Goal: Task Accomplishment & Management: Manage account settings

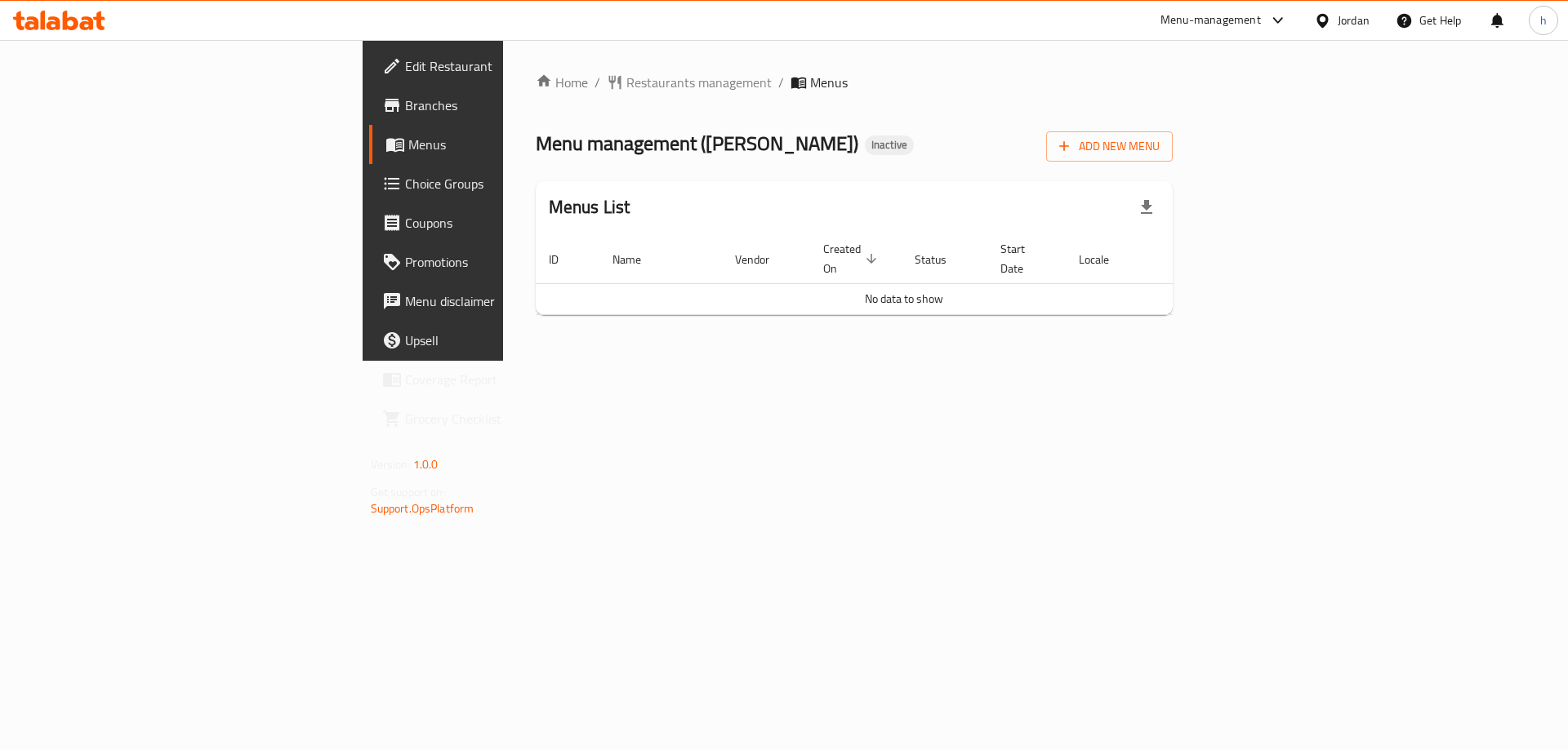
click at [405, 68] on span "Edit Restaurant" at bounding box center [508, 65] width 207 height 20
click at [1160, 143] on span "Add New Menu" at bounding box center [1110, 147] width 100 height 20
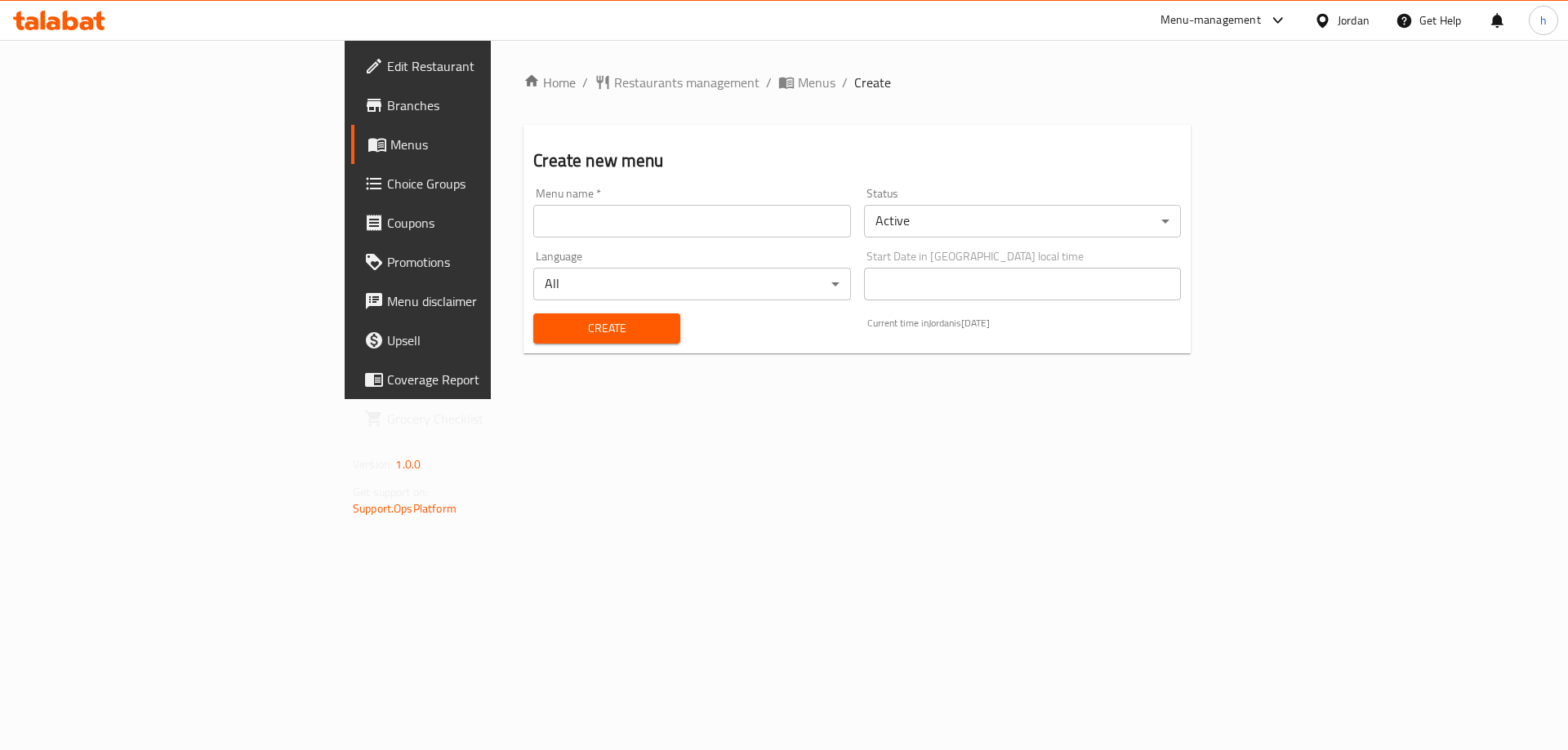
click at [606, 218] on input "text" at bounding box center [692, 221] width 317 height 32
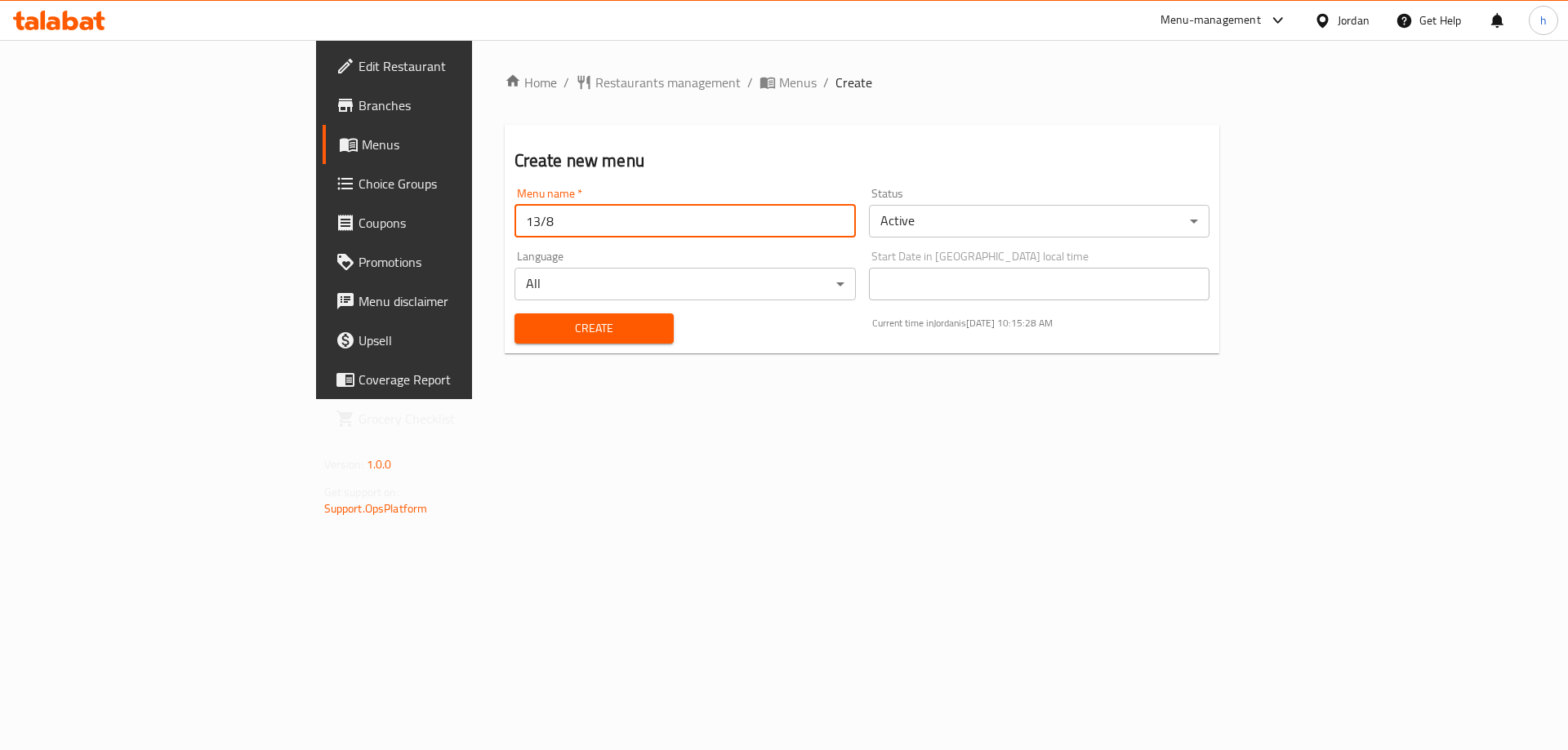
type input "13/8"
click at [528, 331] on span "Create" at bounding box center [594, 329] width 133 height 20
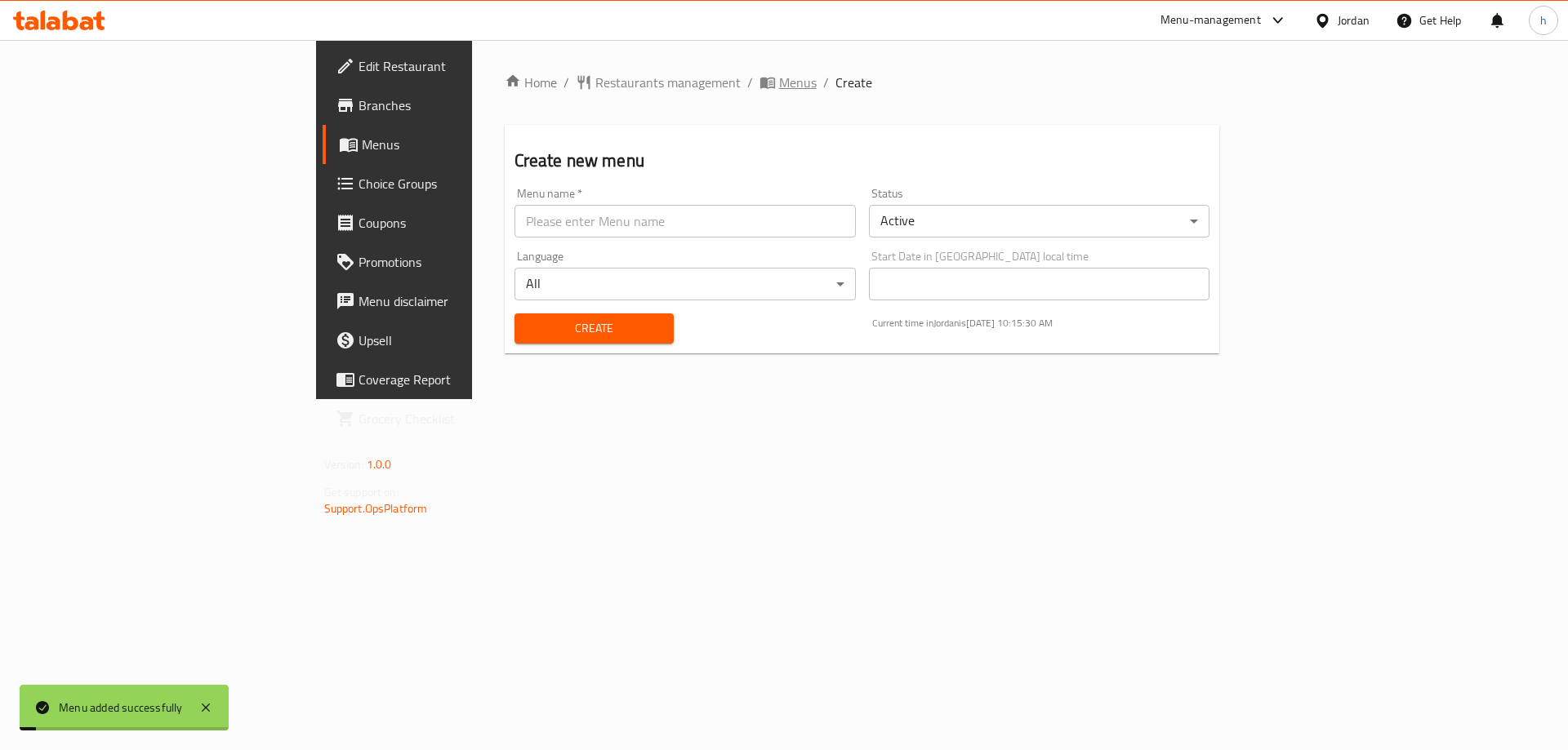
click at [760, 76] on icon "breadcrumb" at bounding box center [767, 82] width 16 height 16
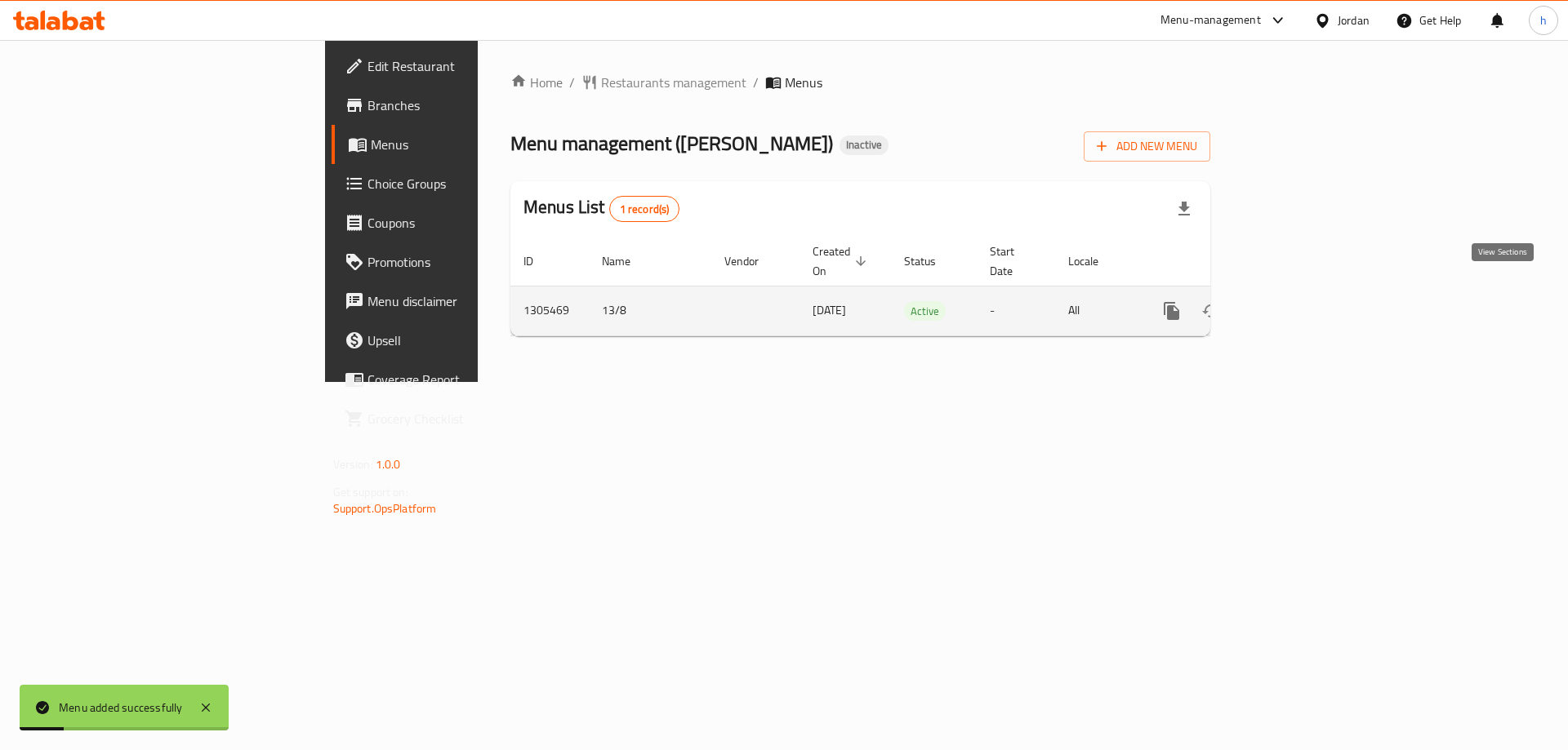
click at [1297, 304] on icon "enhanced table" at bounding box center [1289, 311] width 14 height 14
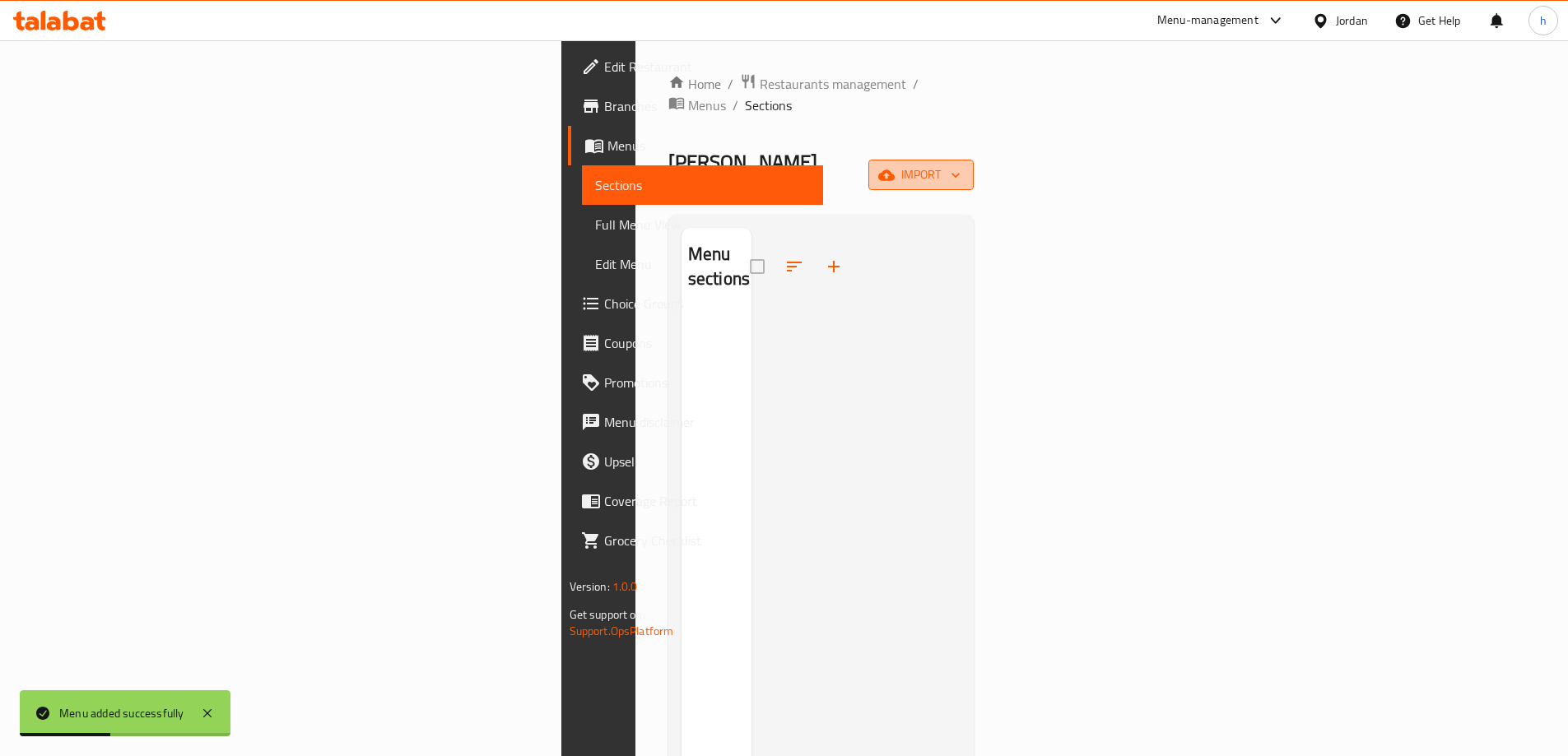
click at [961, 164] on span "import" at bounding box center [921, 175] width 79 height 21
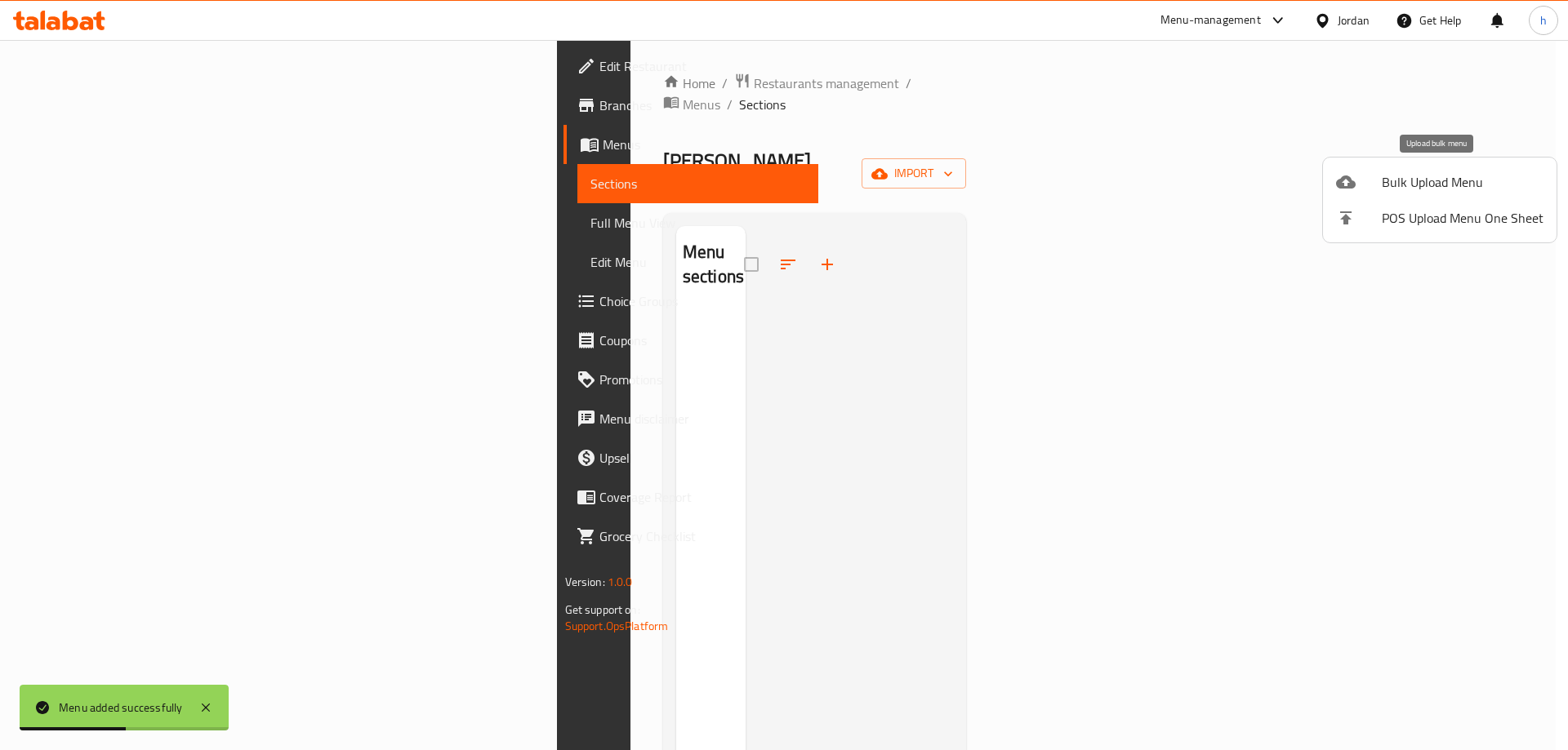
click at [1443, 172] on span "Bulk Upload Menu" at bounding box center [1463, 182] width 161 height 20
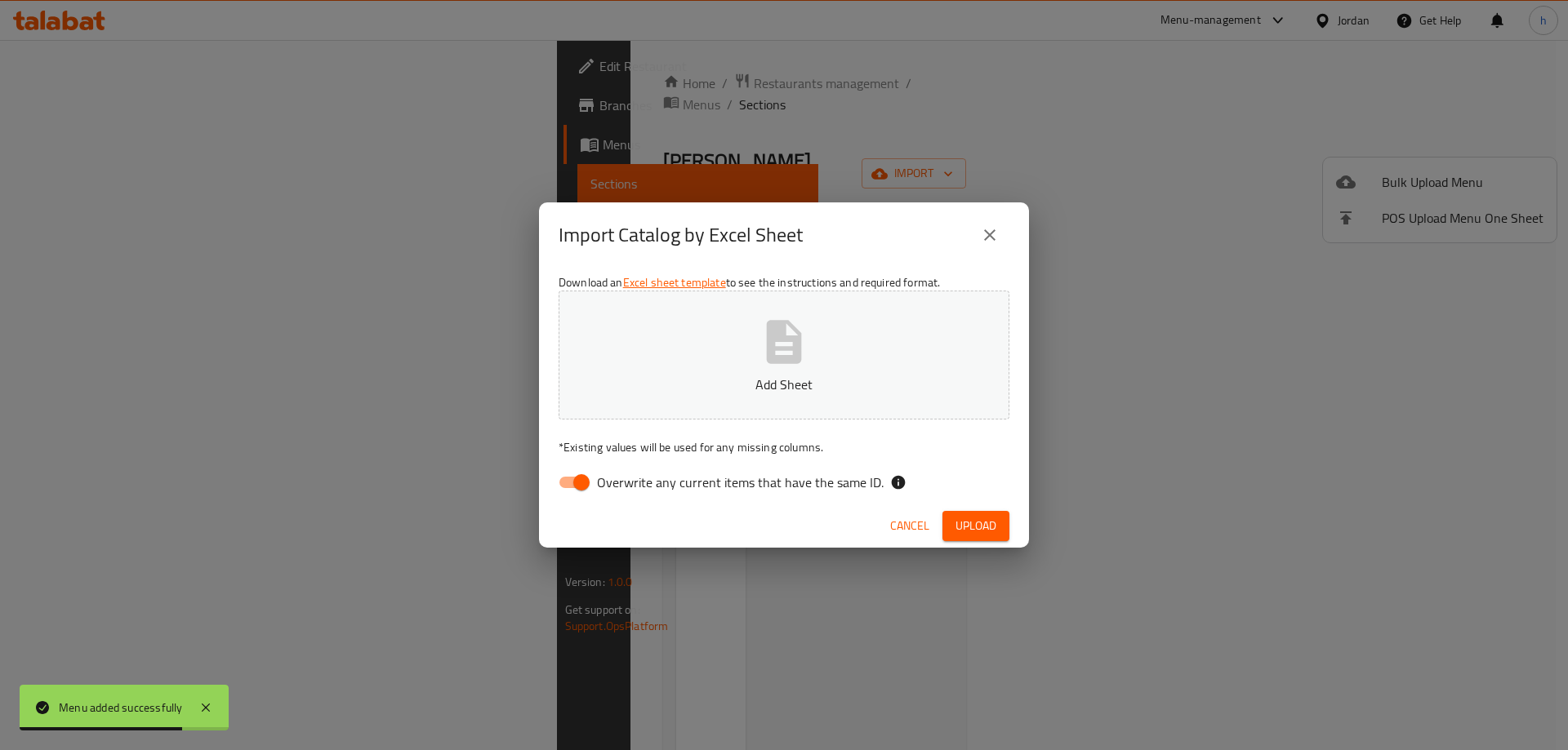
click at [578, 487] on input "Overwrite any current items that have the same ID." at bounding box center [582, 482] width 93 height 31
checkbox input "false"
click at [698, 419] on button "Add Sheet" at bounding box center [784, 355] width 451 height 129
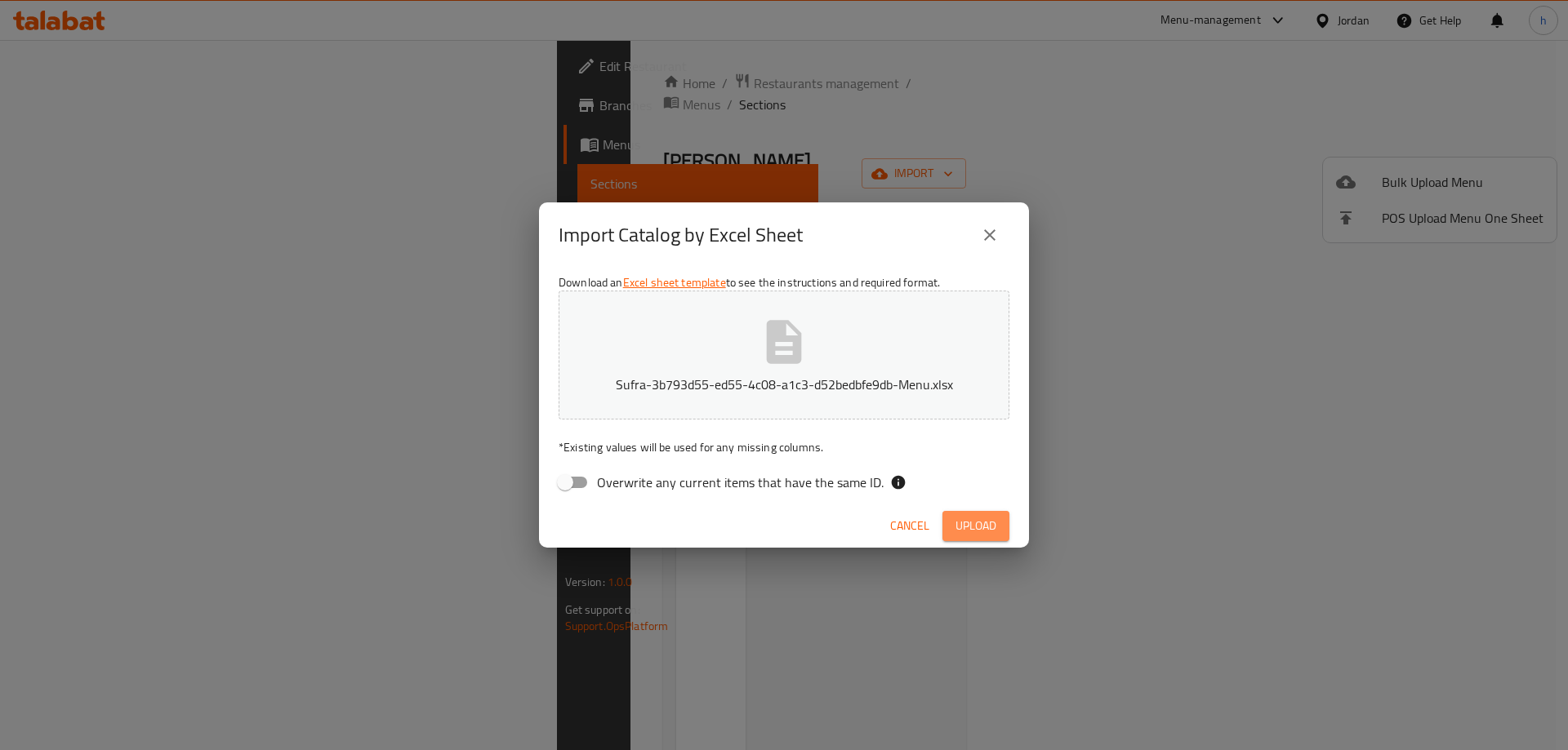
click at [979, 528] on span "Upload" at bounding box center [976, 526] width 41 height 20
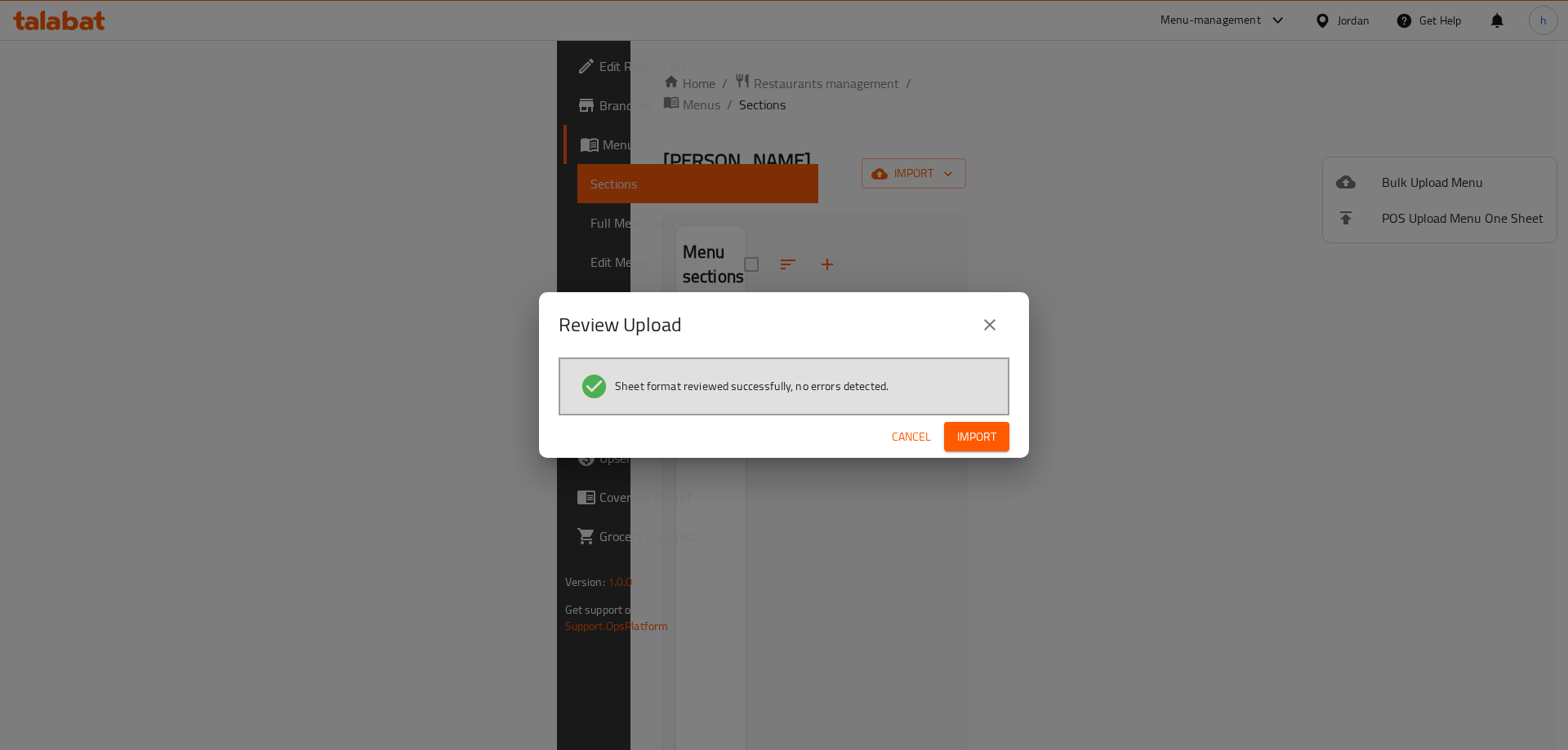
click at [985, 436] on span "Import" at bounding box center [977, 437] width 39 height 20
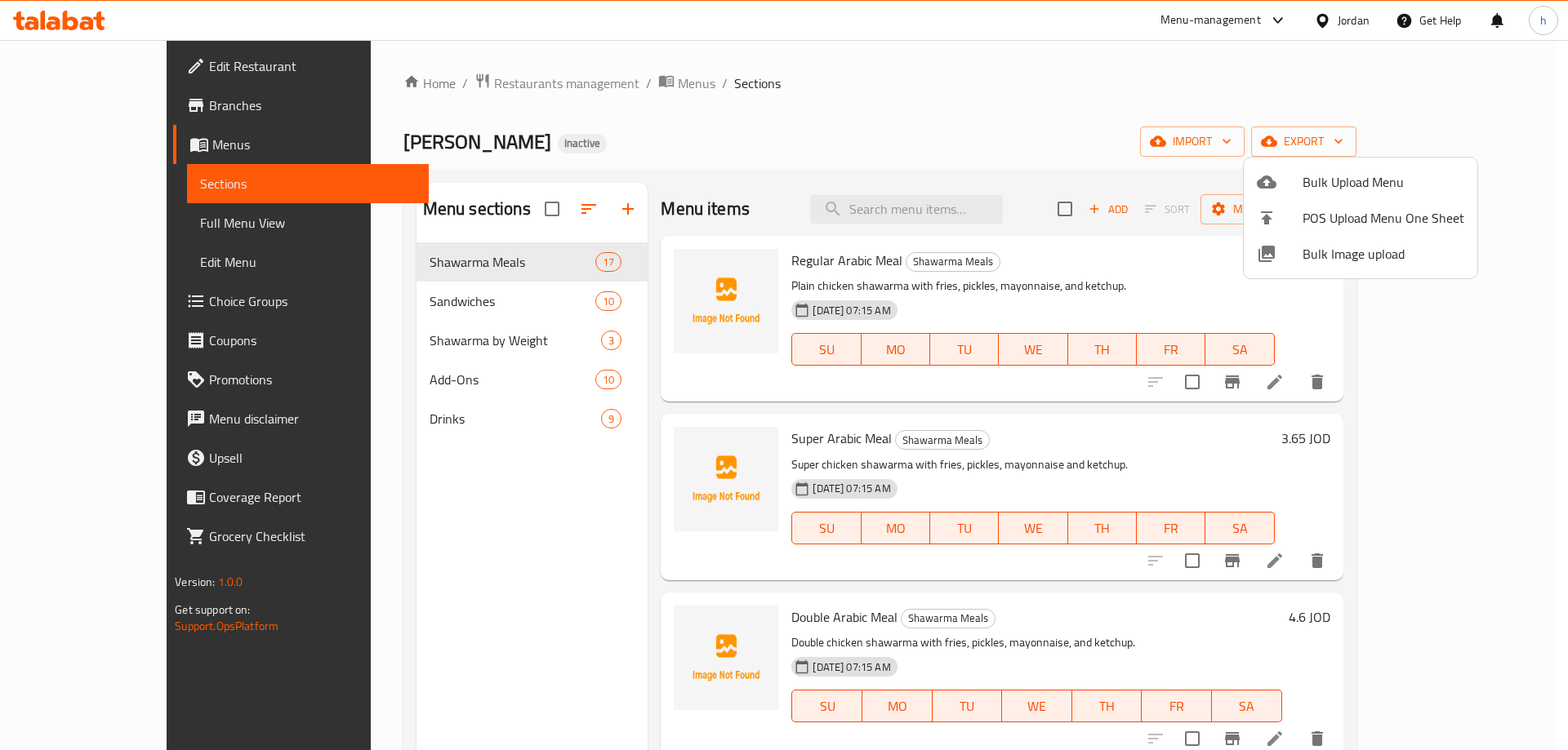
click at [910, 80] on div at bounding box center [784, 375] width 1568 height 750
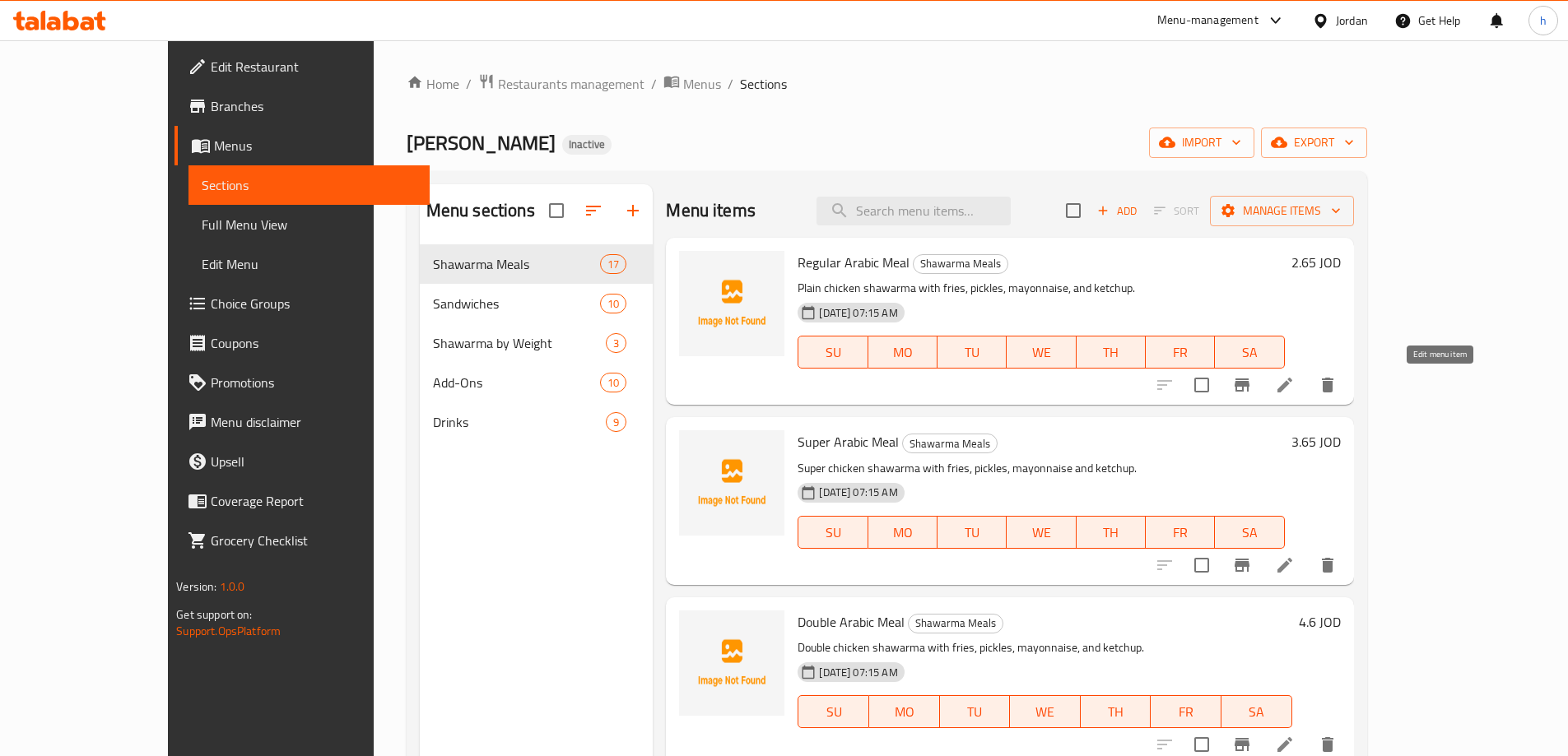
click at [1295, 389] on icon at bounding box center [1285, 384] width 20 height 20
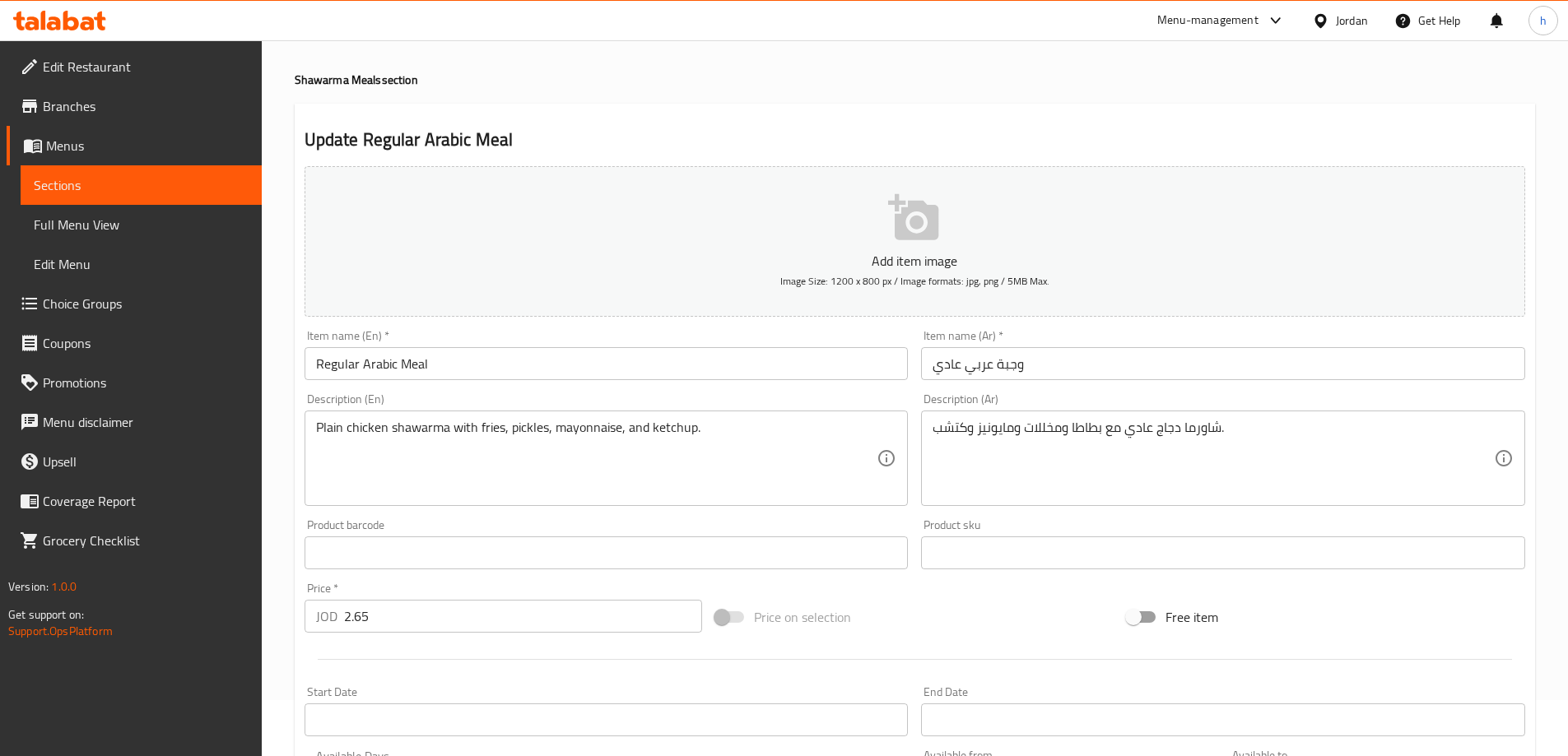
scroll to position [82, 0]
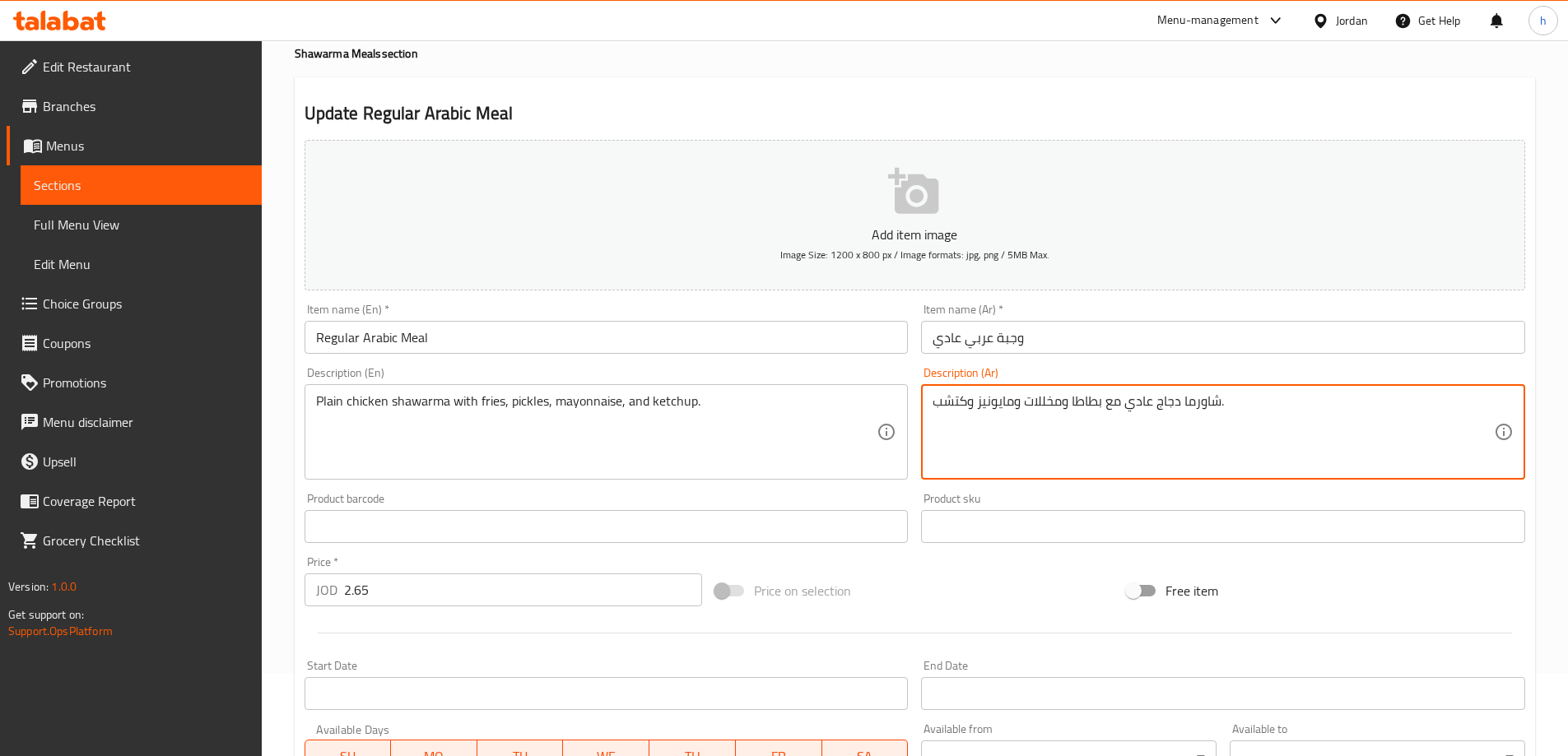
click at [933, 402] on textarea "شاورما دجاج عادي مع بطاطا ومخللات ومايونيز وكتشب." at bounding box center [1213, 432] width 562 height 78
click at [961, 402] on textarea "شاورما دجاج عادي مع بطاطا ومخللات ومايونيز وكتشب." at bounding box center [1213, 432] width 562 height 78
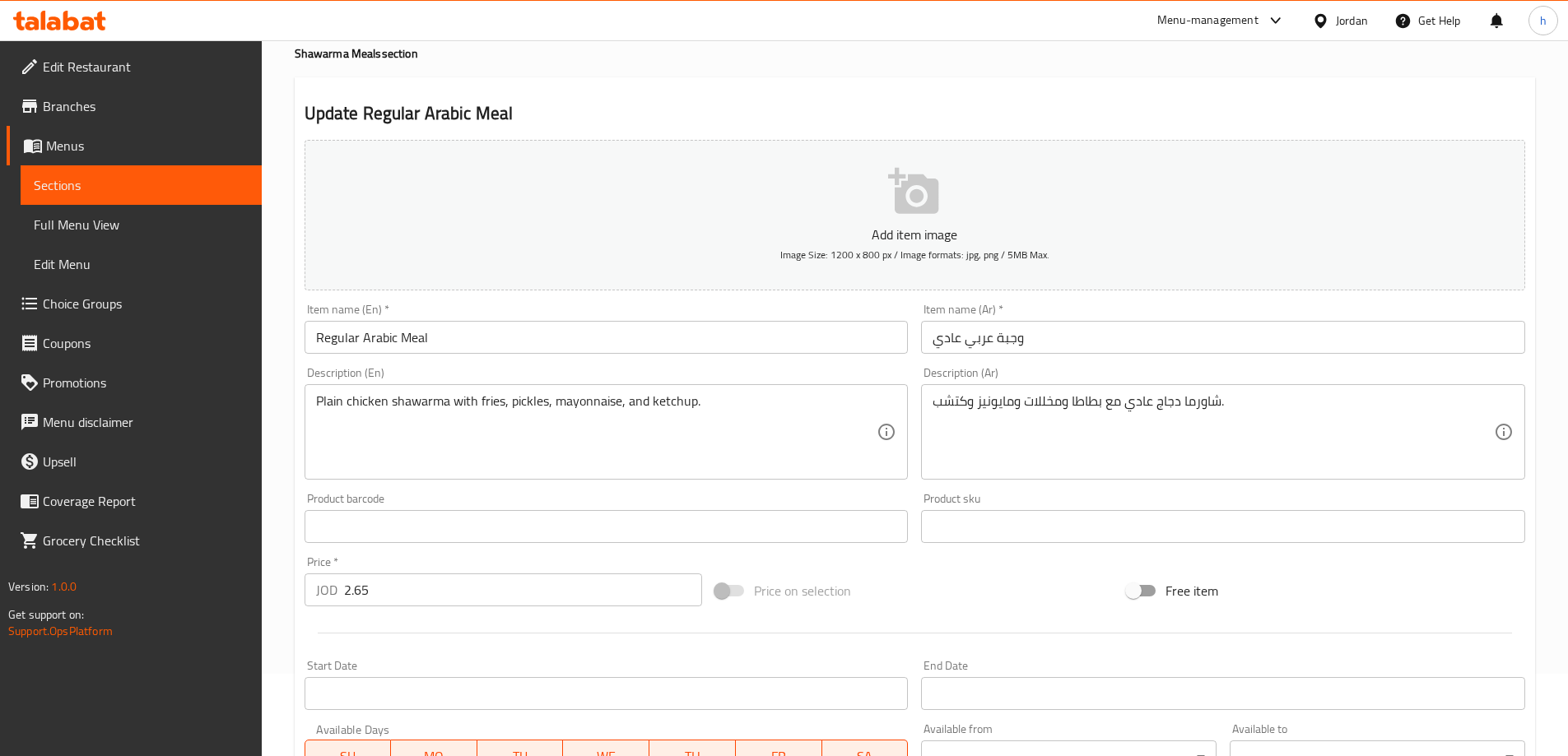
click at [1100, 402] on textarea "شاورما دجاج عادي مع بطاطا ومخللات ومايونيز وكتشب." at bounding box center [1213, 432] width 562 height 78
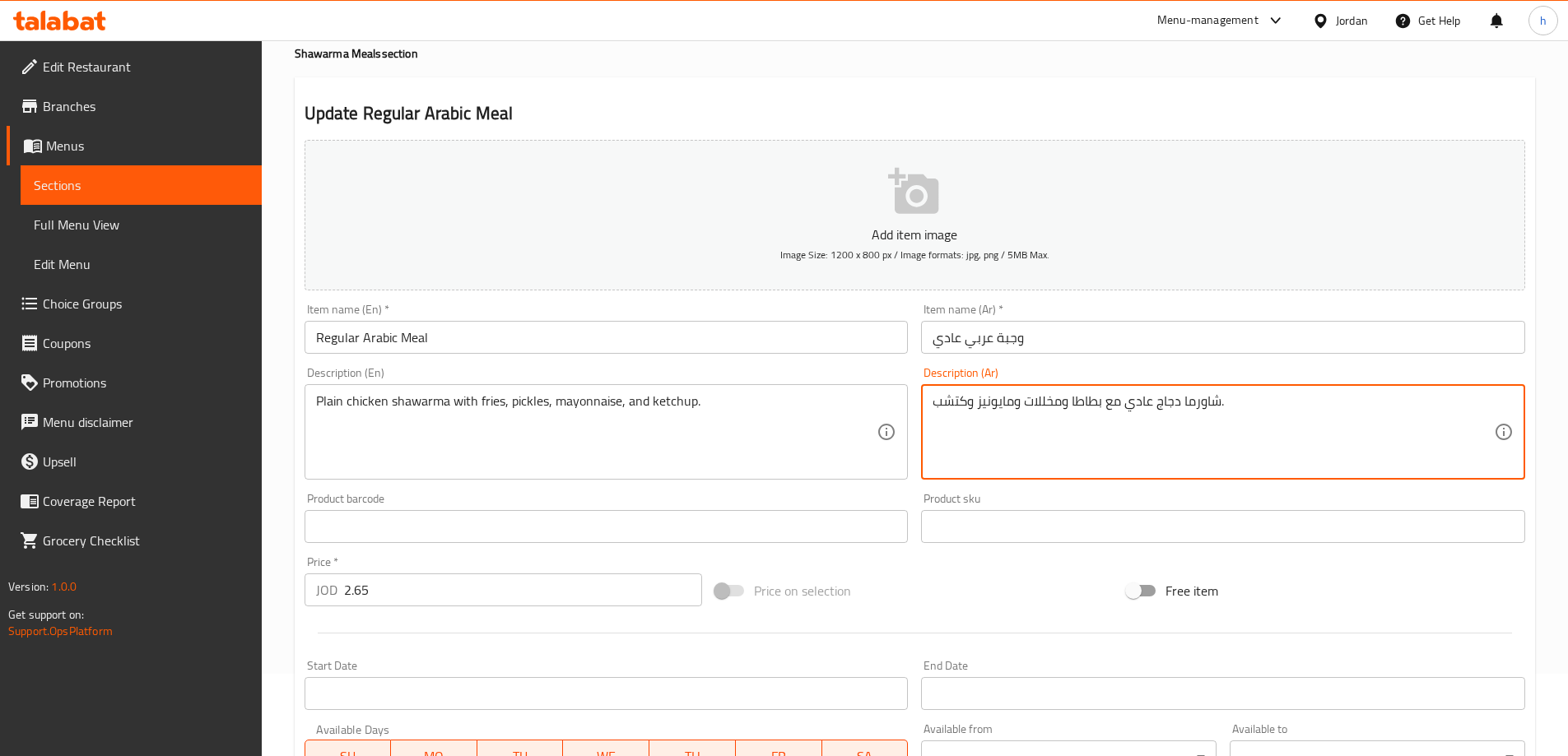
click at [1081, 402] on textarea "شاورما دجاج عادي مع بطاطا ومخللات ومايونيز وكتشب." at bounding box center [1213, 432] width 562 height 78
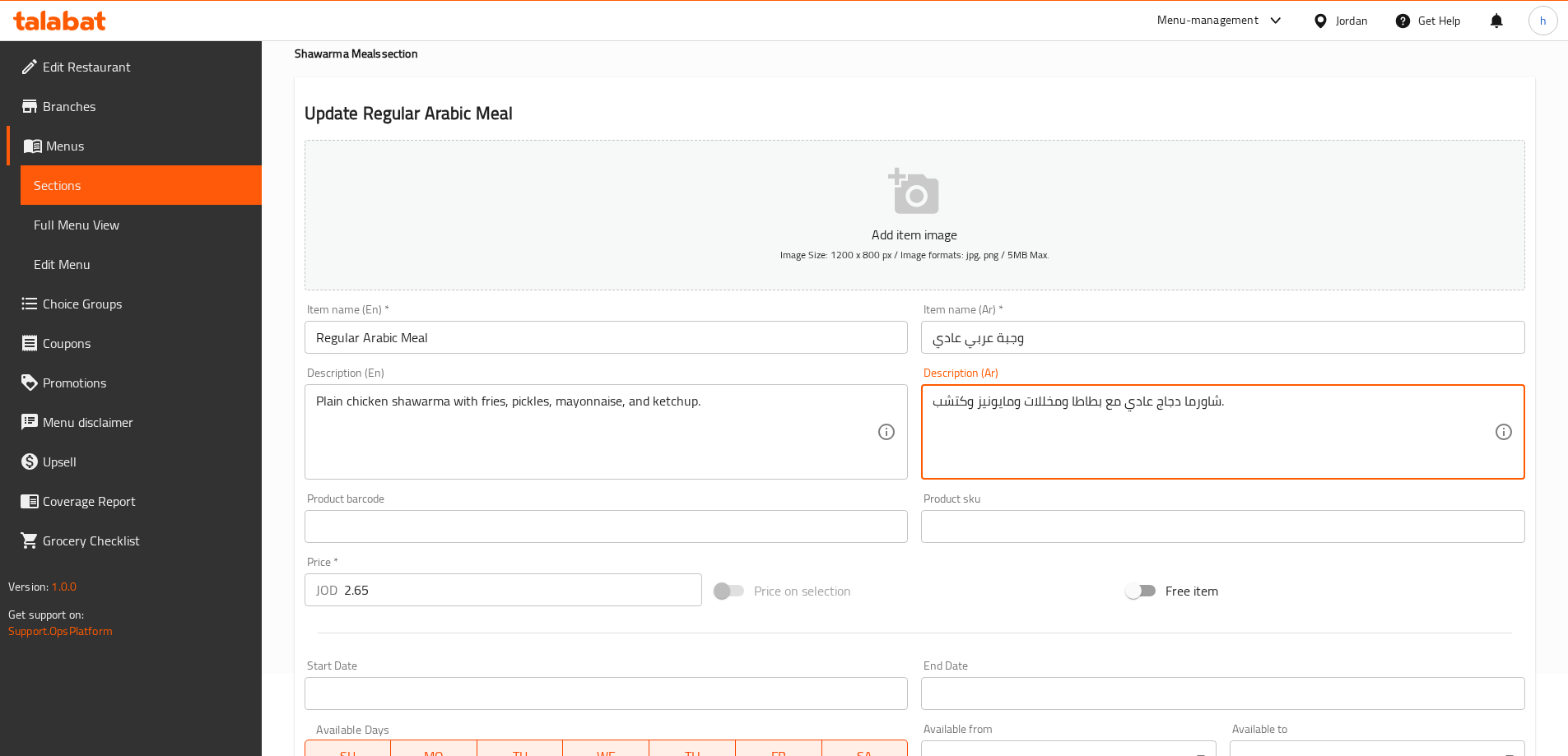
click at [1091, 402] on textarea "شاورما دجاج عادي مع بطاطا ومخللات ومايونيز وكتشب." at bounding box center [1213, 432] width 562 height 78
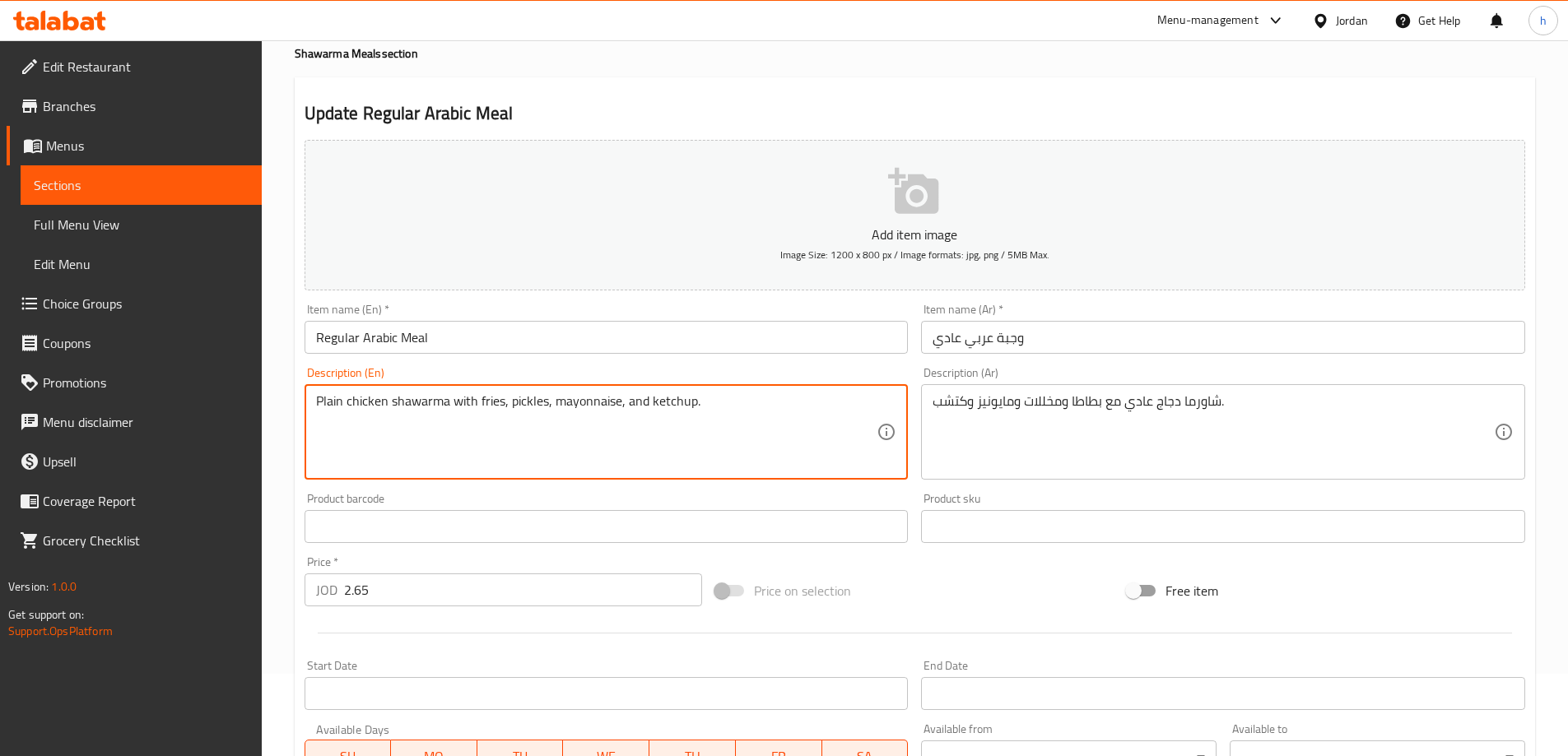
click at [485, 396] on textarea "Plain chicken shawarma with fries, pickles, mayonnaise, and ketchup." at bounding box center [597, 432] width 562 height 78
paste textarea "Potato"
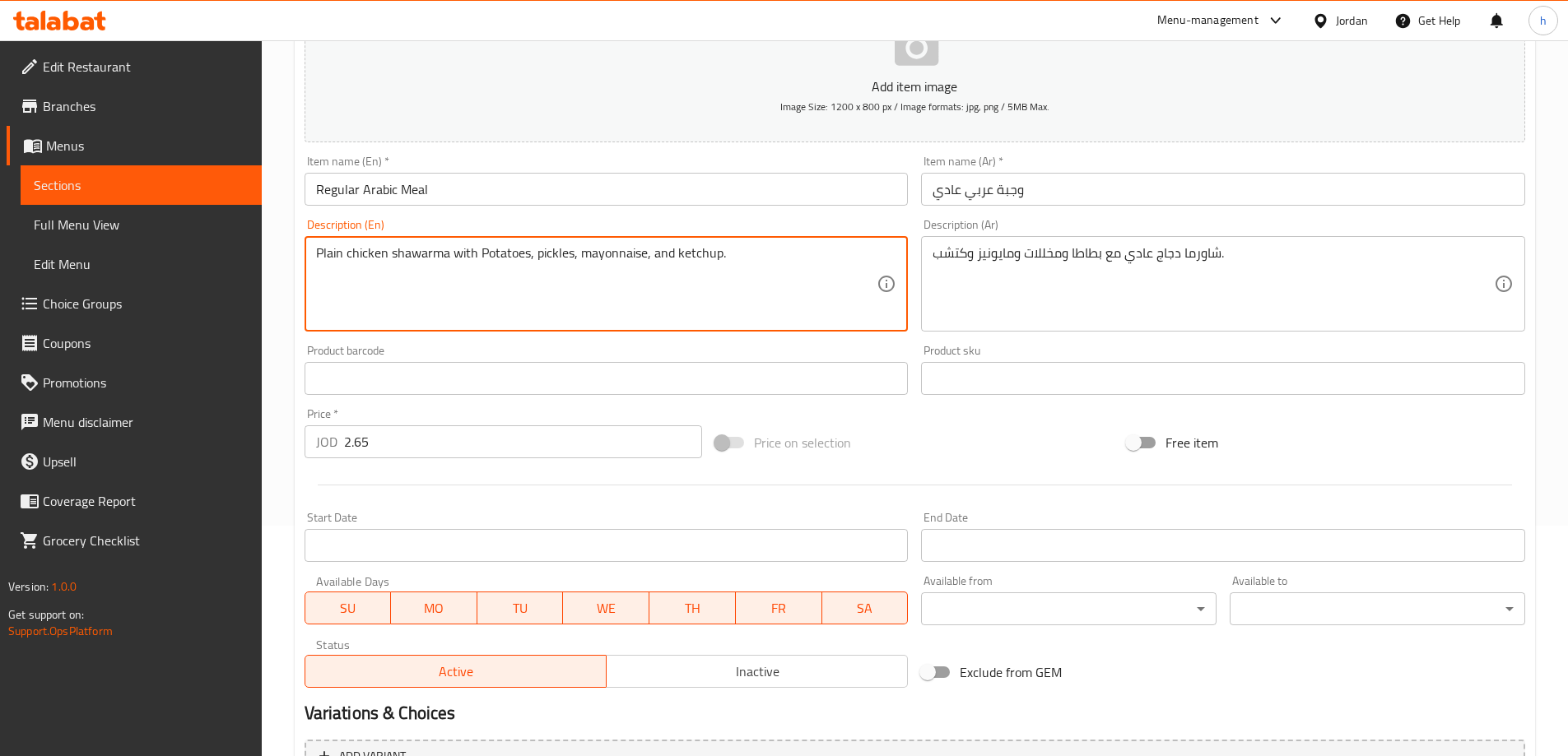
scroll to position [247, 0]
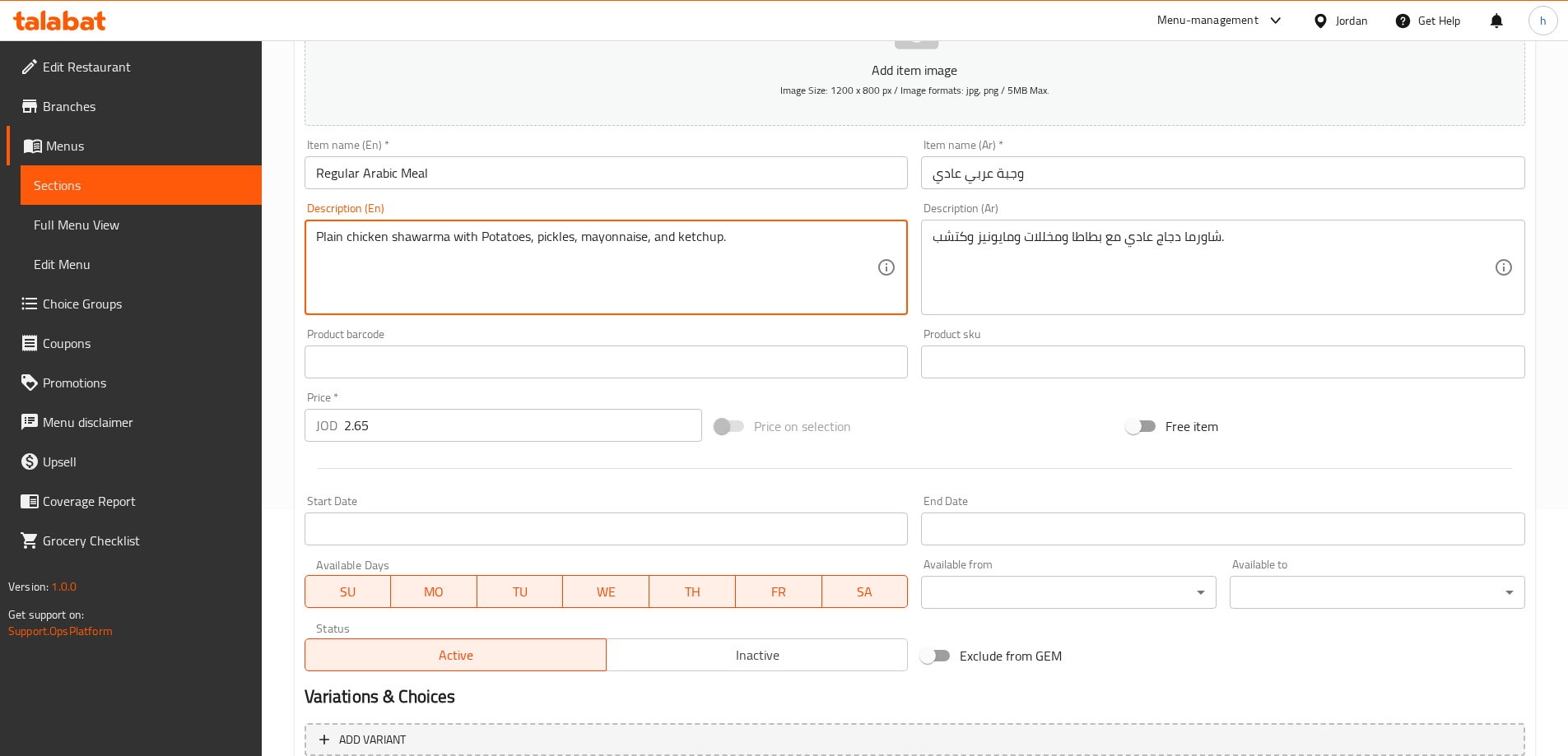
type textarea "Plain chicken shawarma with Potatoes, pickles, mayonnaise, and ketchup."
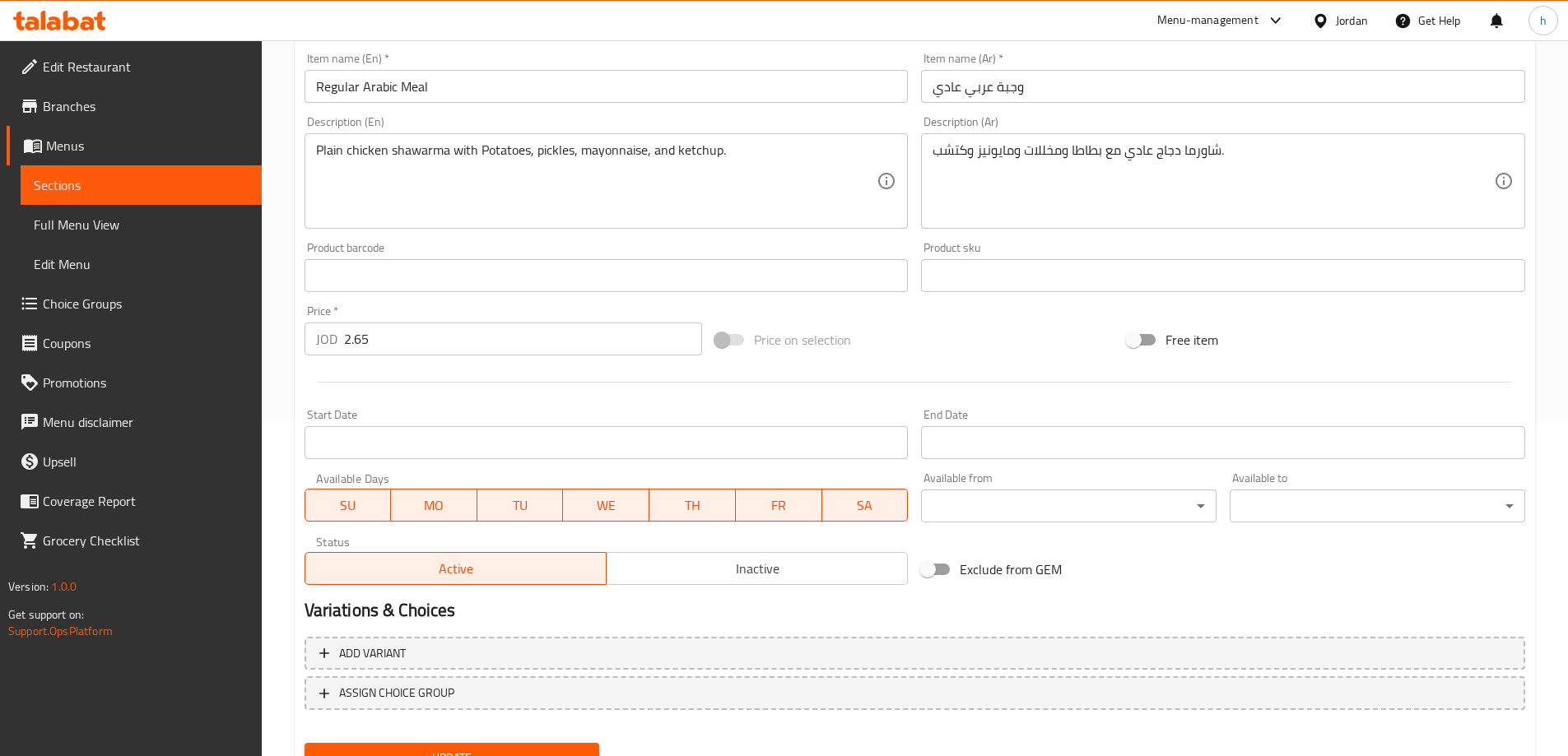
scroll to position [407, 0]
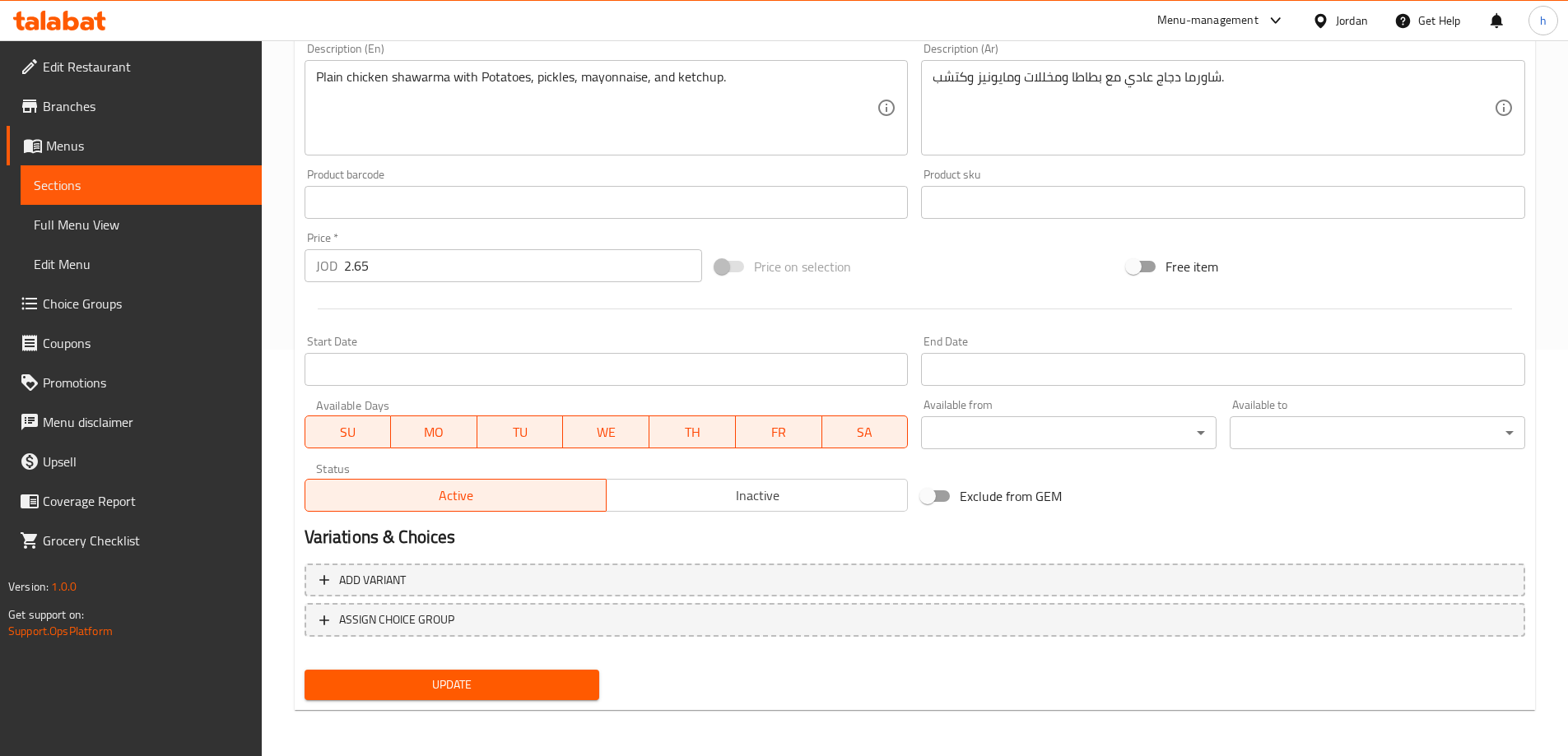
click at [532, 693] on span "Update" at bounding box center [452, 685] width 269 height 21
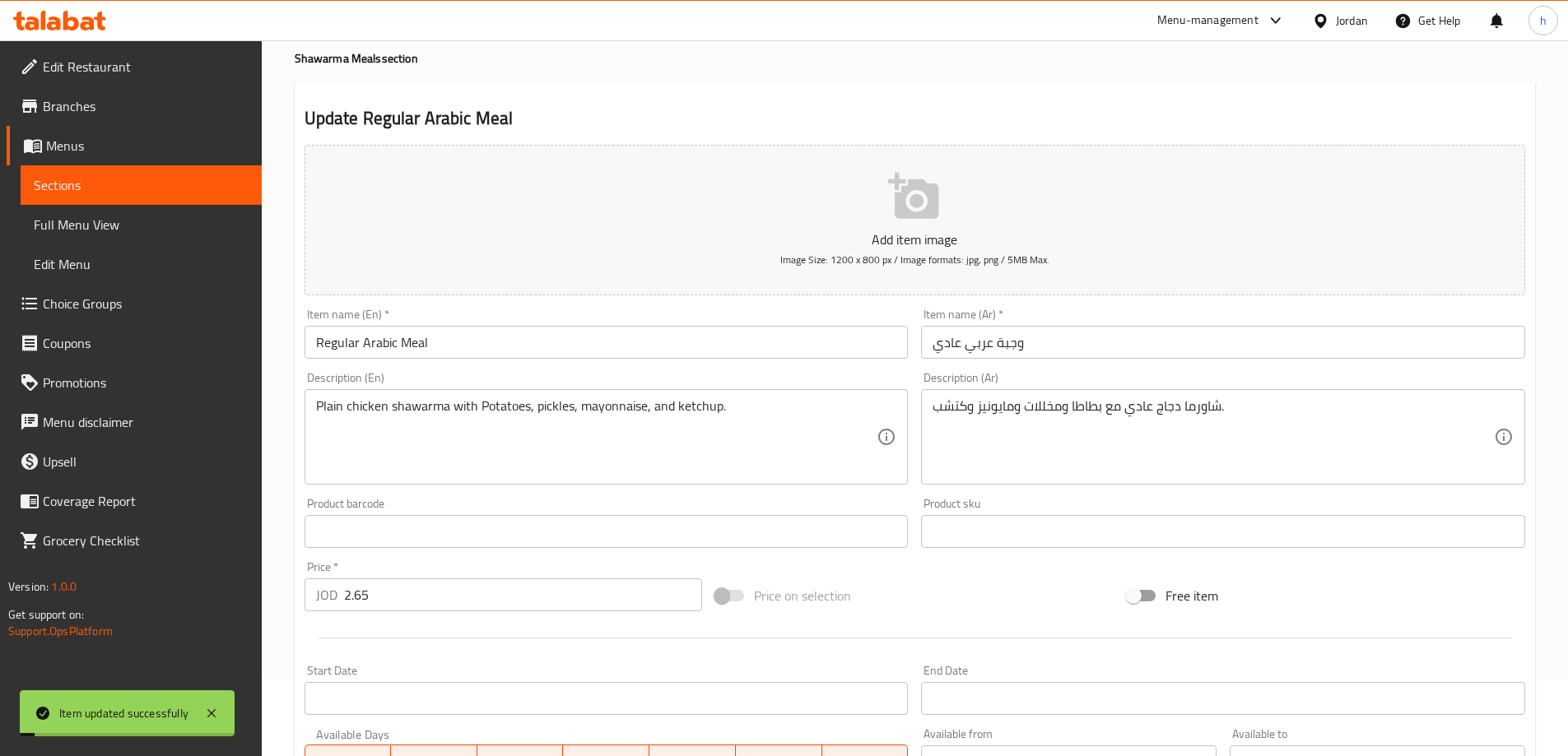
scroll to position [0, 0]
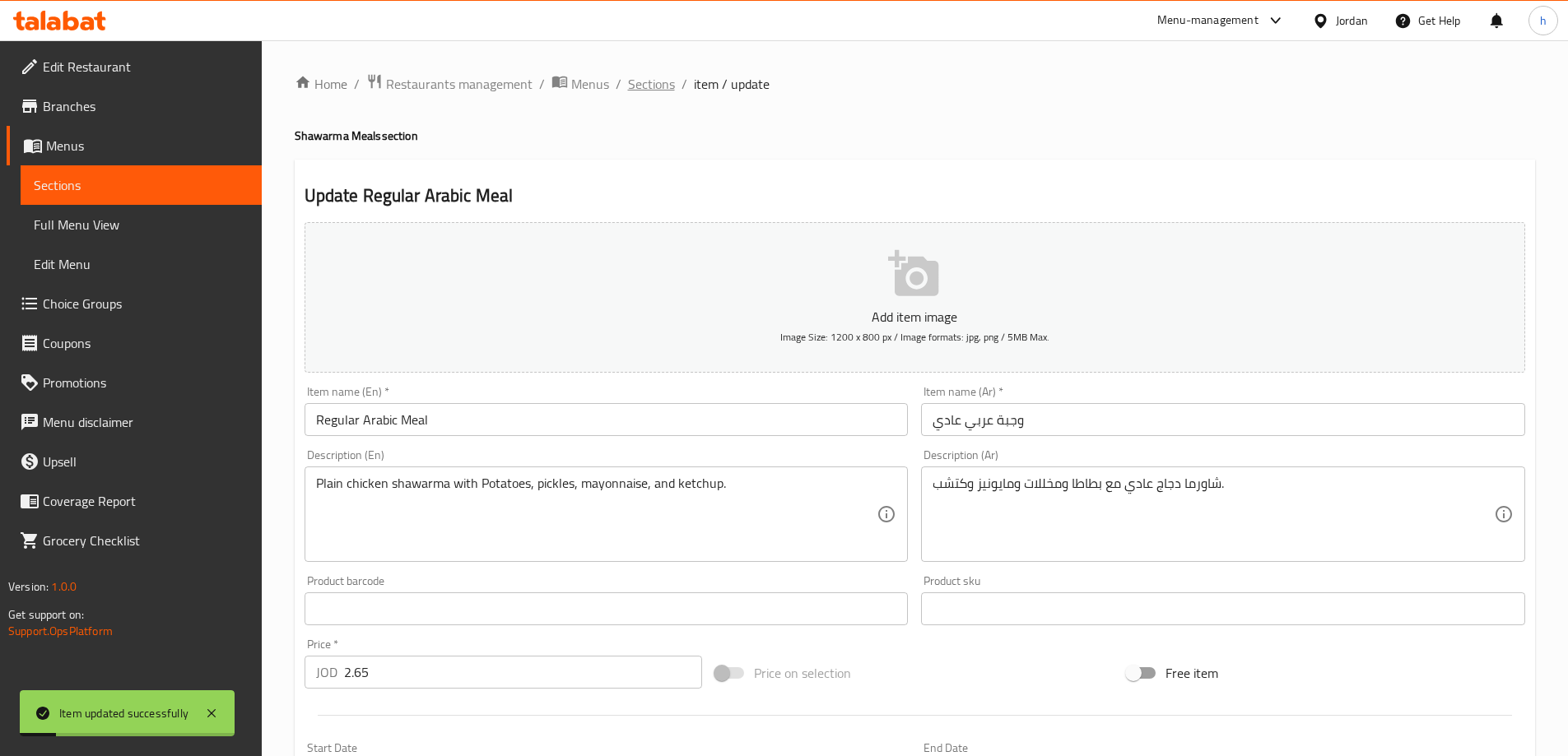
click at [660, 92] on span "Sections" at bounding box center [651, 84] width 47 height 20
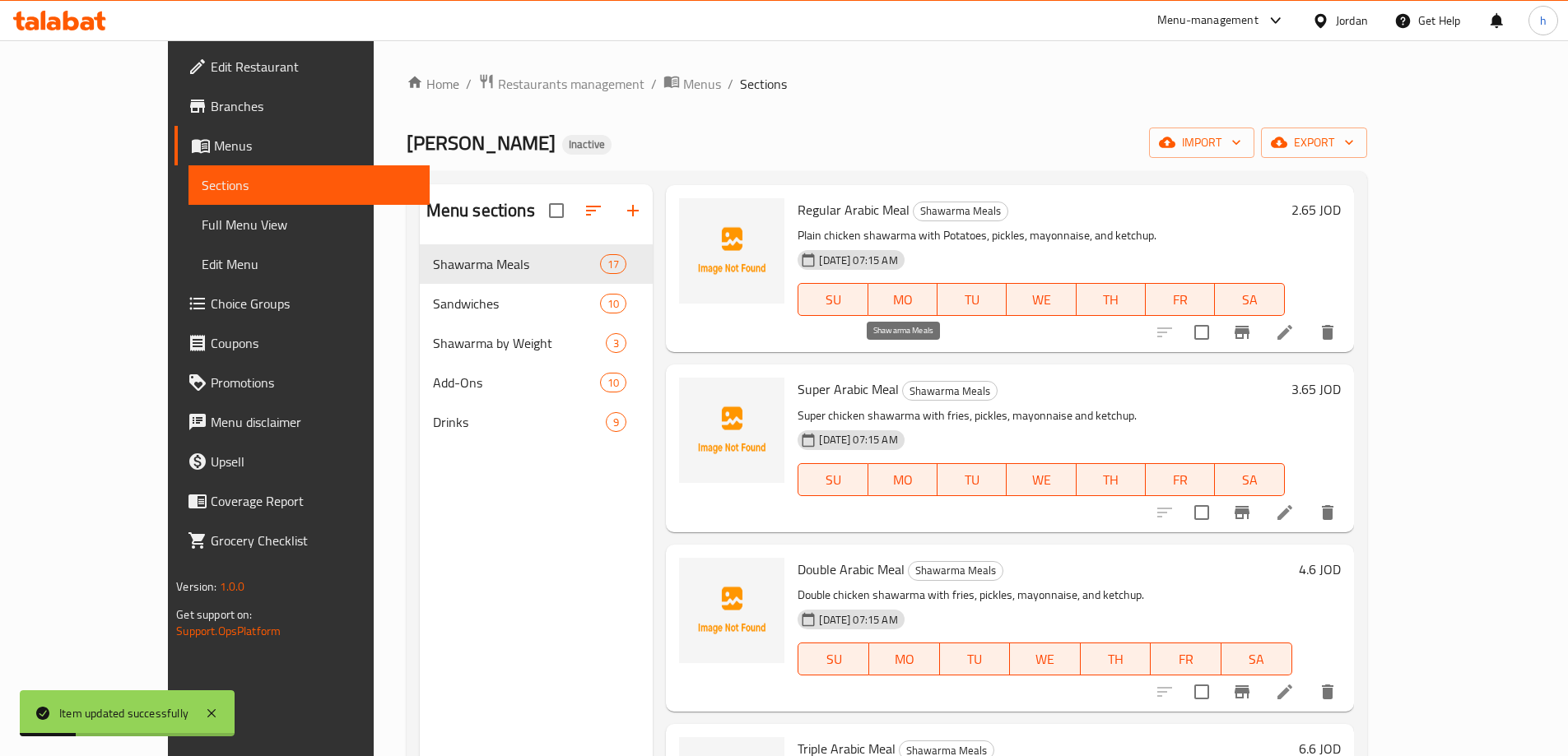
scroll to position [82, 0]
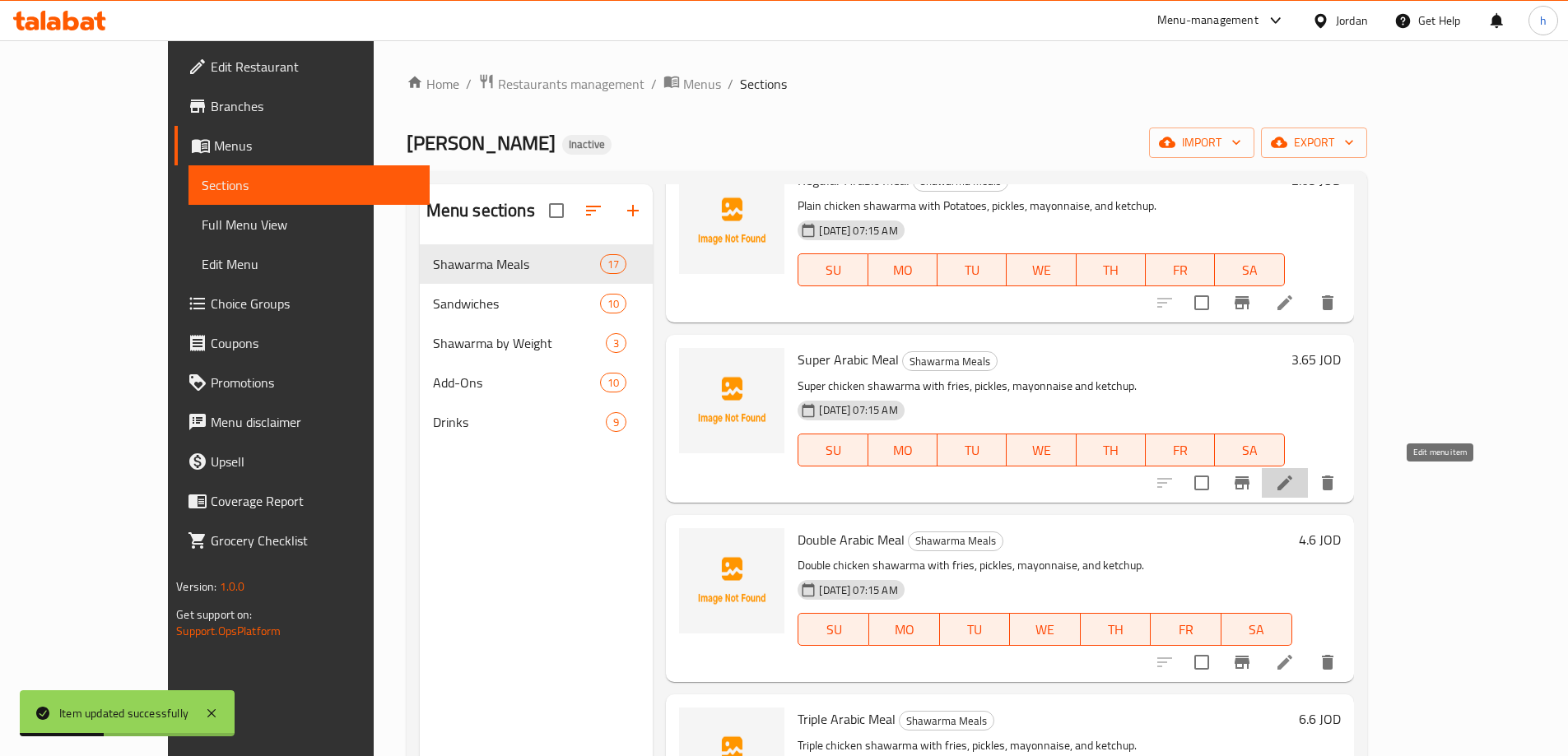
click at [1295, 483] on icon at bounding box center [1285, 483] width 20 height 20
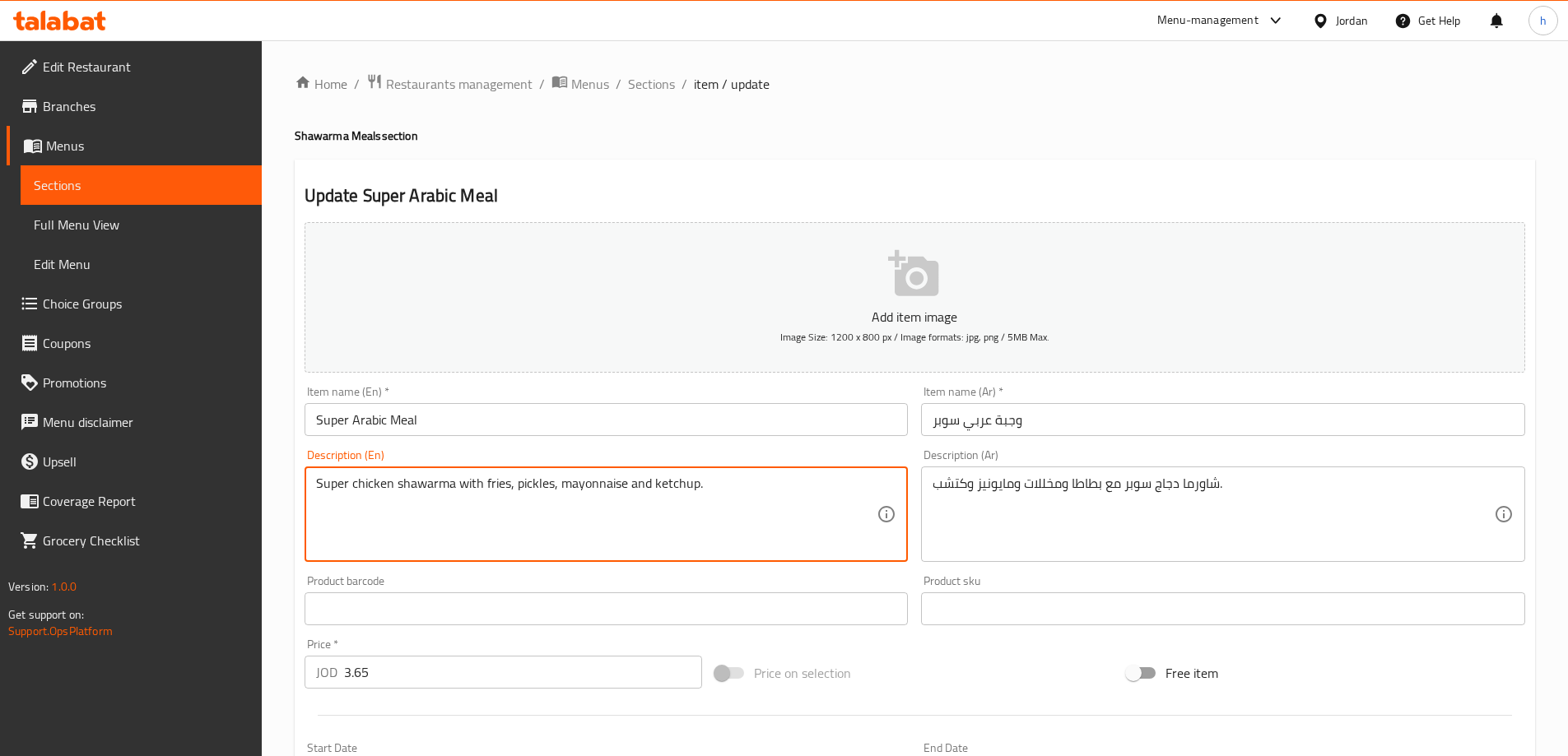
click at [496, 479] on textarea "Super chicken shawarma with fries, pickles, mayonnaise and ketchup." at bounding box center [597, 515] width 562 height 78
paste textarea "Potato"
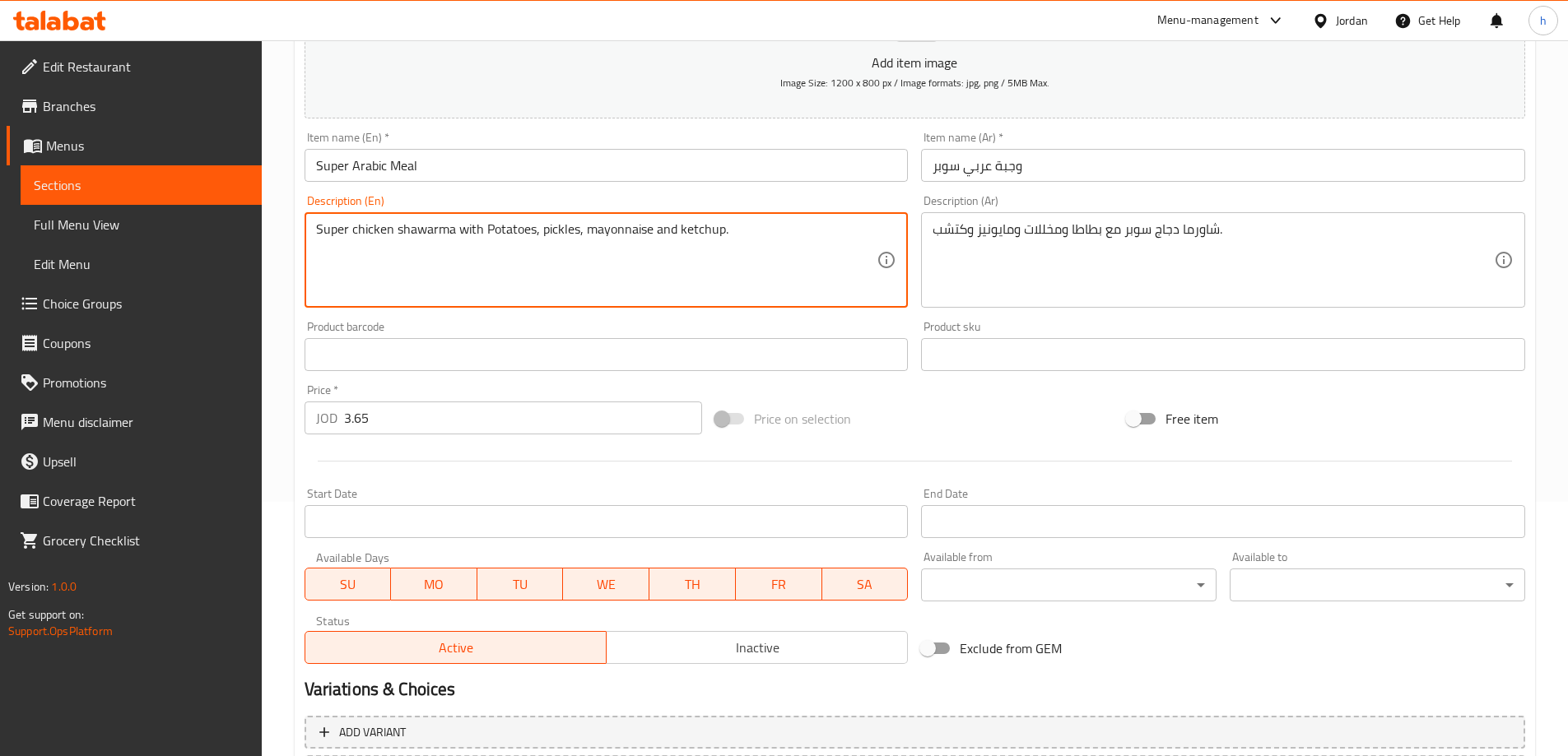
scroll to position [407, 0]
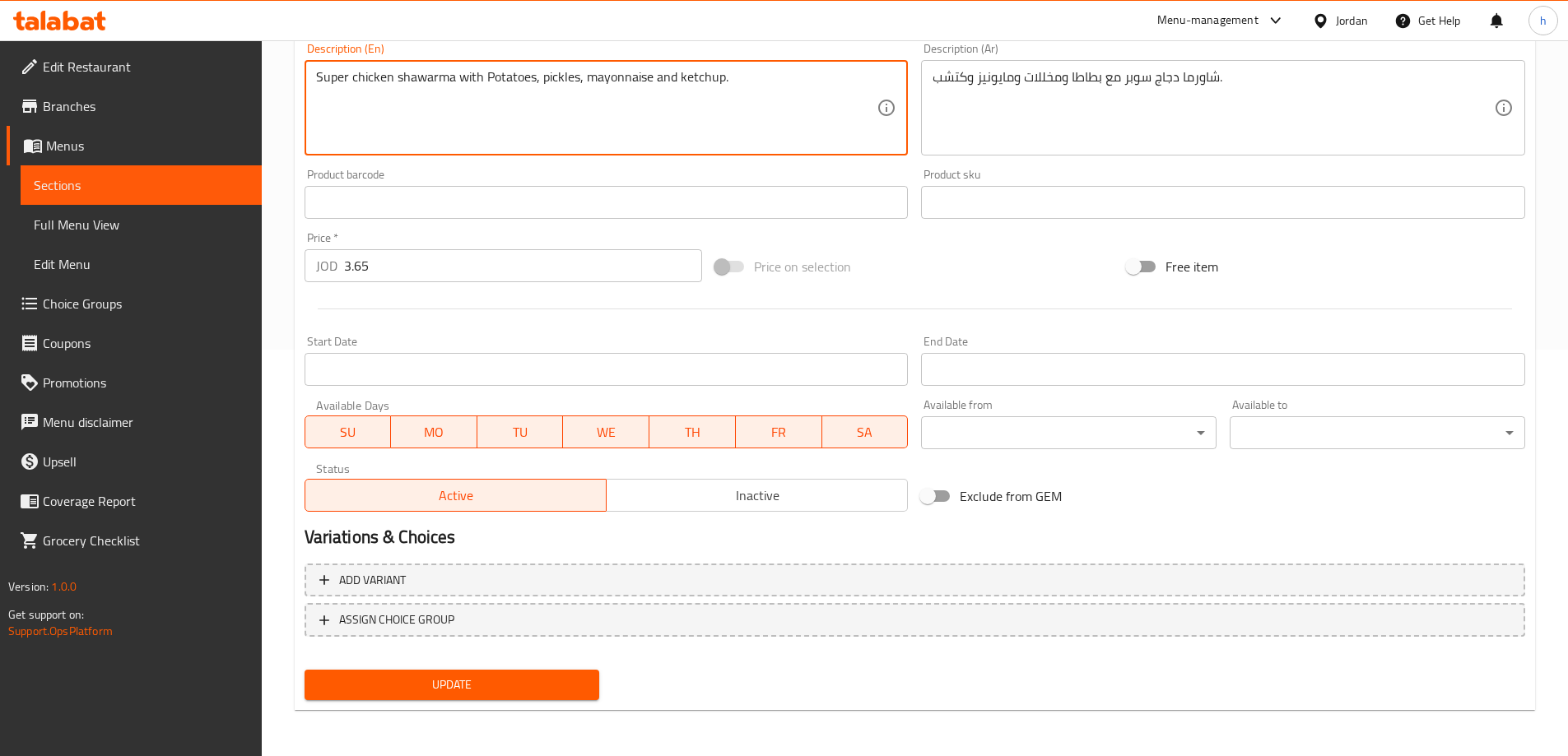
type textarea "Super chicken shawarma with Potatoes, pickles, mayonnaise and ketchup."
click at [520, 678] on span "Update" at bounding box center [452, 685] width 269 height 21
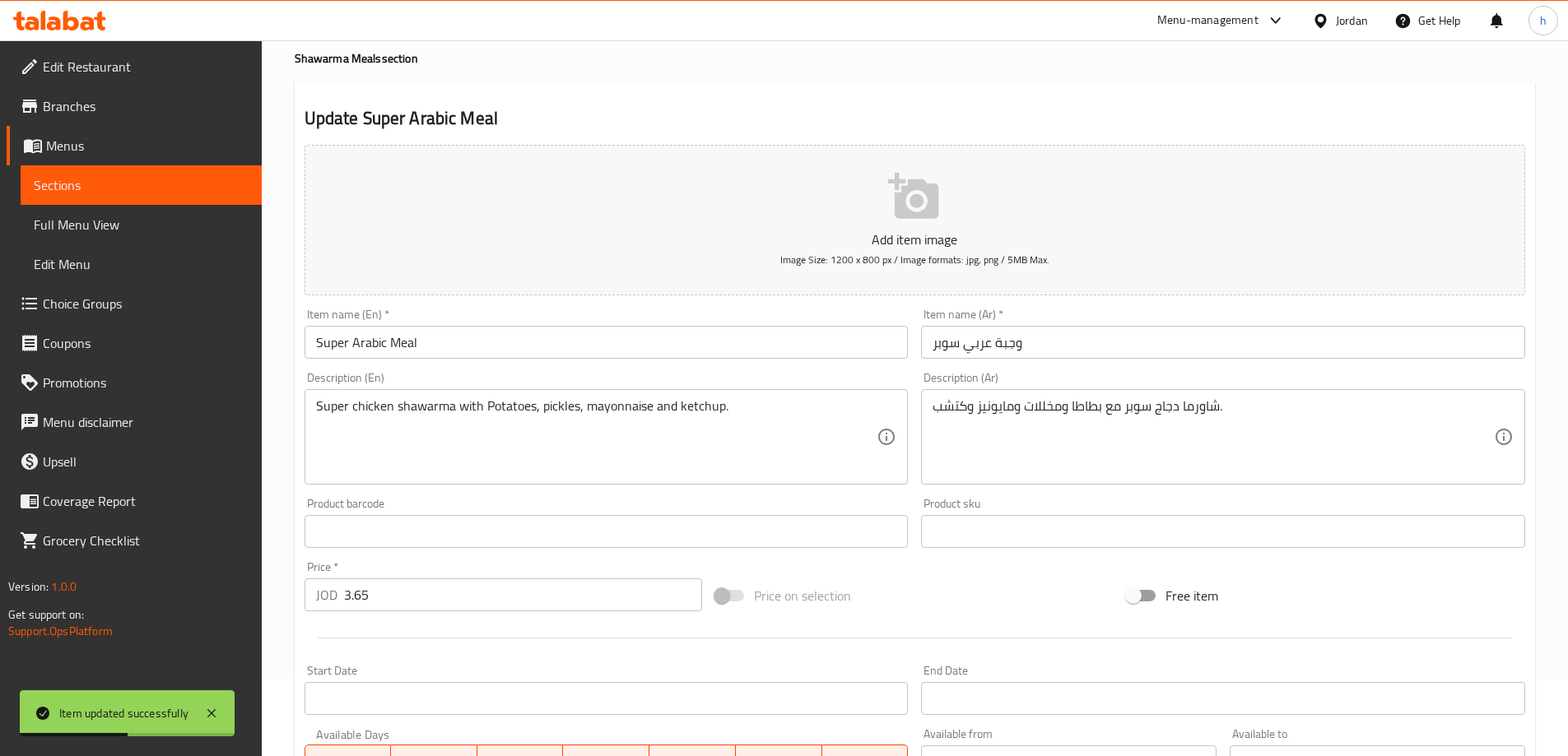
scroll to position [0, 0]
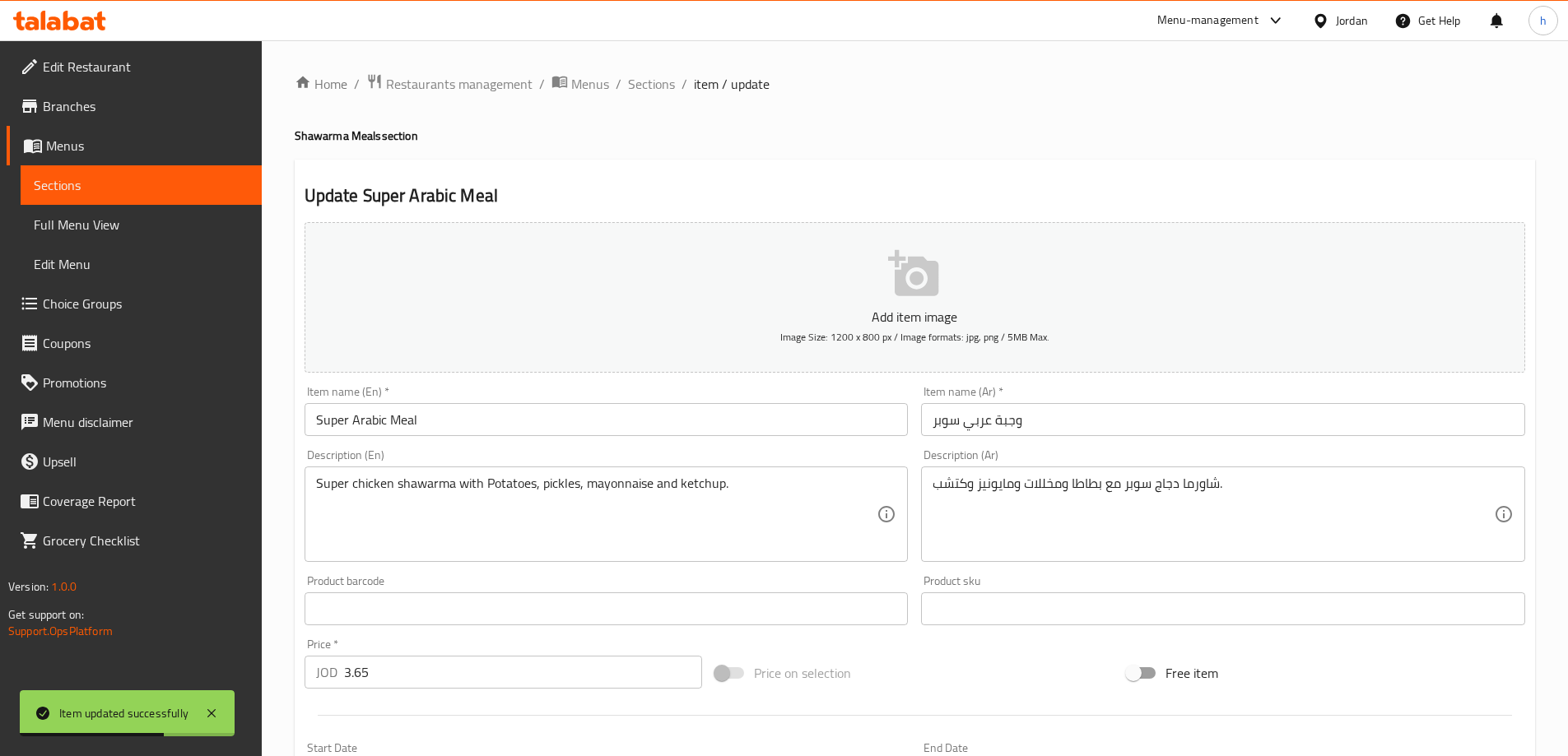
drag, startPoint x: 672, startPoint y: 86, endPoint x: 823, endPoint y: 166, distance: 170.9
click at [672, 86] on span "Sections" at bounding box center [651, 84] width 47 height 20
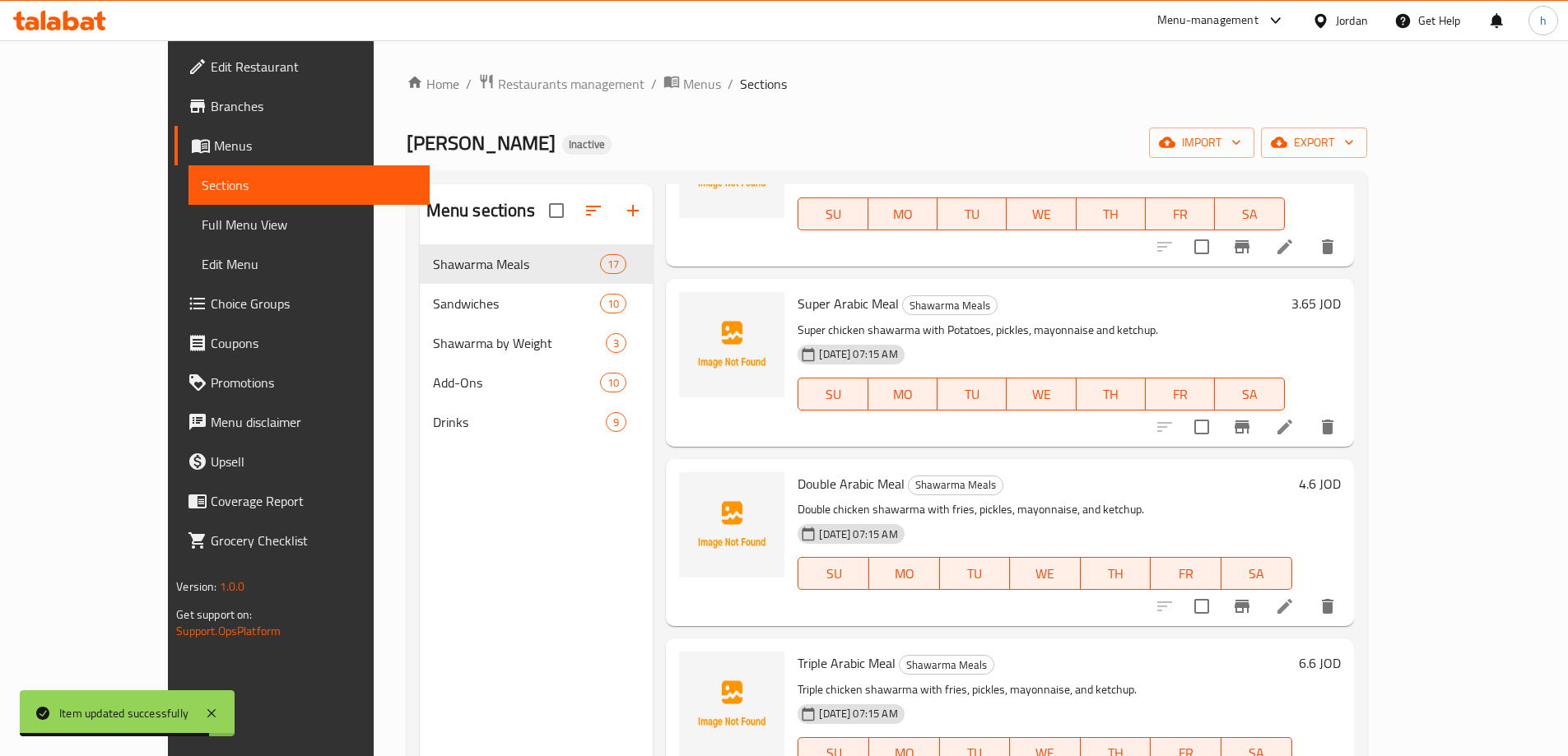
scroll to position [164, 0]
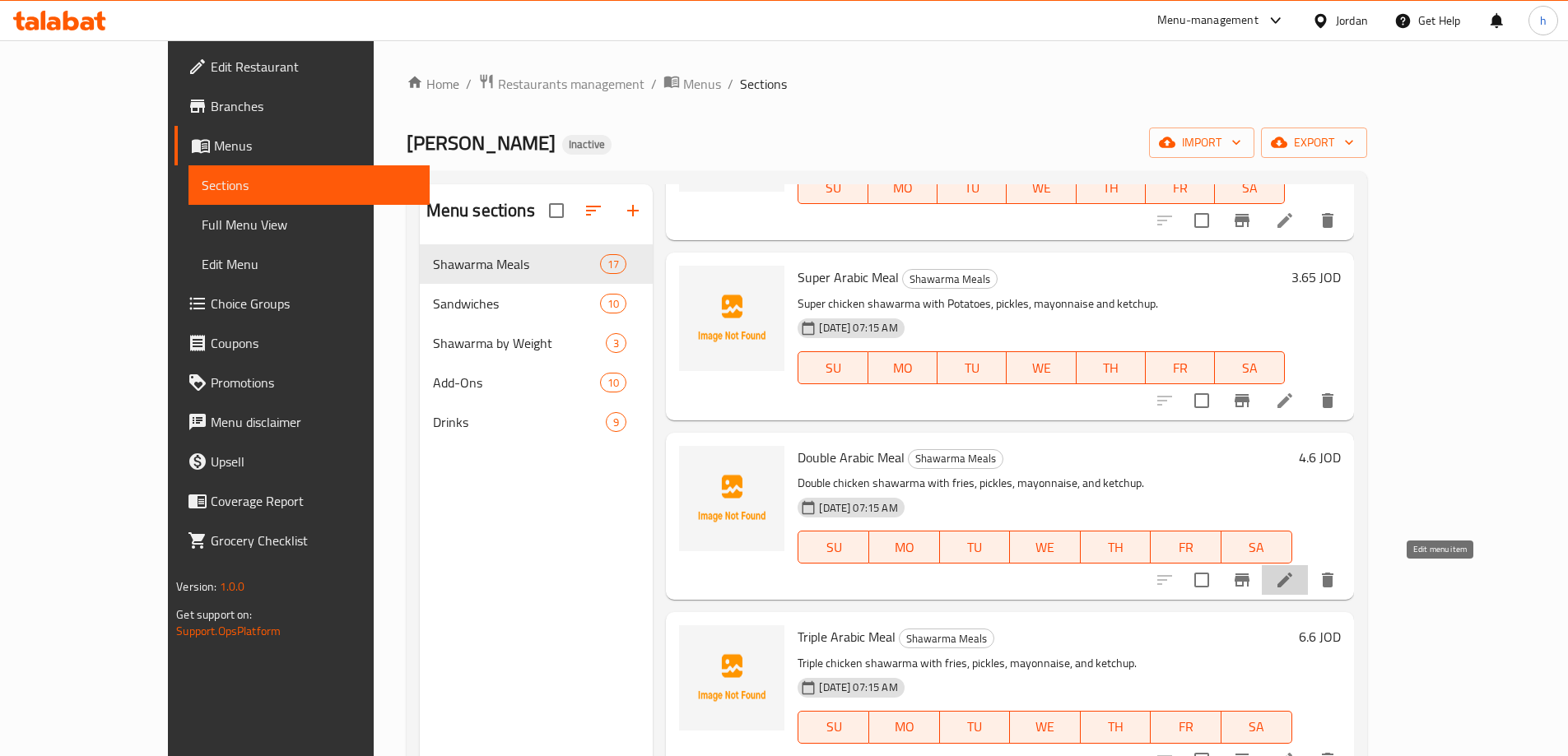
click at [1295, 577] on icon at bounding box center [1285, 580] width 20 height 20
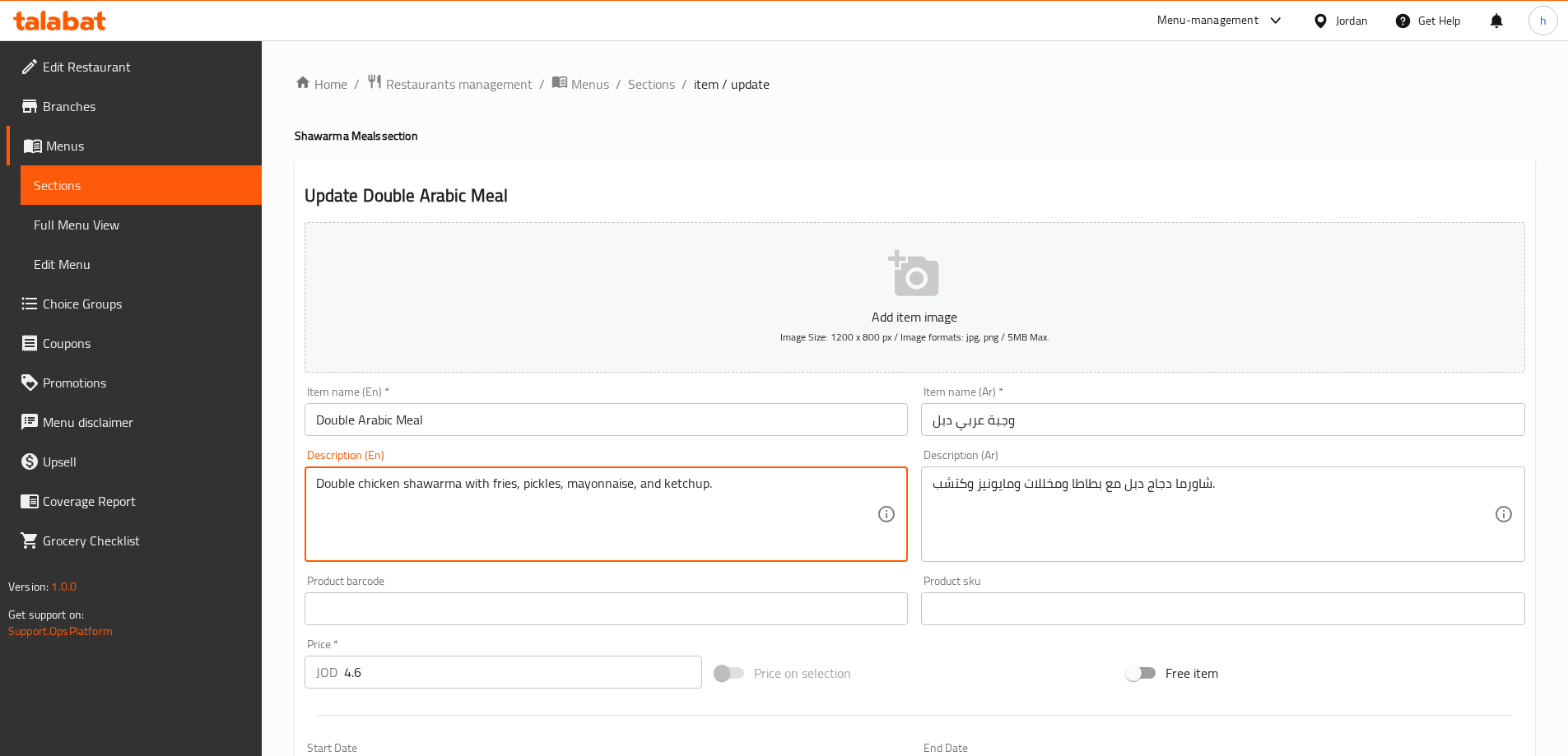
click at [500, 479] on textarea "Double chicken shawarma with fries, pickles, mayonnaise, and ketchup." at bounding box center [597, 515] width 562 height 78
paste textarea "Potato"
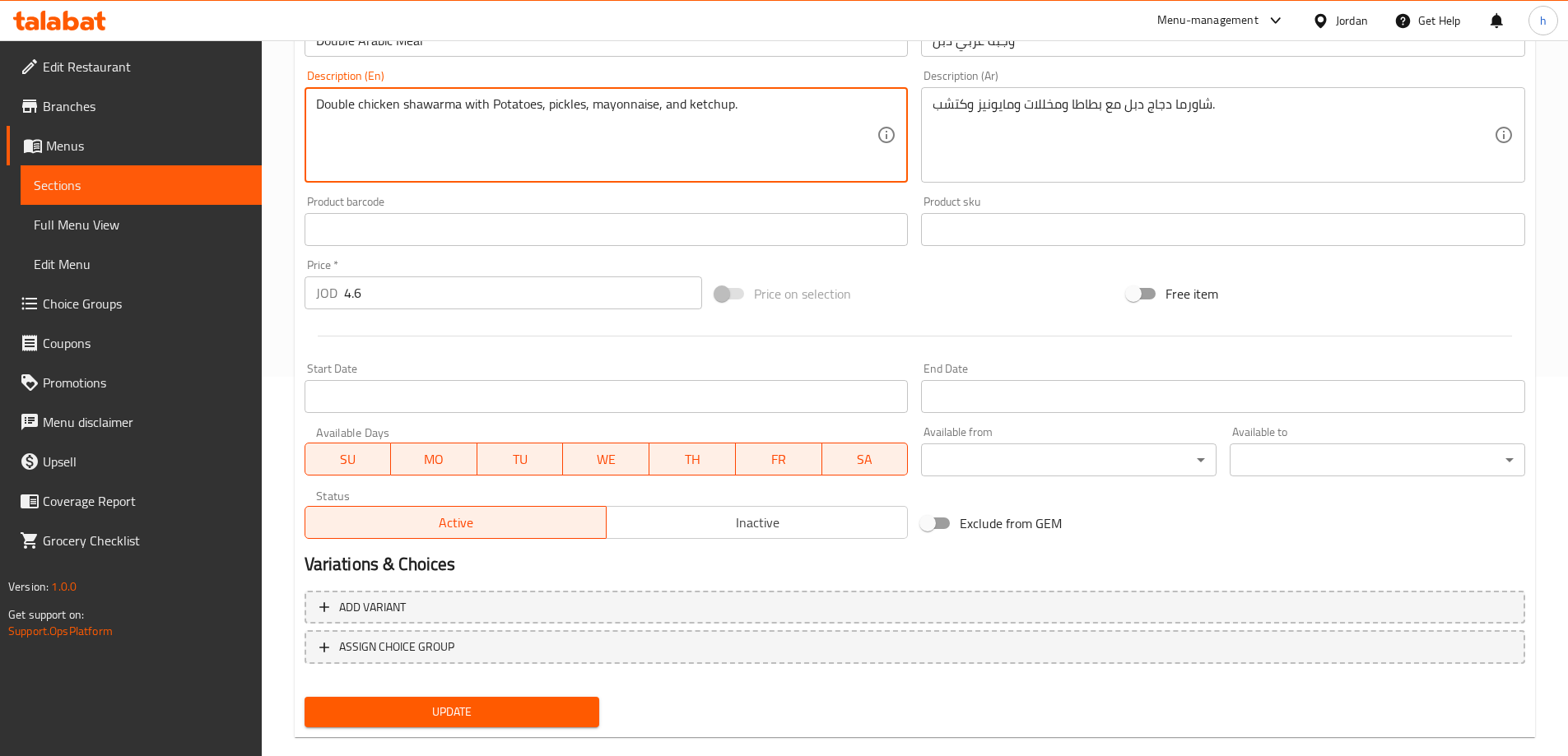
scroll to position [407, 0]
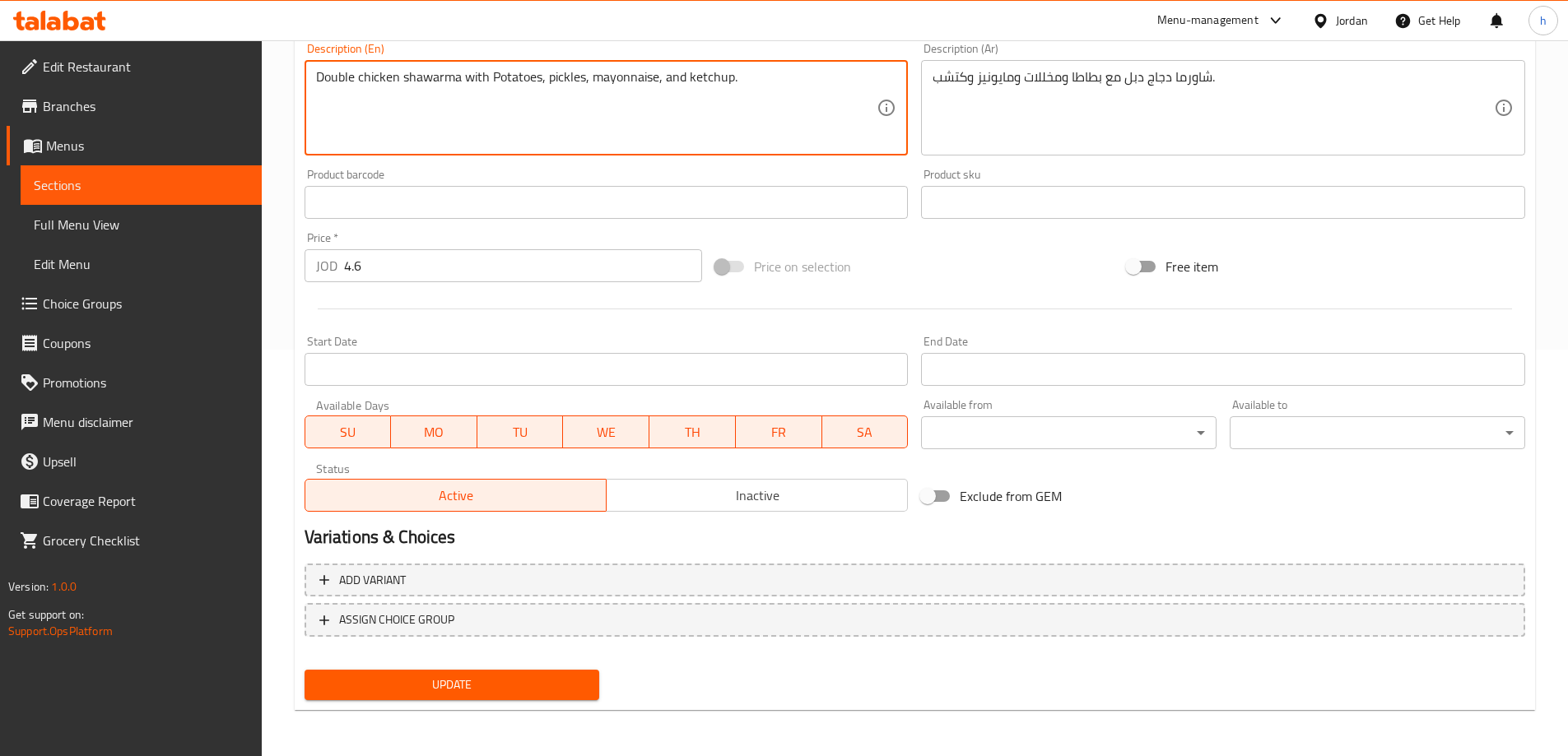
type textarea "Double chicken shawarma with Potatoes, pickles, mayonnaise, and ketchup."
click at [556, 676] on span "Update" at bounding box center [452, 685] width 269 height 21
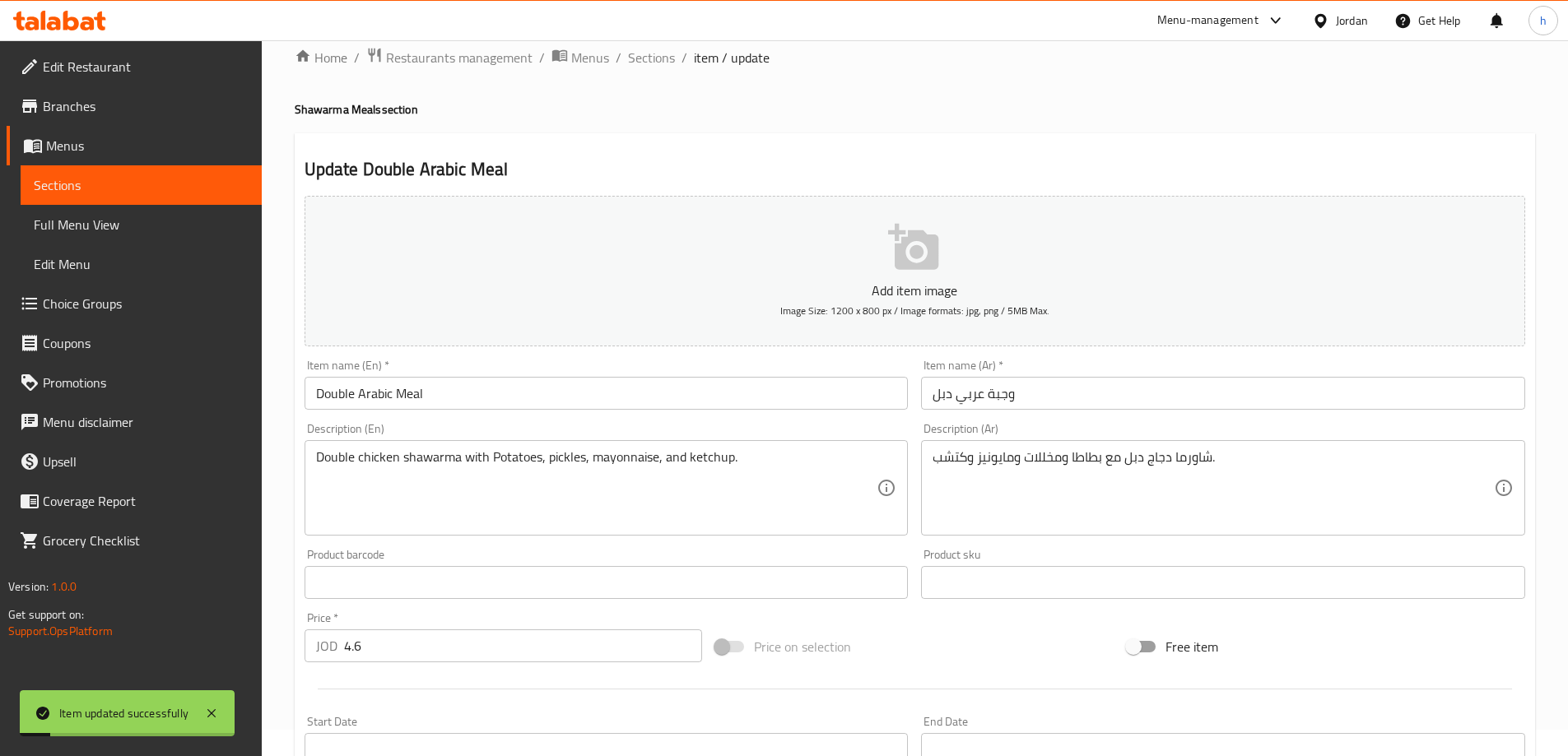
scroll to position [0, 0]
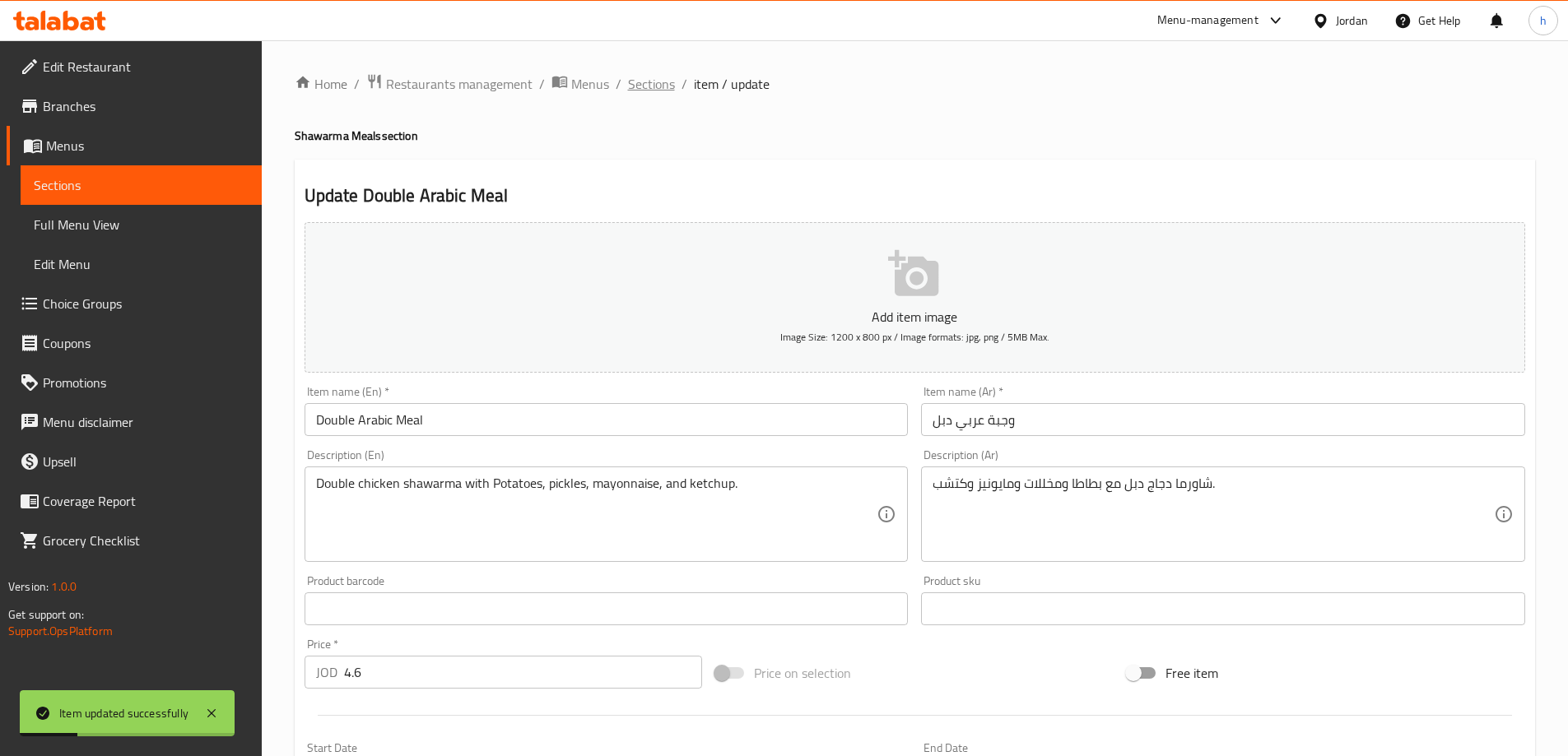
click at [659, 86] on span "Sections" at bounding box center [651, 84] width 47 height 20
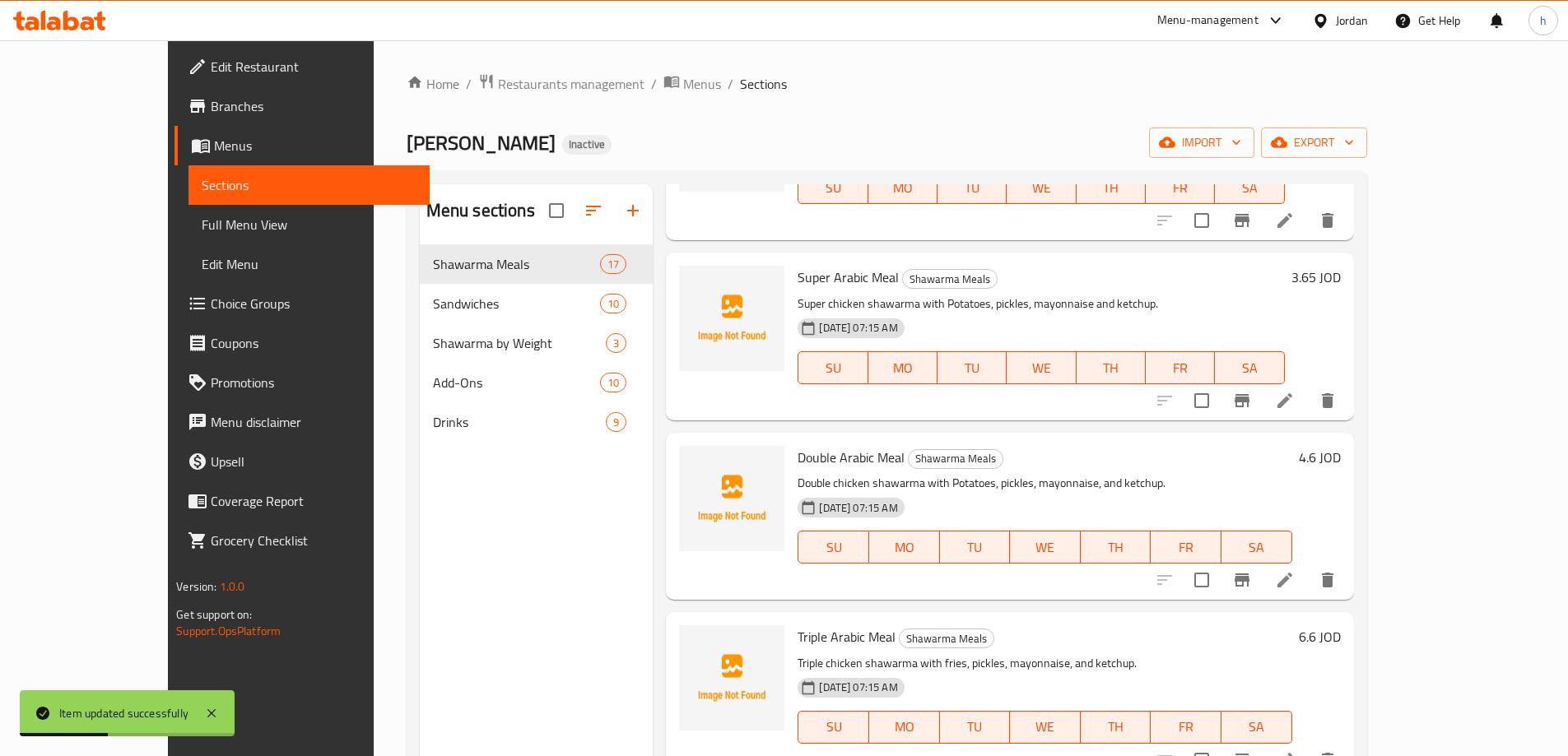
scroll to position [247, 0]
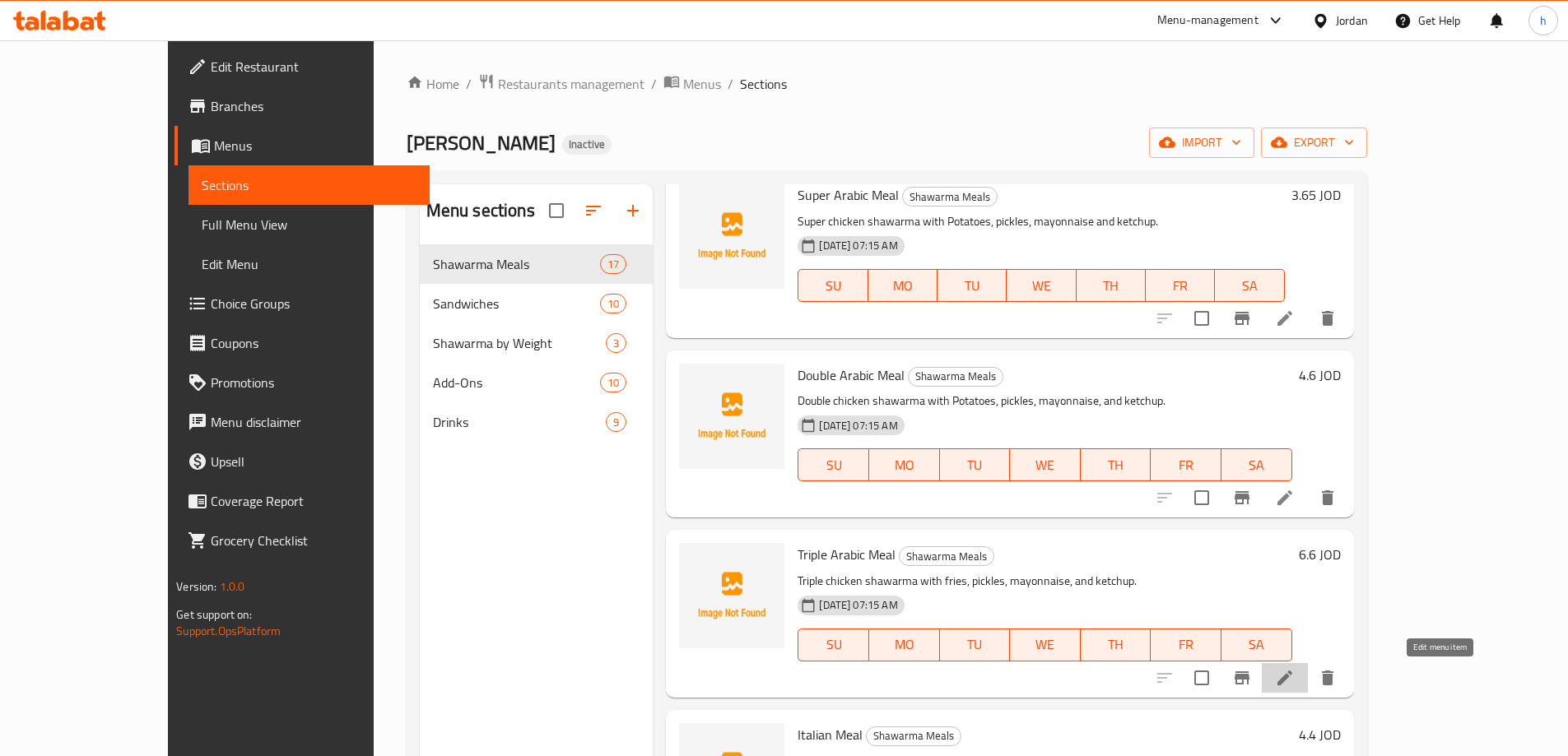
click at [1295, 687] on icon at bounding box center [1285, 677] width 20 height 20
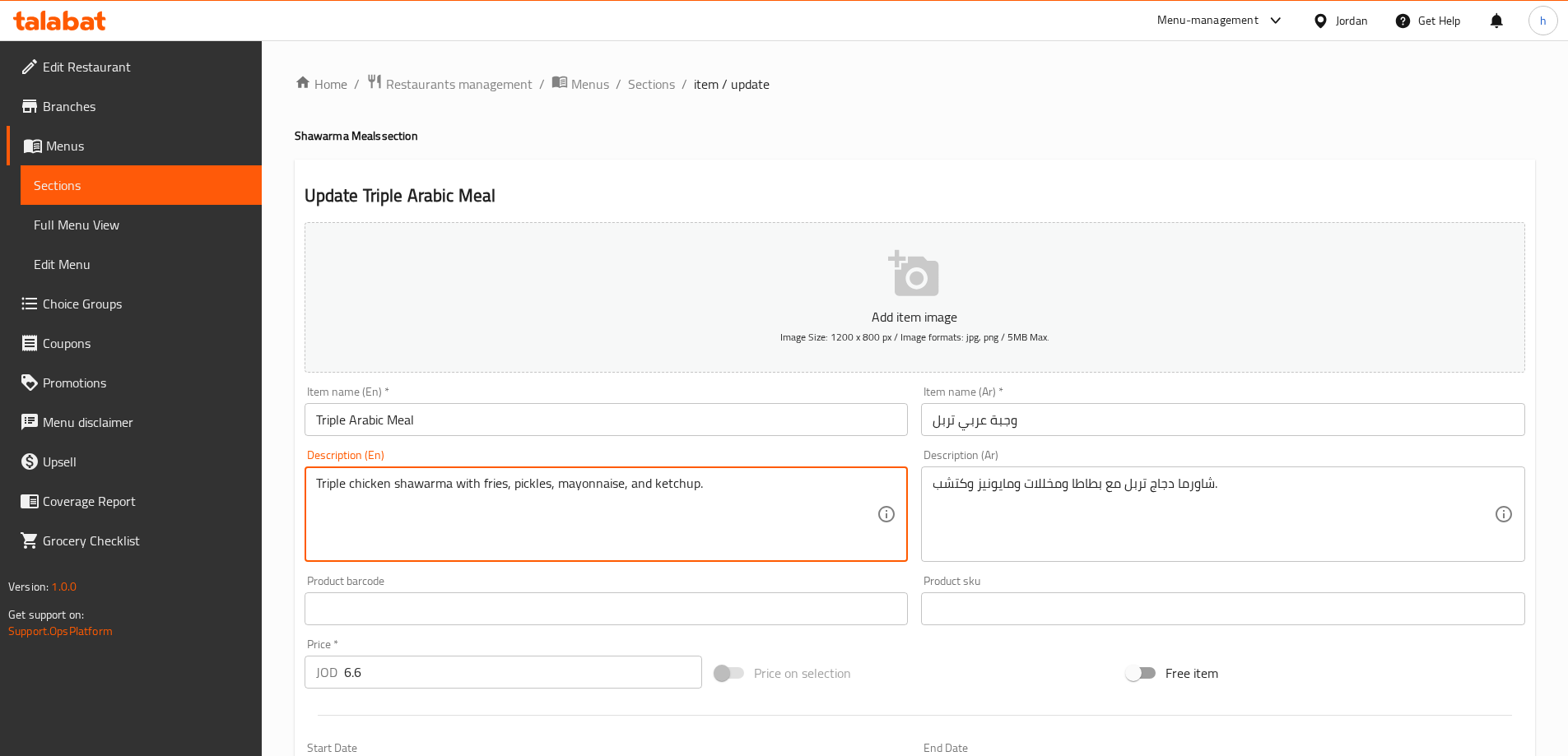
click at [487, 477] on textarea "Triple chicken shawarma with fries, pickles, mayonnaise, and ketchup." at bounding box center [597, 515] width 562 height 78
paste textarea "Potato"
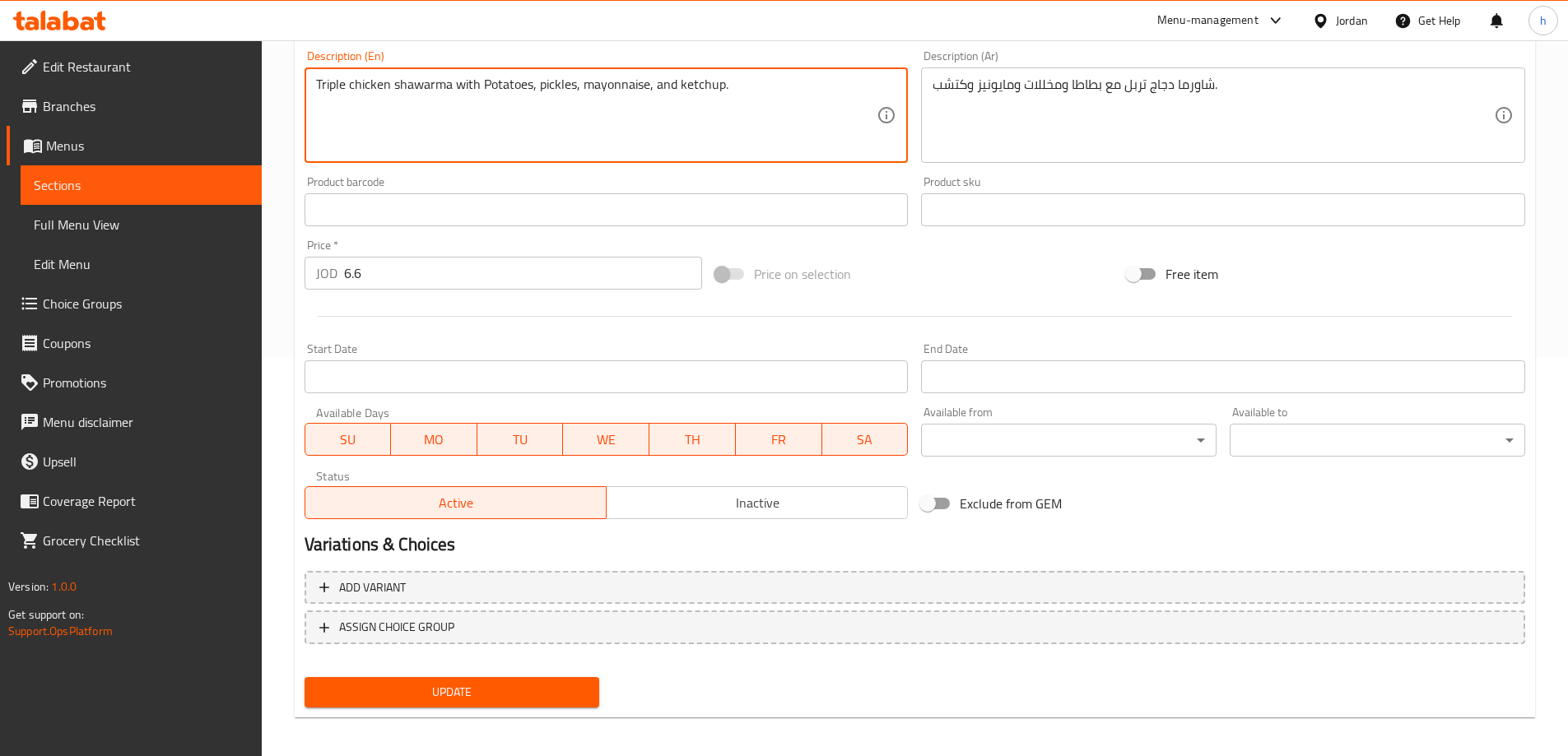
scroll to position [407, 0]
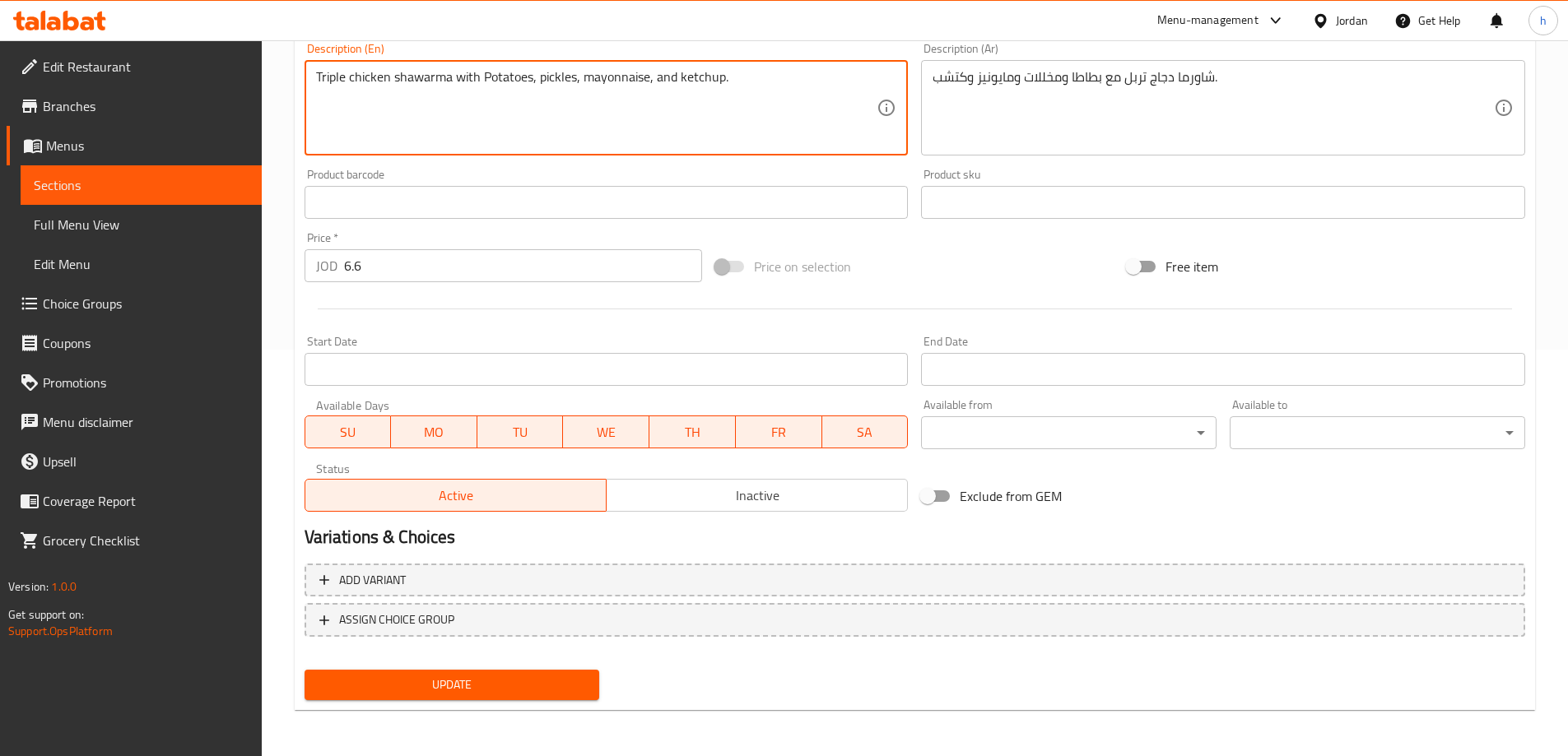
type textarea "Triple chicken shawarma with Potatoes, pickles, mayonnaise, and ketchup."
click at [570, 672] on button "Update" at bounding box center [452, 685] width 295 height 31
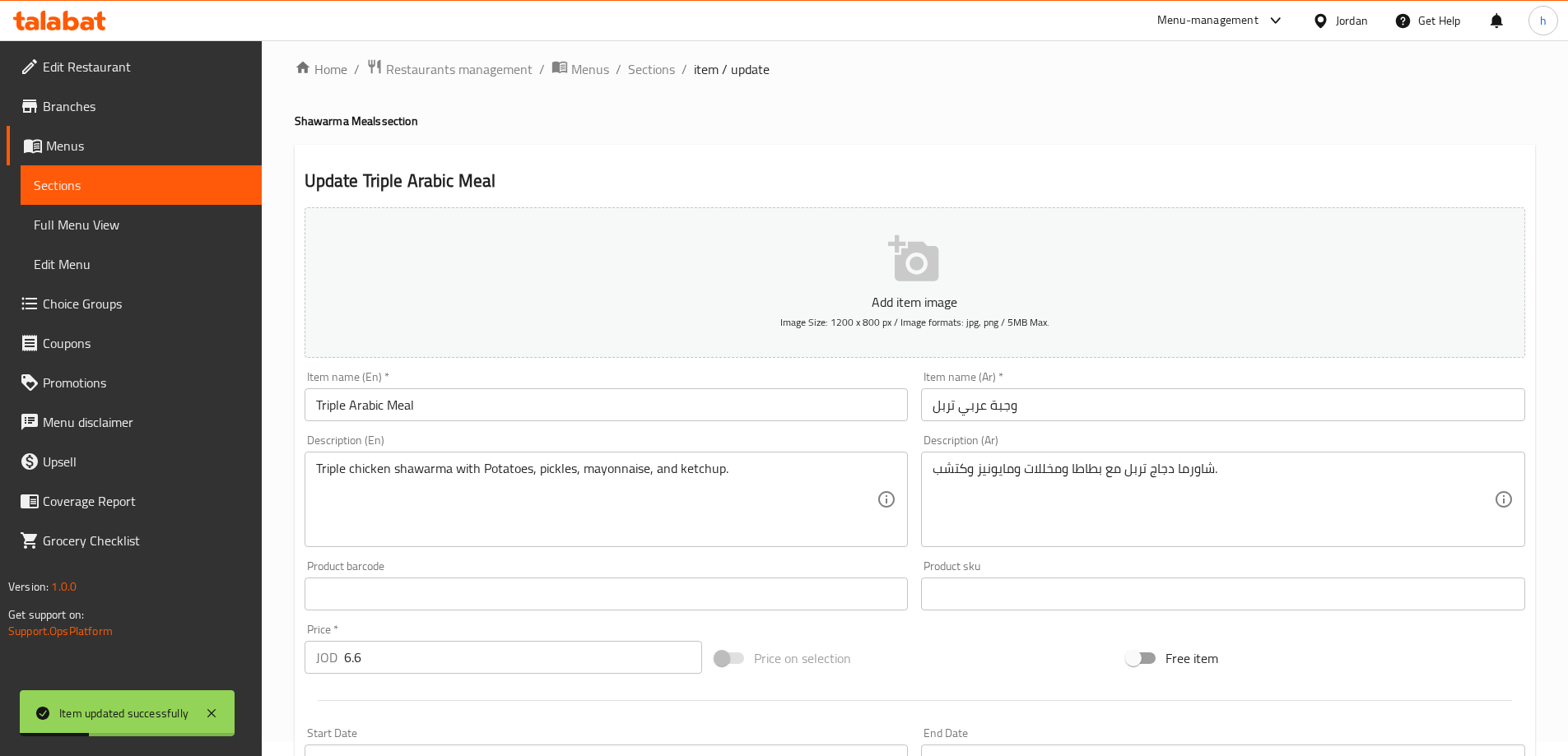
scroll to position [0, 0]
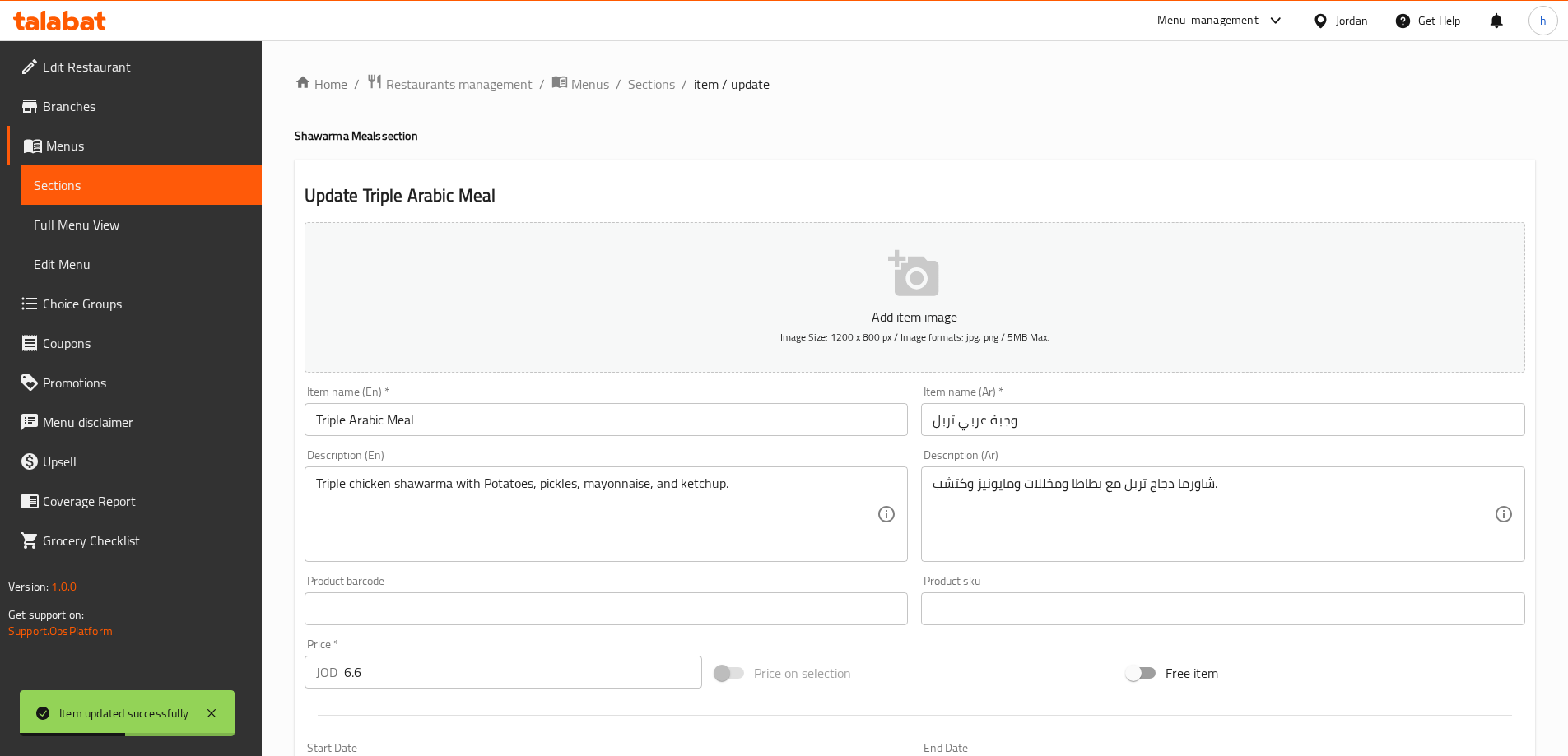
click at [657, 80] on span "Sections" at bounding box center [651, 84] width 47 height 20
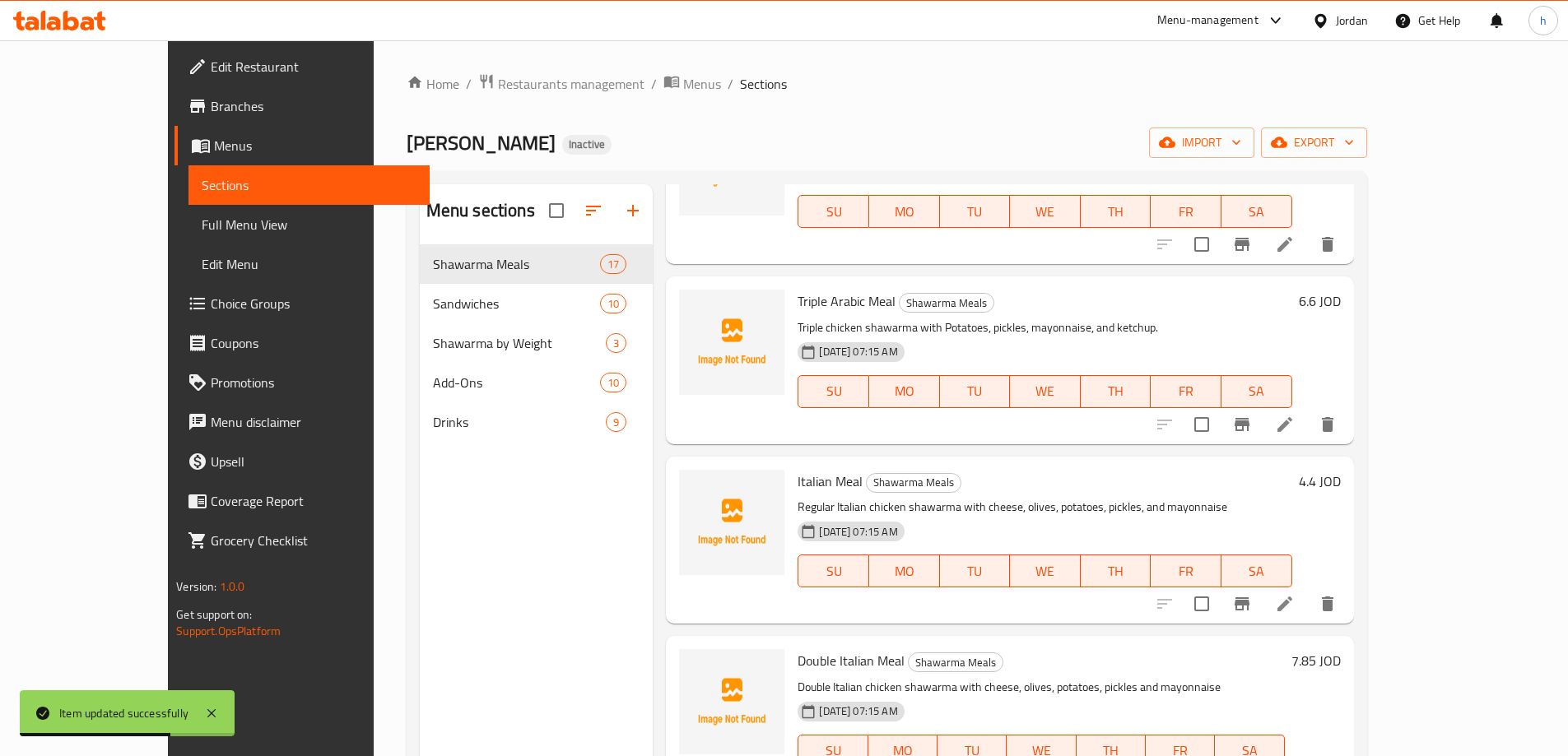
scroll to position [576, 0]
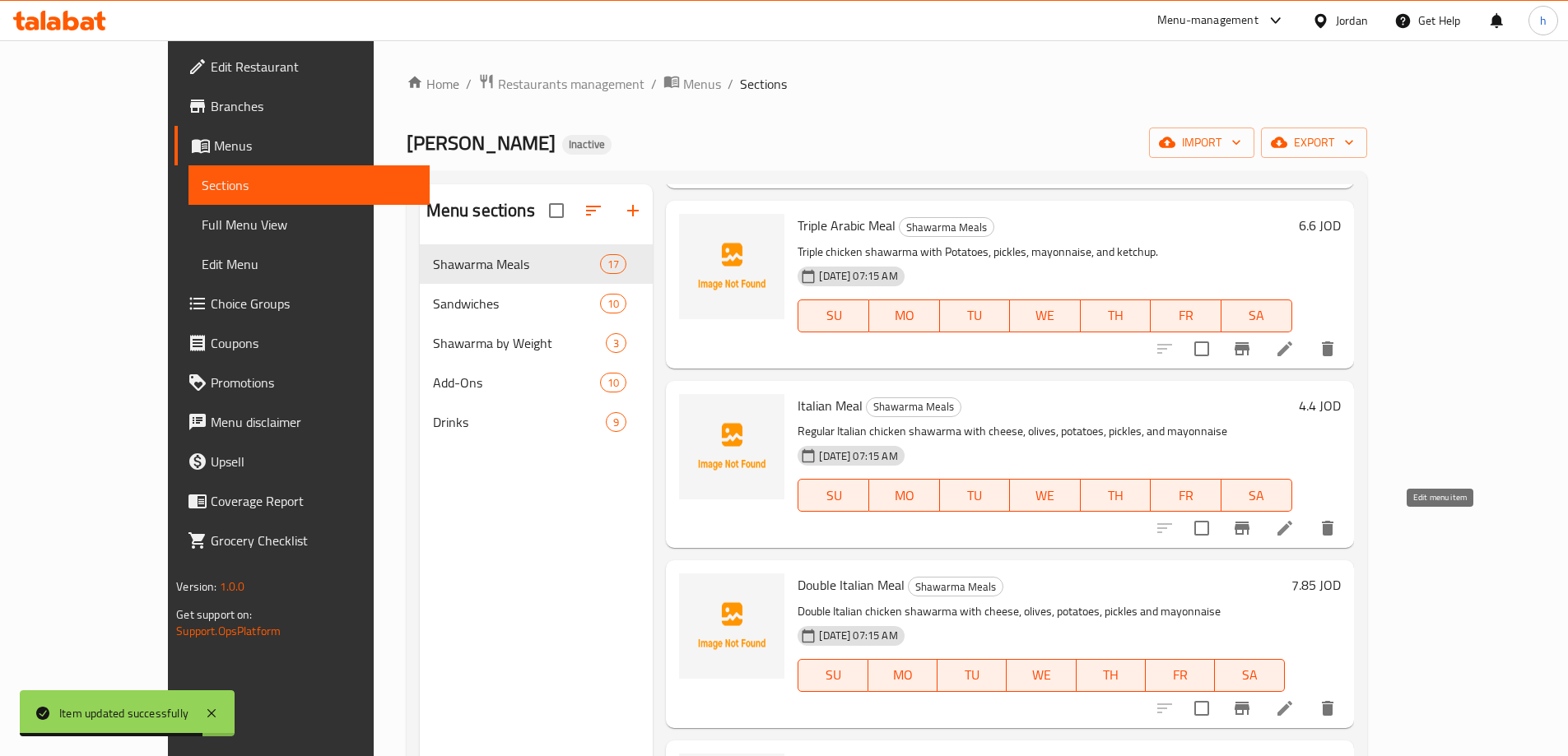
click at [1295, 530] on icon at bounding box center [1285, 528] width 20 height 20
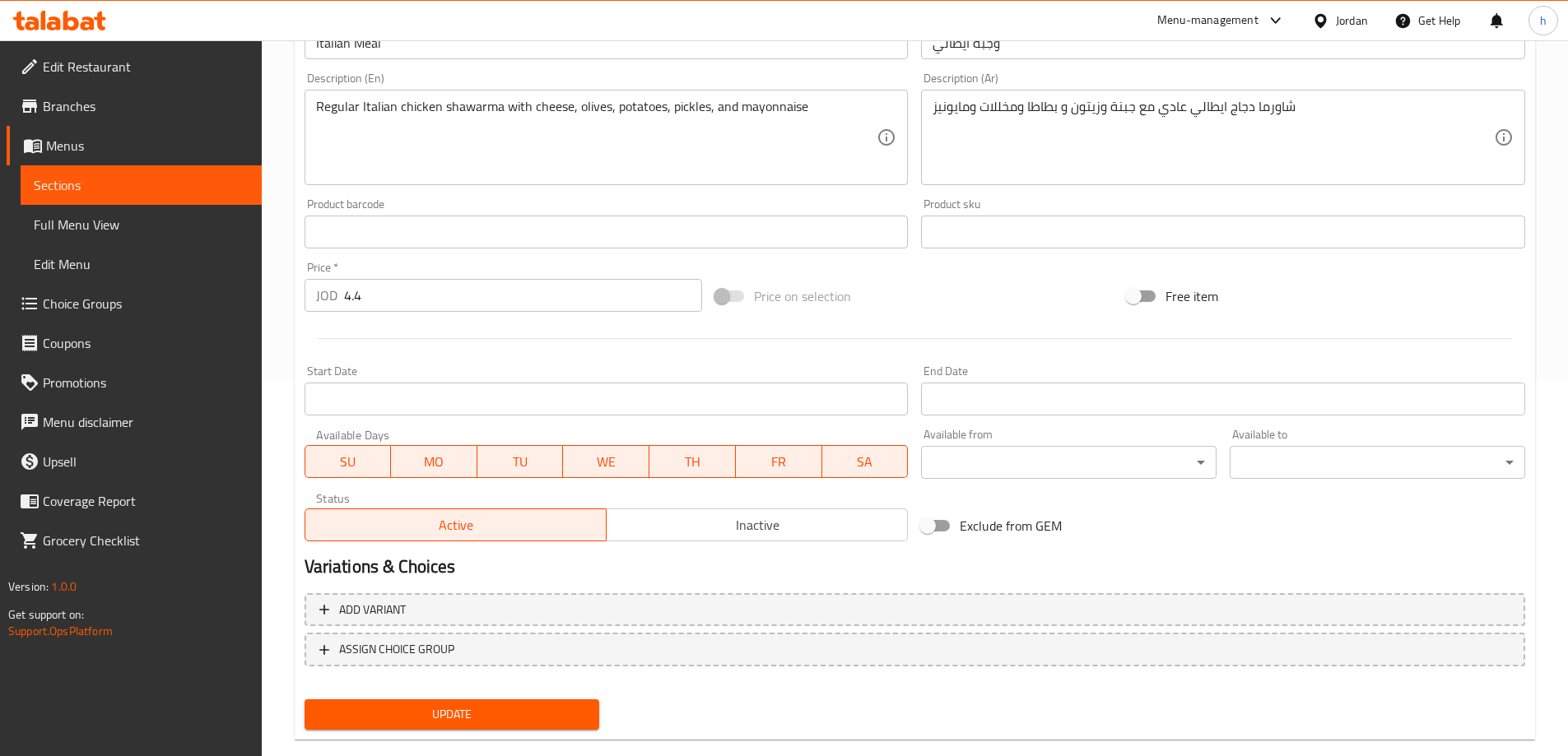
scroll to position [407, 0]
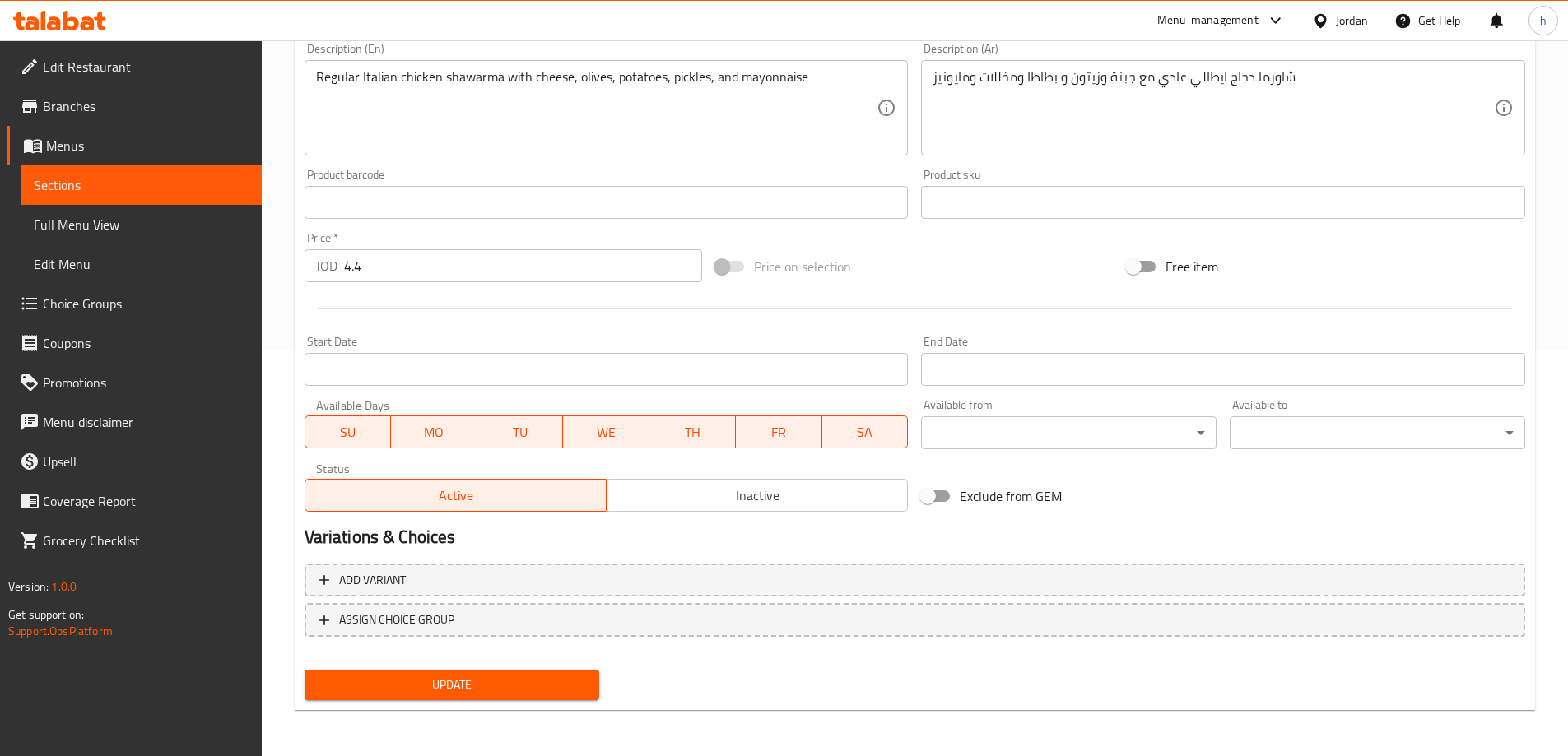
click at [529, 688] on span "Update" at bounding box center [452, 685] width 269 height 21
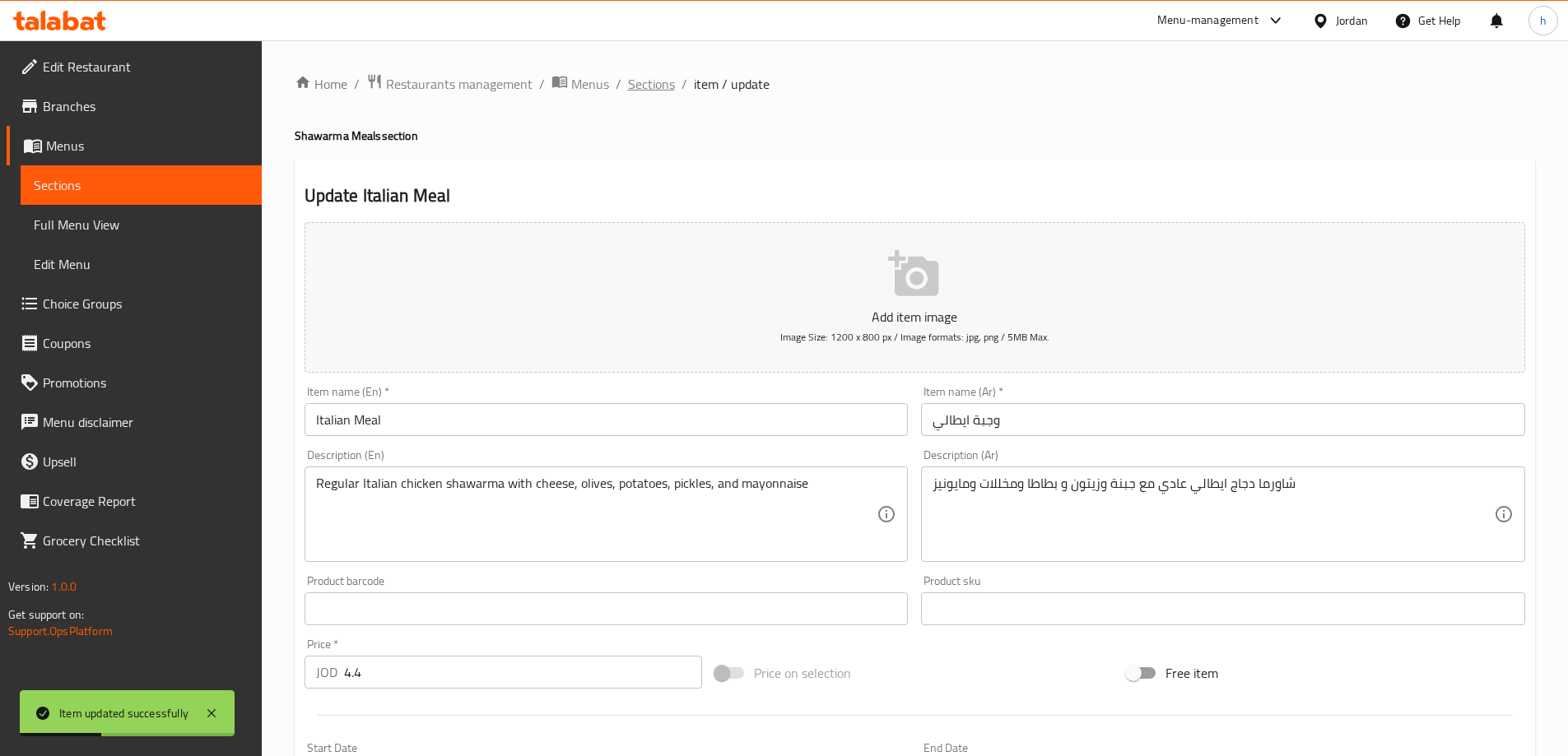
click at [639, 78] on span "Sections" at bounding box center [651, 84] width 47 height 20
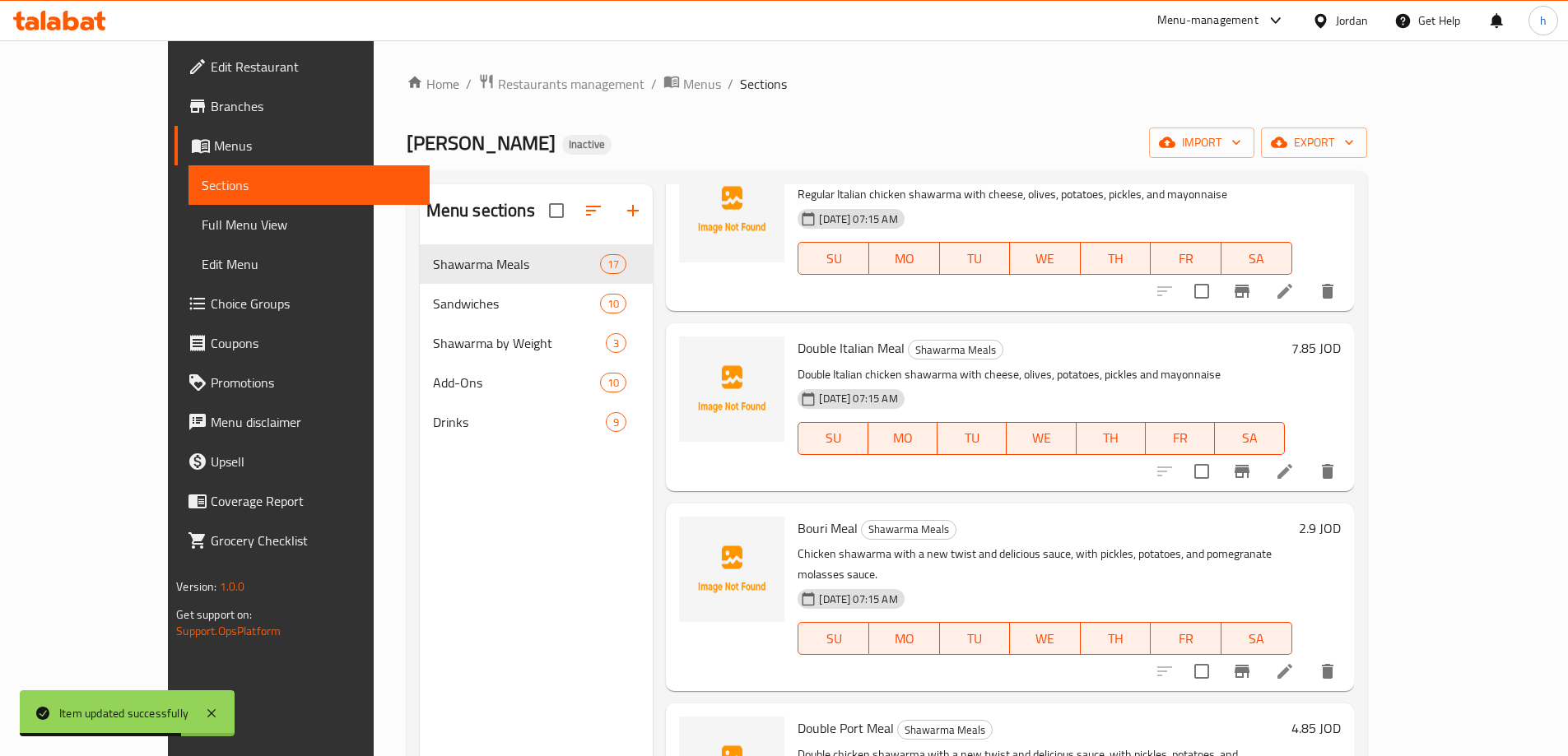
scroll to position [823, 0]
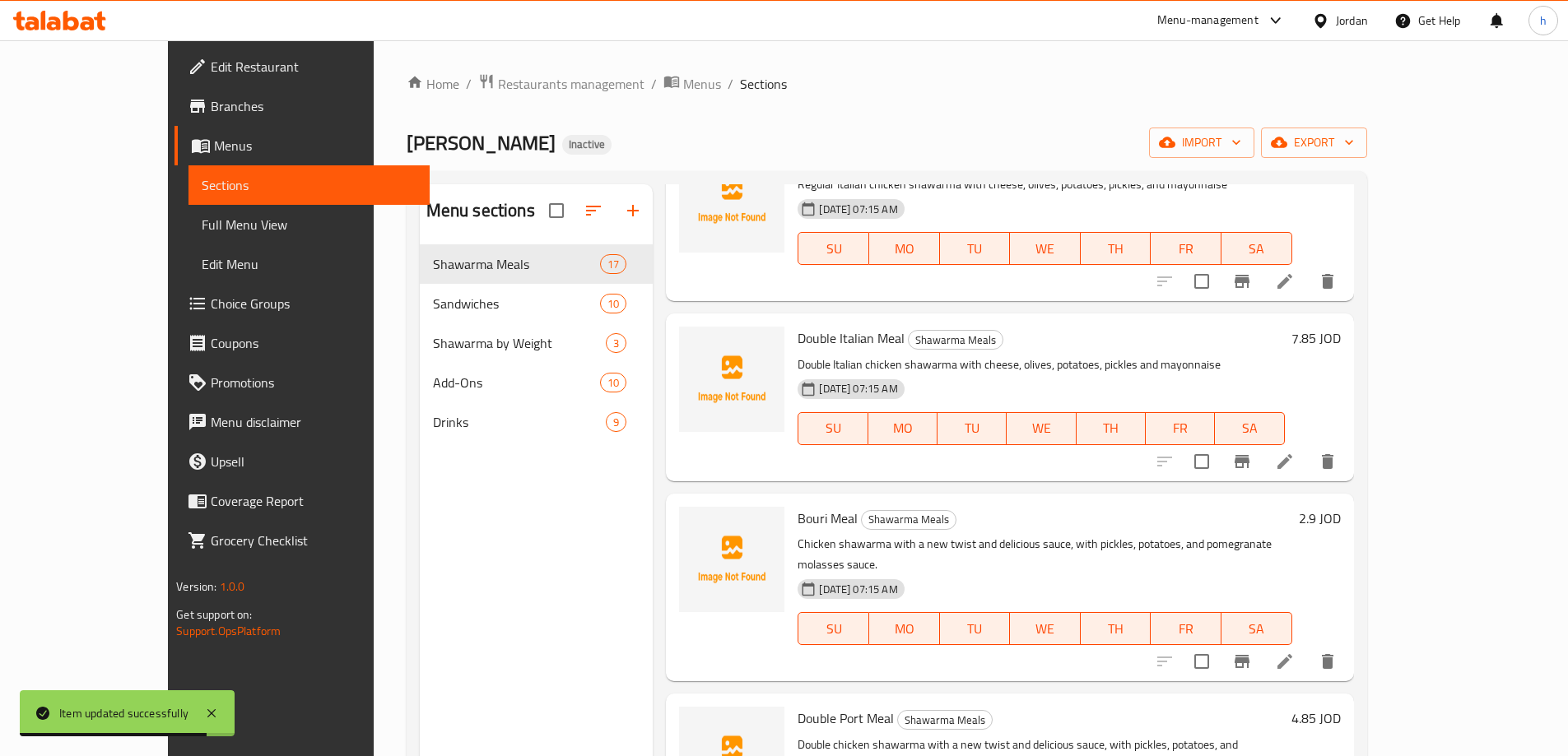
click at [1308, 458] on li at bounding box center [1285, 461] width 46 height 30
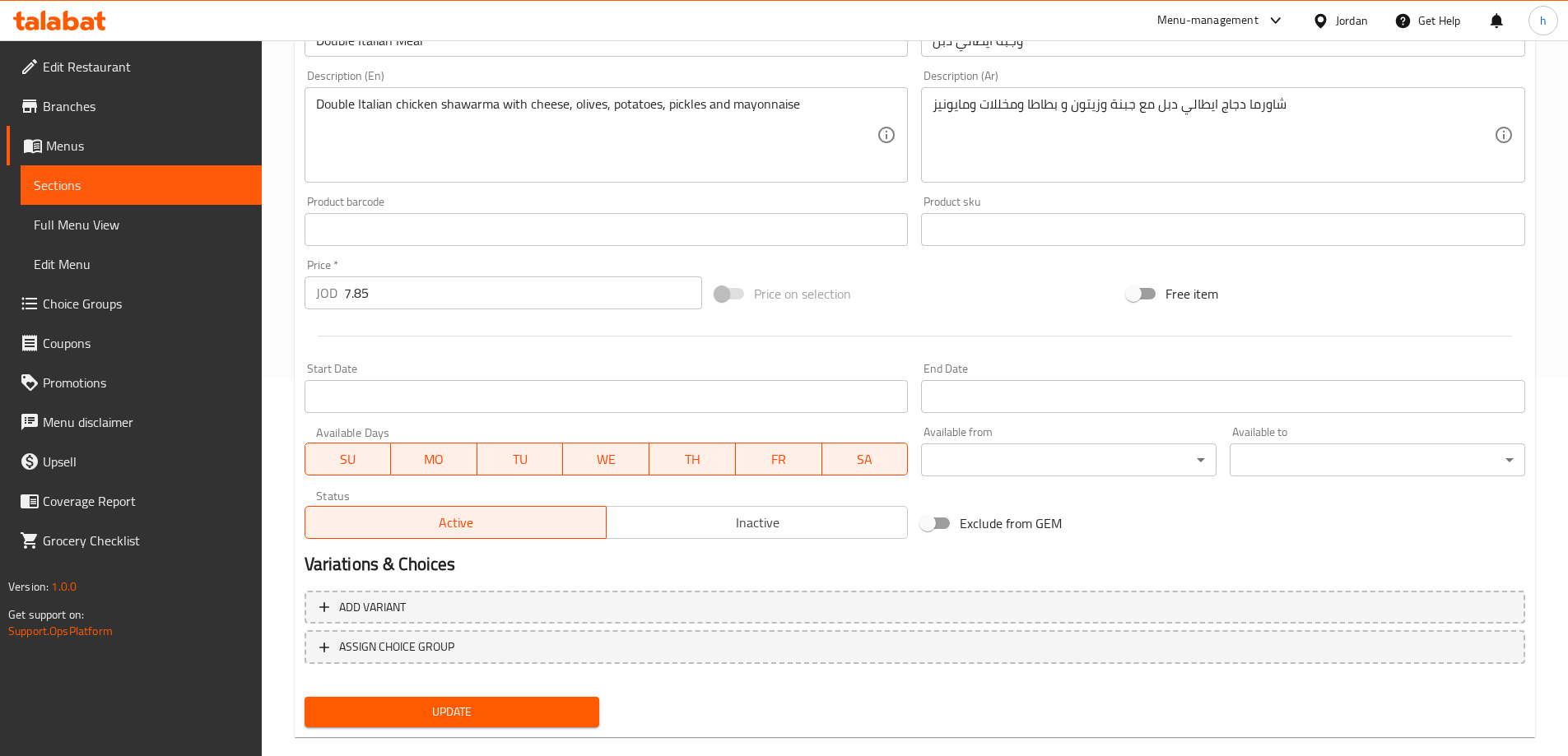
scroll to position [407, 0]
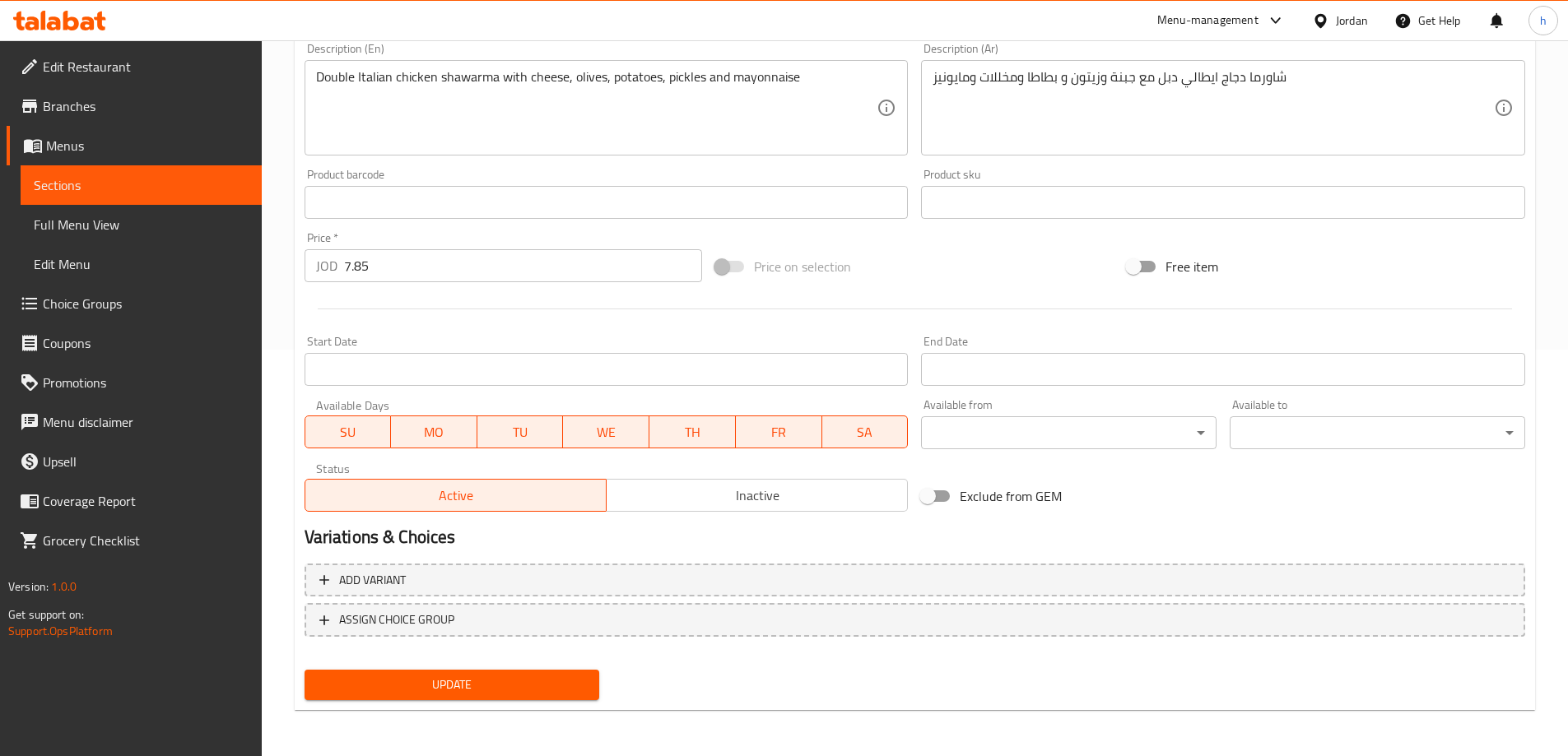
click at [536, 692] on span "Update" at bounding box center [452, 685] width 269 height 21
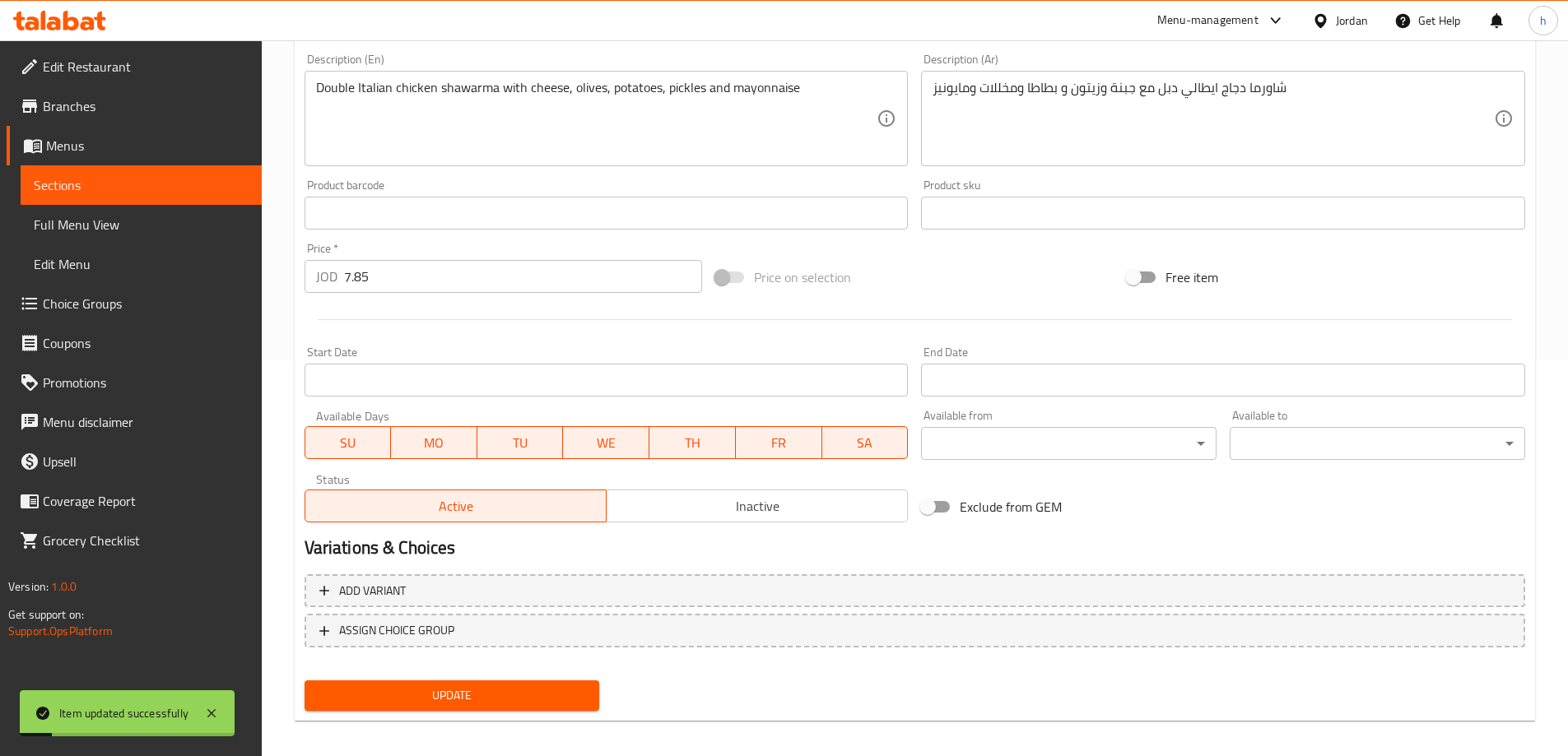
scroll to position [0, 0]
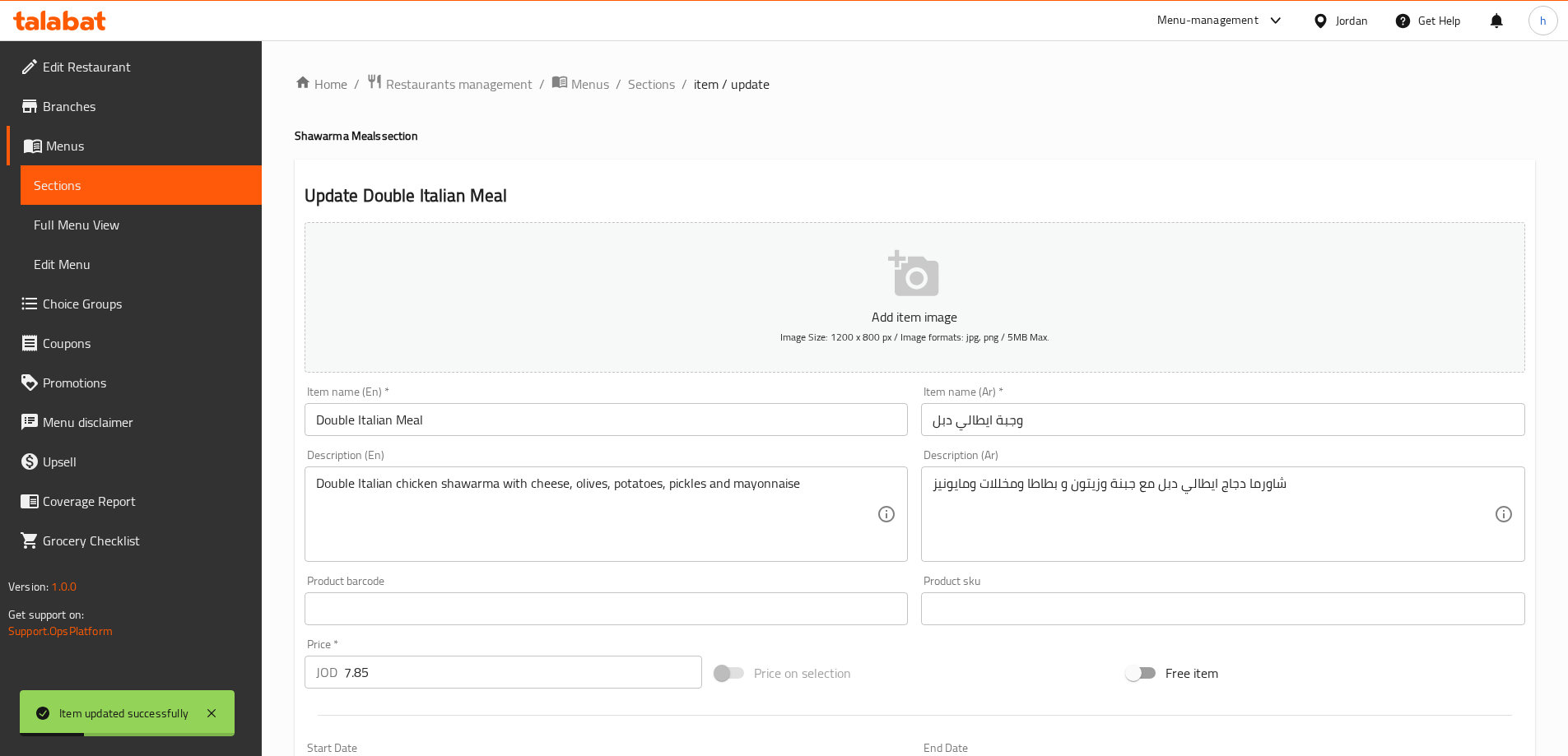
drag, startPoint x: 644, startPoint y: 86, endPoint x: 667, endPoint y: 104, distance: 29.2
click at [644, 86] on span "Sections" at bounding box center [651, 84] width 47 height 20
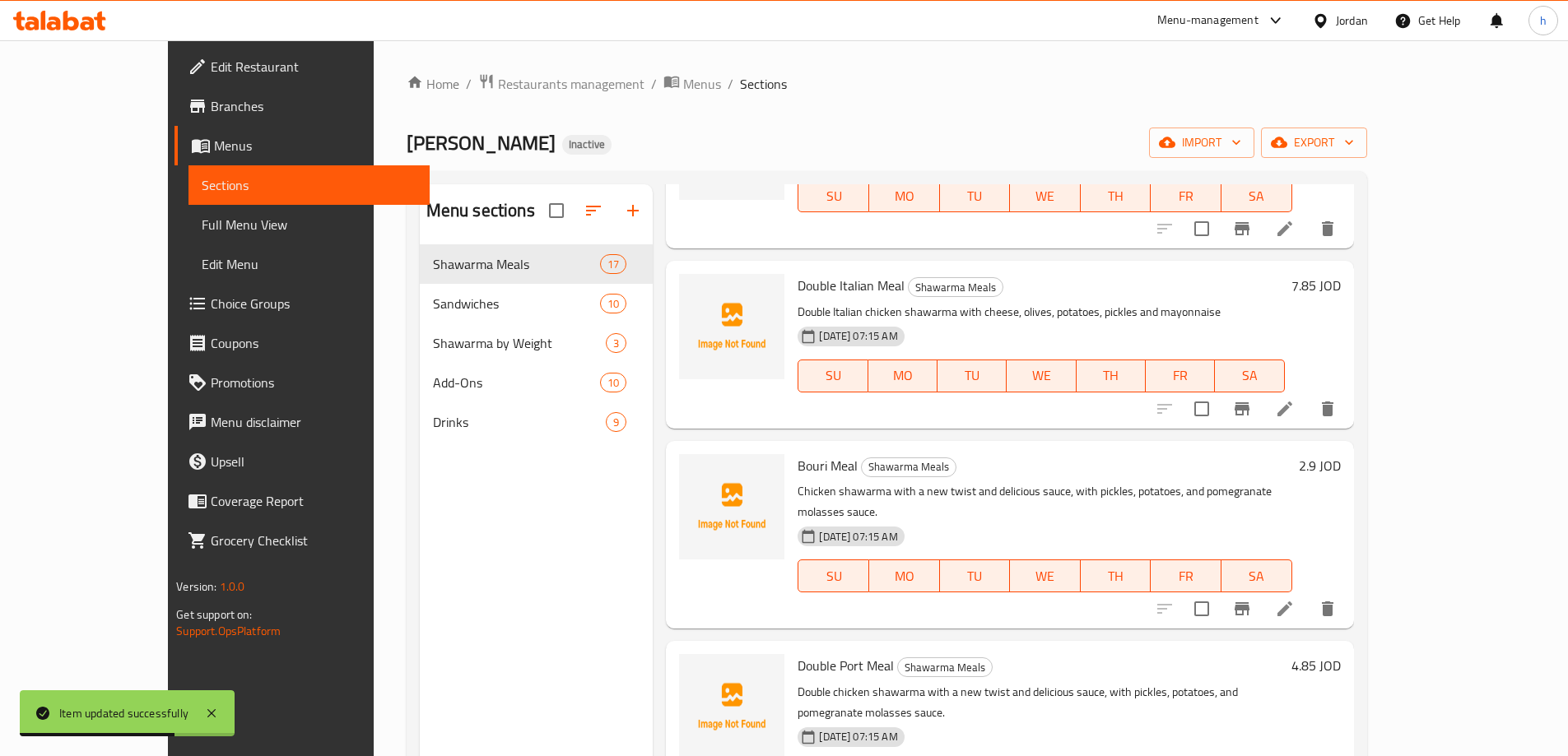
scroll to position [905, 0]
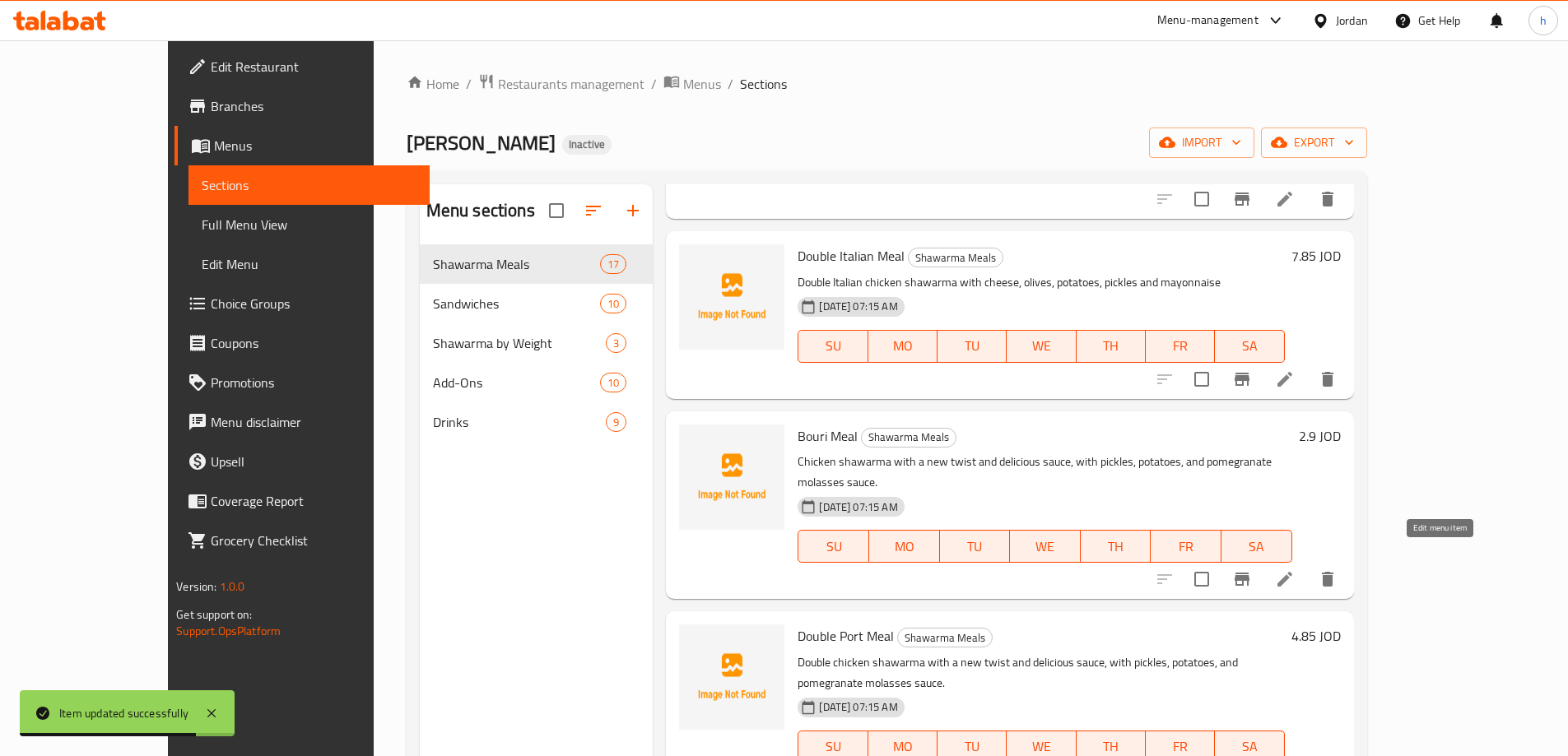
click at [1292, 572] on icon at bounding box center [1285, 579] width 15 height 15
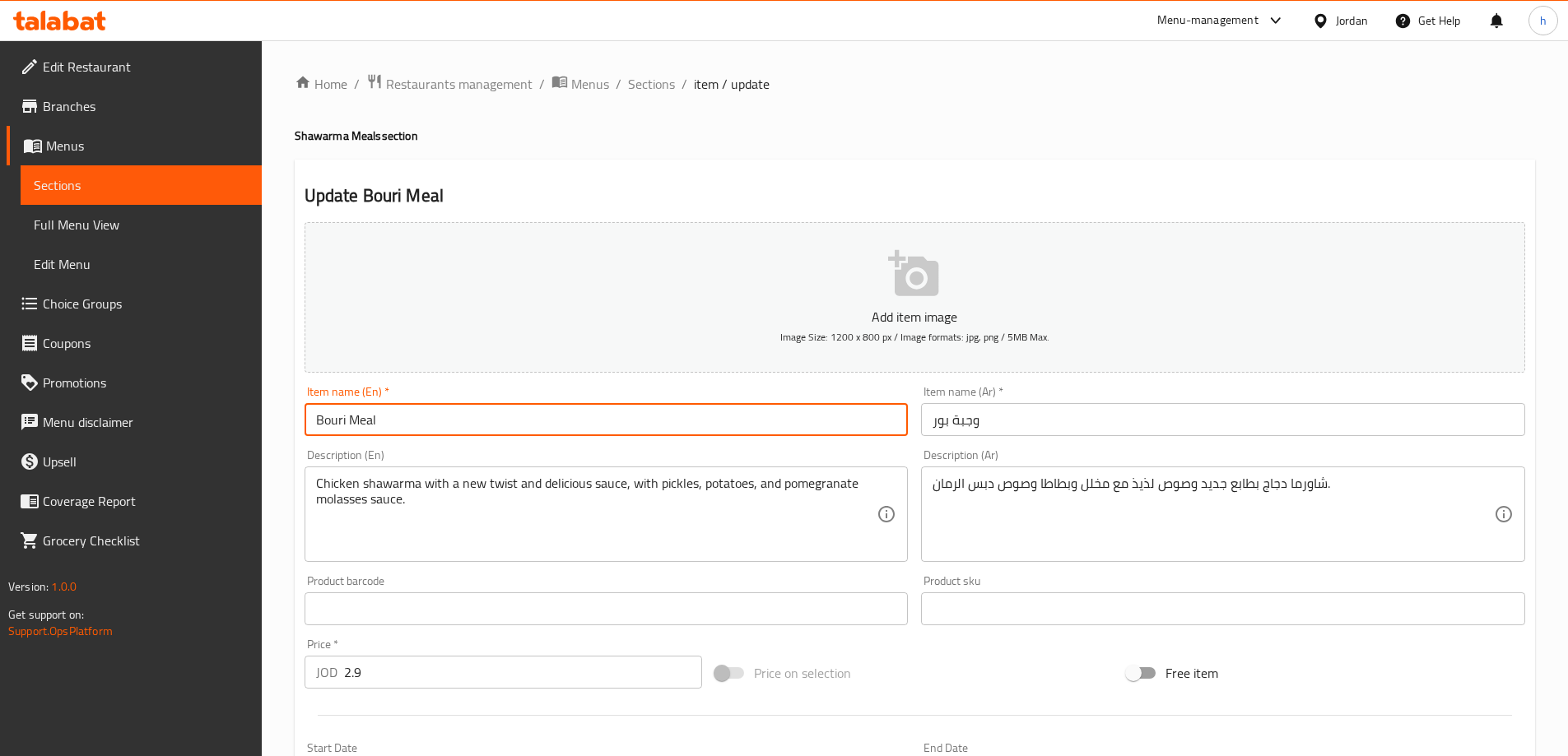
click at [343, 420] on input "Bouri Meal" at bounding box center [607, 420] width 605 height 33
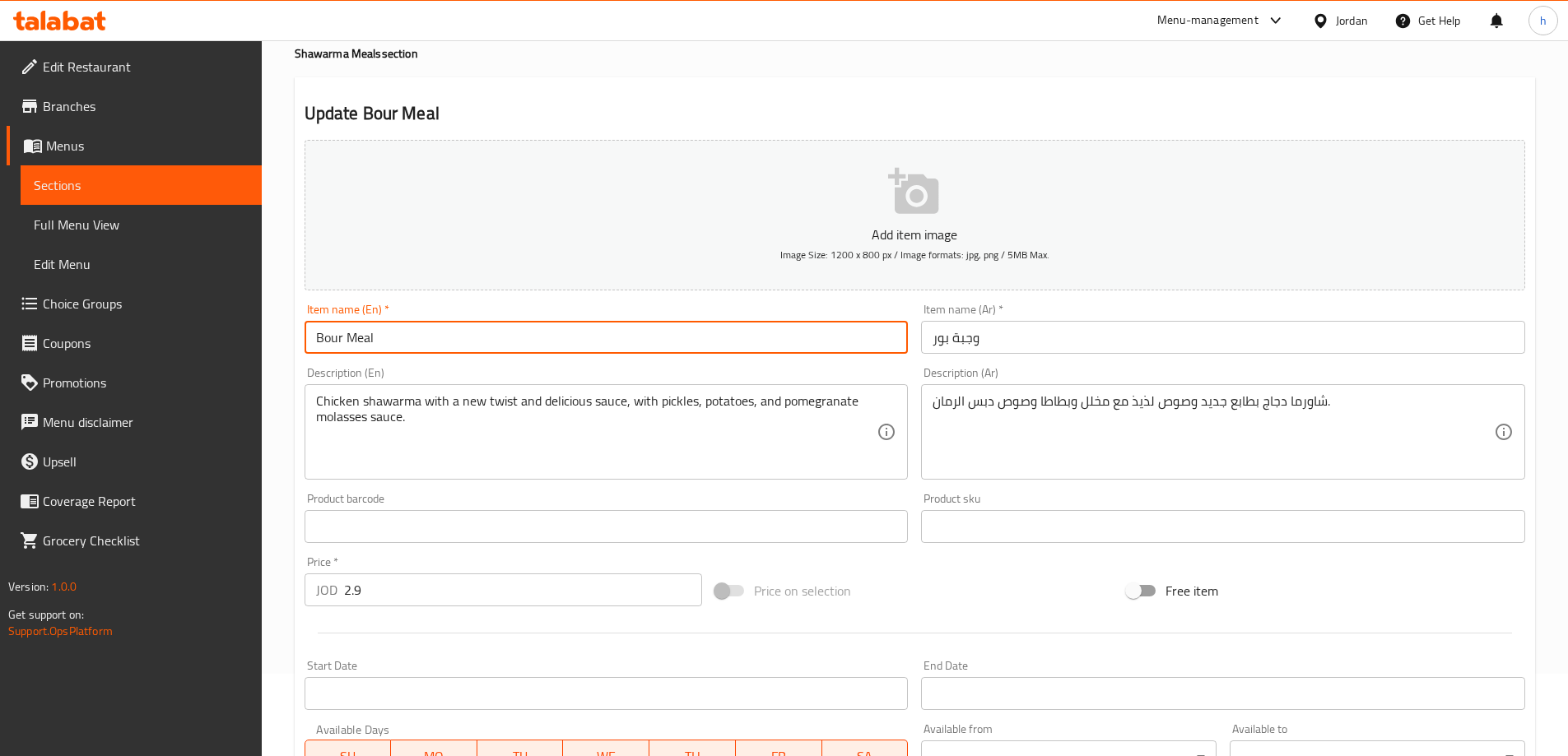
type input "Bour Meal"
click at [784, 497] on div "Product barcode Product barcode" at bounding box center [607, 518] width 605 height 51
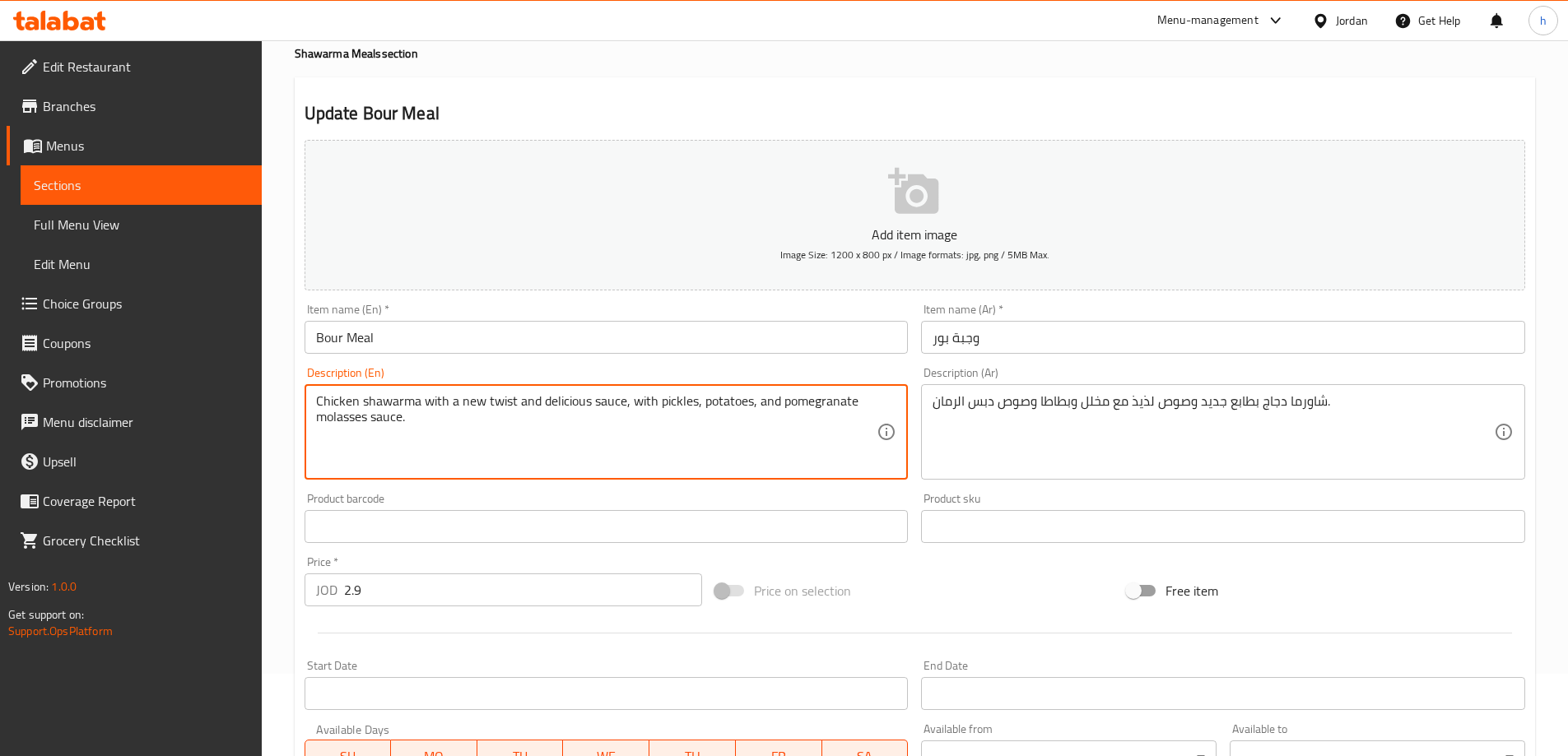
click at [555, 400] on textarea "Chicken shawarma with a new twist and delicious sauce, with pickles, potatoes, …" at bounding box center [597, 432] width 562 height 78
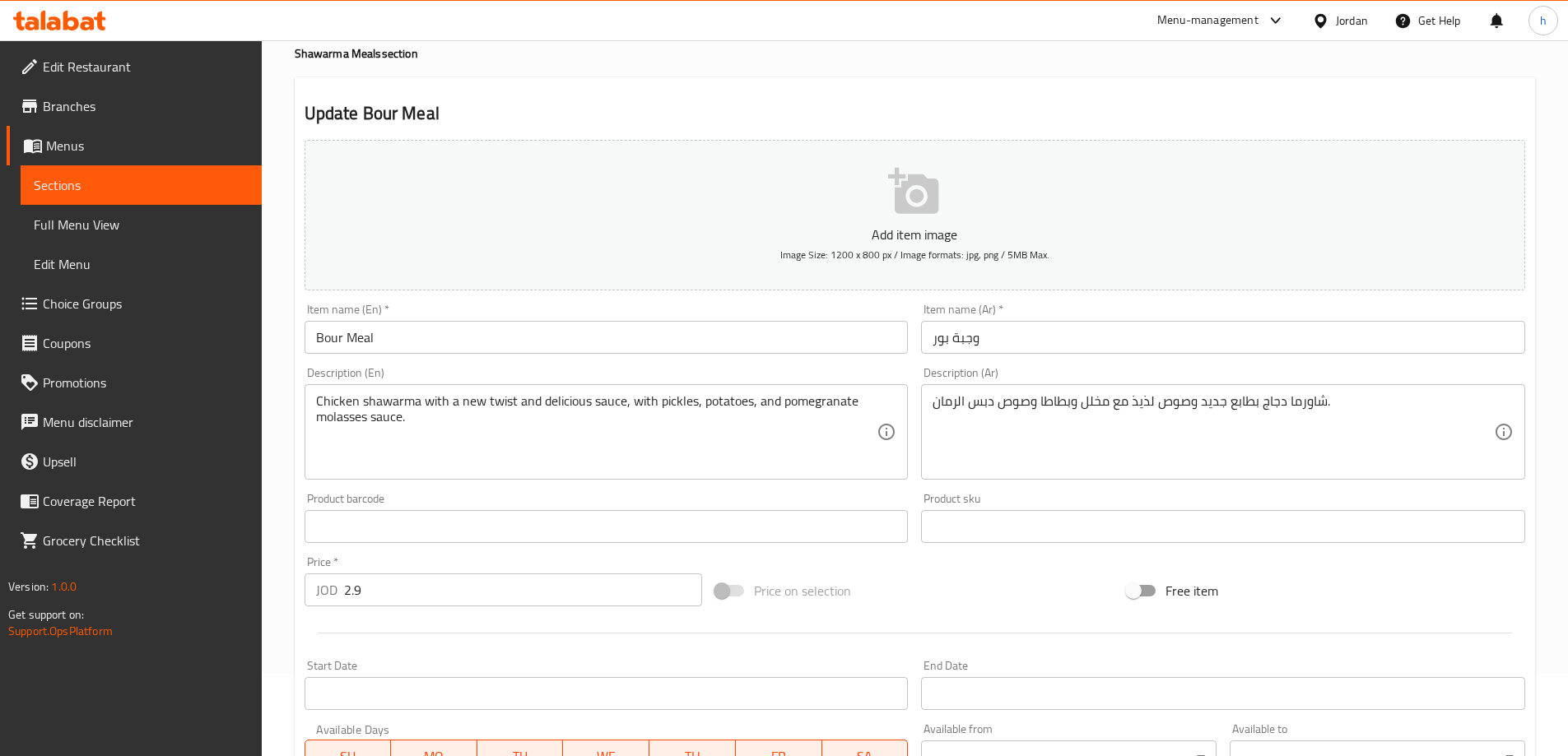
click at [496, 401] on textarea "Chicken shawarma with a new twist and delicious sauce, with pickles, potatoes, …" at bounding box center [597, 432] width 562 height 78
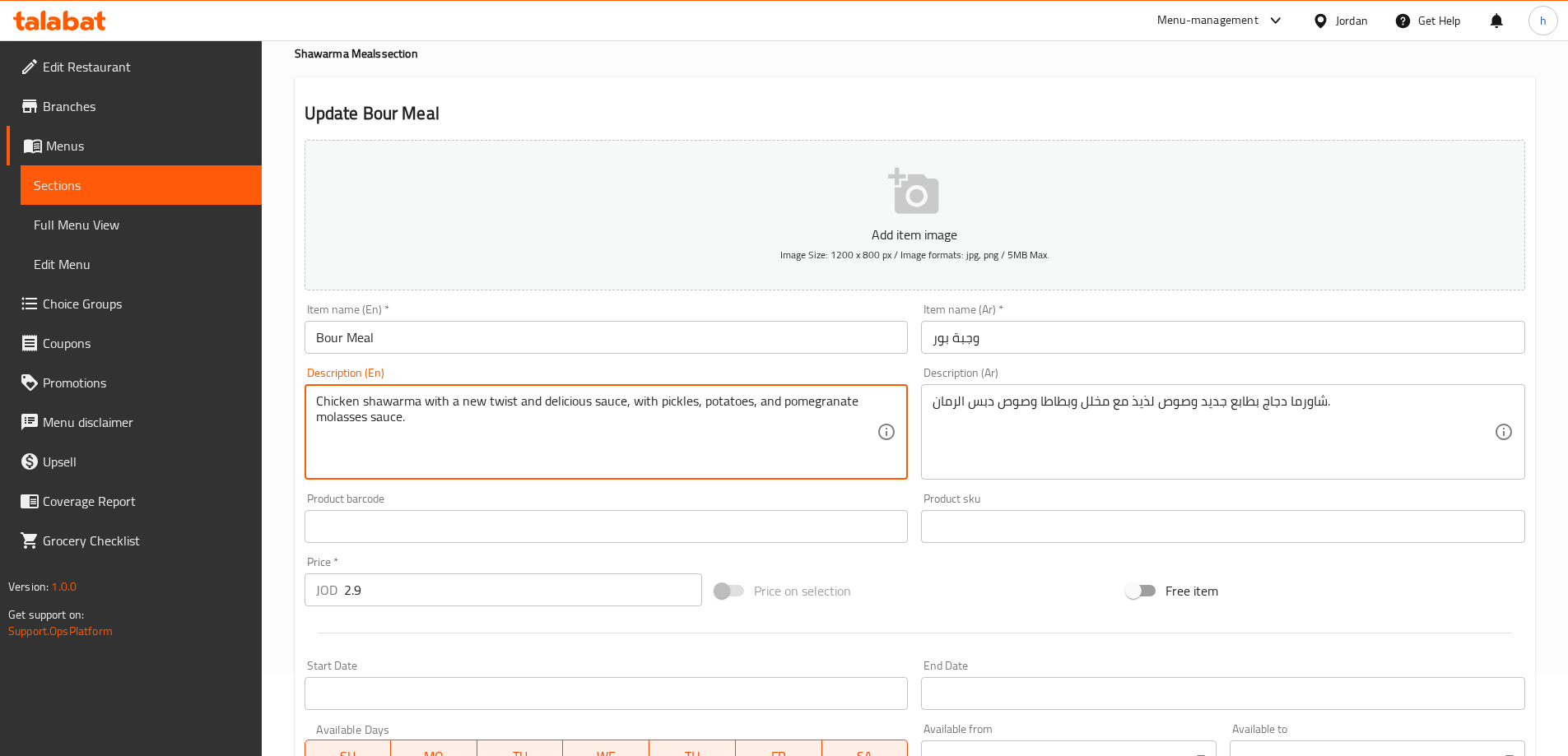
click at [496, 401] on textarea "Chicken shawarma with a new twist and delicious sauce, with pickles, potatoes, …" at bounding box center [597, 432] width 562 height 78
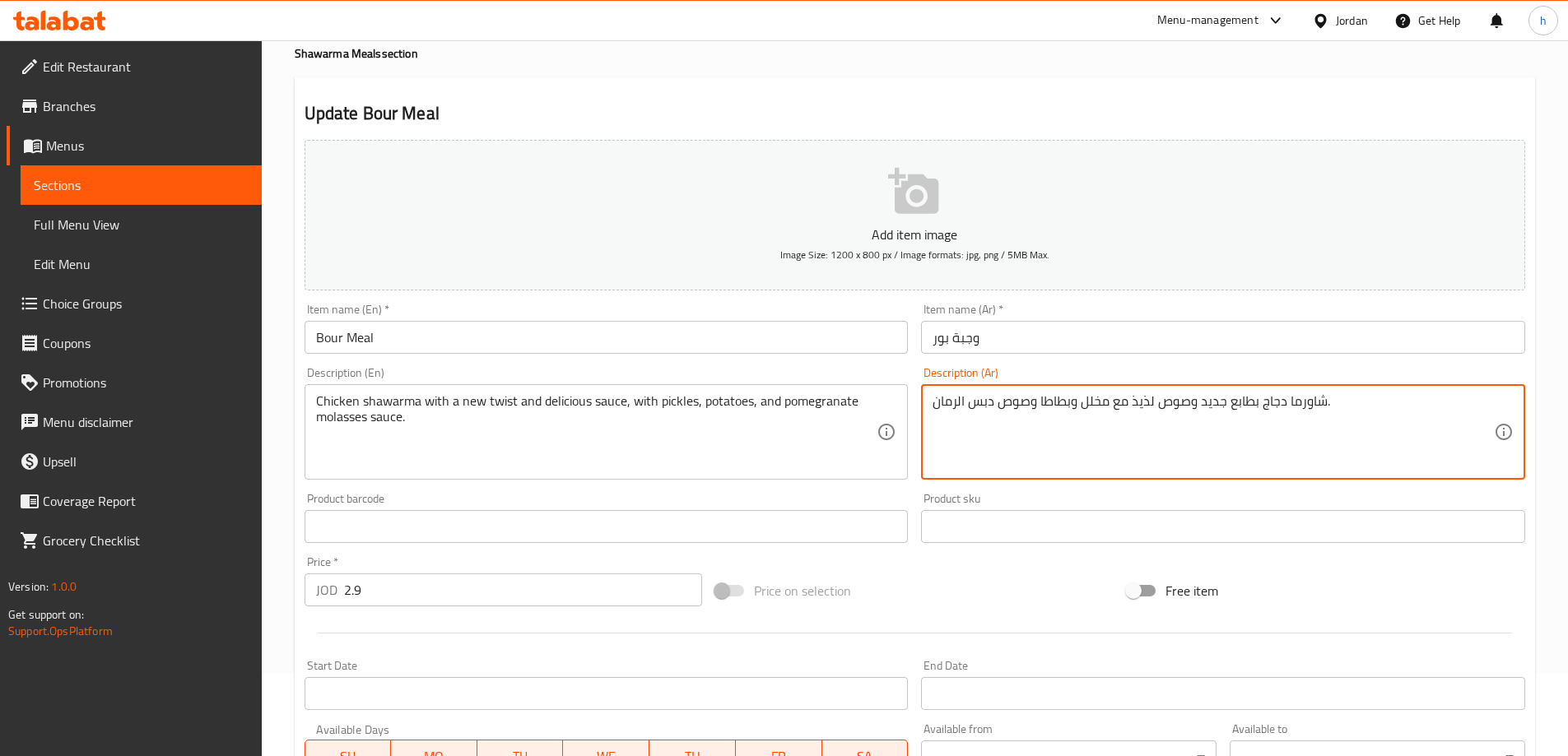
drag, startPoint x: 996, startPoint y: 403, endPoint x: 923, endPoint y: 402, distance: 73.0
click at [957, 401] on textarea "شاورما دجاج بطابع جديد وصوص لذيذ مع مخلل وبطاطا وصوص دبس الرمان." at bounding box center [1213, 432] width 562 height 78
drag, startPoint x: 992, startPoint y: 402, endPoint x: 923, endPoint y: 402, distance: 69.0
click at [923, 402] on div "شاورما دجاج بطابع جديد وصوص لذيذ مع مخلل وبطاطا وصوص دبس الرمان. Description (A…" at bounding box center [1224, 432] width 605 height 95
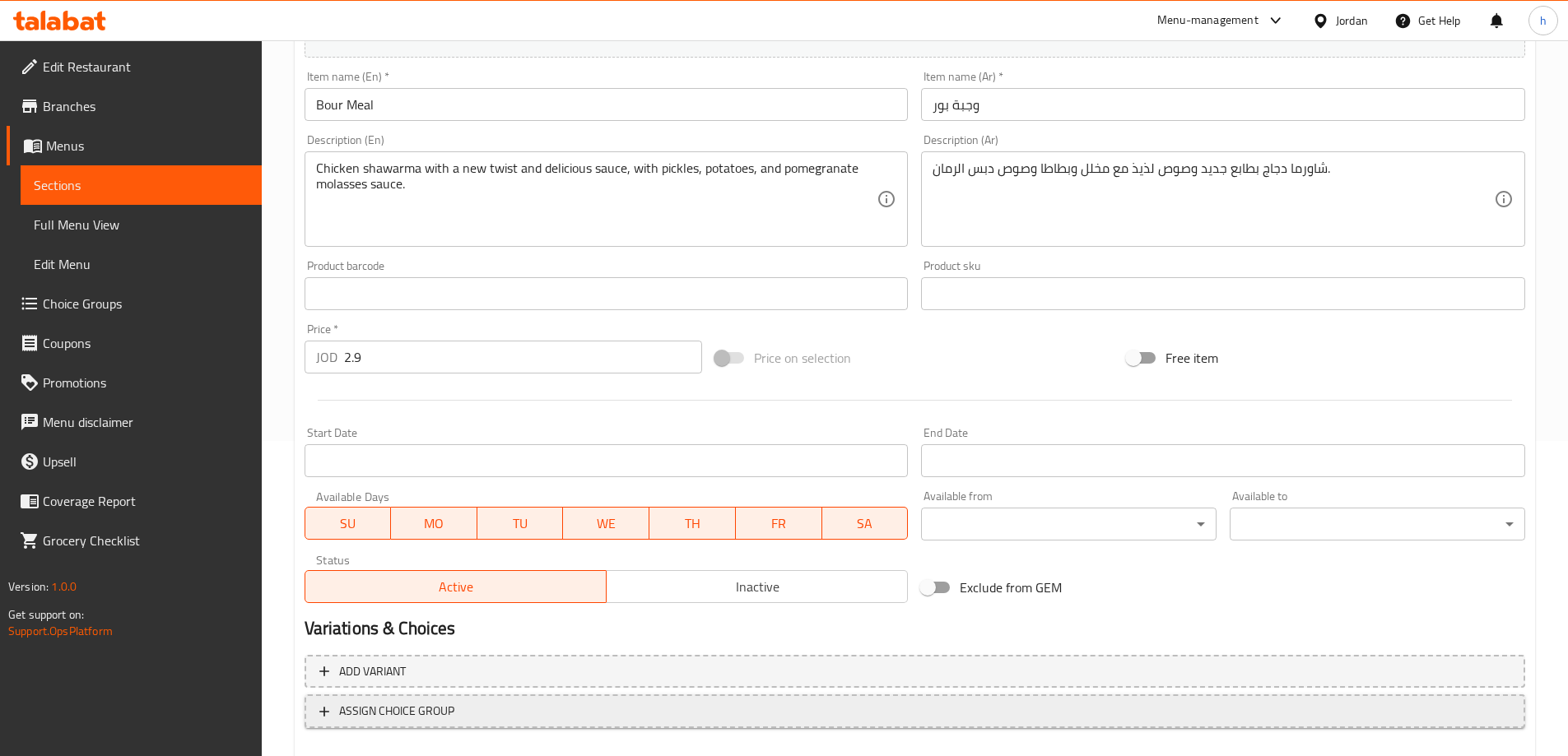
scroll to position [407, 0]
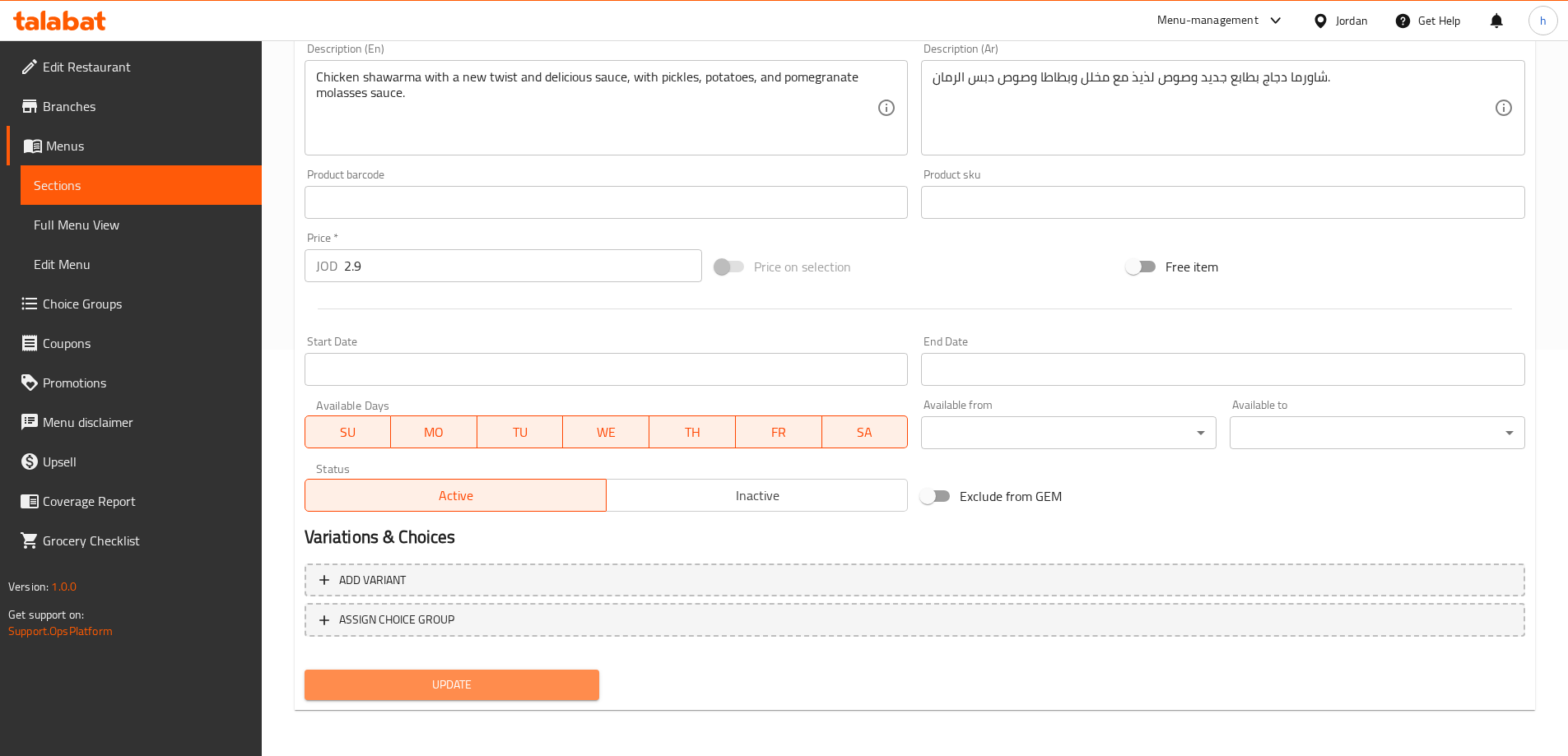
click at [562, 681] on span "Update" at bounding box center [452, 685] width 269 height 21
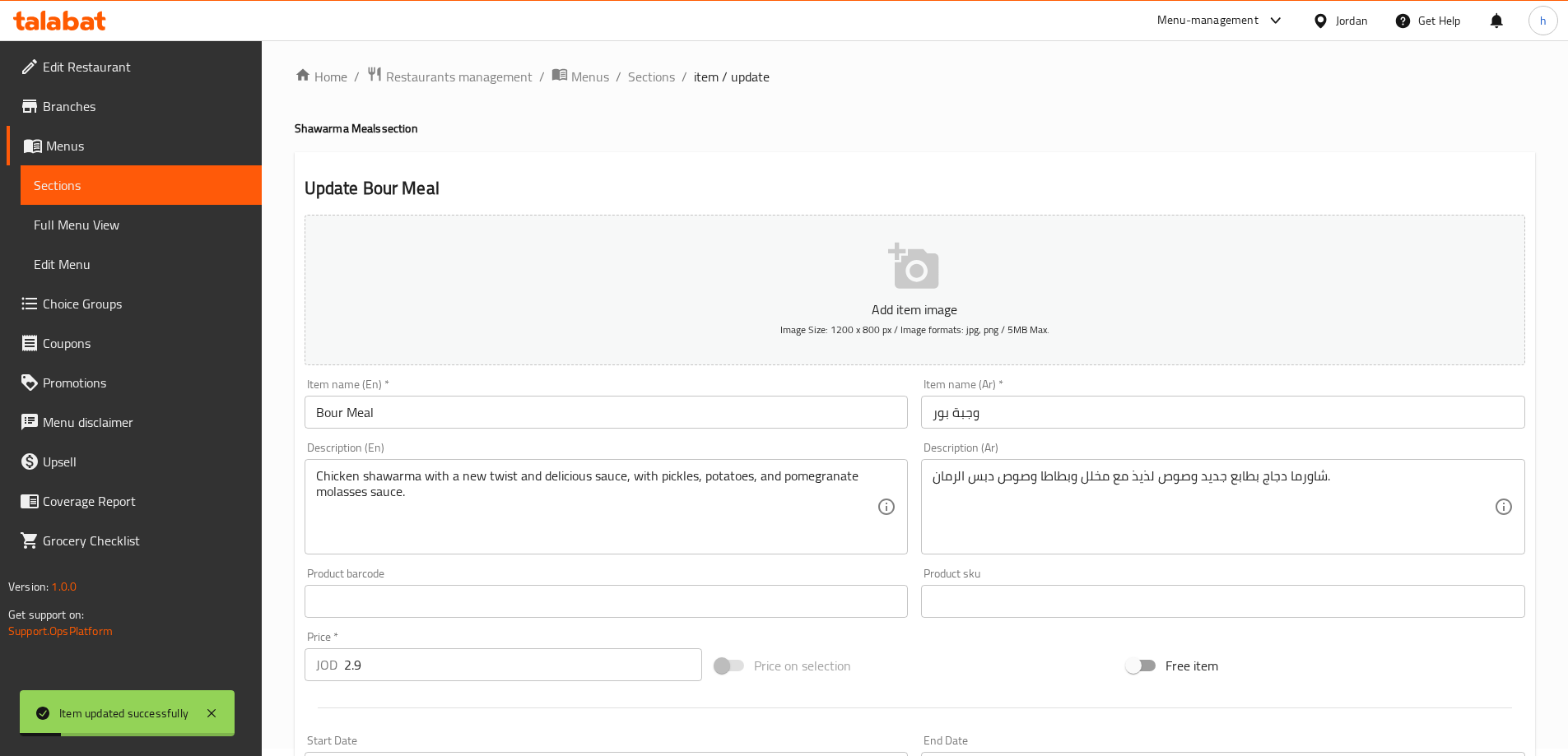
scroll to position [0, 0]
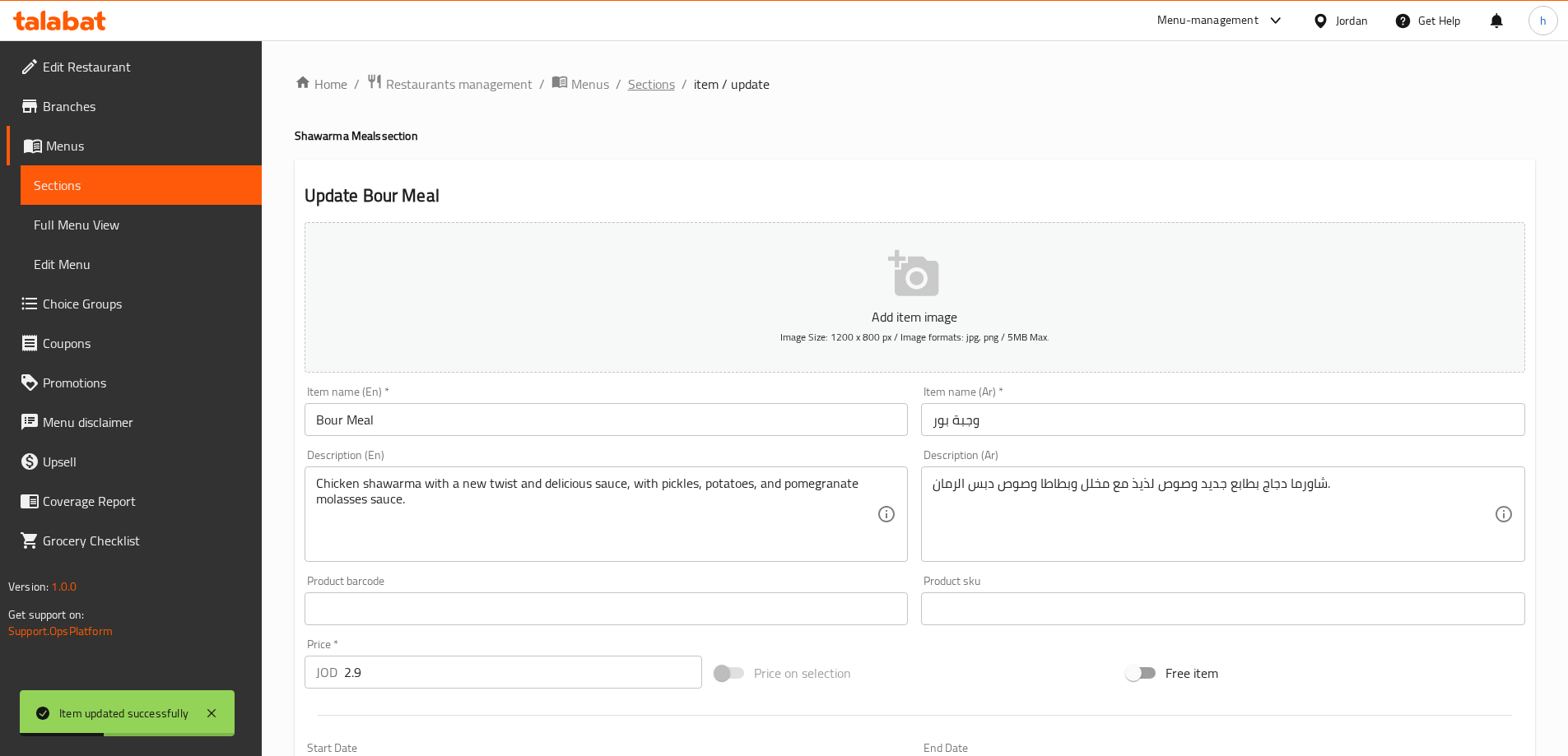
click at [650, 84] on span "Sections" at bounding box center [651, 84] width 47 height 20
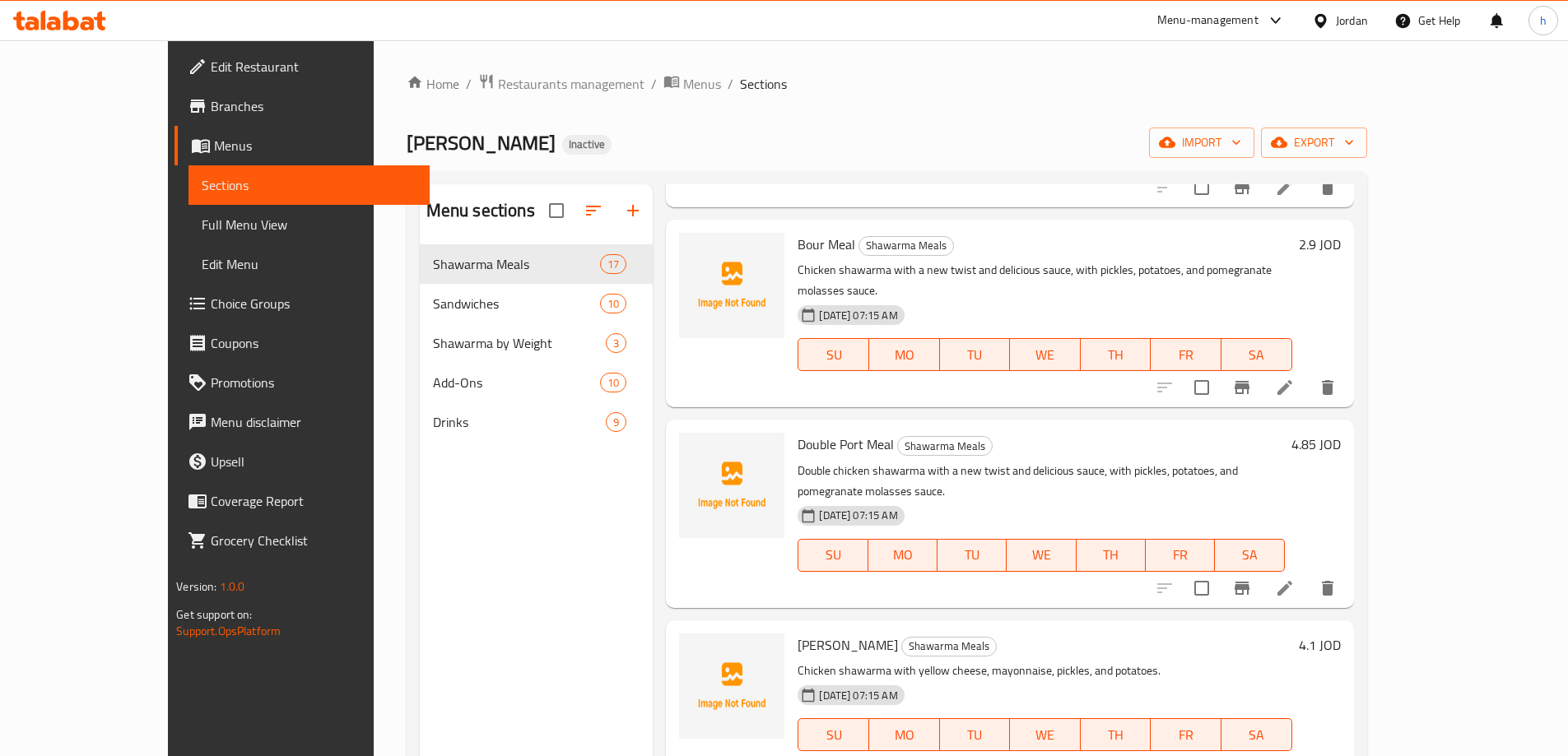
scroll to position [1070, 0]
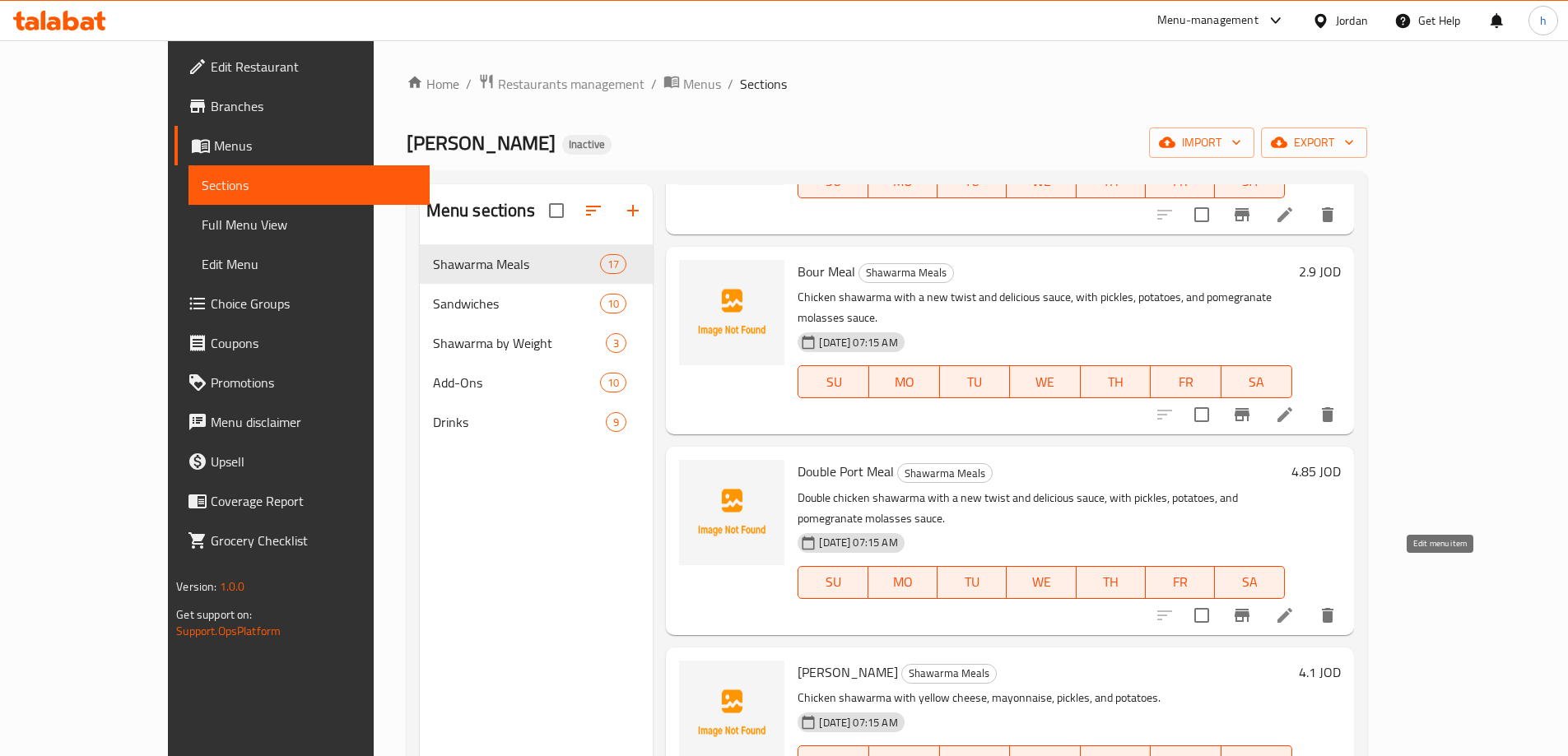
click at [1295, 605] on icon at bounding box center [1285, 615] width 20 height 20
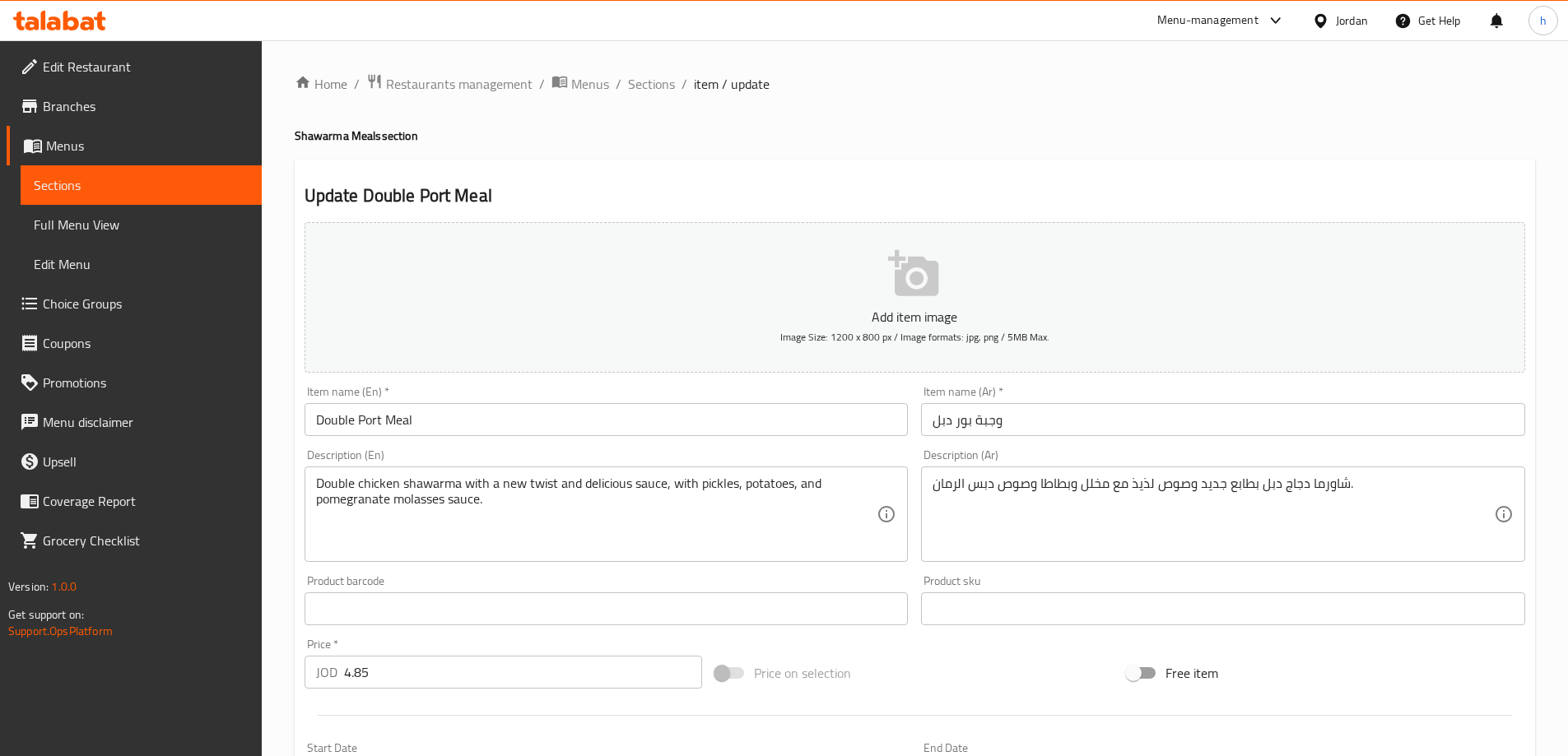
click at [368, 418] on input "Double Port Meal" at bounding box center [607, 420] width 605 height 33
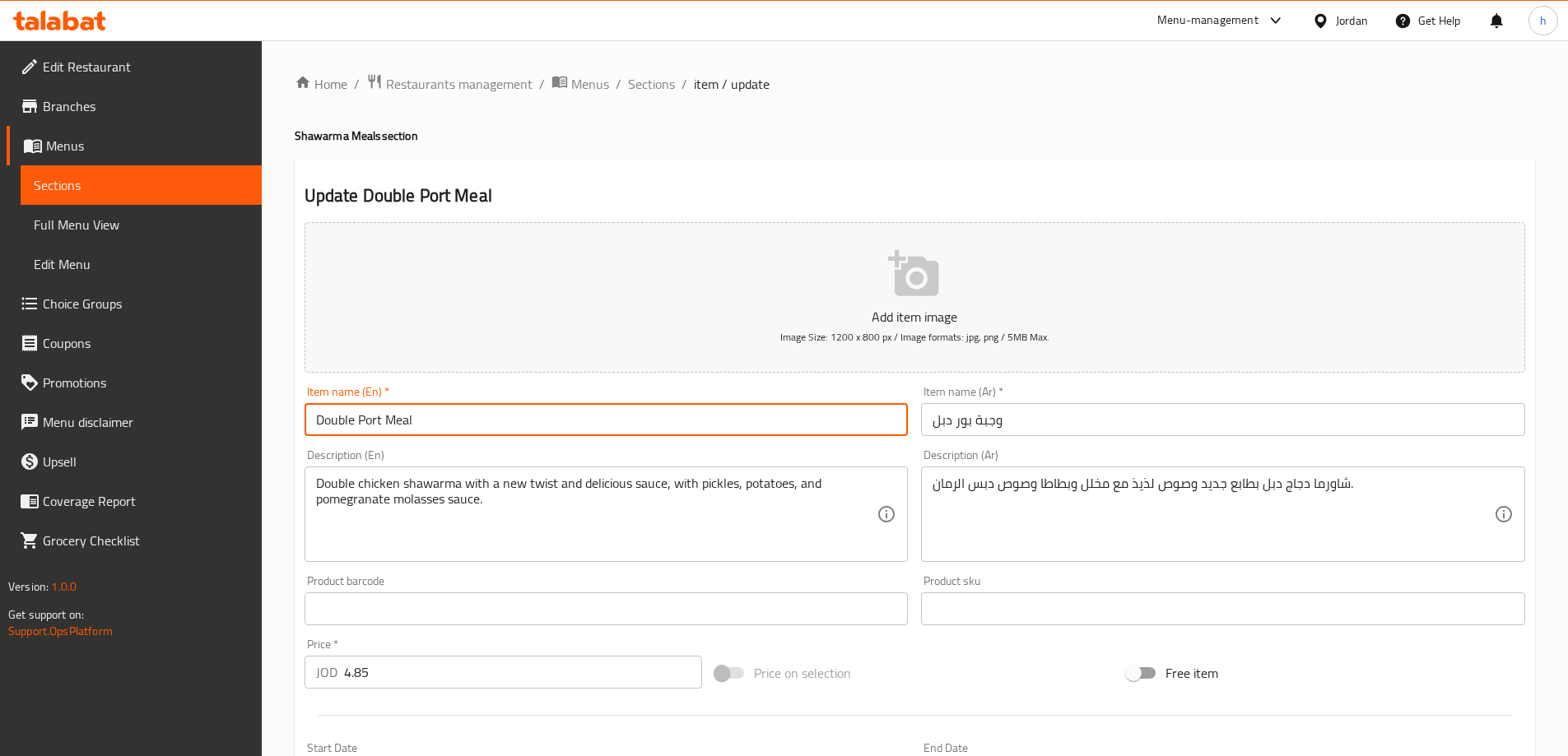
click at [368, 418] on input "Double Port Meal" at bounding box center [607, 420] width 605 height 33
click at [587, 414] on input "Double Bour Meal" at bounding box center [607, 420] width 605 height 33
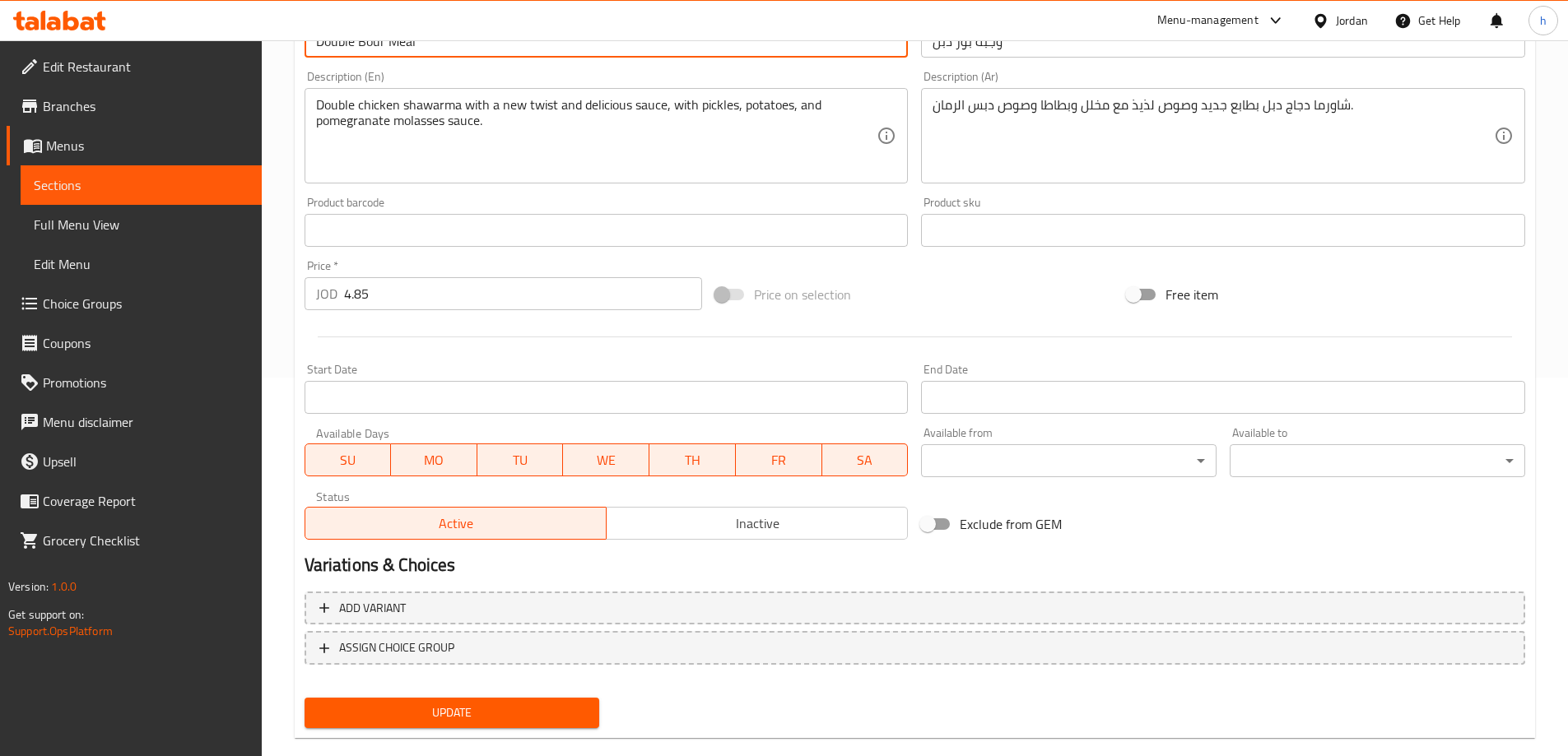
scroll to position [407, 0]
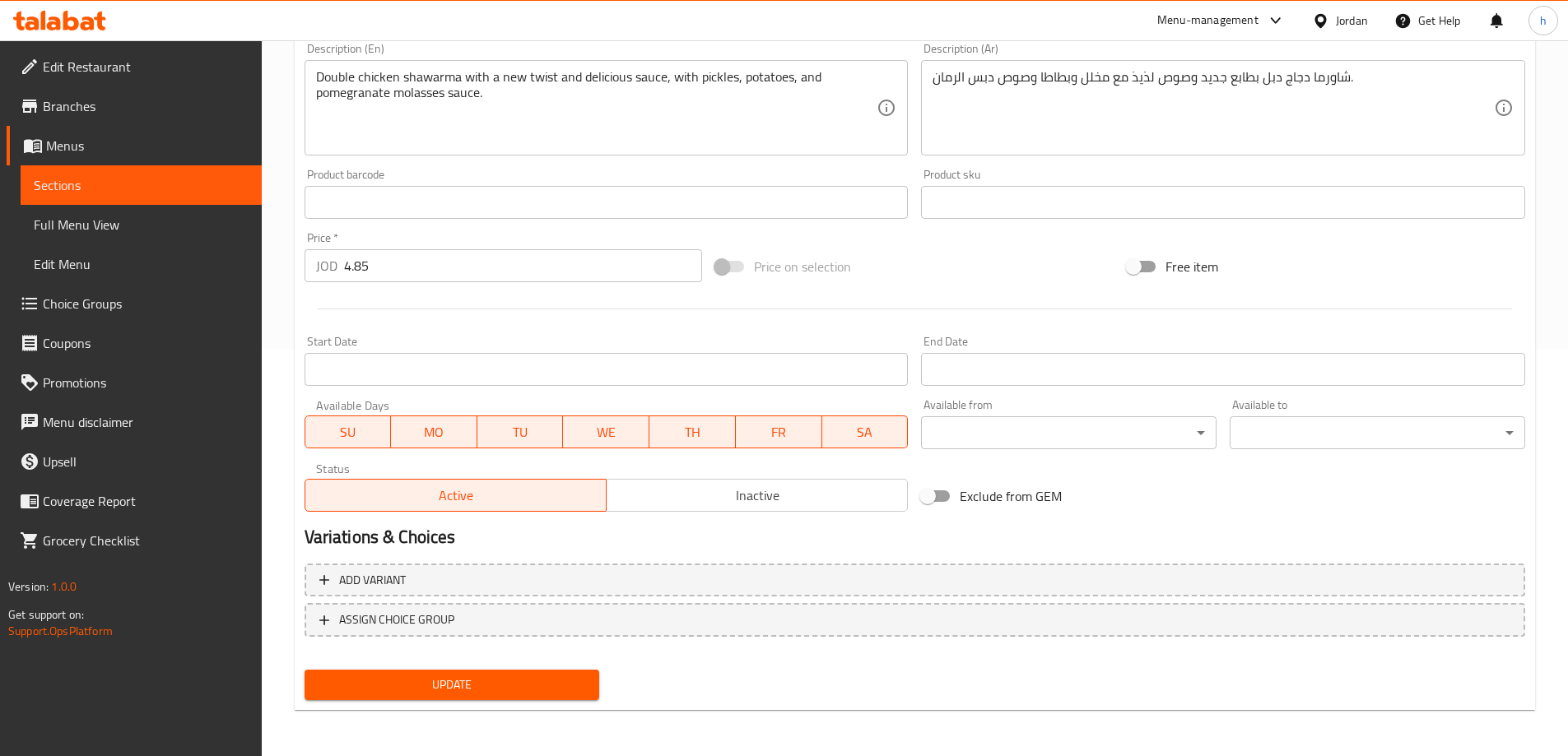
type input "Double Bour Meal"
click at [515, 693] on span "Update" at bounding box center [452, 685] width 269 height 21
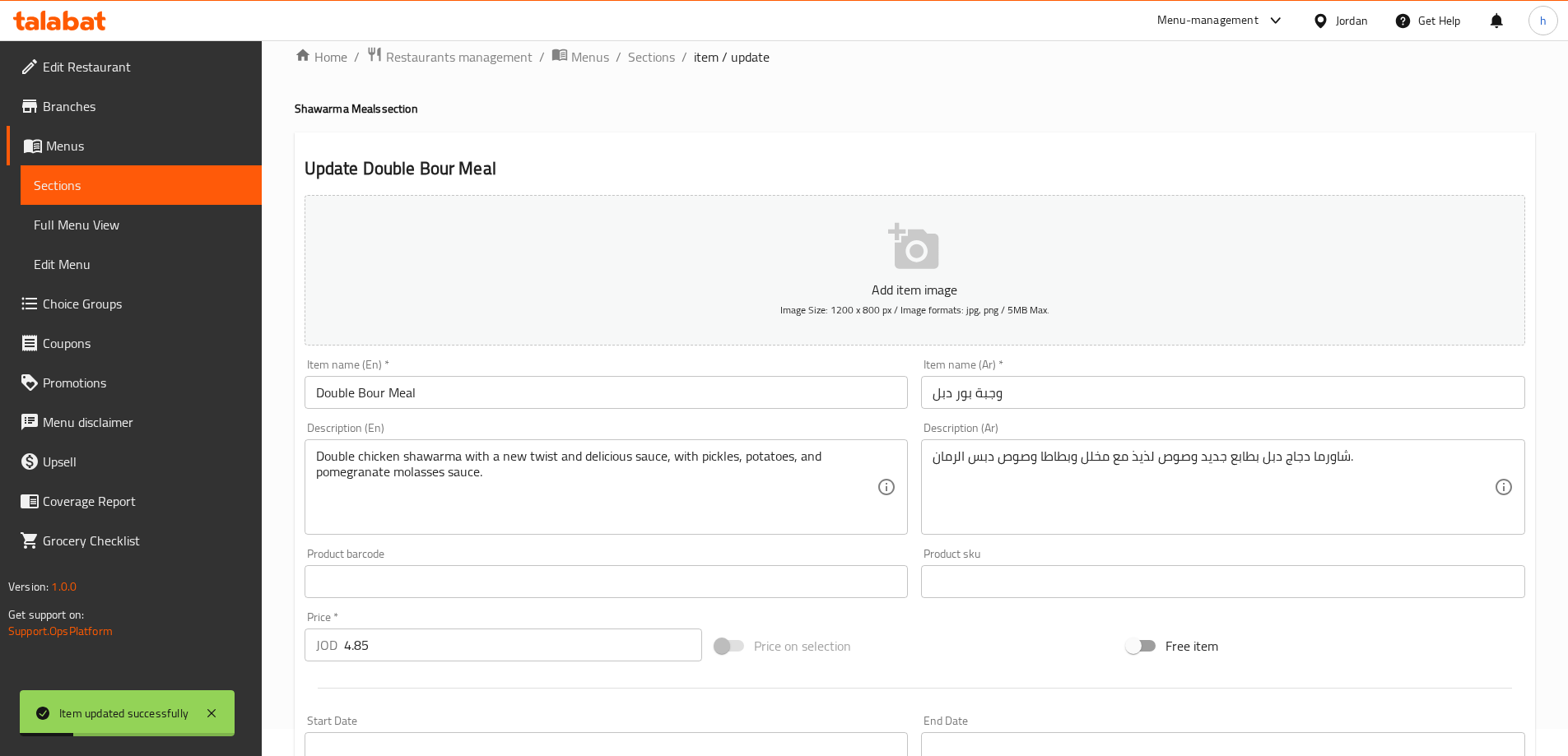
scroll to position [0, 0]
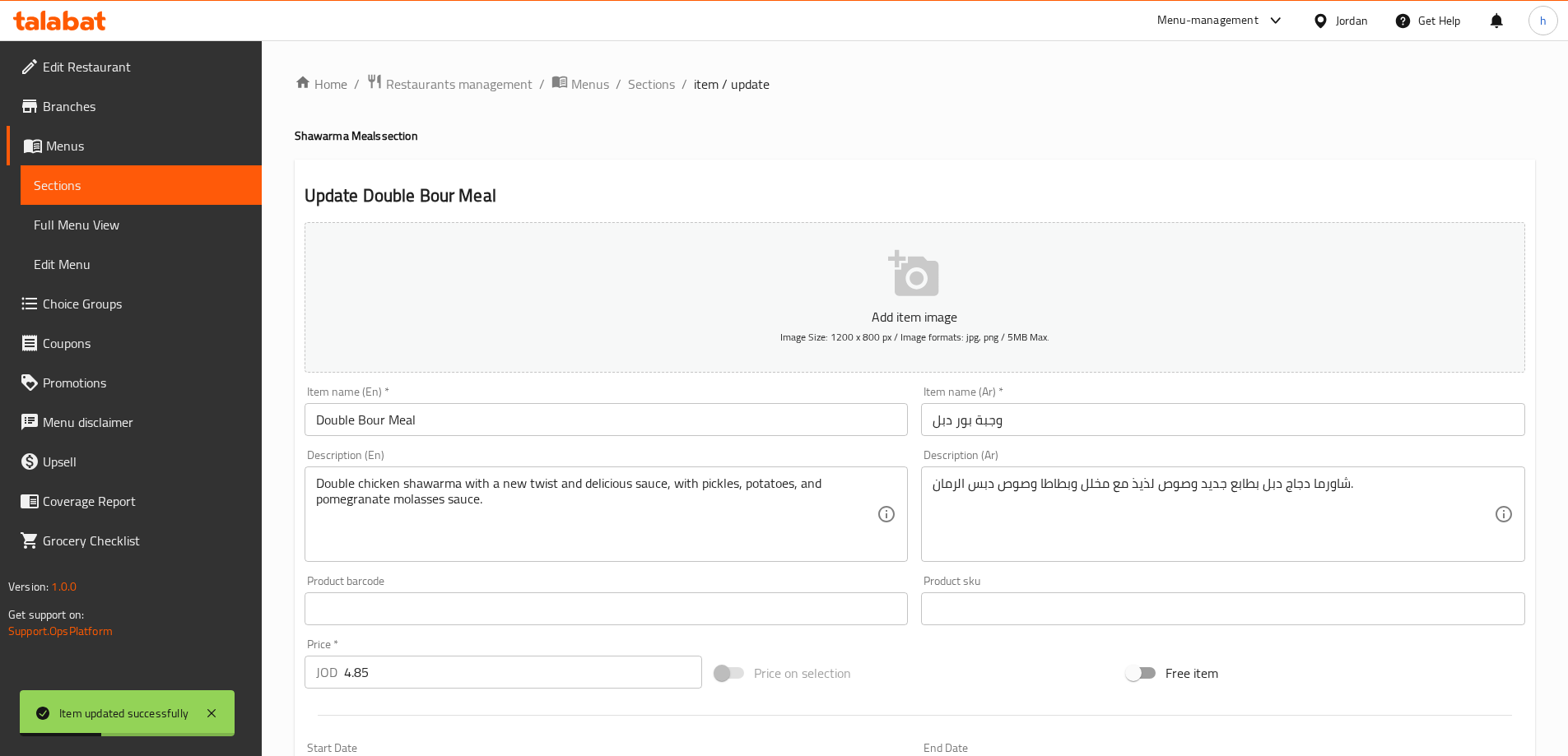
drag, startPoint x: 663, startPoint y: 79, endPoint x: 670, endPoint y: 104, distance: 26.0
click at [663, 79] on span "Sections" at bounding box center [651, 84] width 47 height 20
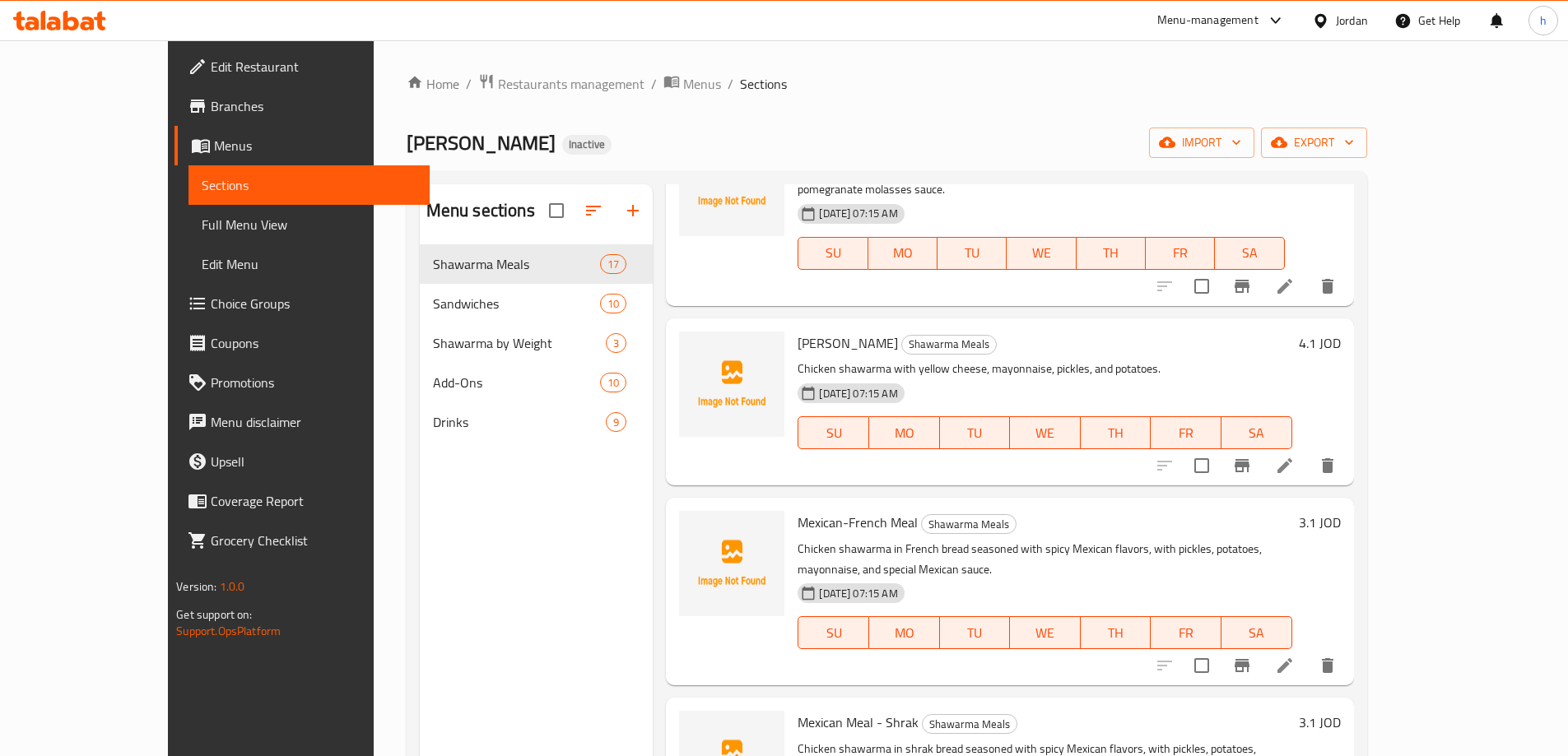
scroll to position [1235, 0]
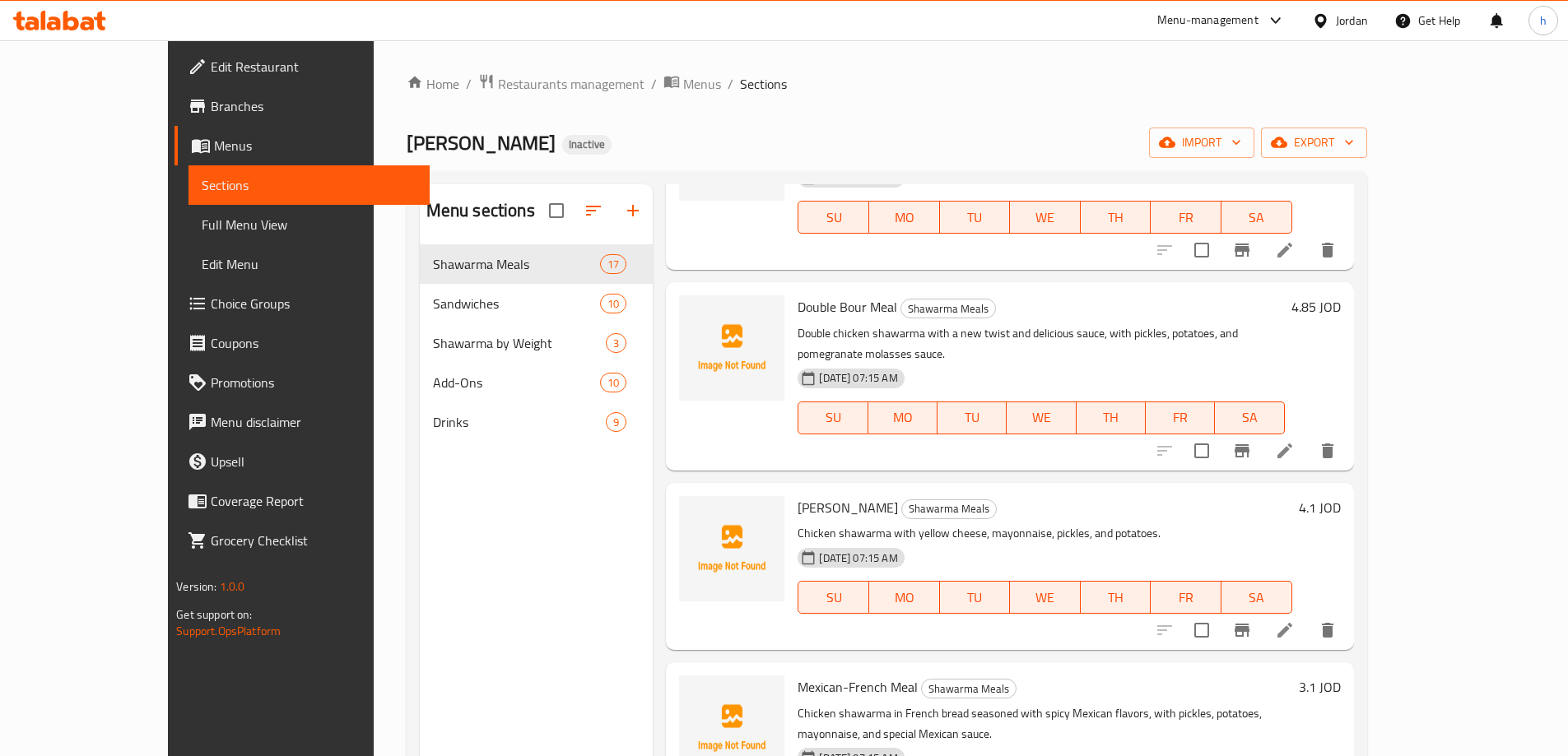
click at [1295, 621] on icon at bounding box center [1285, 630] width 20 height 20
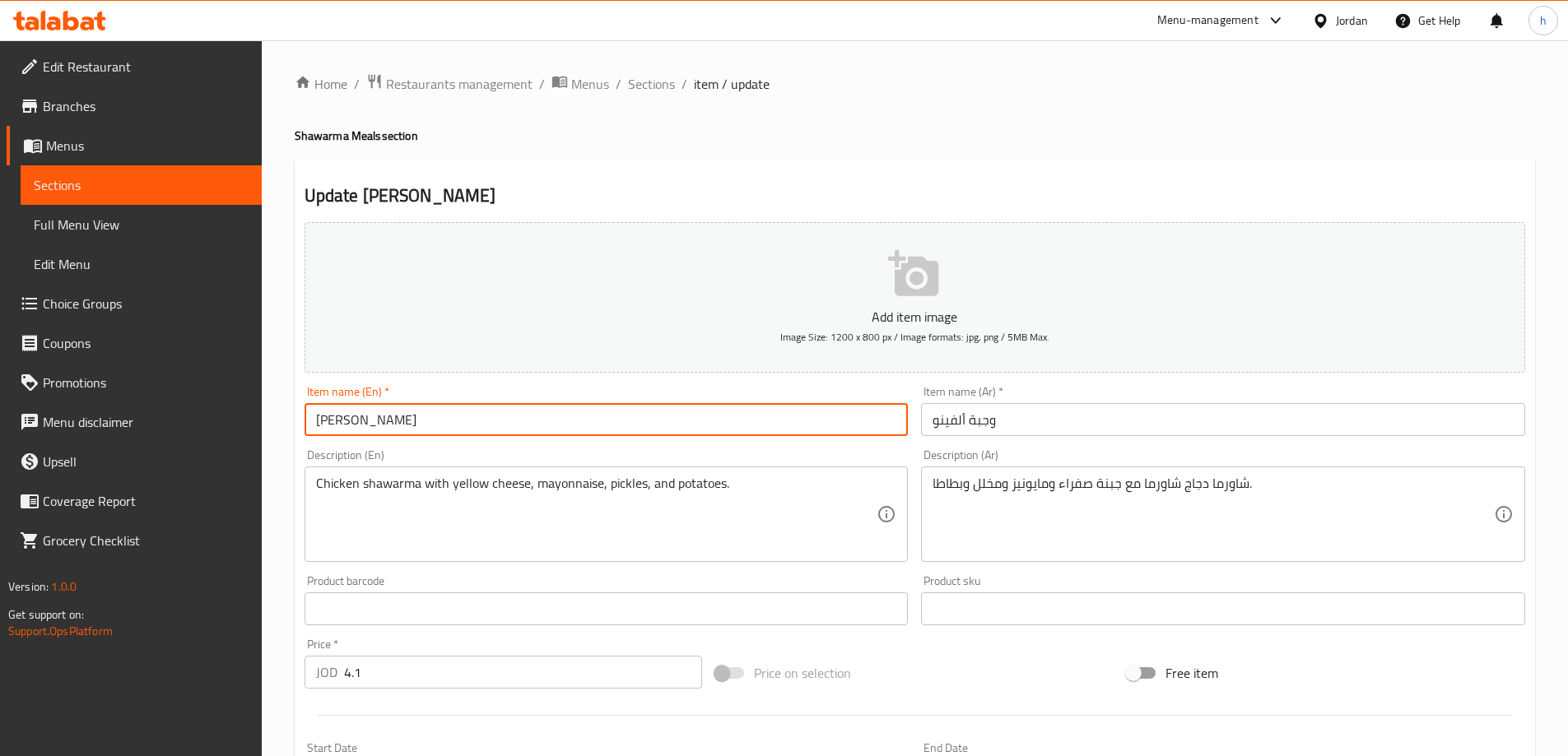
click at [329, 420] on input "[PERSON_NAME]" at bounding box center [607, 420] width 605 height 33
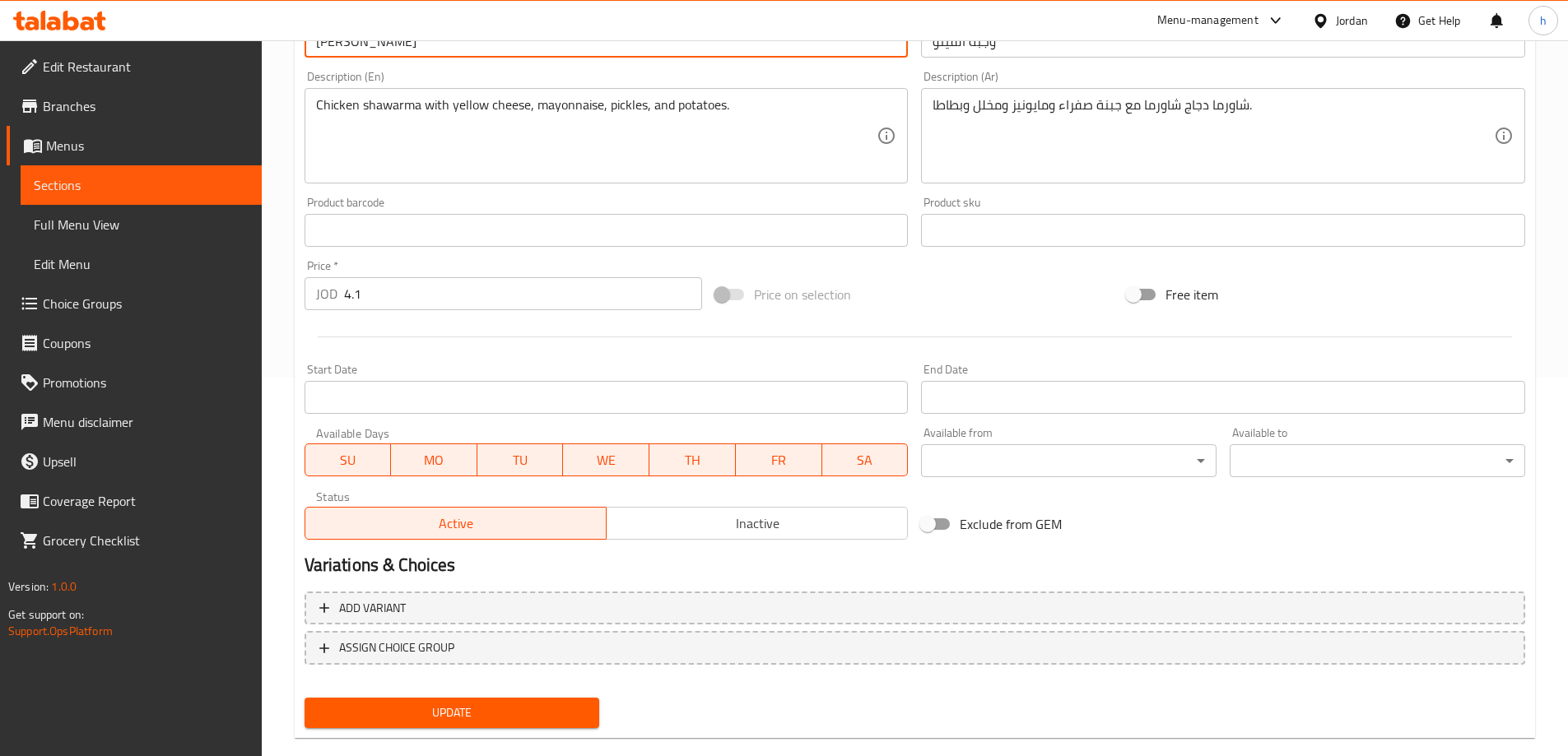
scroll to position [407, 0]
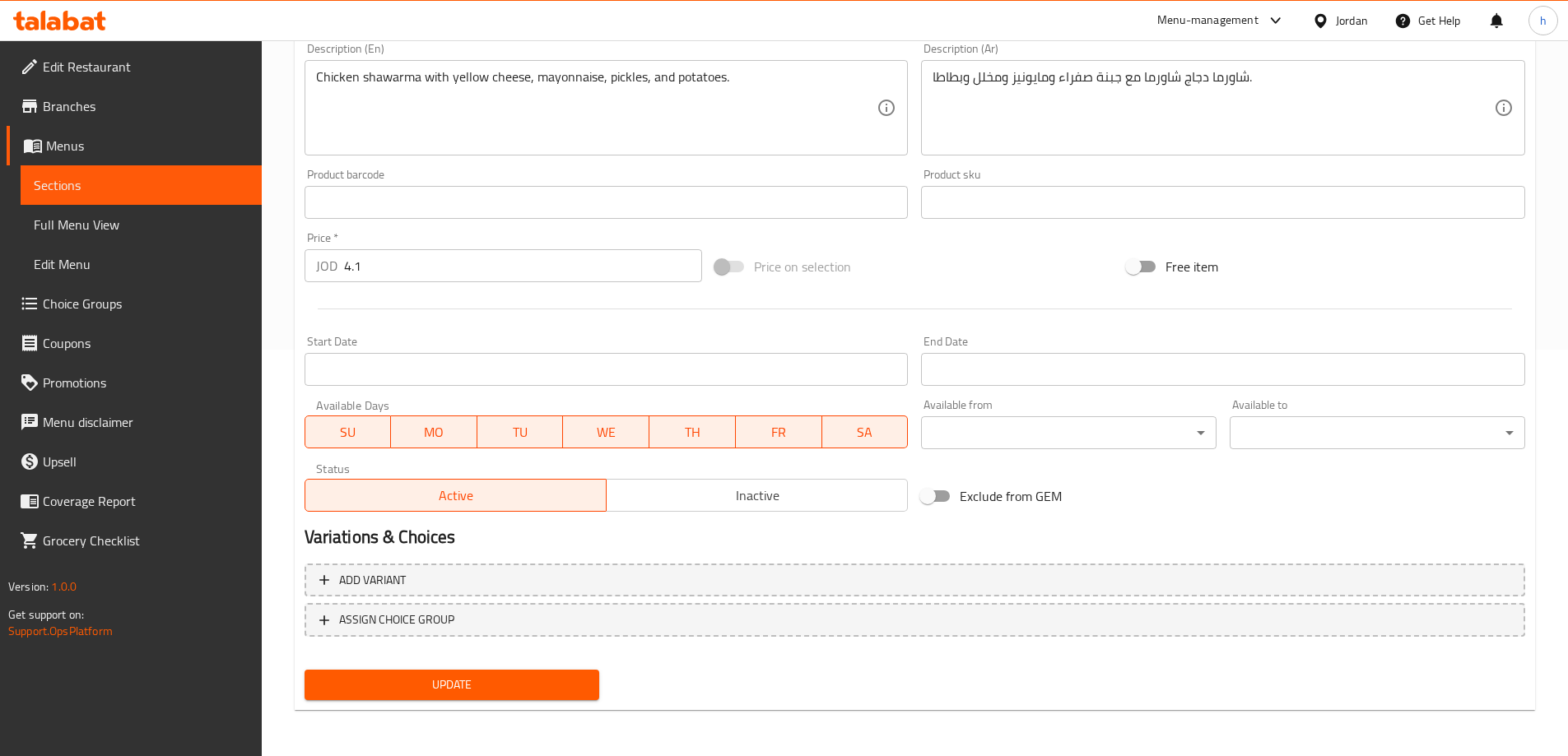
type input "[PERSON_NAME]"
click at [570, 687] on span "Update" at bounding box center [452, 685] width 269 height 21
click at [559, 676] on span "Update" at bounding box center [452, 685] width 269 height 21
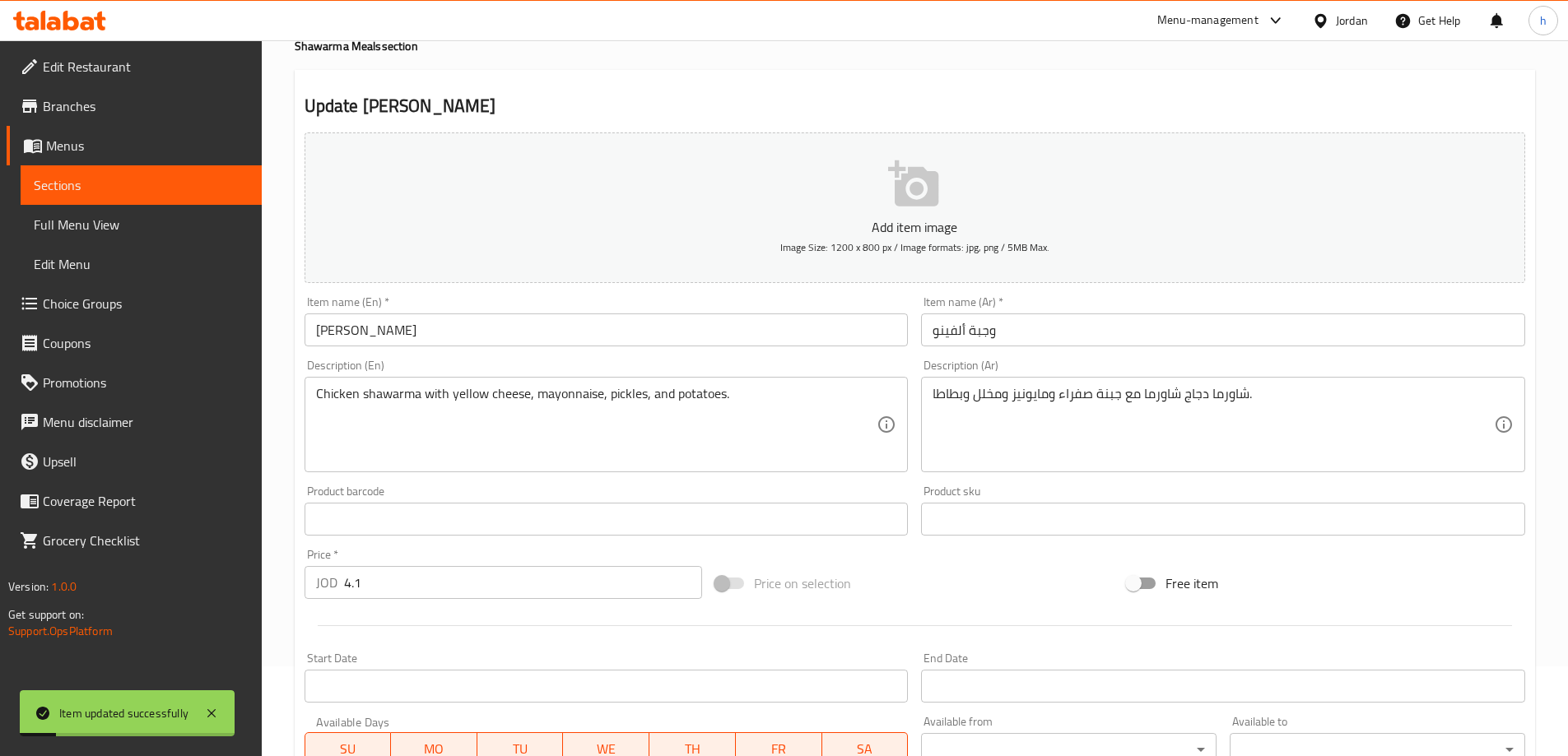
scroll to position [0, 0]
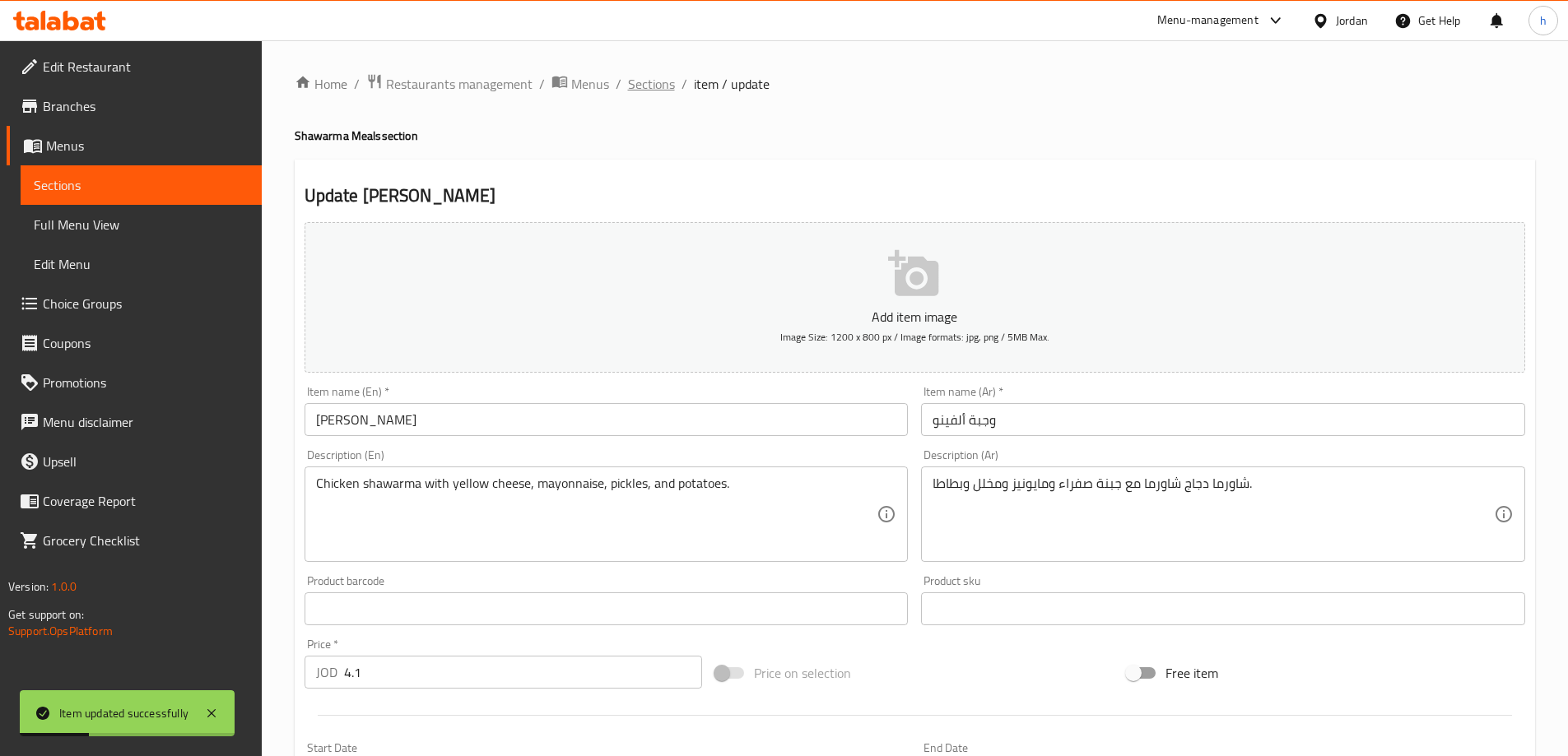
click at [665, 81] on span "Sections" at bounding box center [651, 84] width 47 height 20
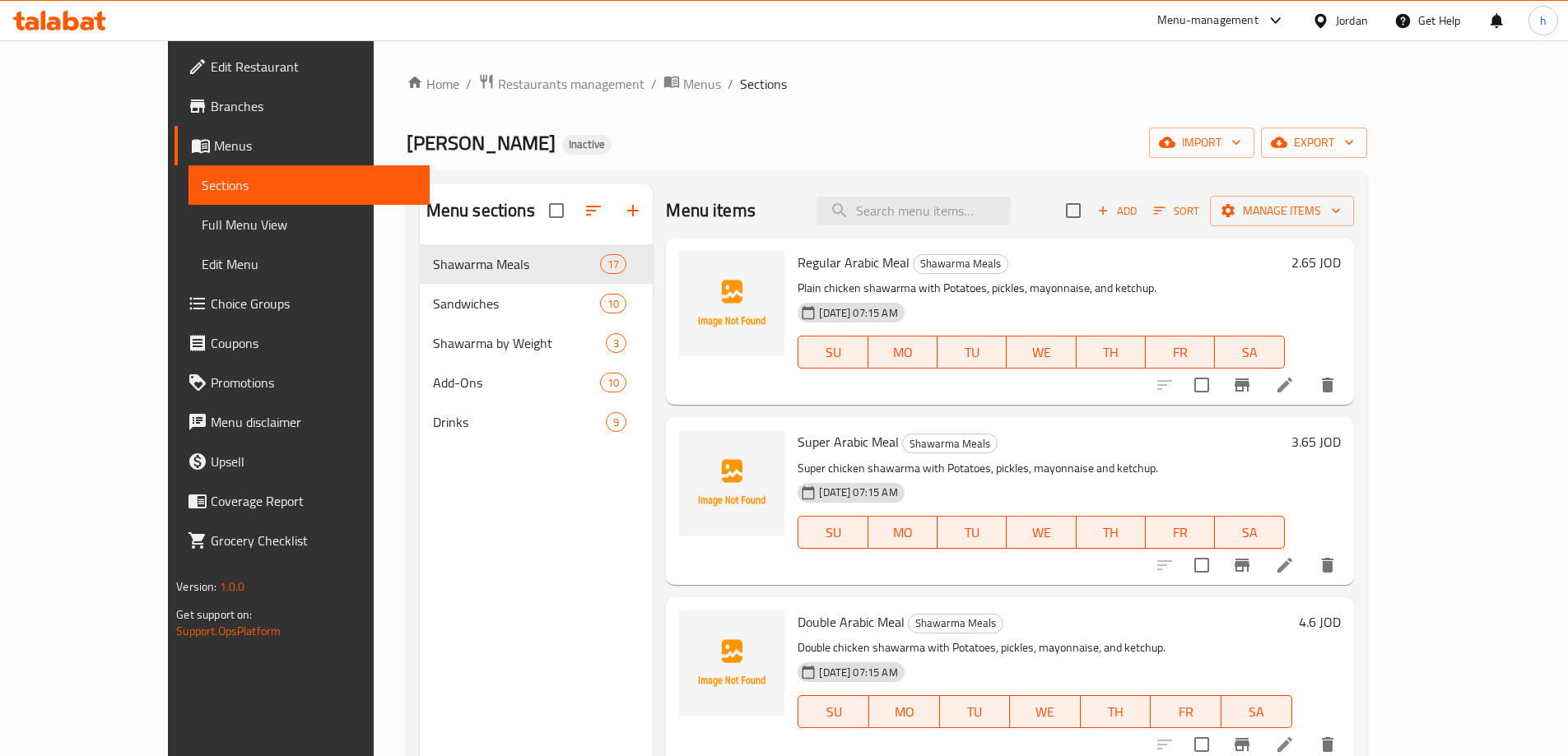
click at [1018, 162] on div "Home / Restaurants management / Menus / Sections [PERSON_NAME] Inactive import …" at bounding box center [887, 514] width 961 height 880
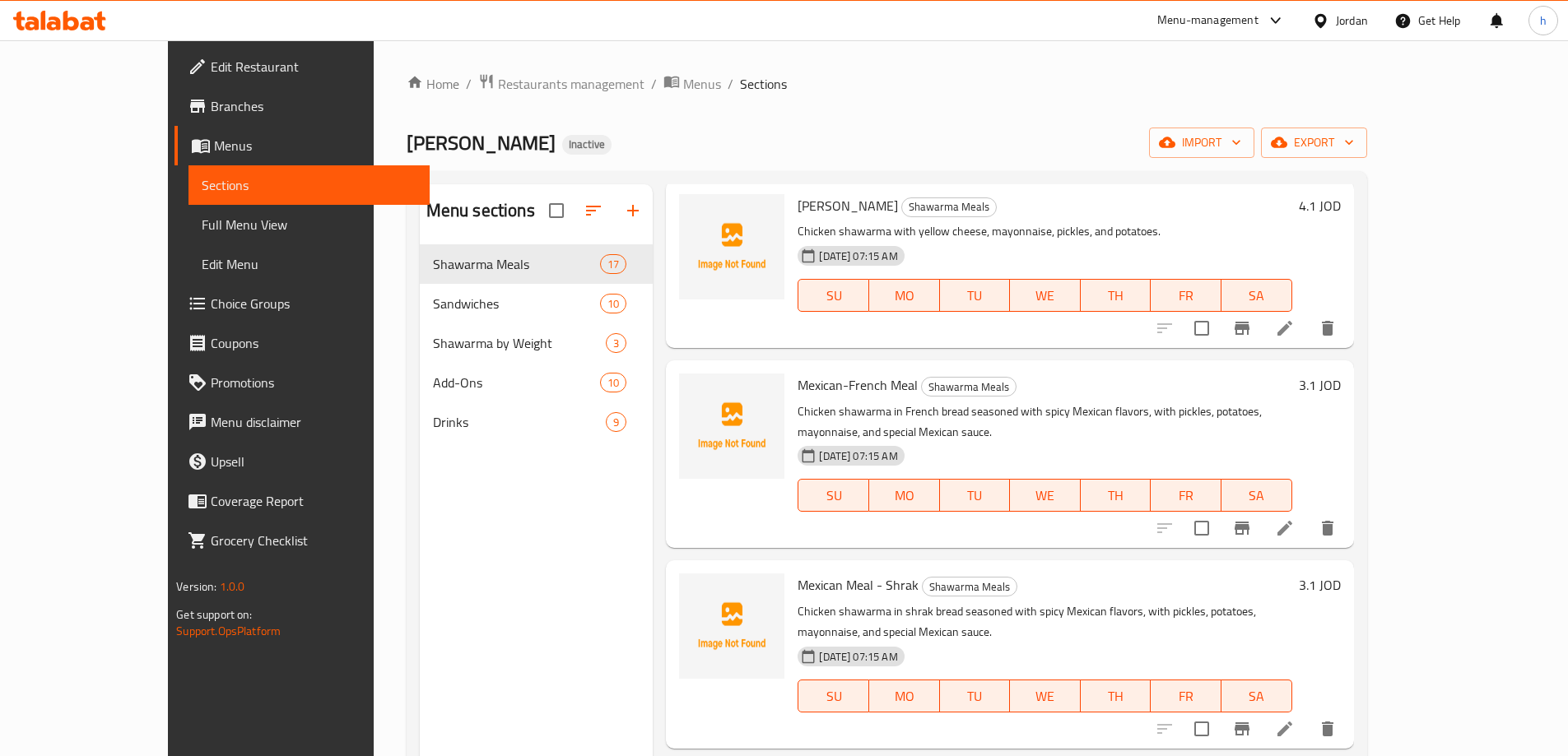
scroll to position [1456, 0]
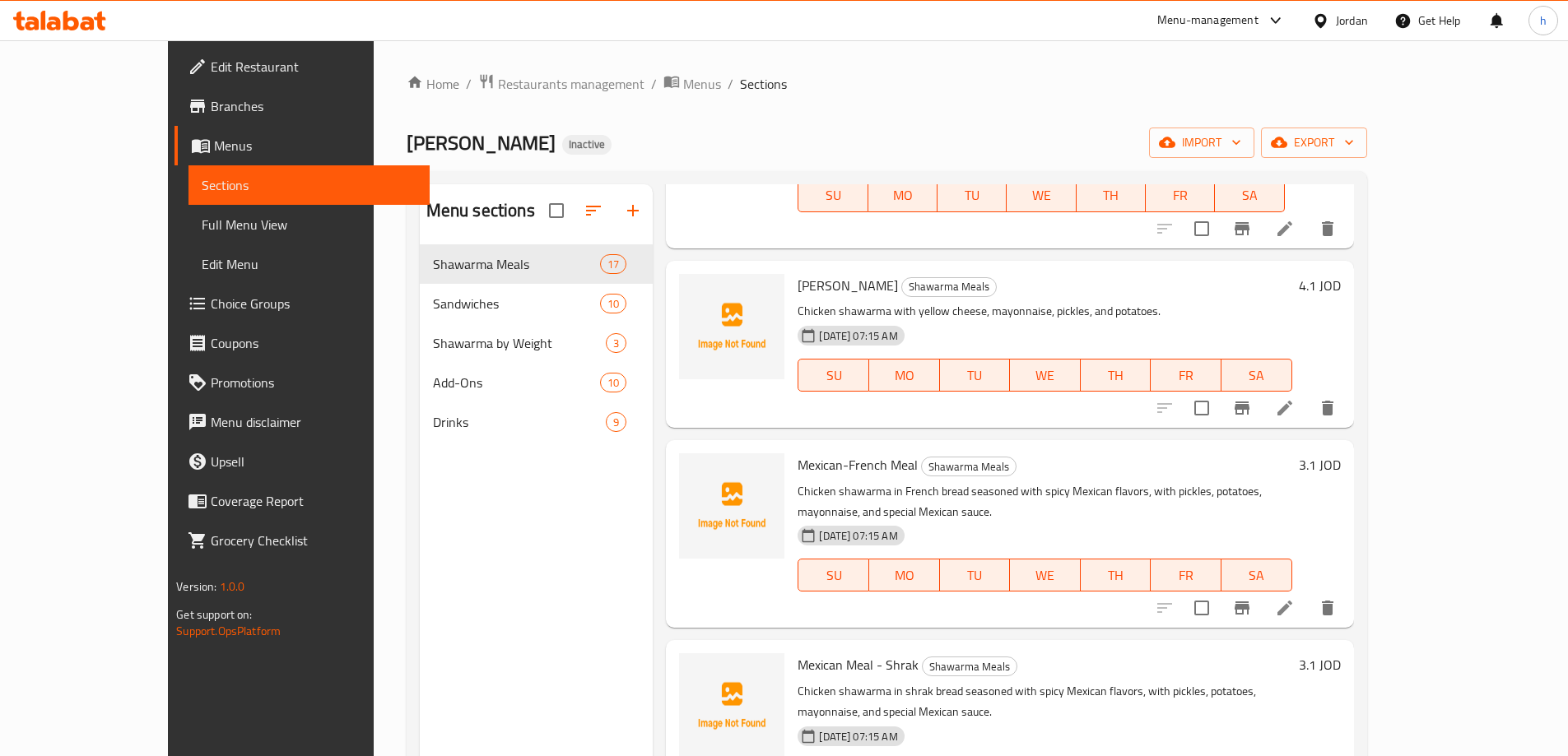
click at [1295, 598] on icon at bounding box center [1285, 608] width 20 height 20
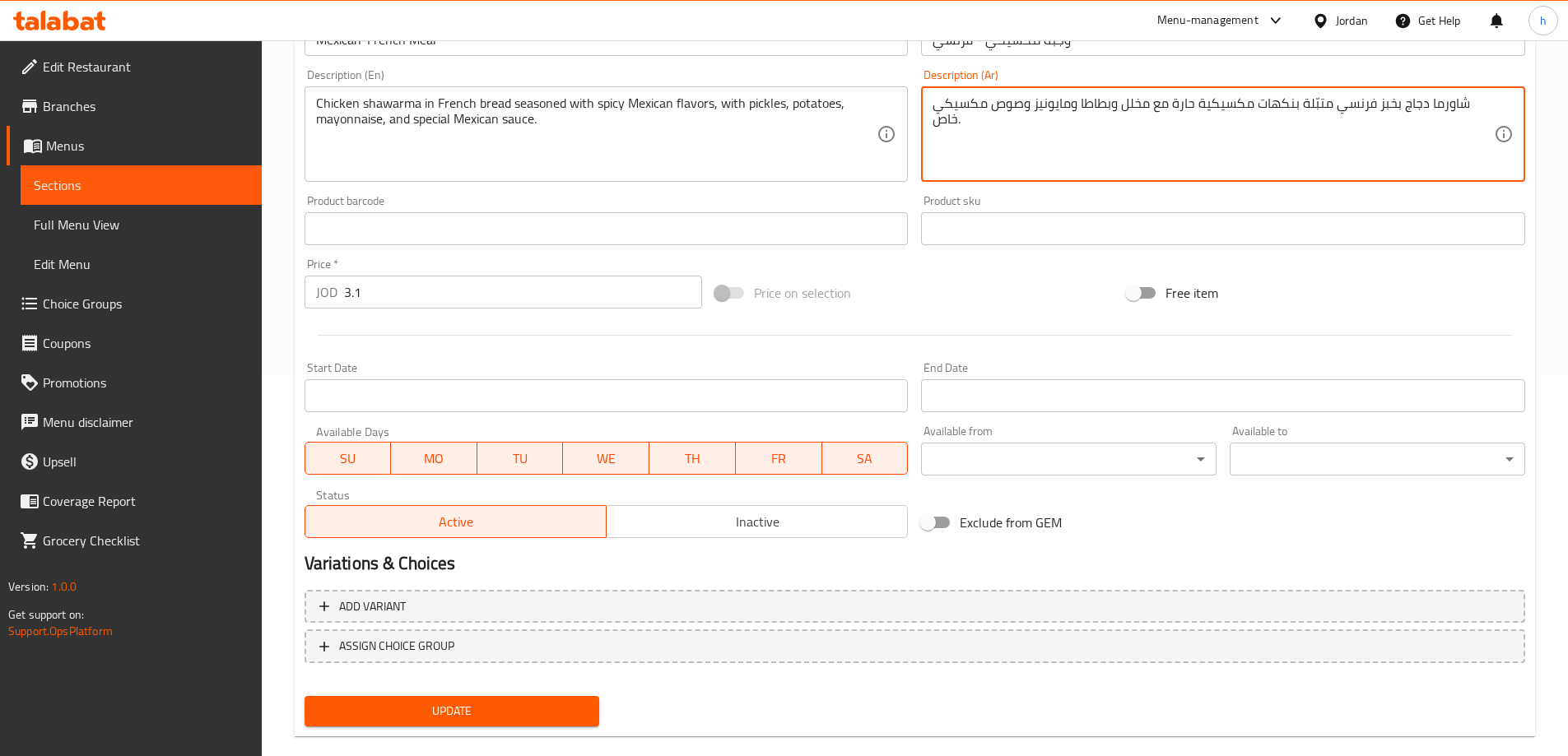
scroll to position [407, 0]
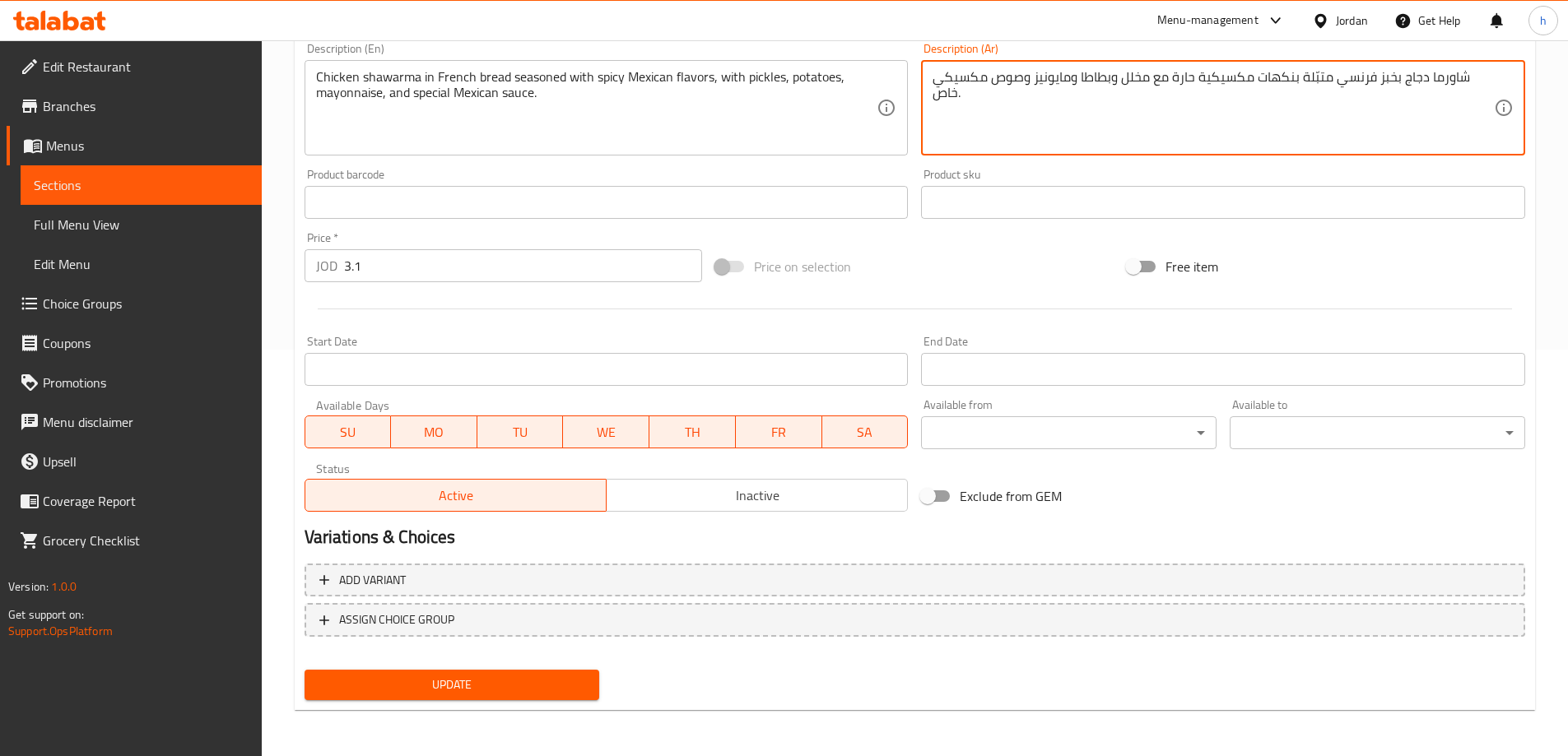
type textarea "شاورما دجاج بخبز فرنسي متبّلة بنكهات مكسيكية حارة مع مخلل وبطاطا ومايونيز وصوص …"
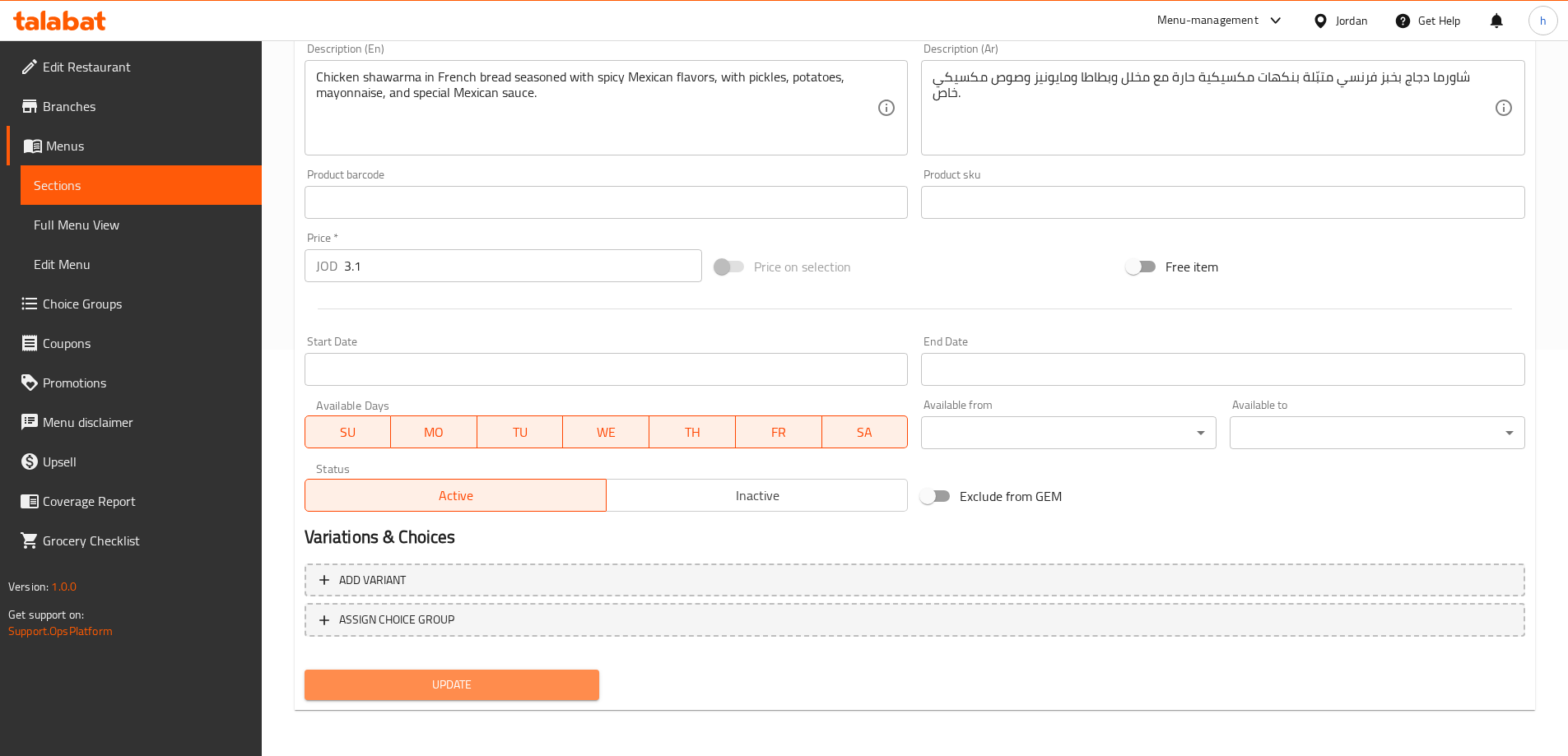
click at [548, 688] on span "Update" at bounding box center [452, 685] width 269 height 21
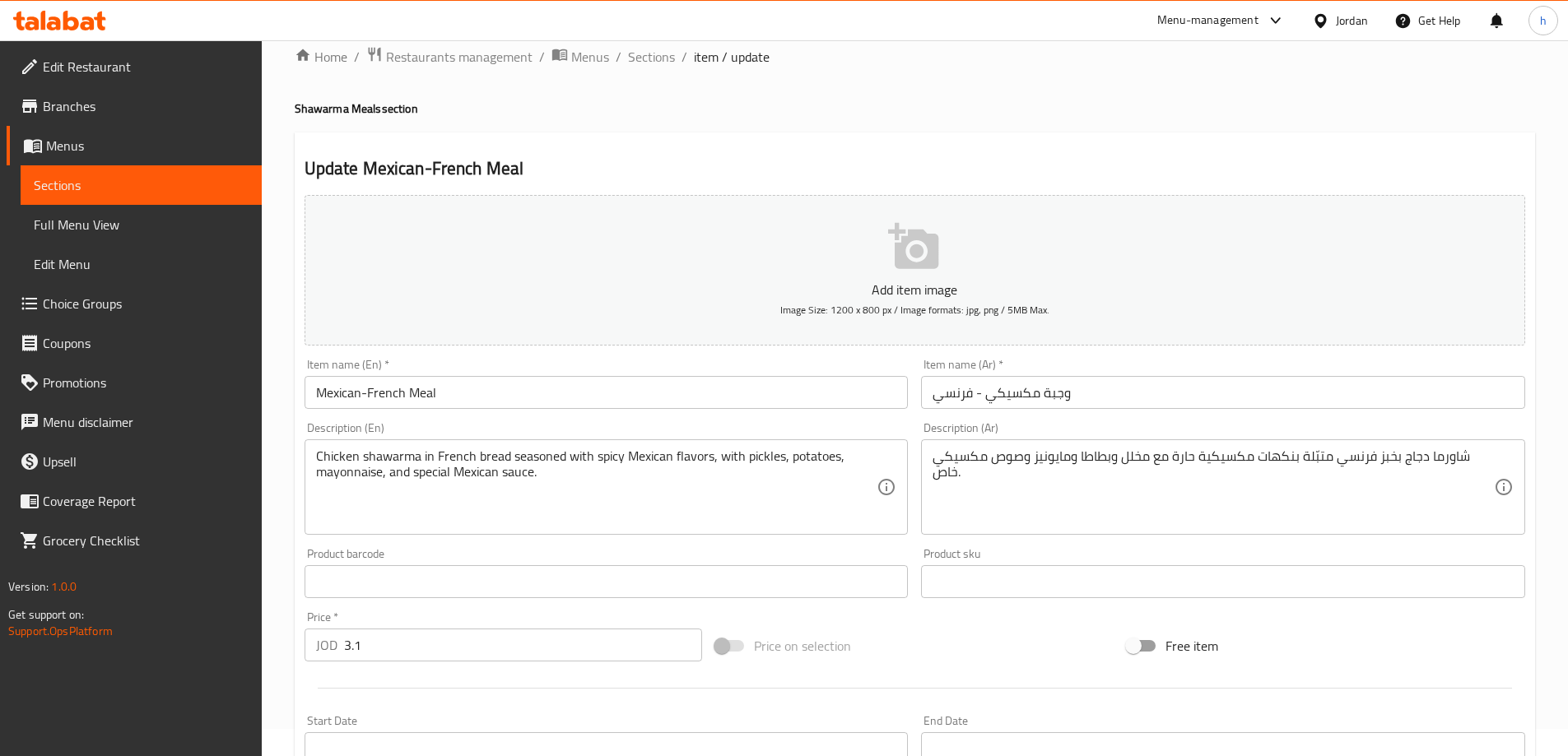
scroll to position [0, 0]
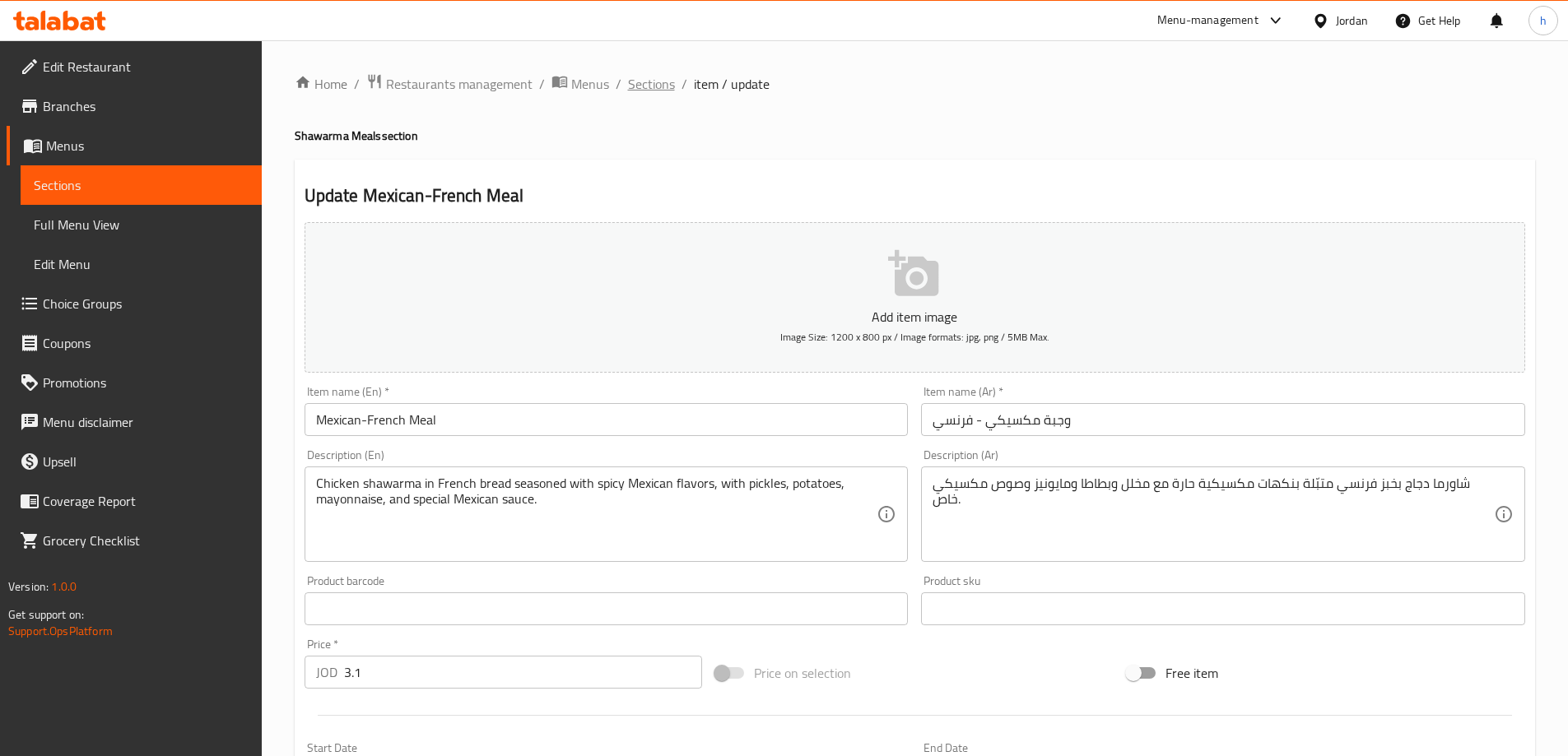
click at [668, 81] on span "Sections" at bounding box center [651, 84] width 47 height 20
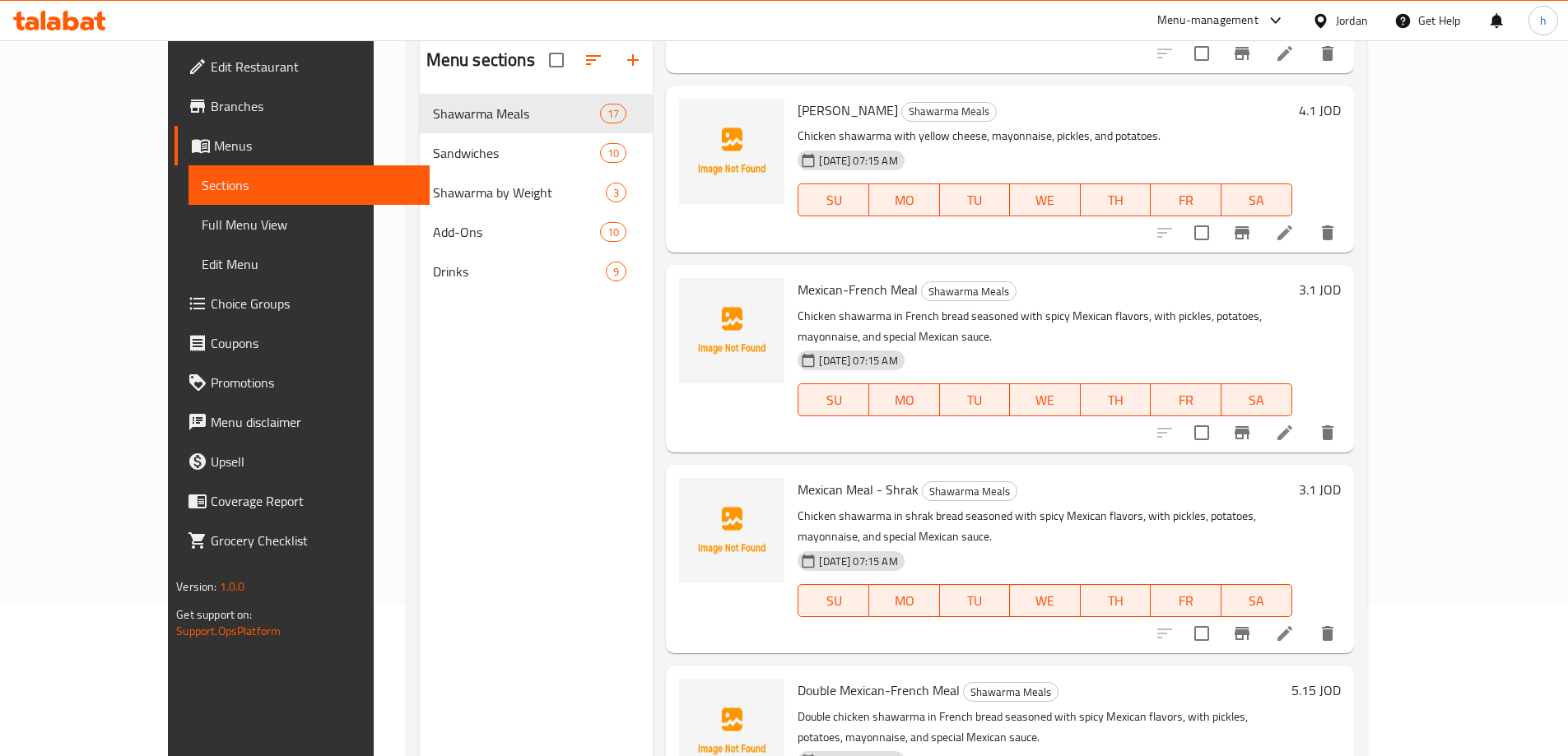
scroll to position [164, 0]
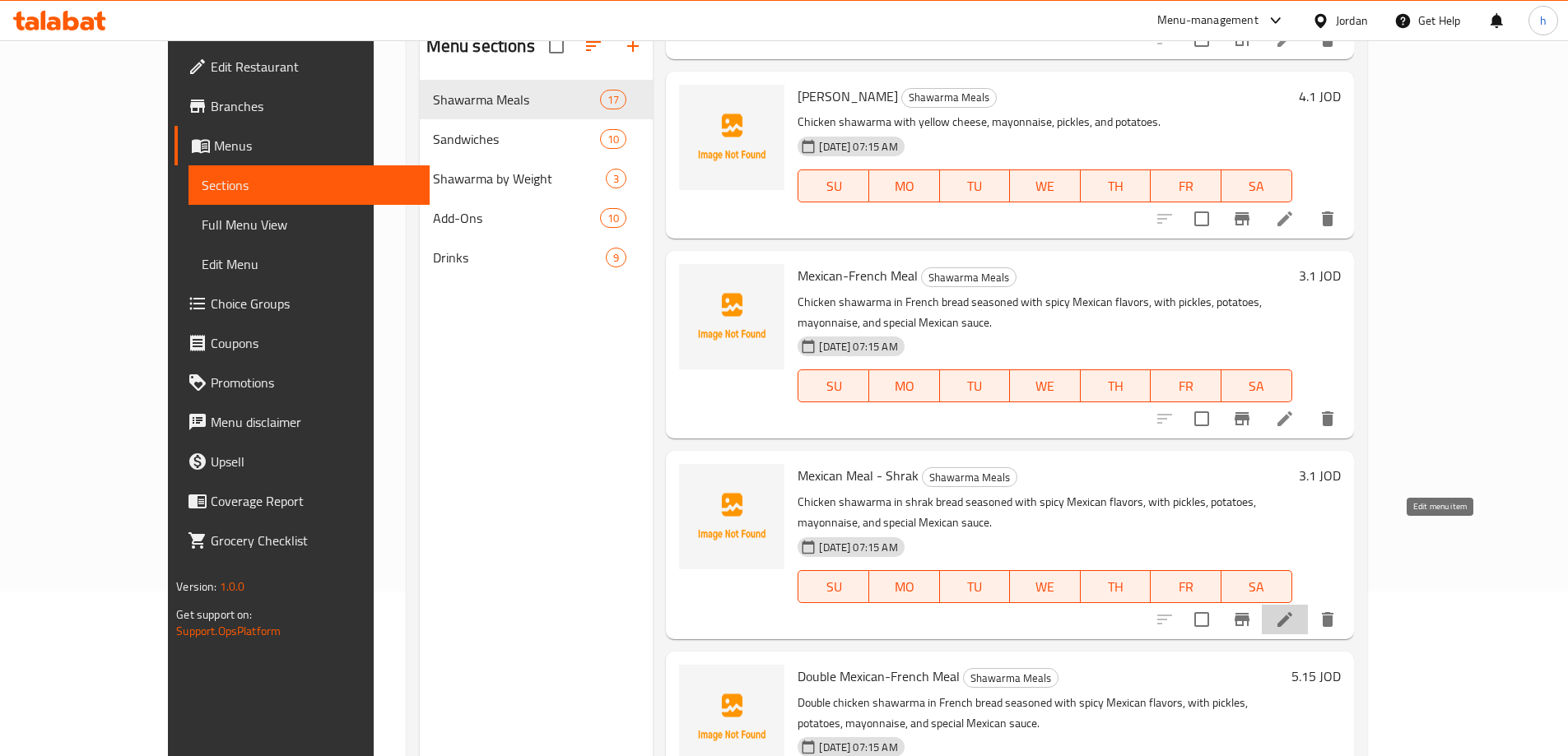
click at [1295, 610] on icon at bounding box center [1285, 619] width 20 height 20
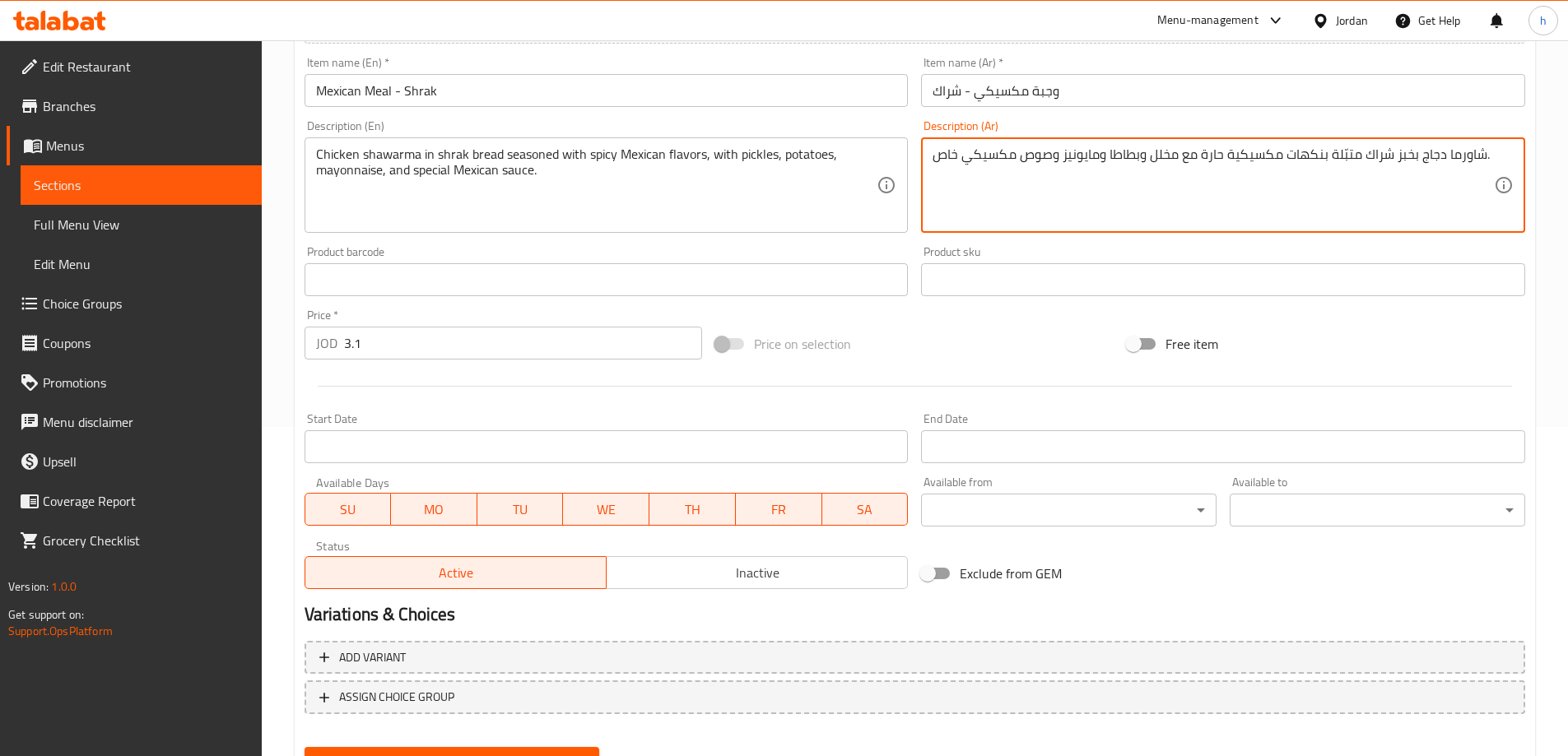
scroll to position [407, 0]
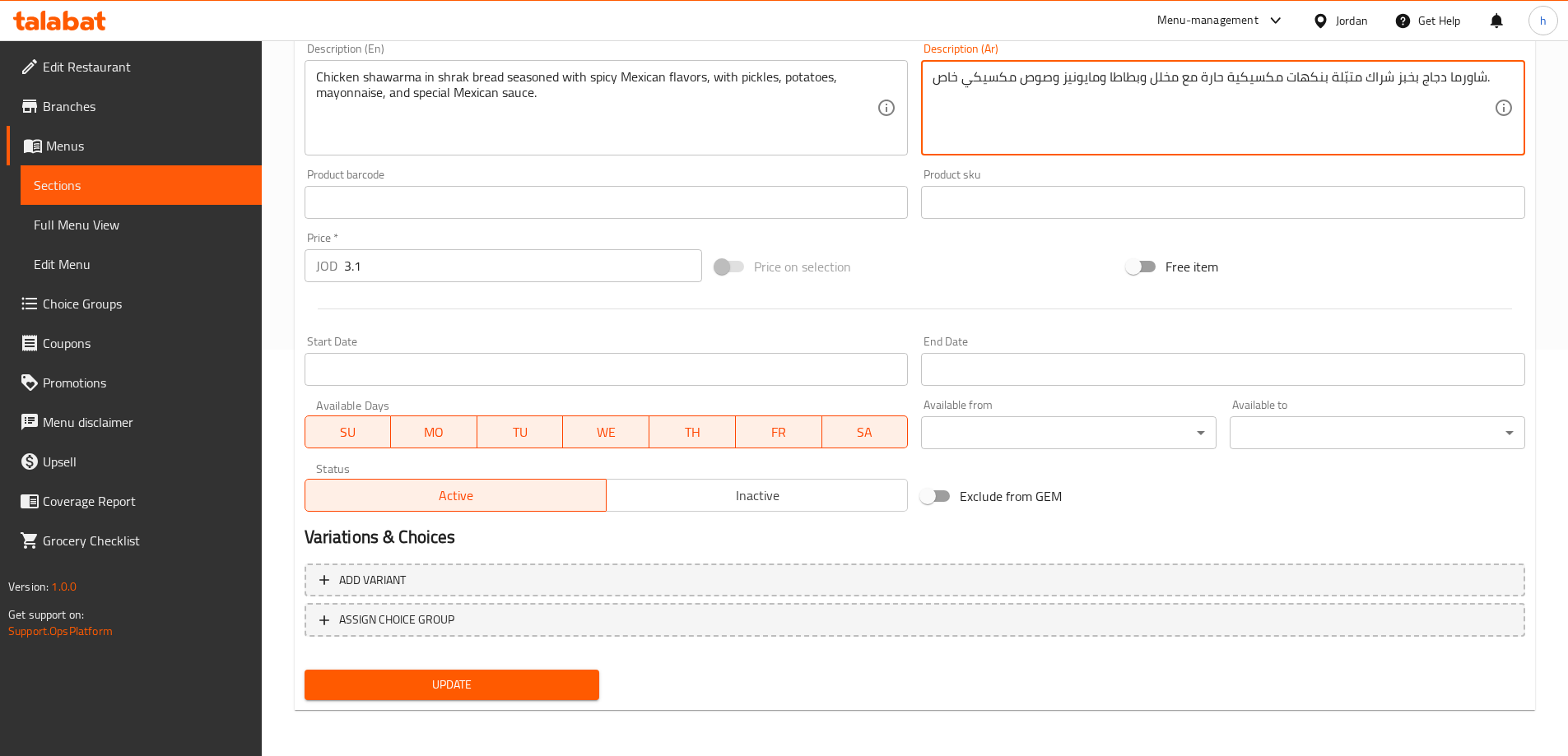
type textarea "شاورما دجاج بخبز شراك متبّلة بنكهات مكسيكية حارة مع مخلل وبطاطا ومايونيز وصوص م…"
click at [531, 676] on span "Update" at bounding box center [452, 685] width 269 height 21
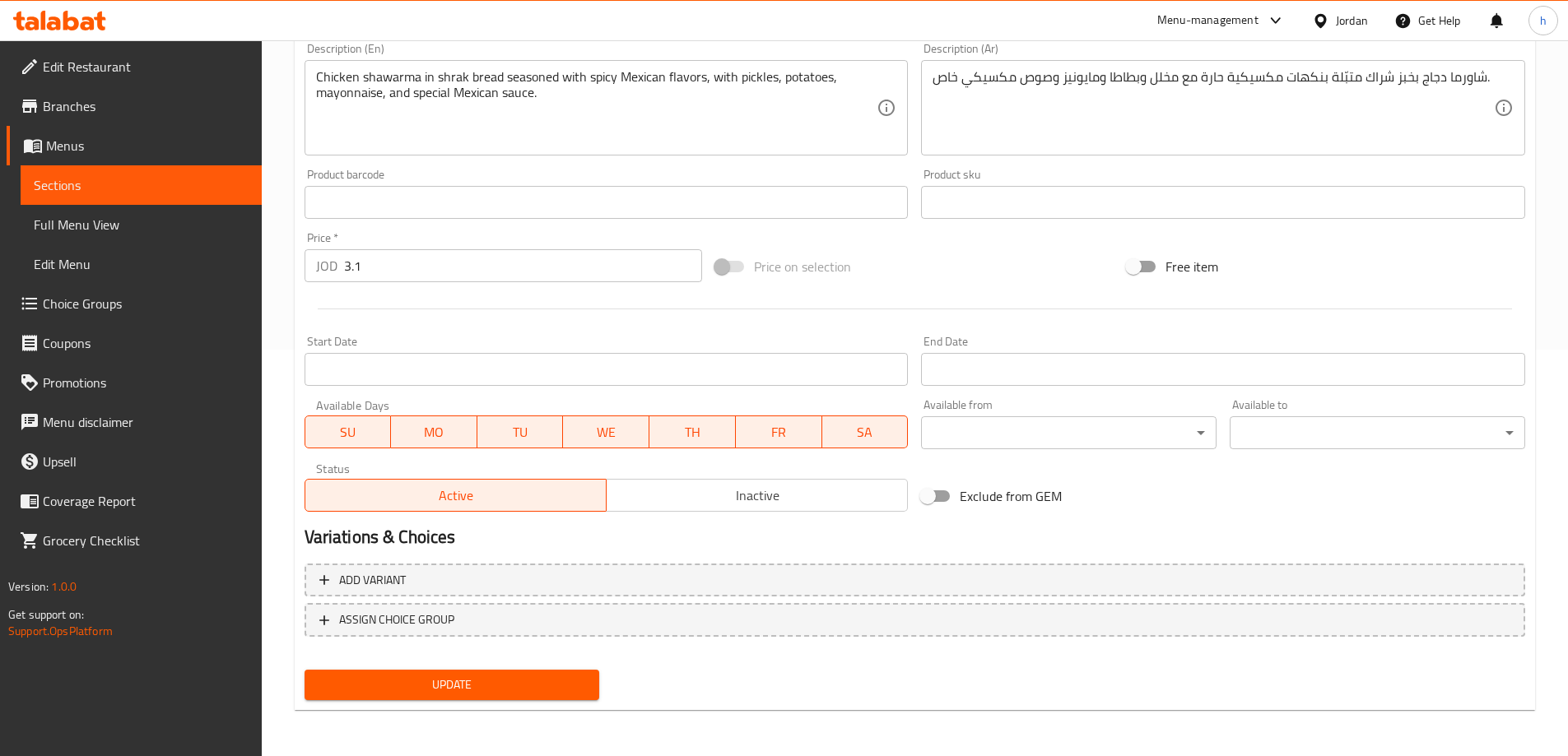
click at [558, 694] on span "Update" at bounding box center [452, 685] width 269 height 21
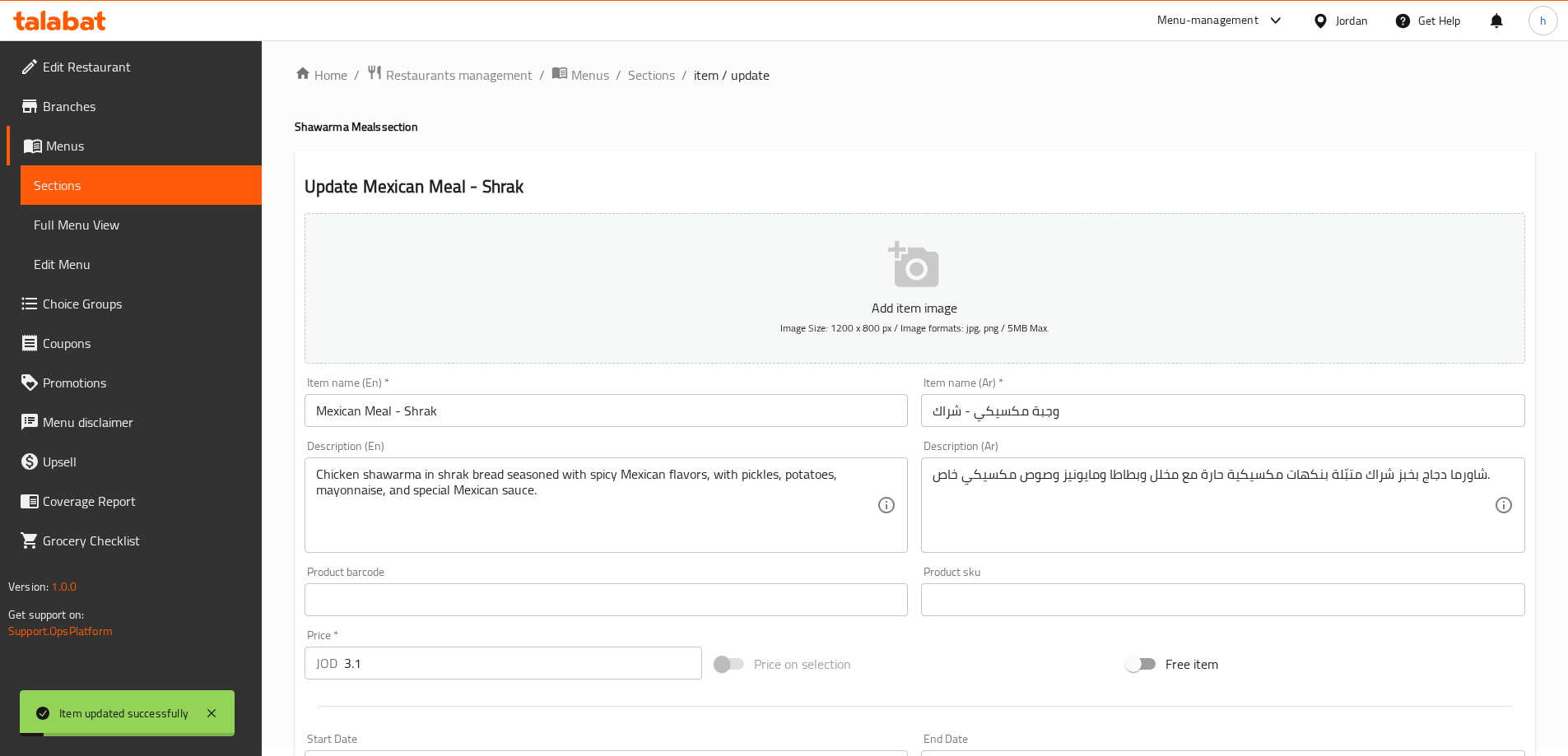
scroll to position [0, 0]
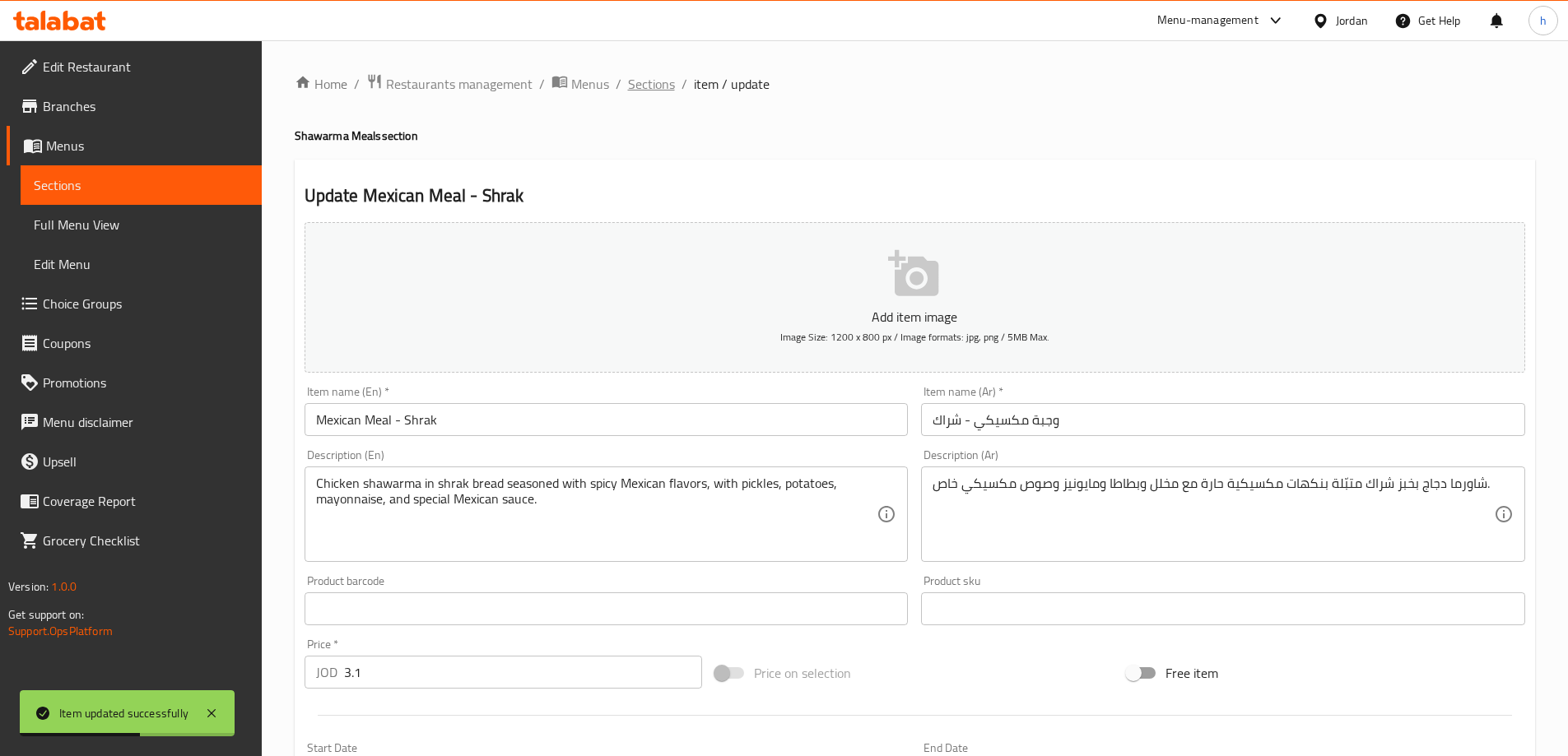
click at [643, 86] on span "Sections" at bounding box center [651, 84] width 47 height 20
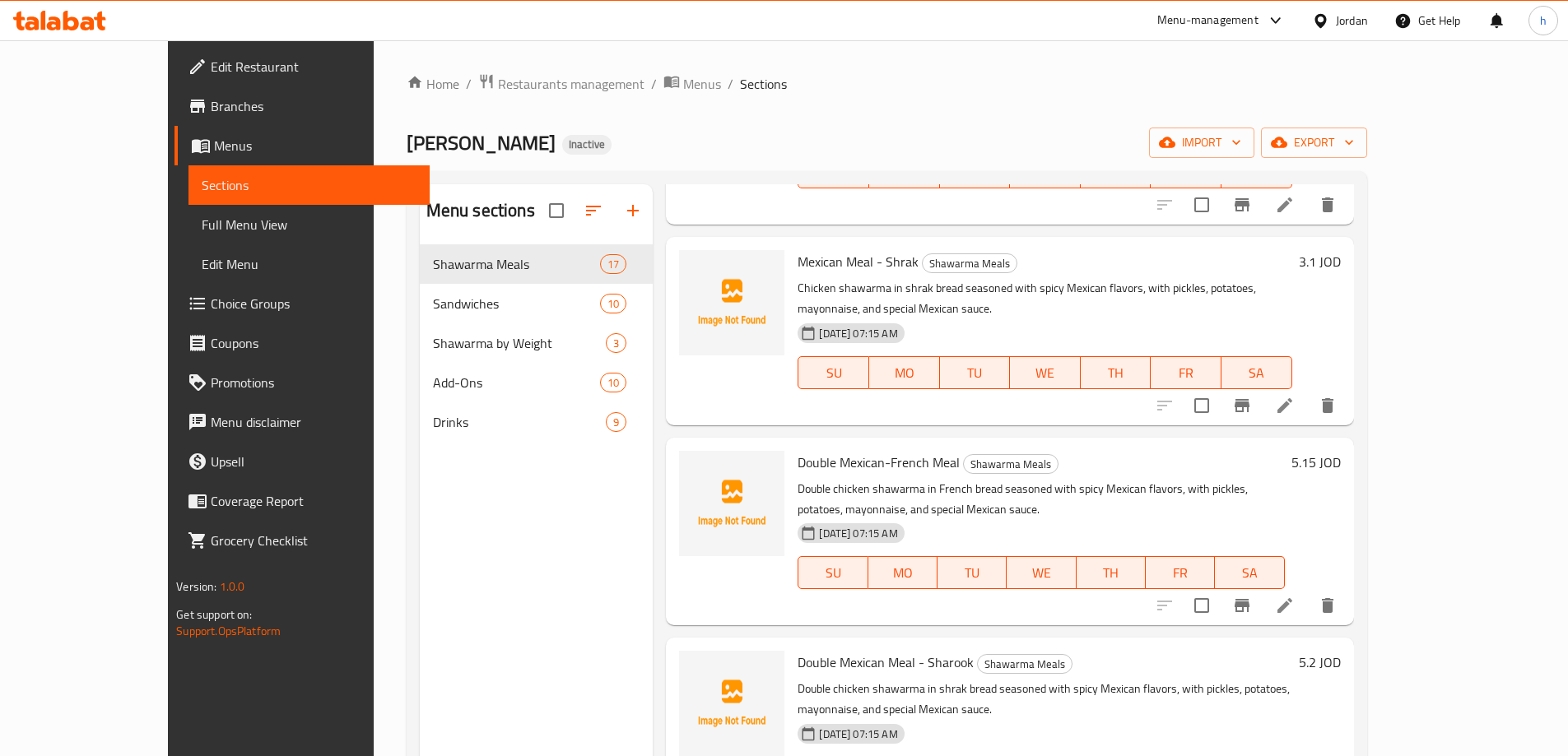
scroll to position [1893, 0]
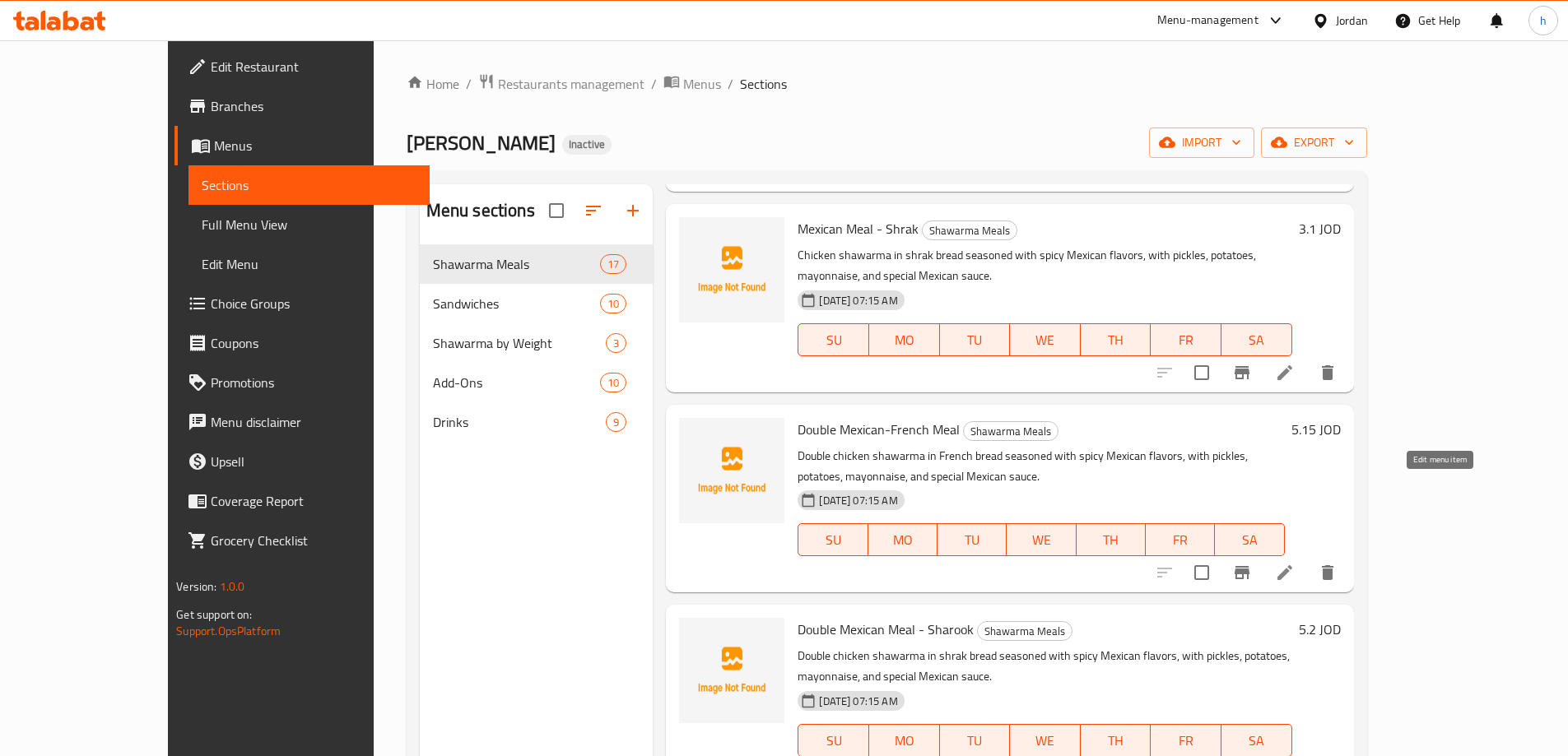
click at [1292, 565] on icon at bounding box center [1285, 572] width 15 height 15
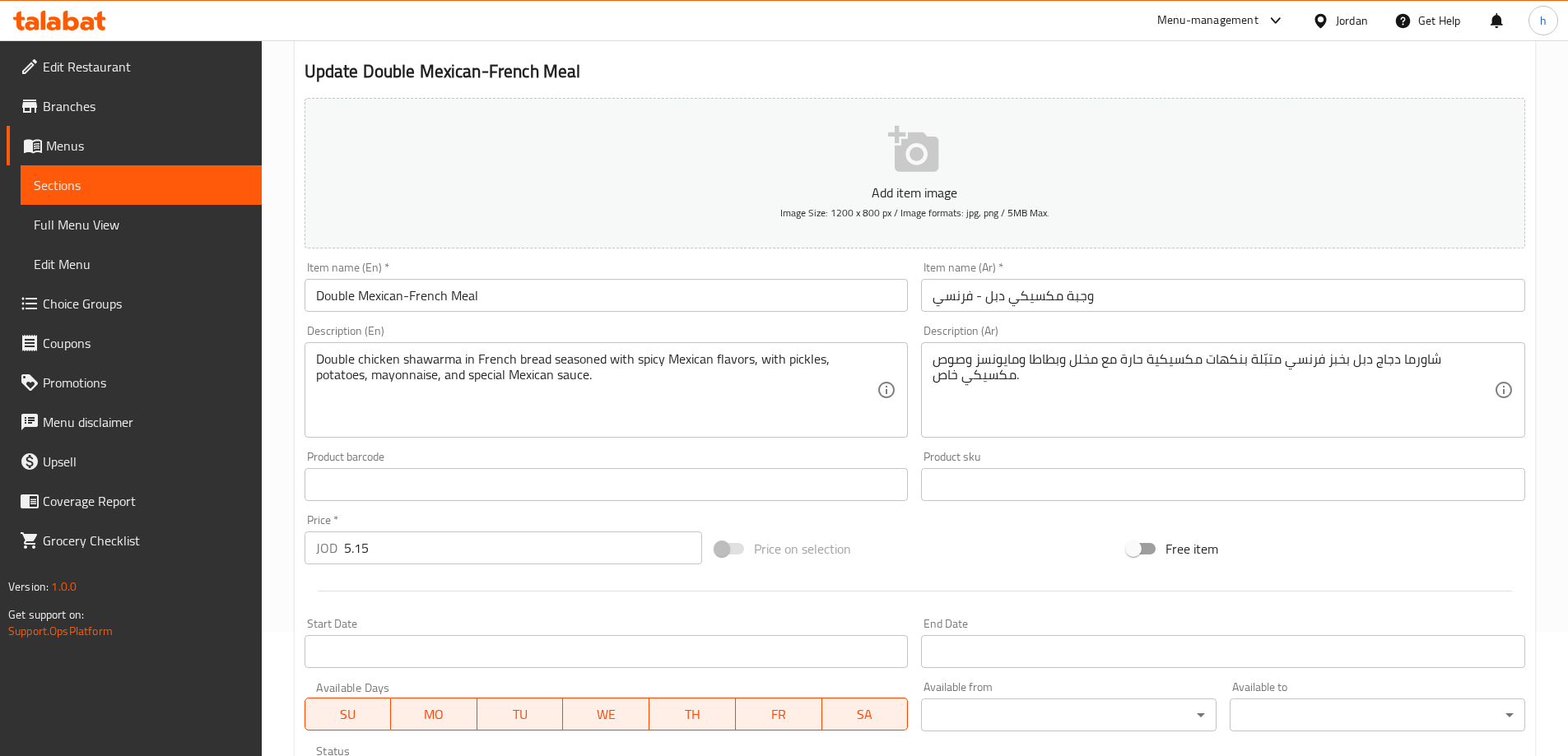
scroll to position [164, 0]
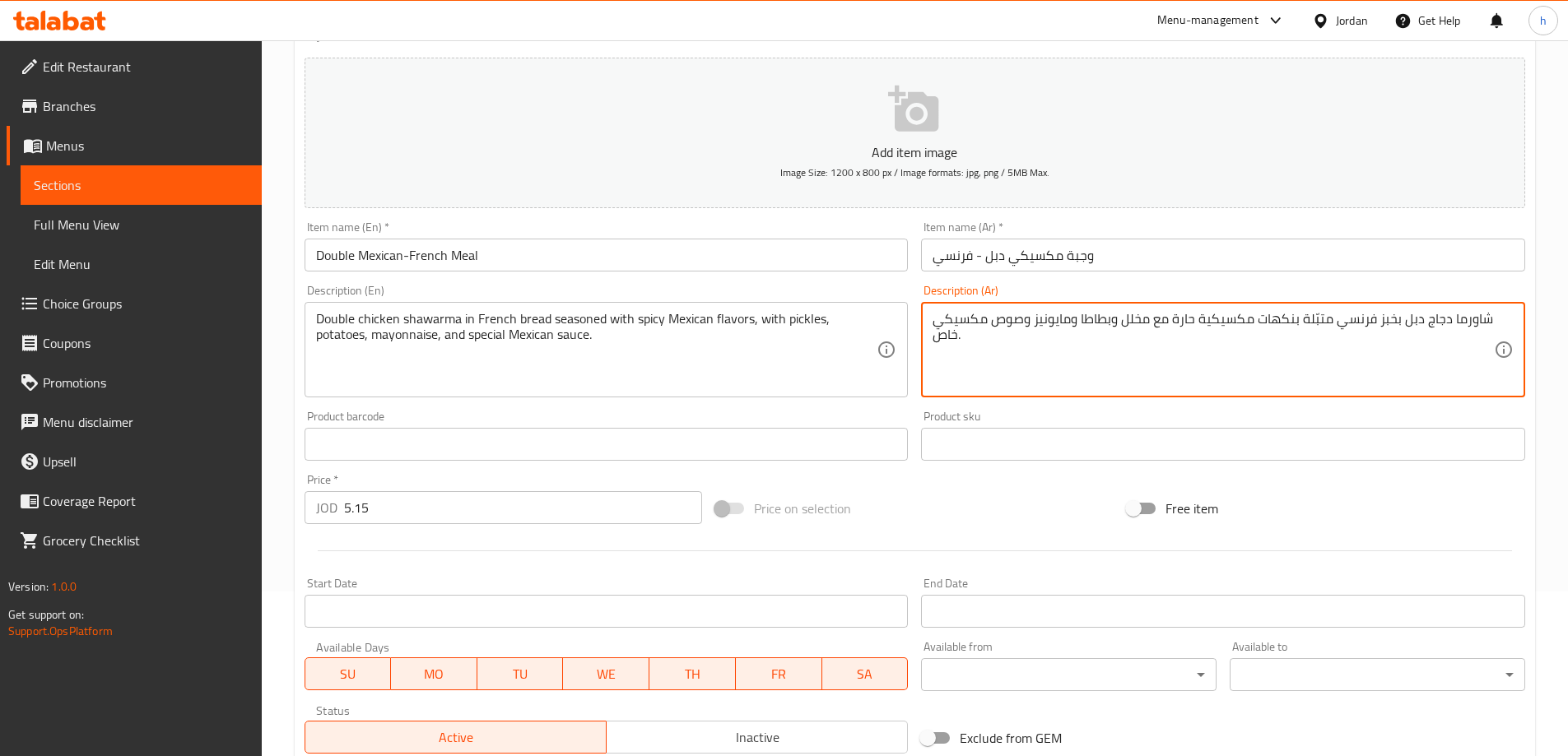
type textarea "شاورما دجاج دبل بخبز فرنسي متبّلة بنكهات مكسيكية حارة مع مخلل وبطاطا ومايونيز و…"
click at [724, 420] on div "Product barcode Product barcode" at bounding box center [607, 436] width 605 height 51
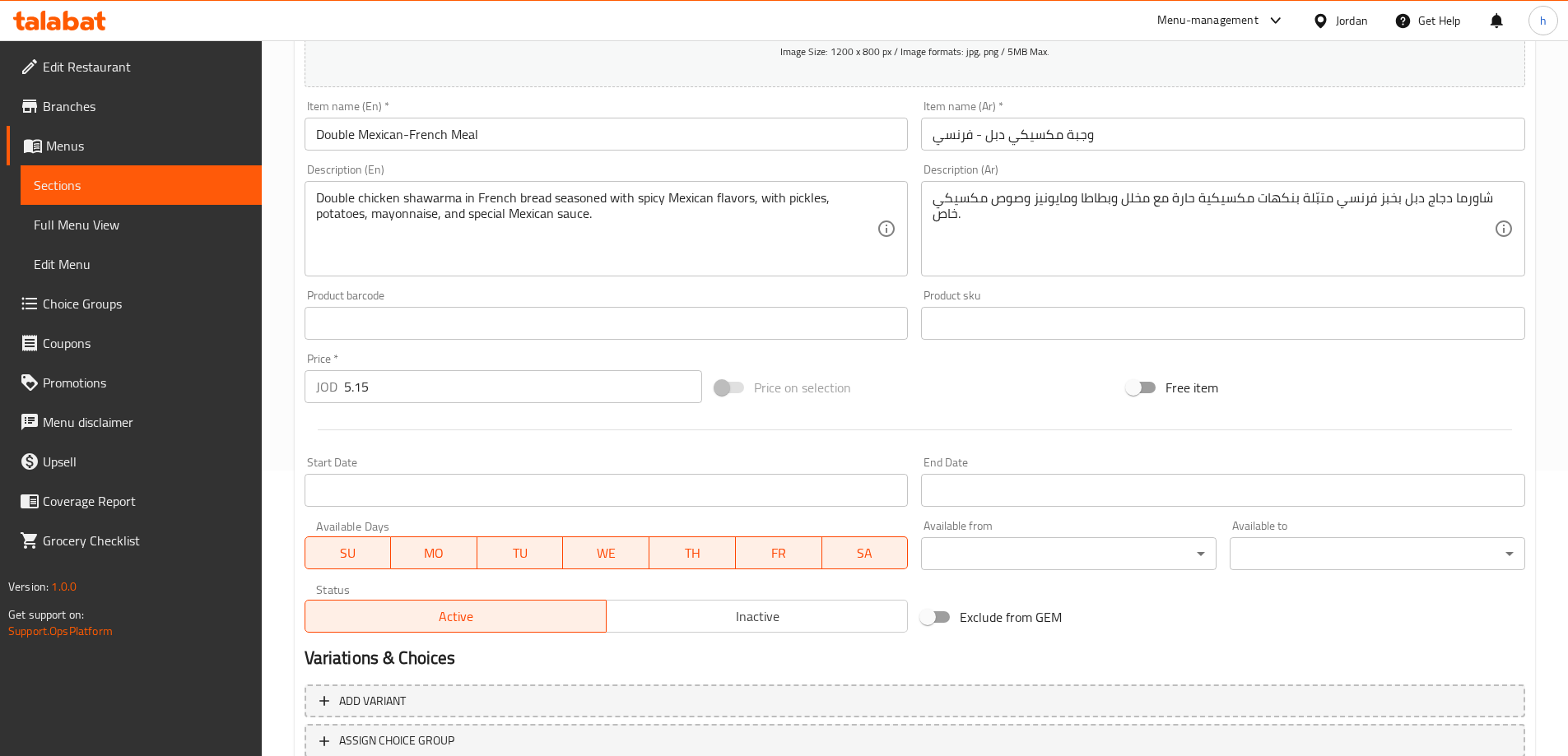
scroll to position [407, 0]
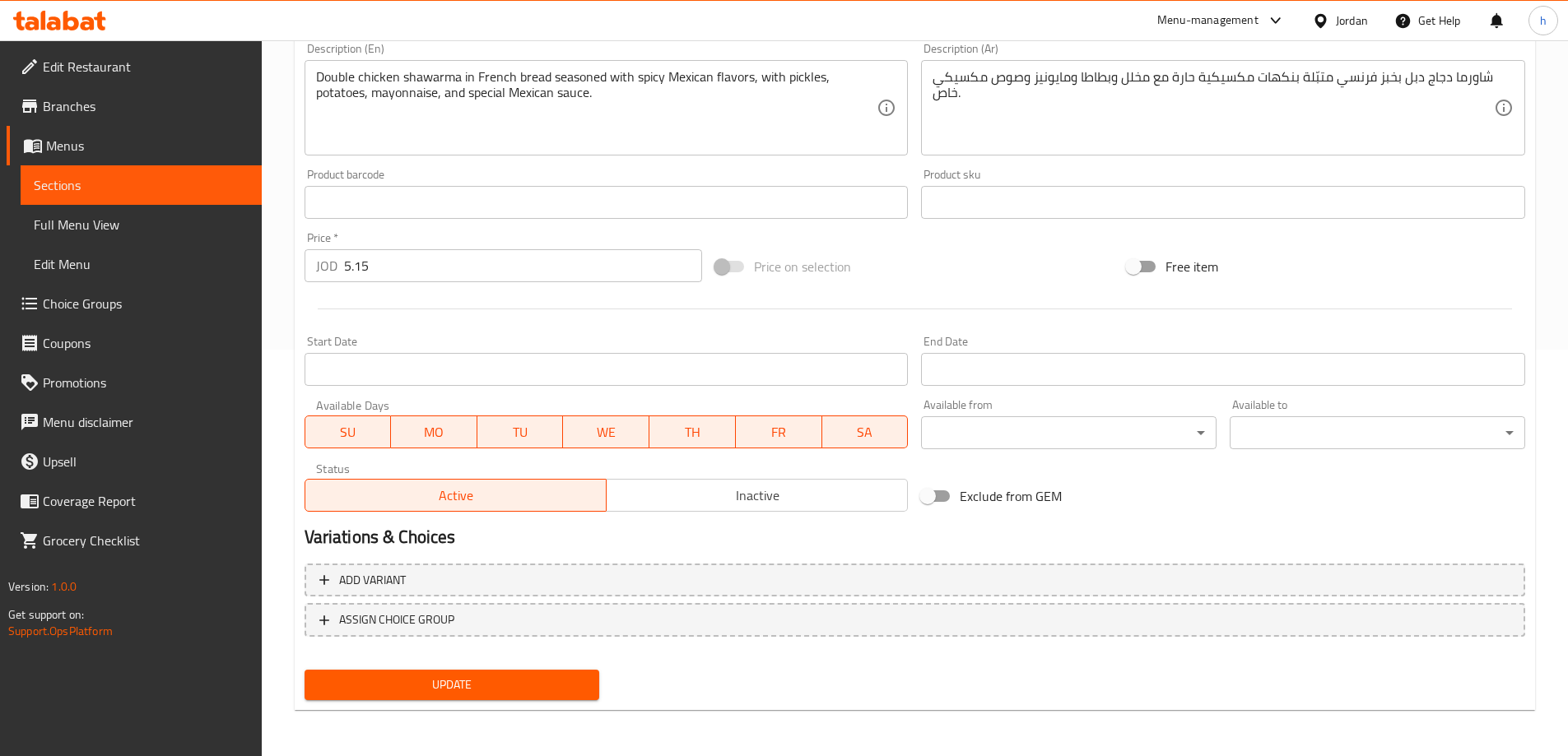
click at [546, 681] on span "Update" at bounding box center [452, 685] width 269 height 21
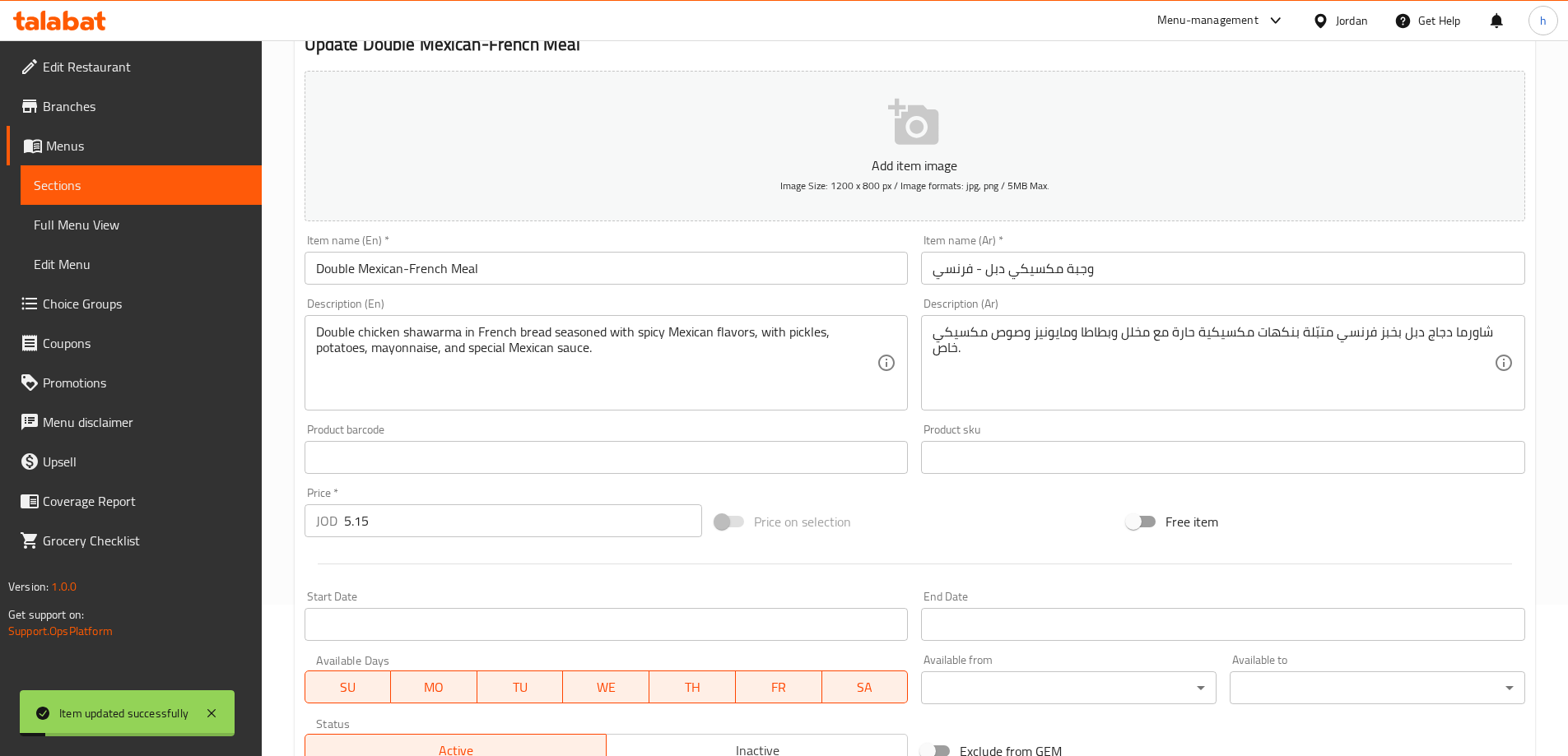
scroll to position [0, 0]
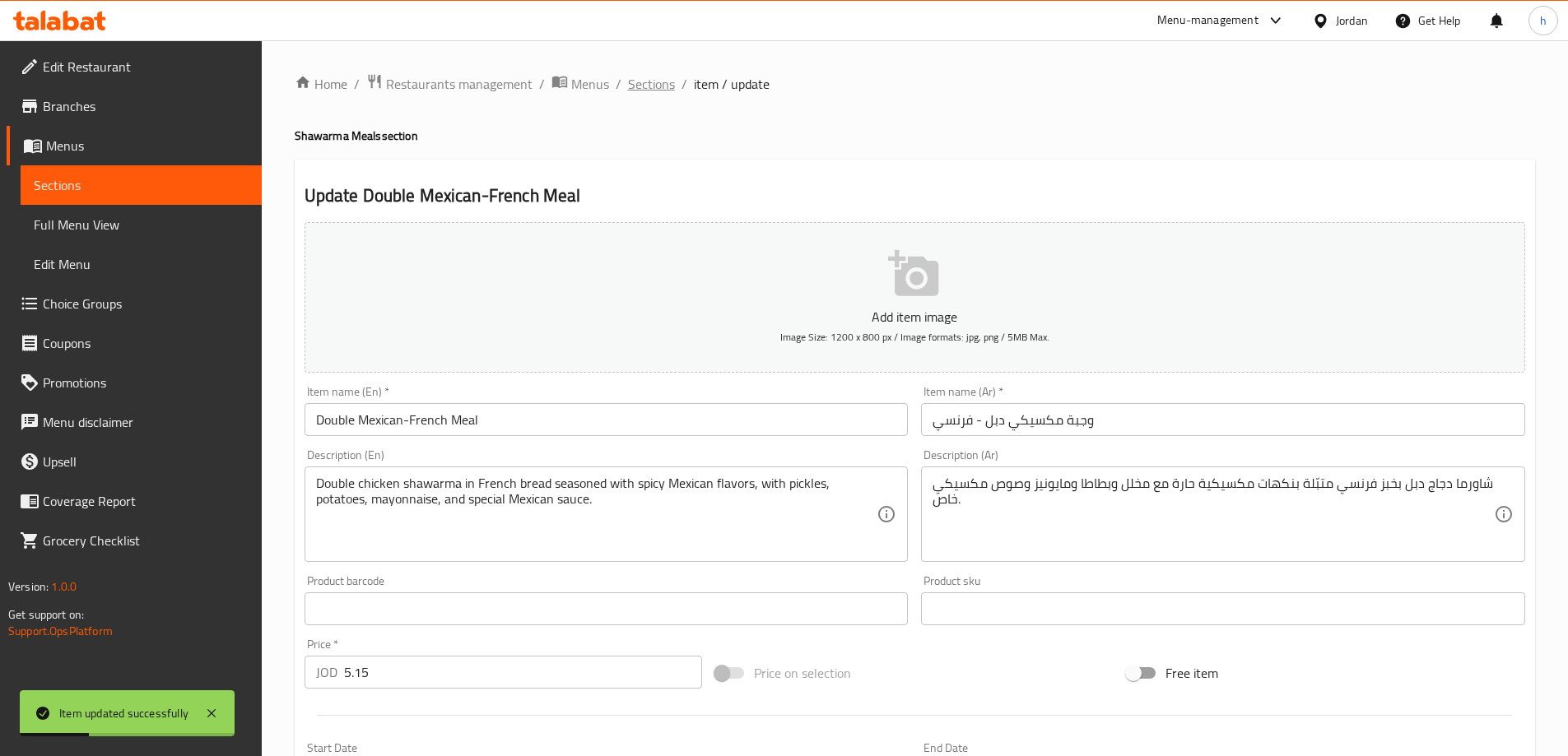
click at [668, 88] on span "Sections" at bounding box center [651, 84] width 47 height 20
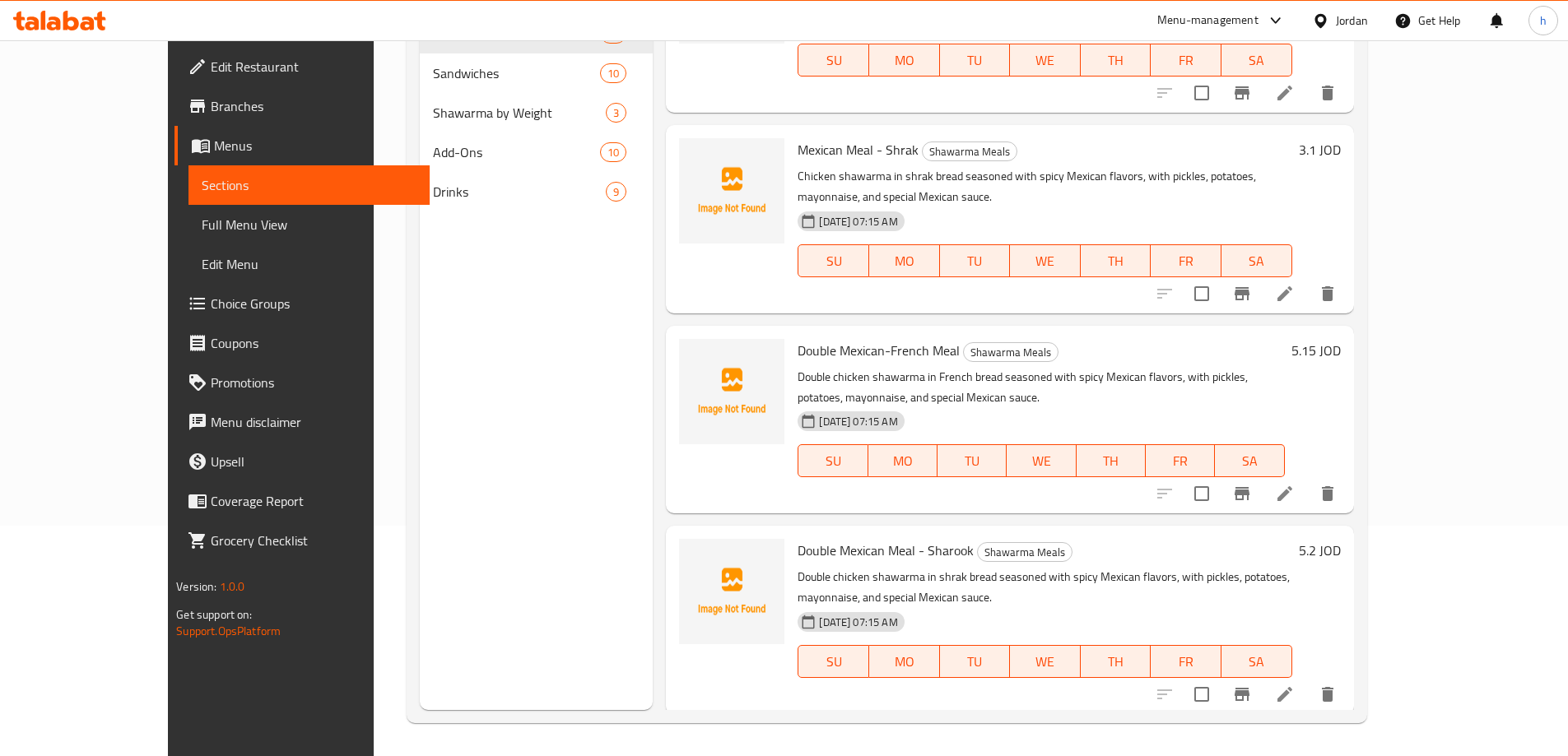
scroll to position [1704, 0]
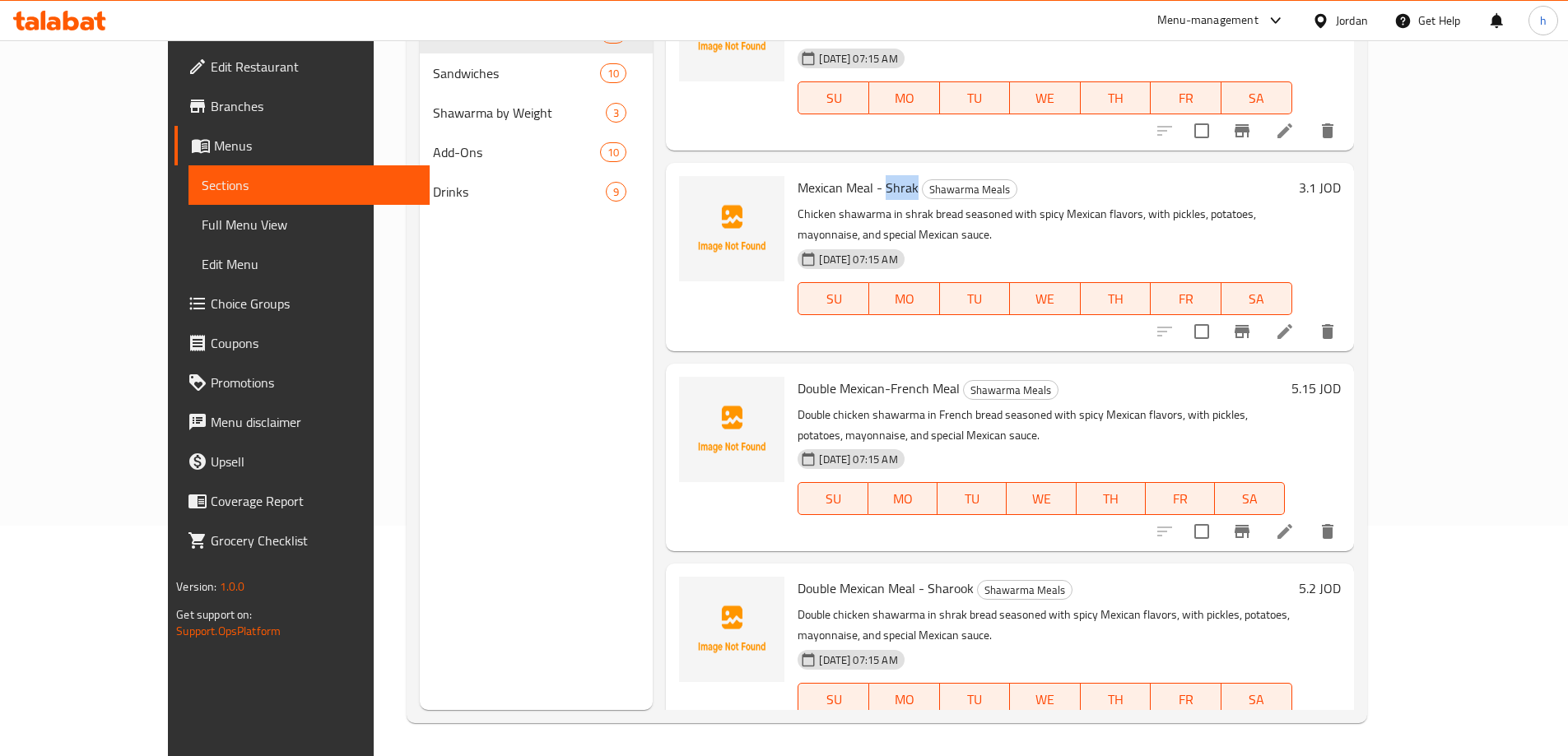
drag, startPoint x: 844, startPoint y: 128, endPoint x: 874, endPoint y: 129, distance: 30.0
click at [874, 176] on span "Mexican Meal - Shrak" at bounding box center [857, 188] width 121 height 25
copy span "Shrak"
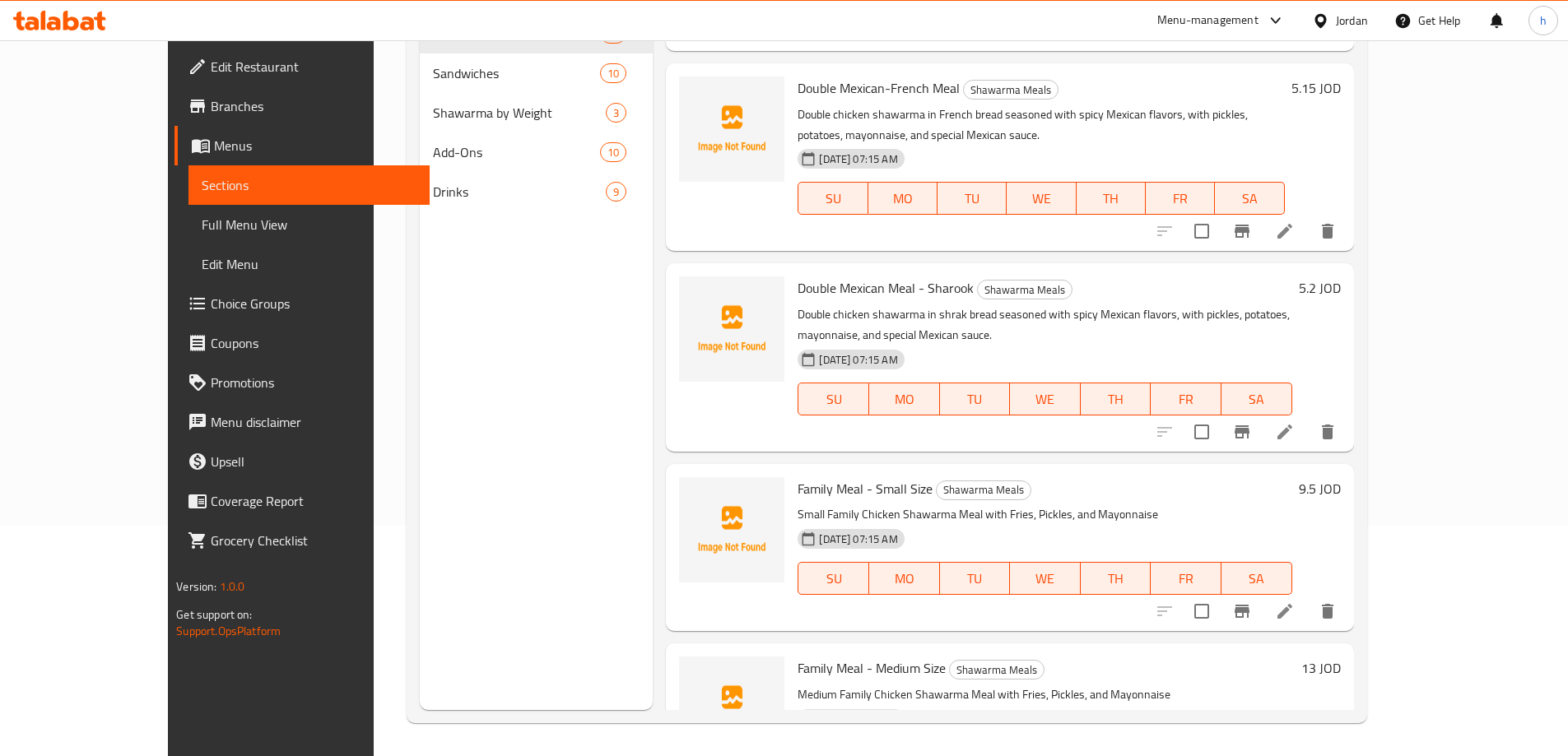
scroll to position [2033, 0]
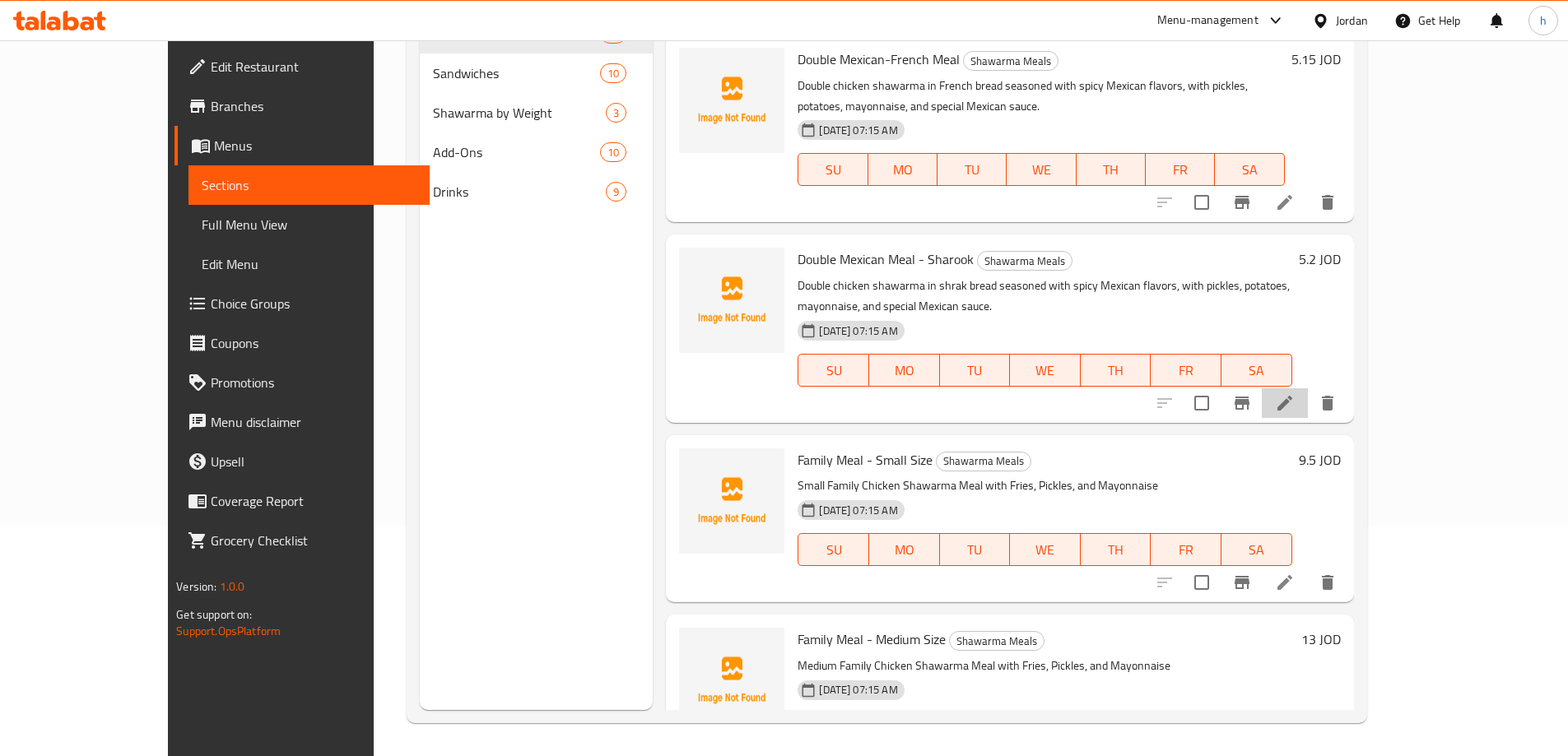
click at [1308, 389] on li at bounding box center [1285, 403] width 46 height 30
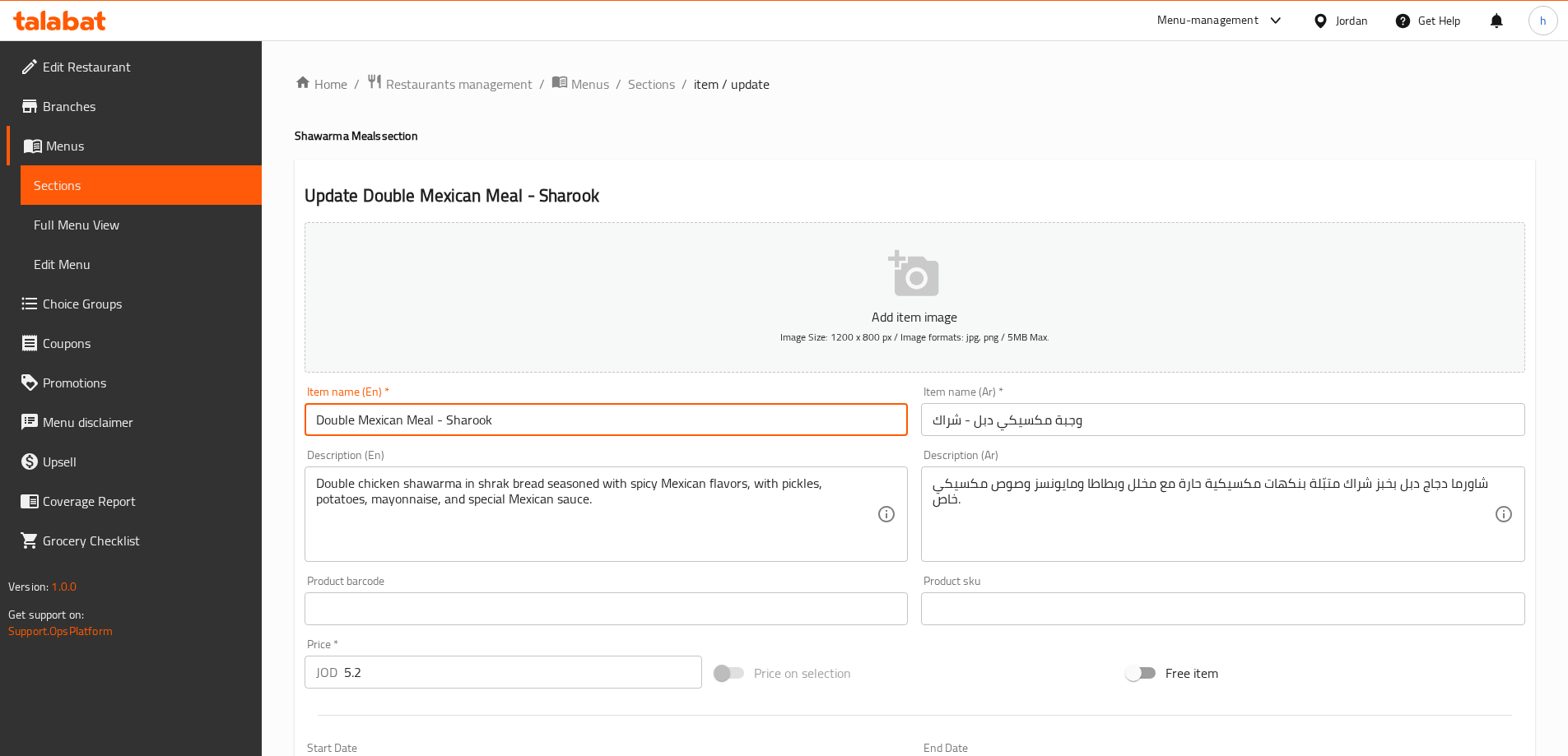
drag, startPoint x: 445, startPoint y: 421, endPoint x: 504, endPoint y: 416, distance: 59.2
click at [504, 416] on input "Double Mexican Meal - Sharook" at bounding box center [607, 420] width 605 height 33
paste input "ra"
click at [598, 430] on input "Double Mexican Meal - Shrak" at bounding box center [607, 420] width 605 height 33
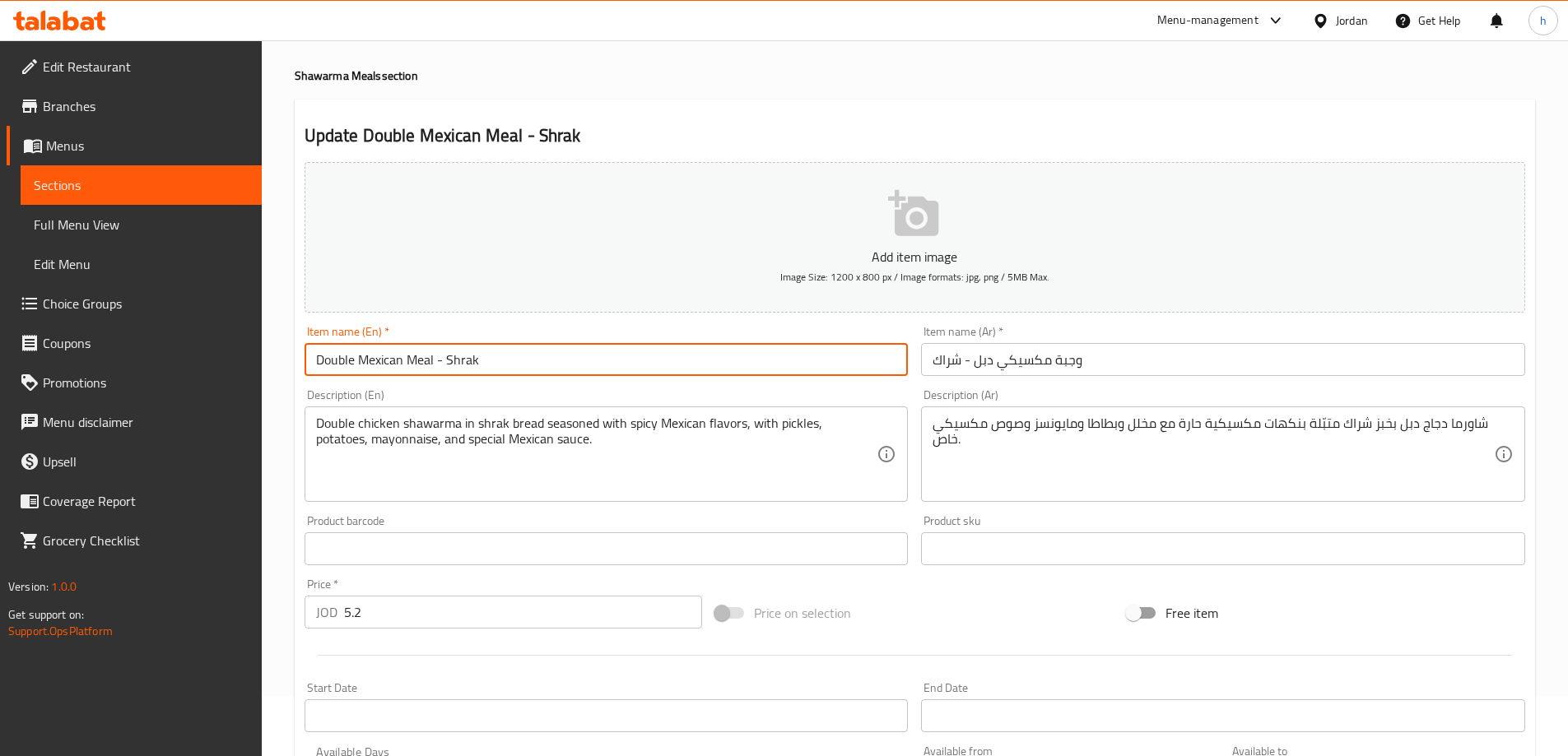
scroll to position [164, 0]
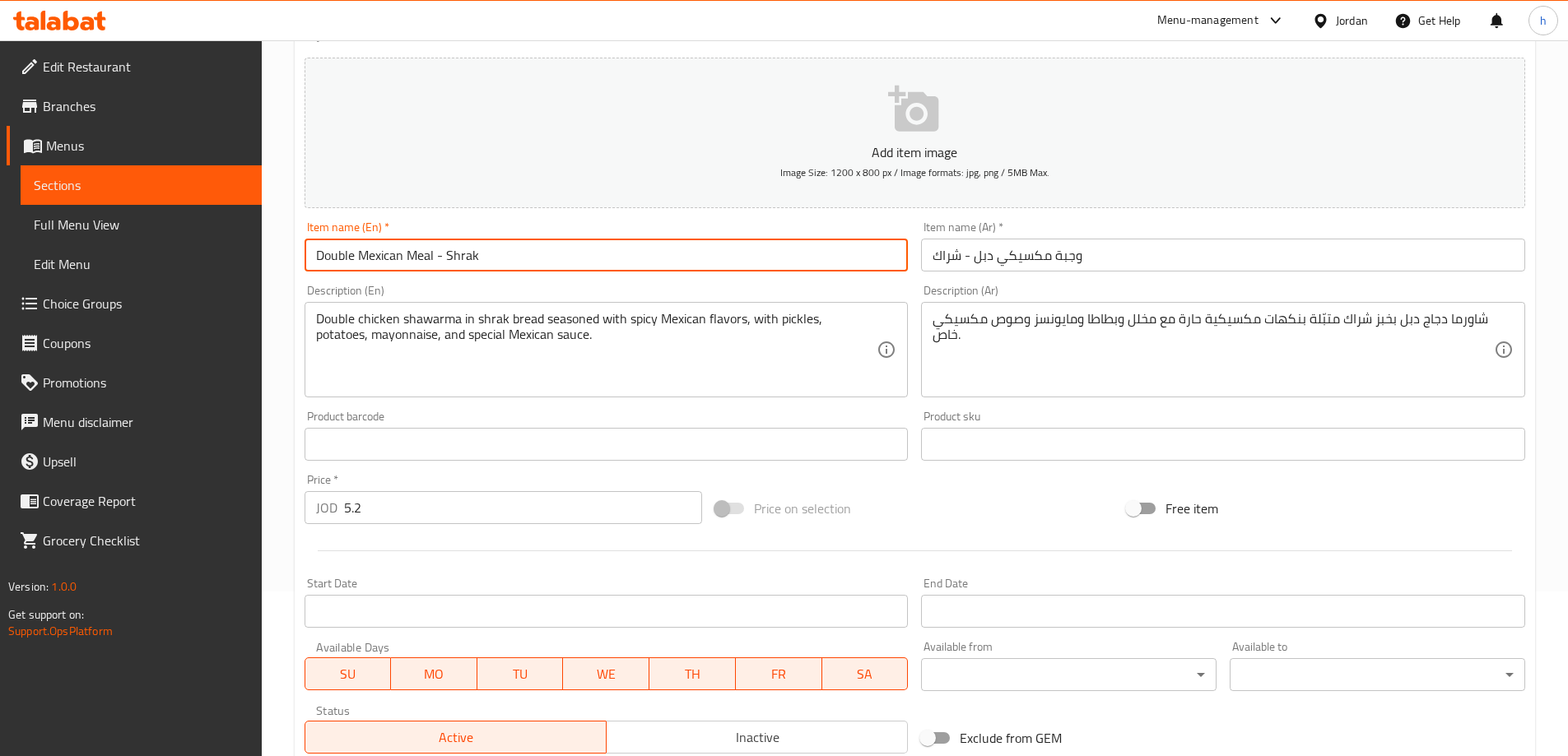
type input "Double Mexican Meal - Shrak"
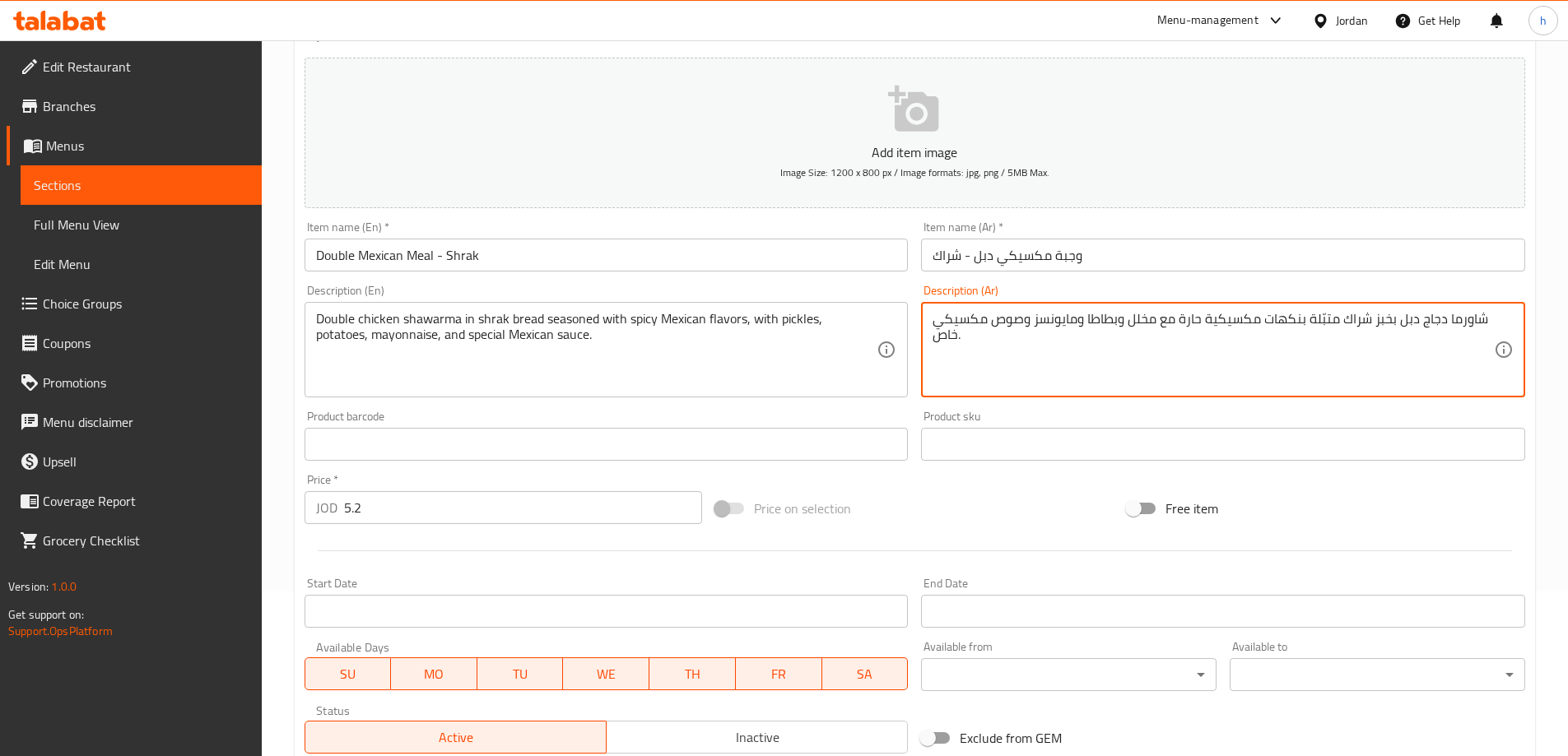
click at [1342, 318] on textarea "شاورما دجاج دبل بخبز شراك متبّلة بنكهات مكسيكية حارة مع مخلل وبطاطا ومايونسز وص…" at bounding box center [1213, 349] width 562 height 78
click at [1306, 319] on textarea "شاورما دجاج دبل بخبز شراك متبّلة بنكهات مكسيكية حارة مع مخلل وبطاطا ومايونسز وص…" at bounding box center [1213, 349] width 562 height 78
drag, startPoint x: 1304, startPoint y: 322, endPoint x: 1205, endPoint y: 318, distance: 99.1
click at [1205, 318] on textarea "شاورما دجاج دبل بخبز شراك متبّلة بنكهات مكسيكية حارة مع مخلل وبطاطا ومايونسز وص…" at bounding box center [1213, 349] width 562 height 78
click at [1194, 318] on textarea "شاورما دجاج دبل بخبز شراك متبّلة بنكهات مكسيكية حارة مع مخلل وبطاطا ومايونسز وص…" at bounding box center [1213, 349] width 562 height 78
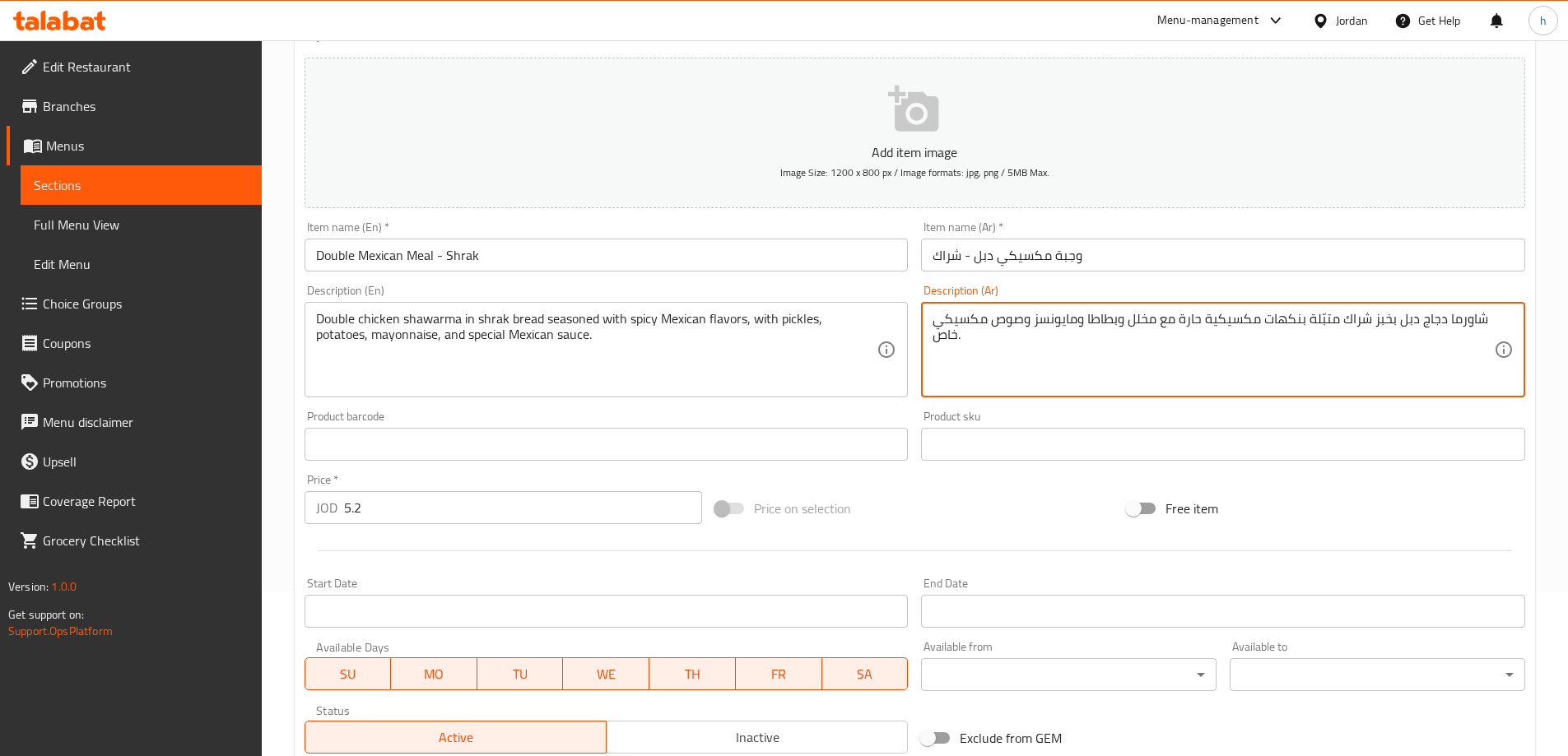
click at [1188, 318] on textarea "شاورما دجاج دبل بخبز شراك متبّلة بنكهات مكسيكية حارة مع مخلل وبطاطا ومايونسز وص…" at bounding box center [1213, 349] width 562 height 78
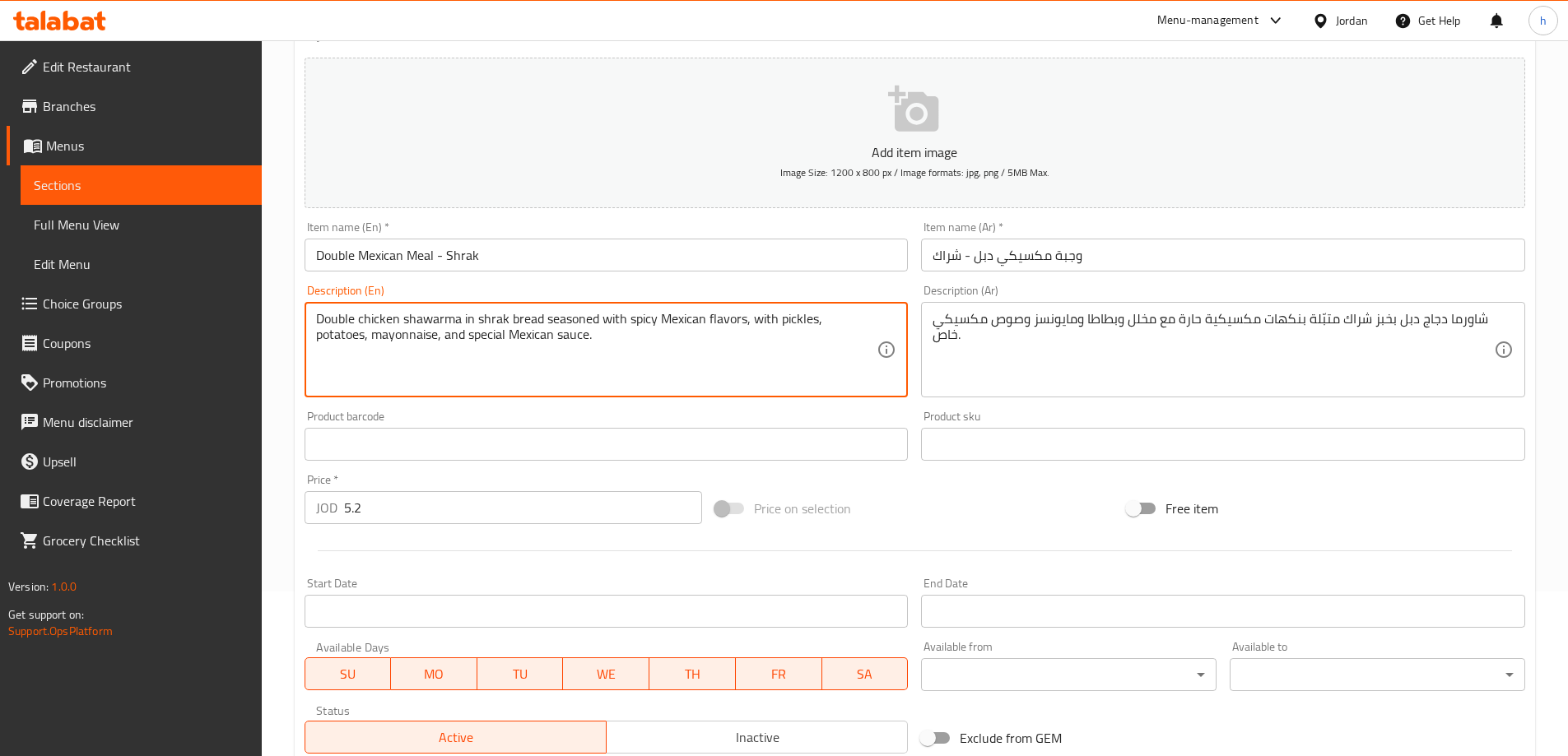
drag, startPoint x: 624, startPoint y: 318, endPoint x: 730, endPoint y: 311, distance: 106.2
click at [737, 311] on textarea "Double chicken shawarma in shrak bread seasoned with spicy Mexican flavors, wit…" at bounding box center [597, 349] width 562 height 78
click at [763, 317] on textarea "Double chicken shawarma in shrak bread seasoned with spicy Mexican flavors, wit…" at bounding box center [597, 349] width 562 height 78
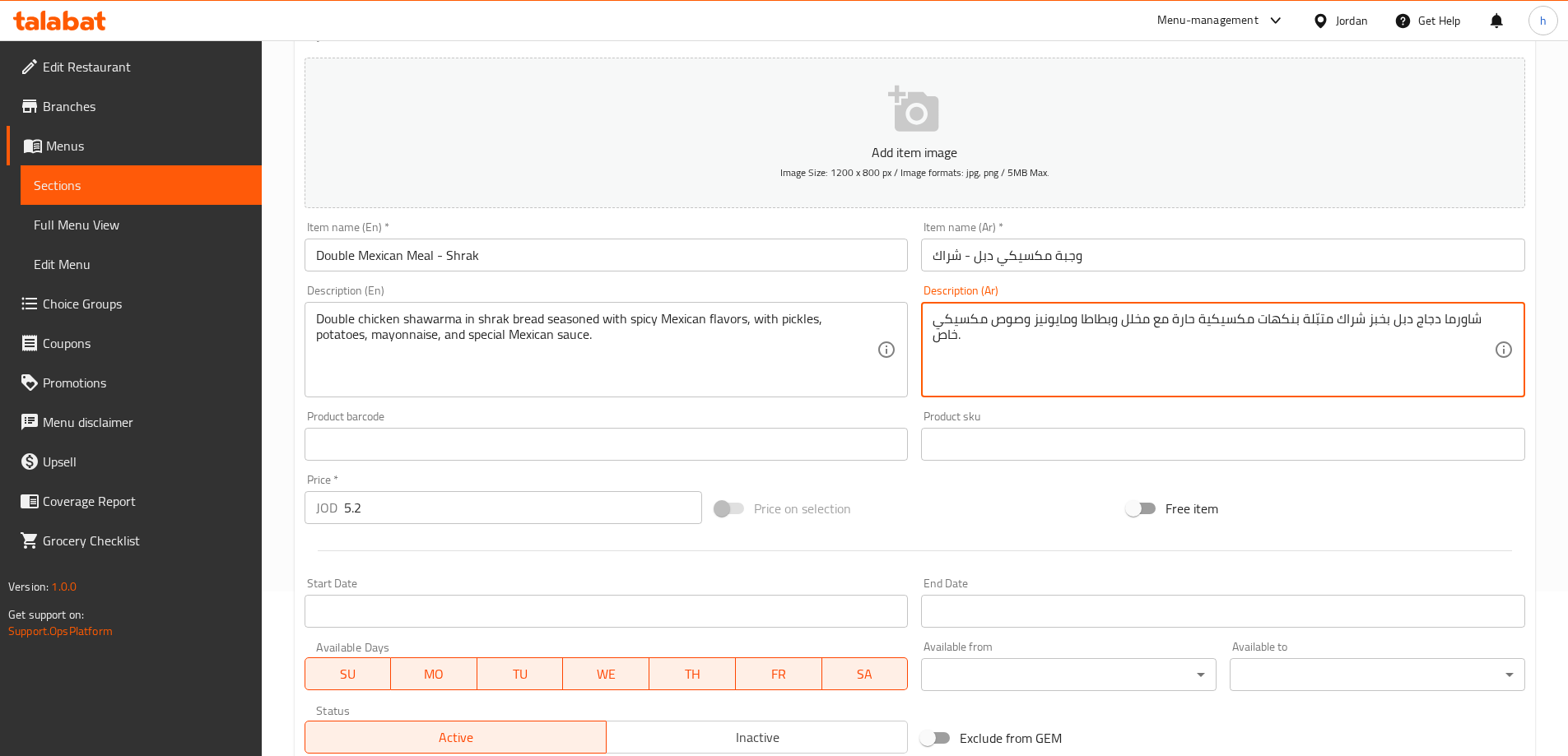
type textarea "شاورما دجاج دبل بخبز شراك متبّلة بنكهات مكسيكية حارة مع مخلل وبطاطا ومايونيز وص…"
click at [964, 499] on div "Price on selection" at bounding box center [915, 509] width 412 height 45
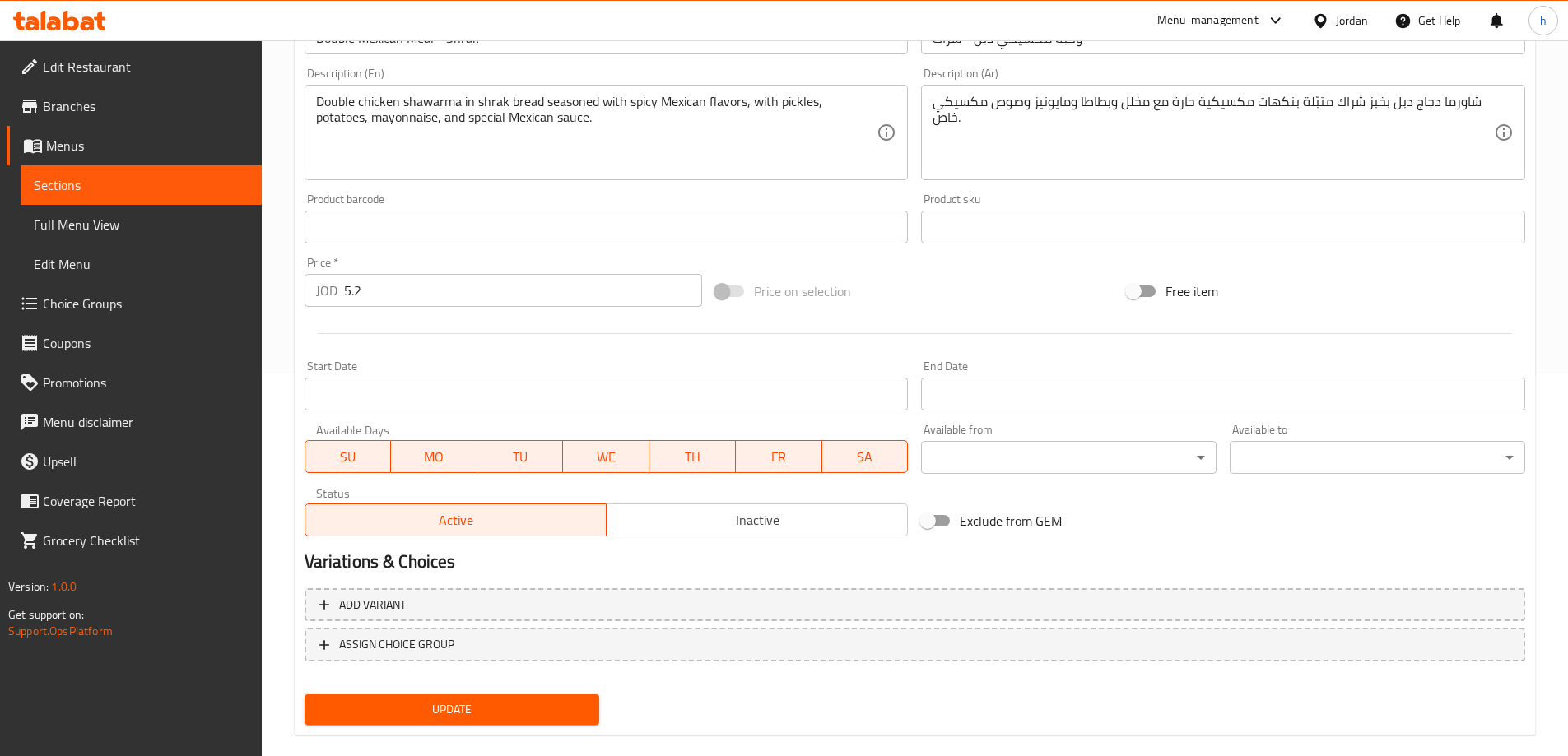
scroll to position [407, 0]
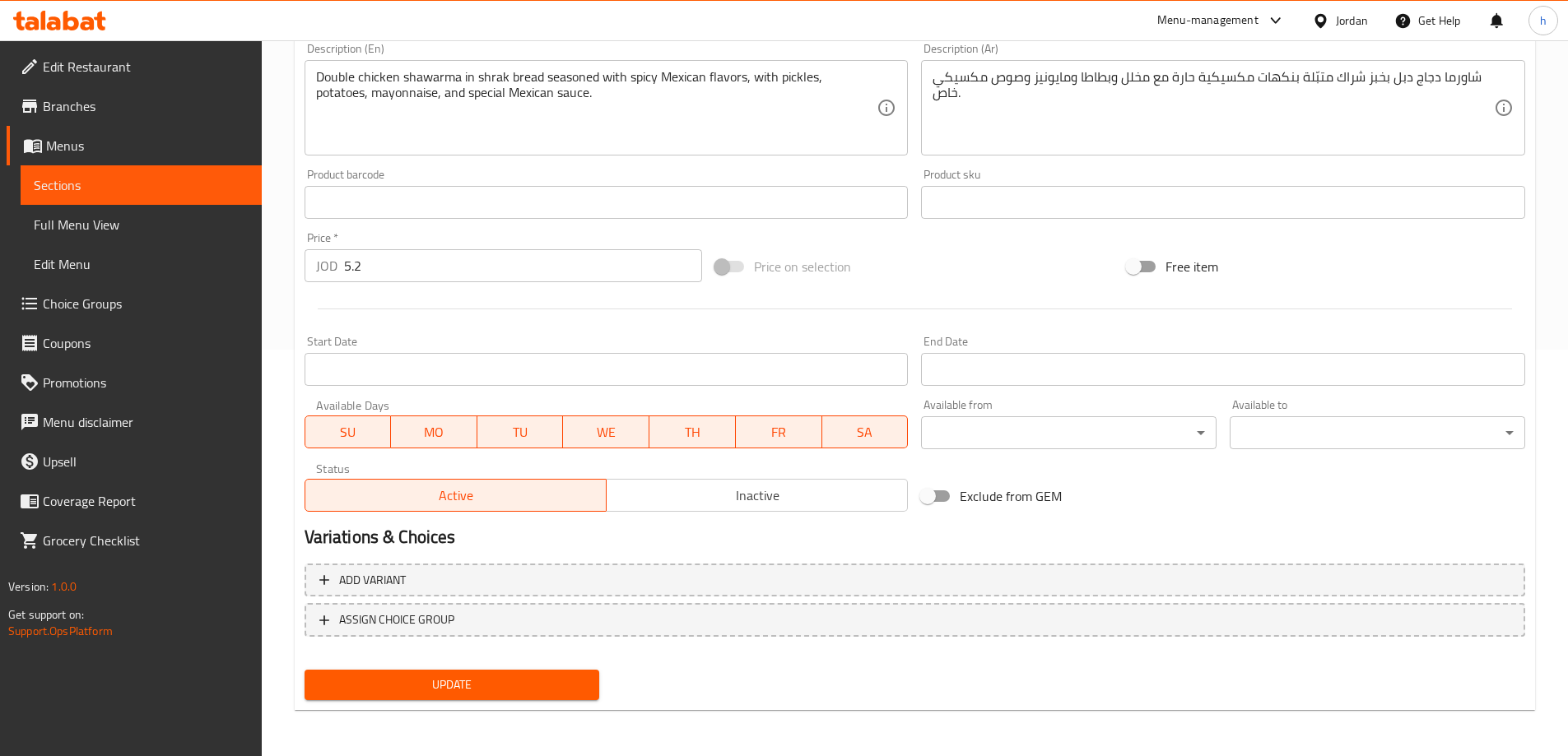
click at [578, 679] on span "Update" at bounding box center [452, 685] width 269 height 21
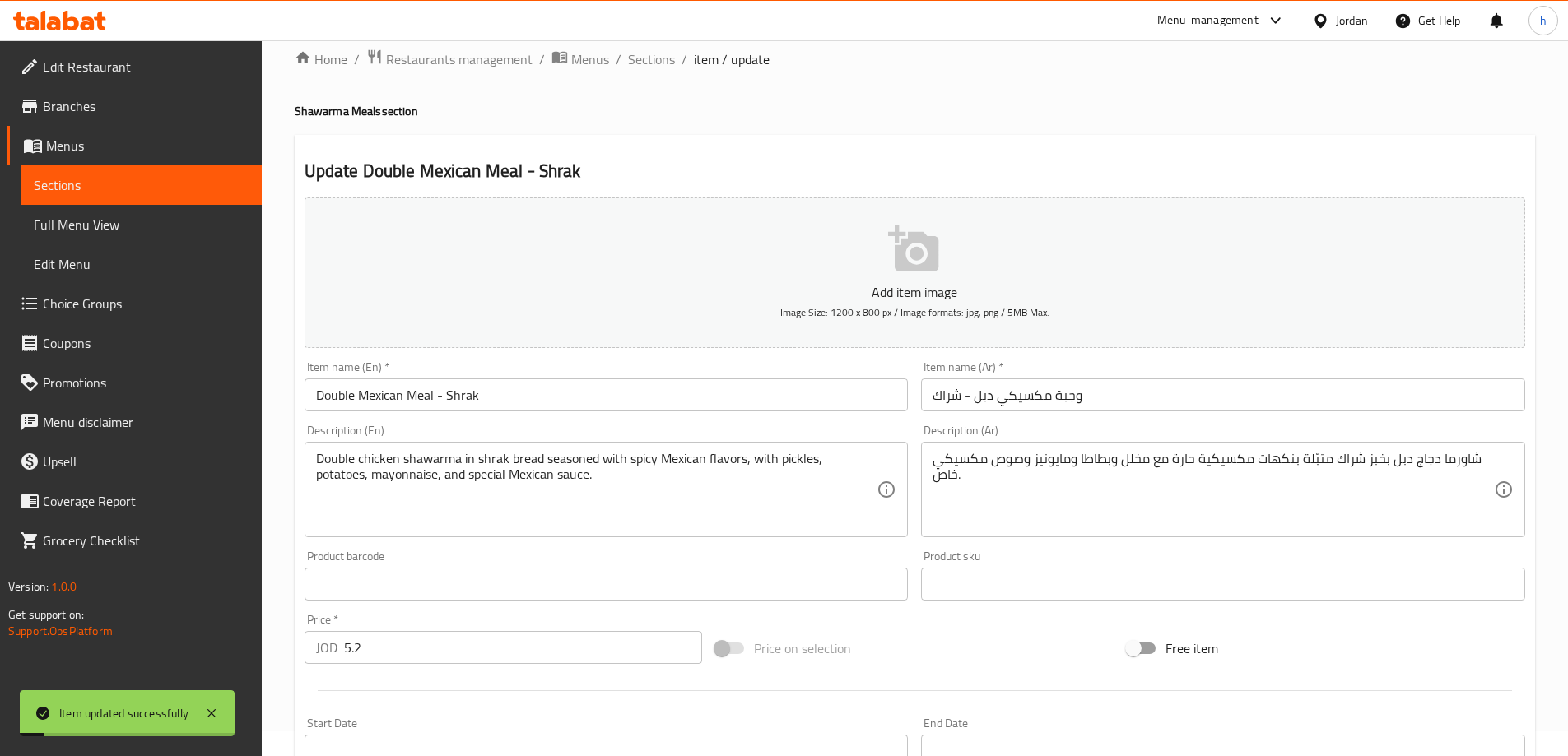
scroll to position [0, 0]
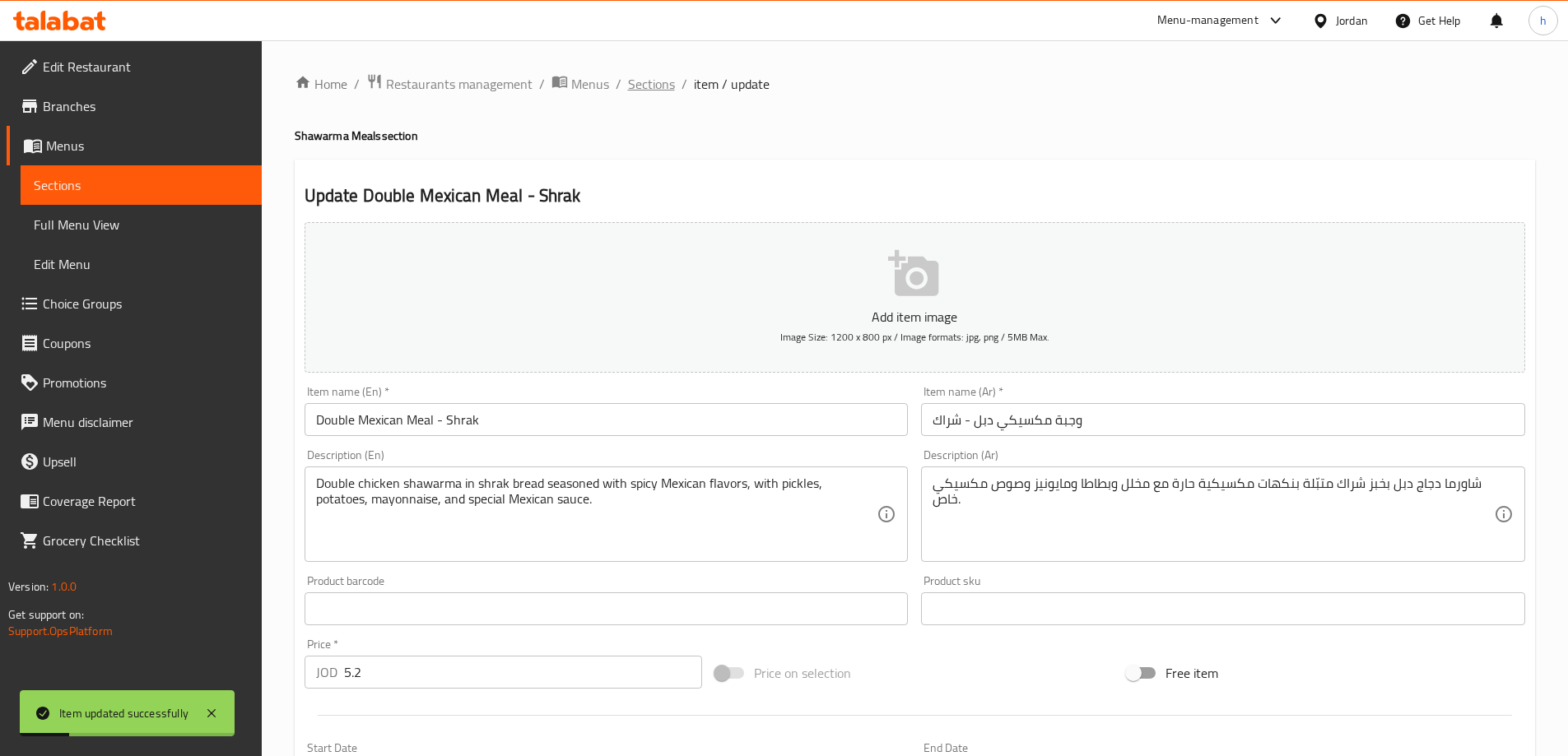
click at [648, 91] on span "Sections" at bounding box center [651, 84] width 47 height 20
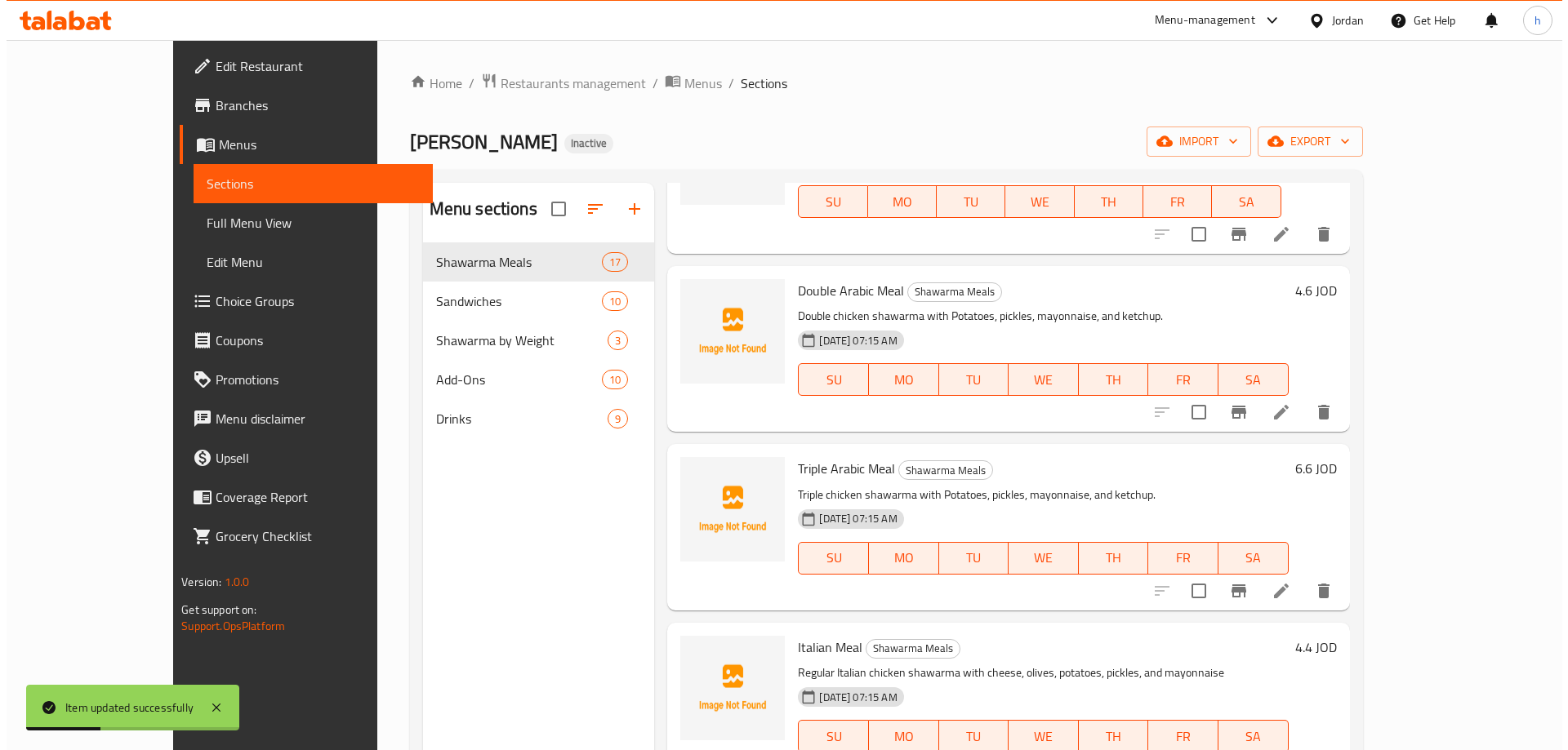
scroll to position [572, 0]
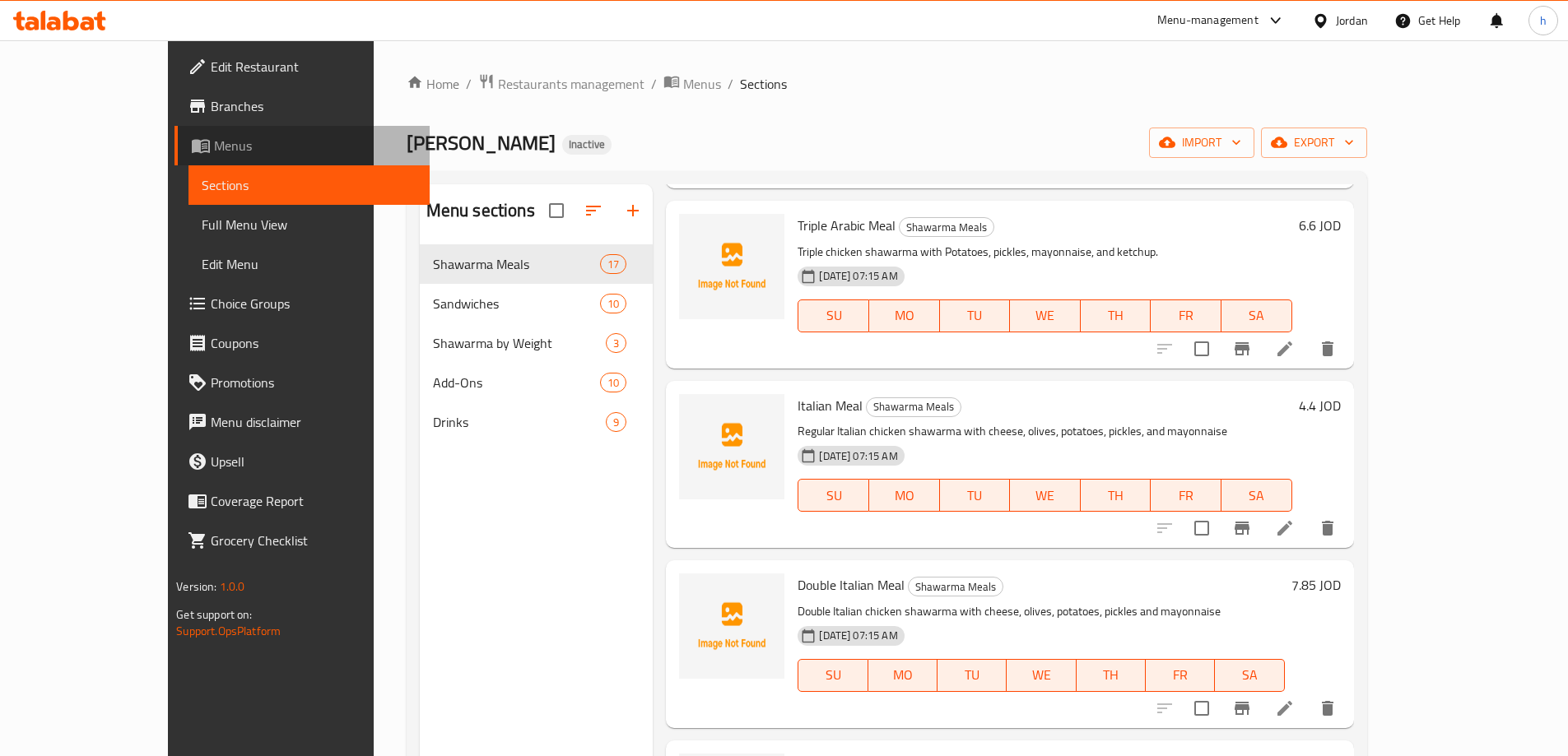
click at [214, 152] on span "Menus" at bounding box center [315, 146] width 202 height 20
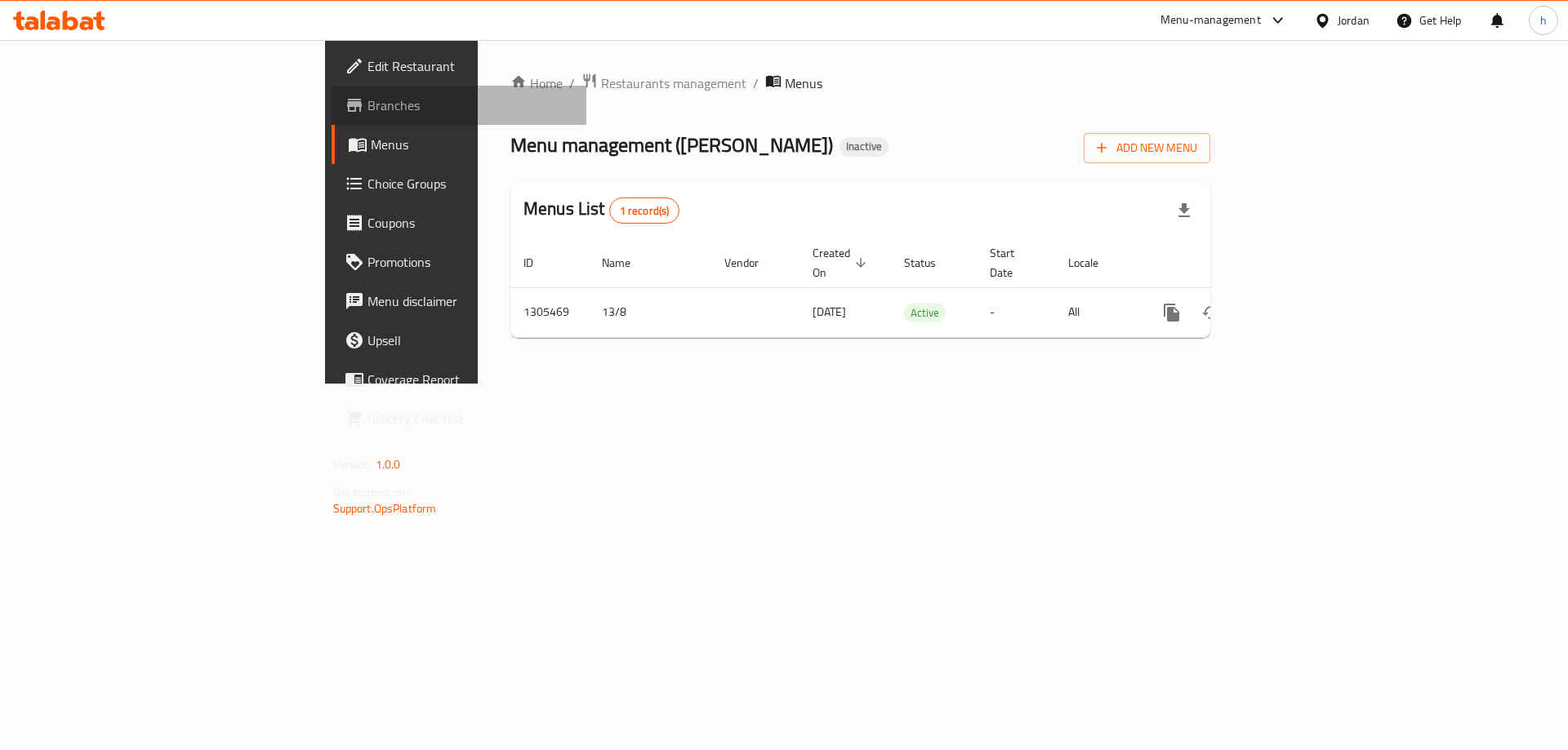
click at [368, 114] on span "Branches" at bounding box center [471, 104] width 207 height 20
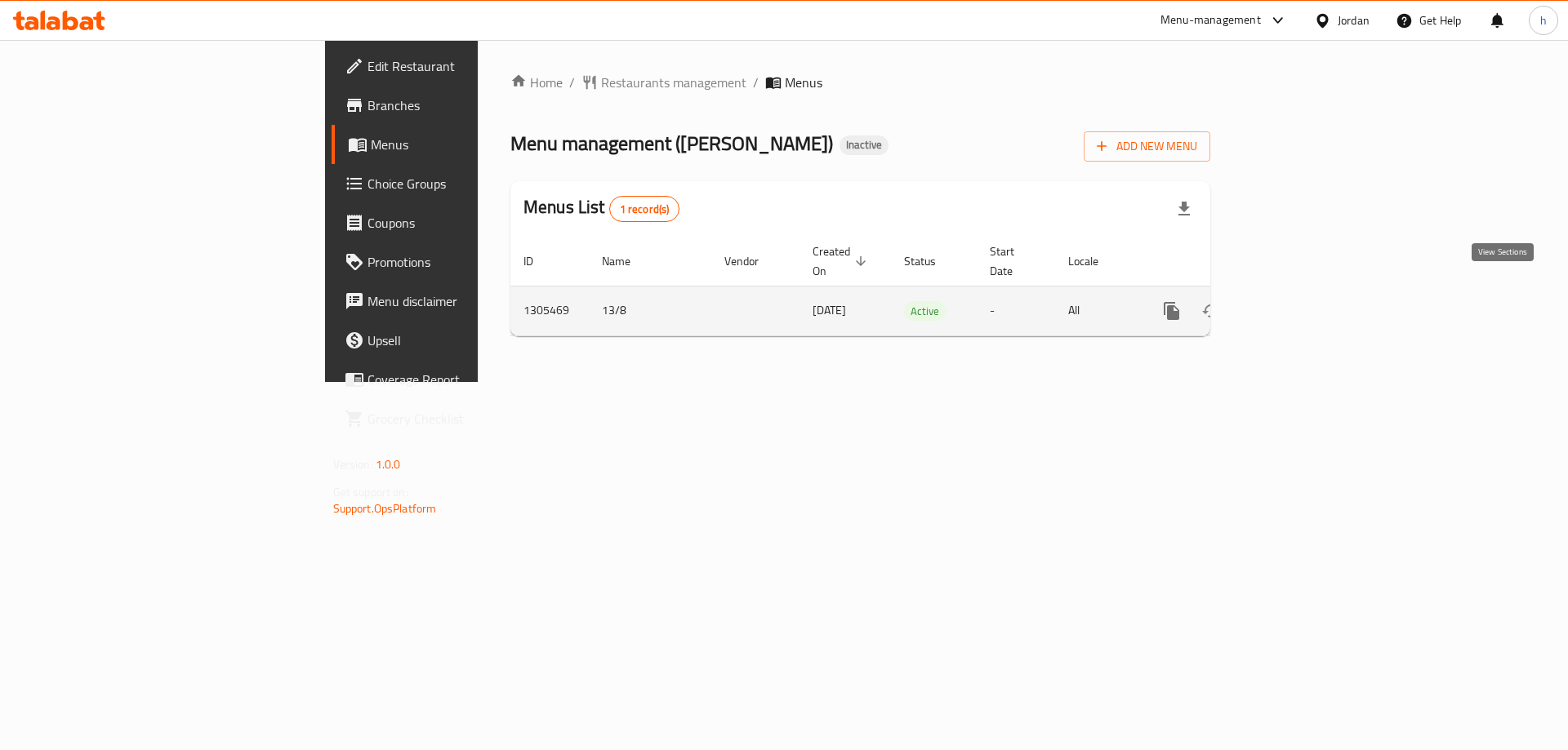
click at [1310, 296] on link "enhanced table" at bounding box center [1290, 311] width 39 height 39
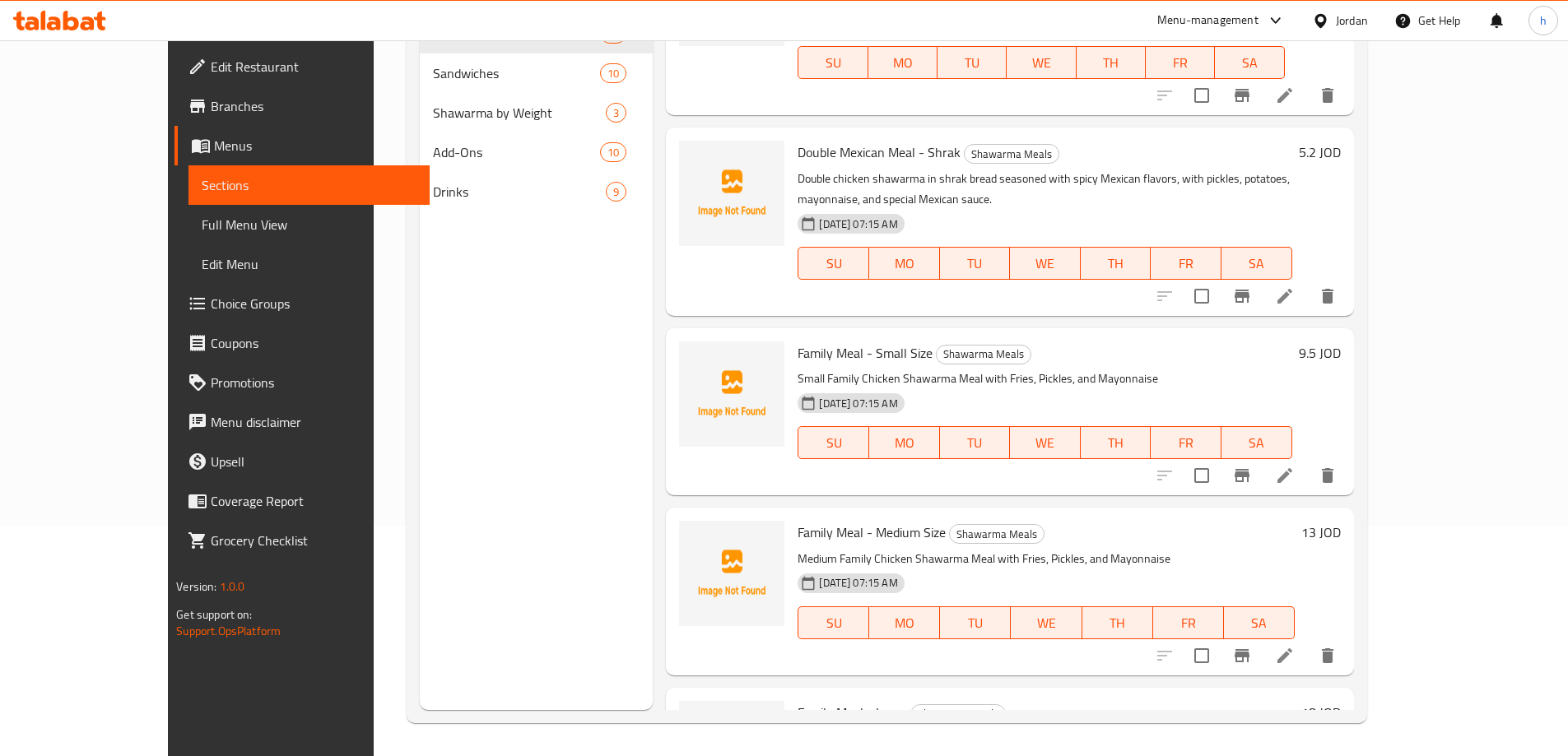
scroll to position [2033, 0]
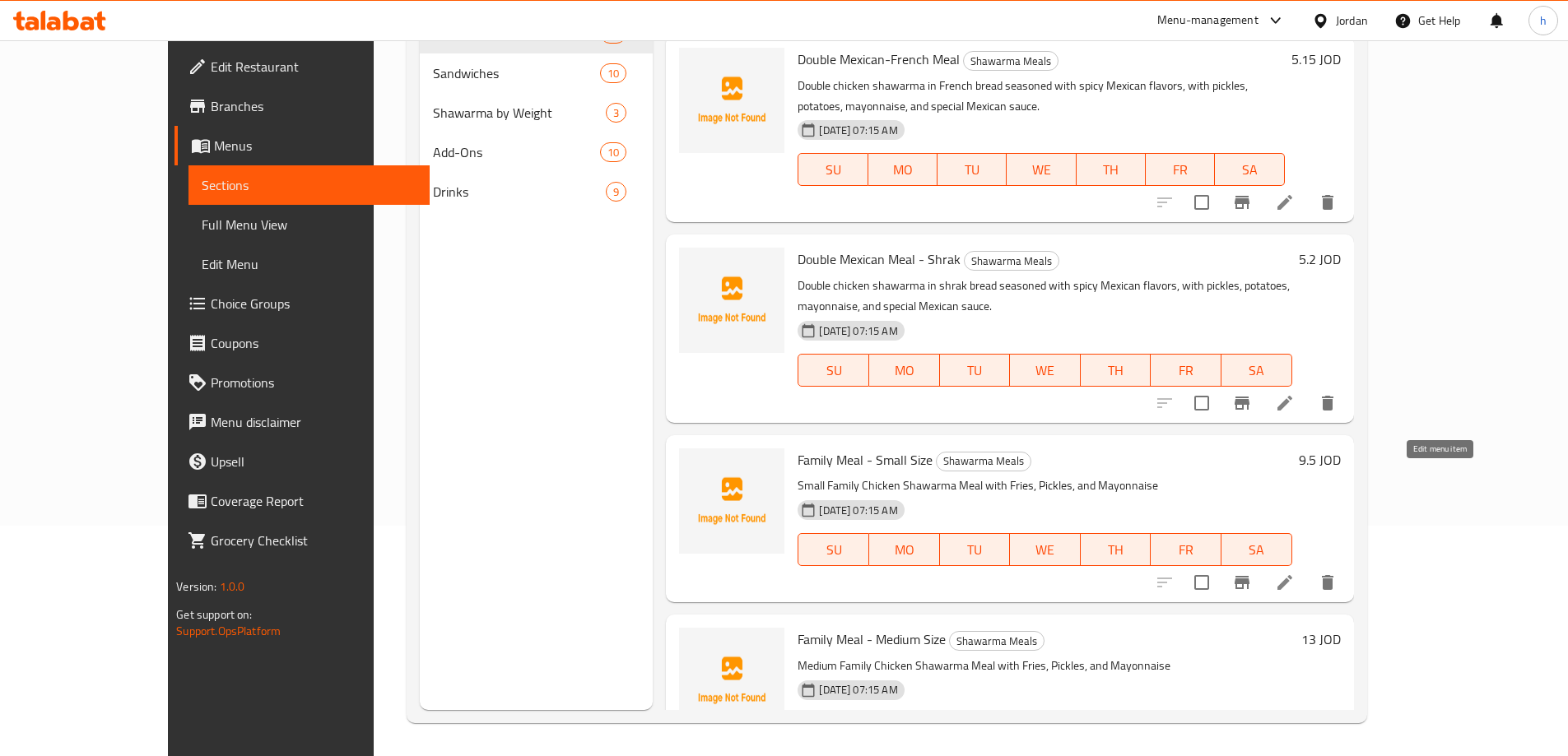
click at [1295, 573] on icon at bounding box center [1285, 582] width 20 height 20
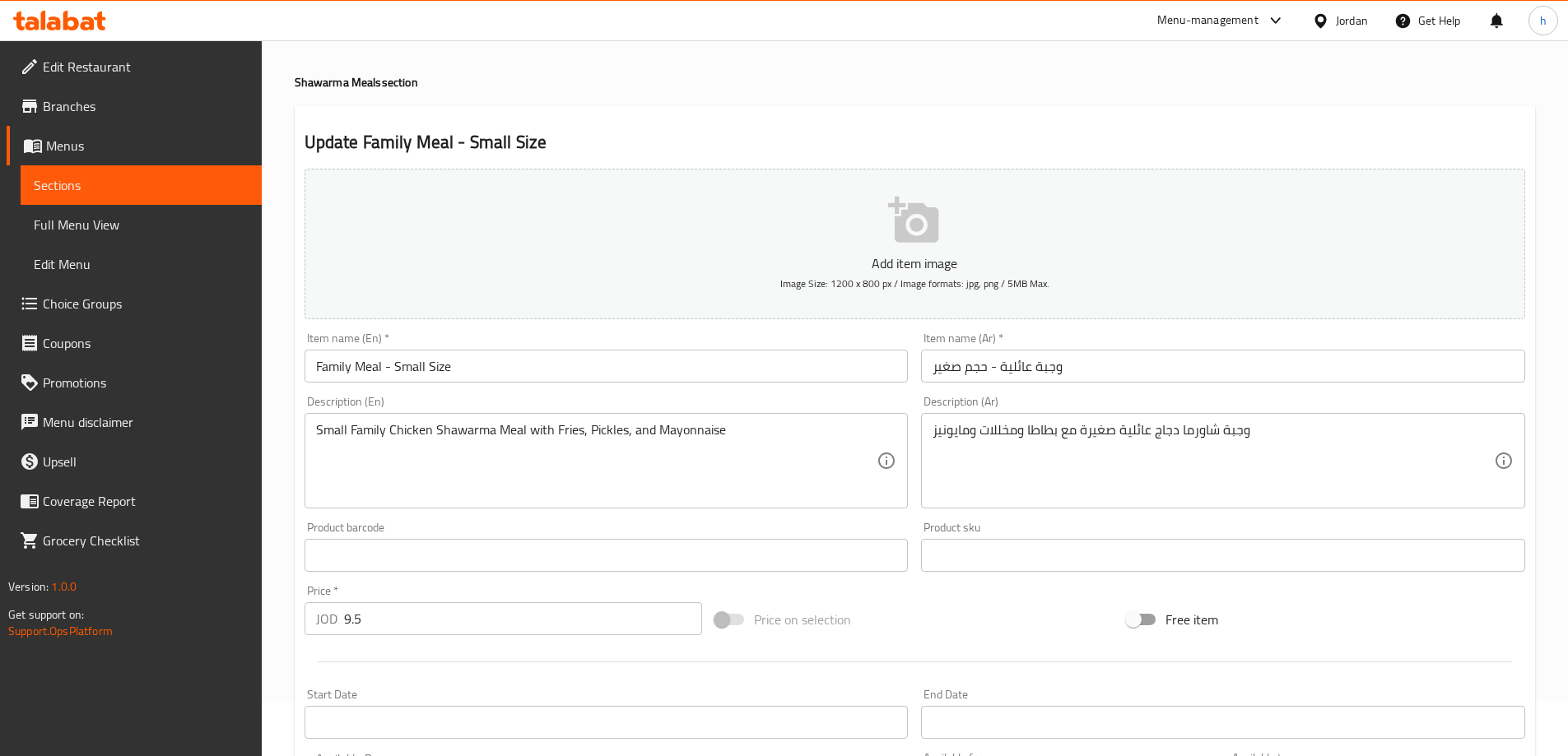
scroll to position [82, 0]
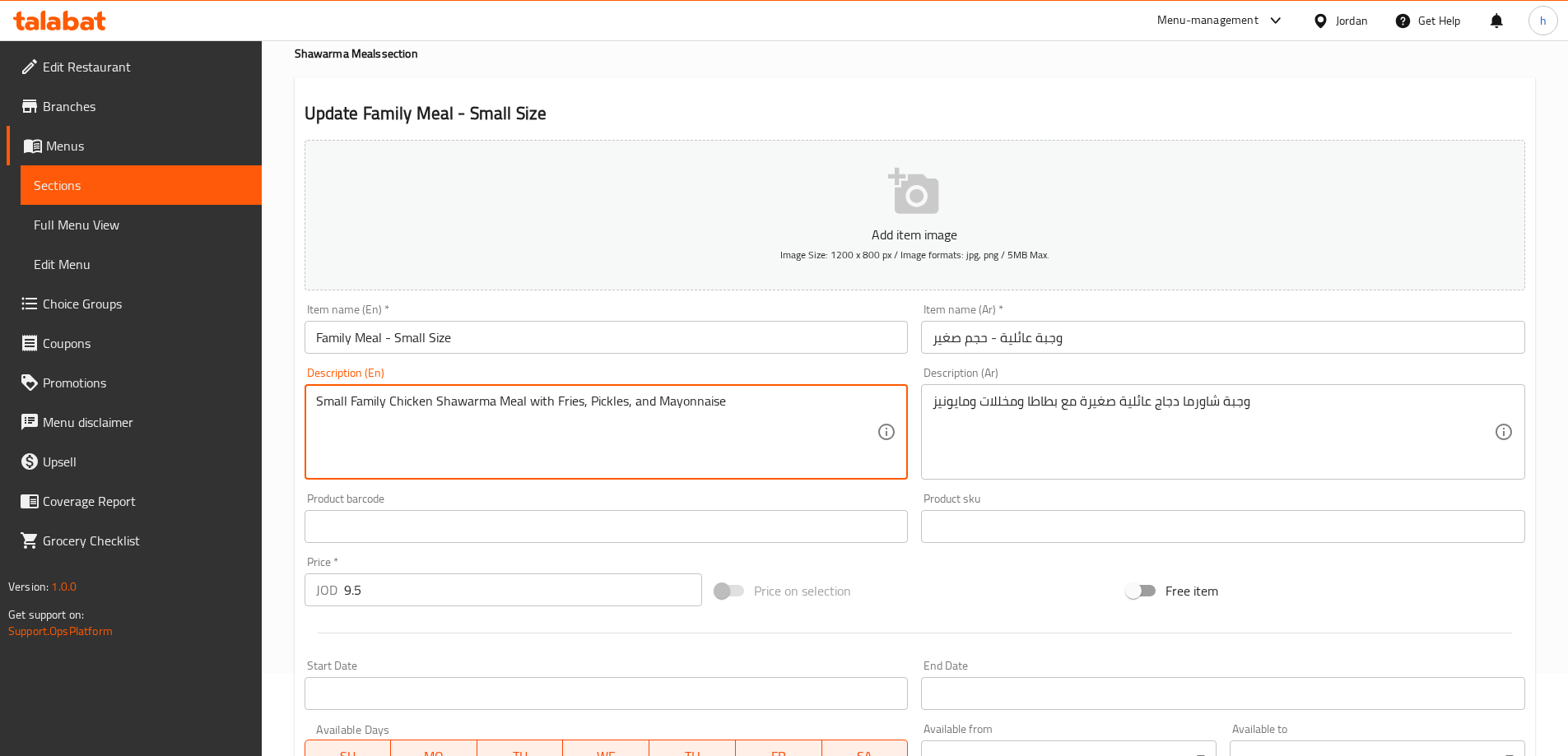
click at [568, 402] on textarea "Small Family Chicken Shawarma Meal with Fries, Pickles, and Mayonnaise" at bounding box center [597, 432] width 562 height 78
click at [568, 399] on textarea "Small Family Chicken Shawarma Meal with Fries, Pickles, and Mayonnaise" at bounding box center [597, 432] width 562 height 78
drag, startPoint x: 581, startPoint y: 401, endPoint x: 553, endPoint y: 400, distance: 28.0
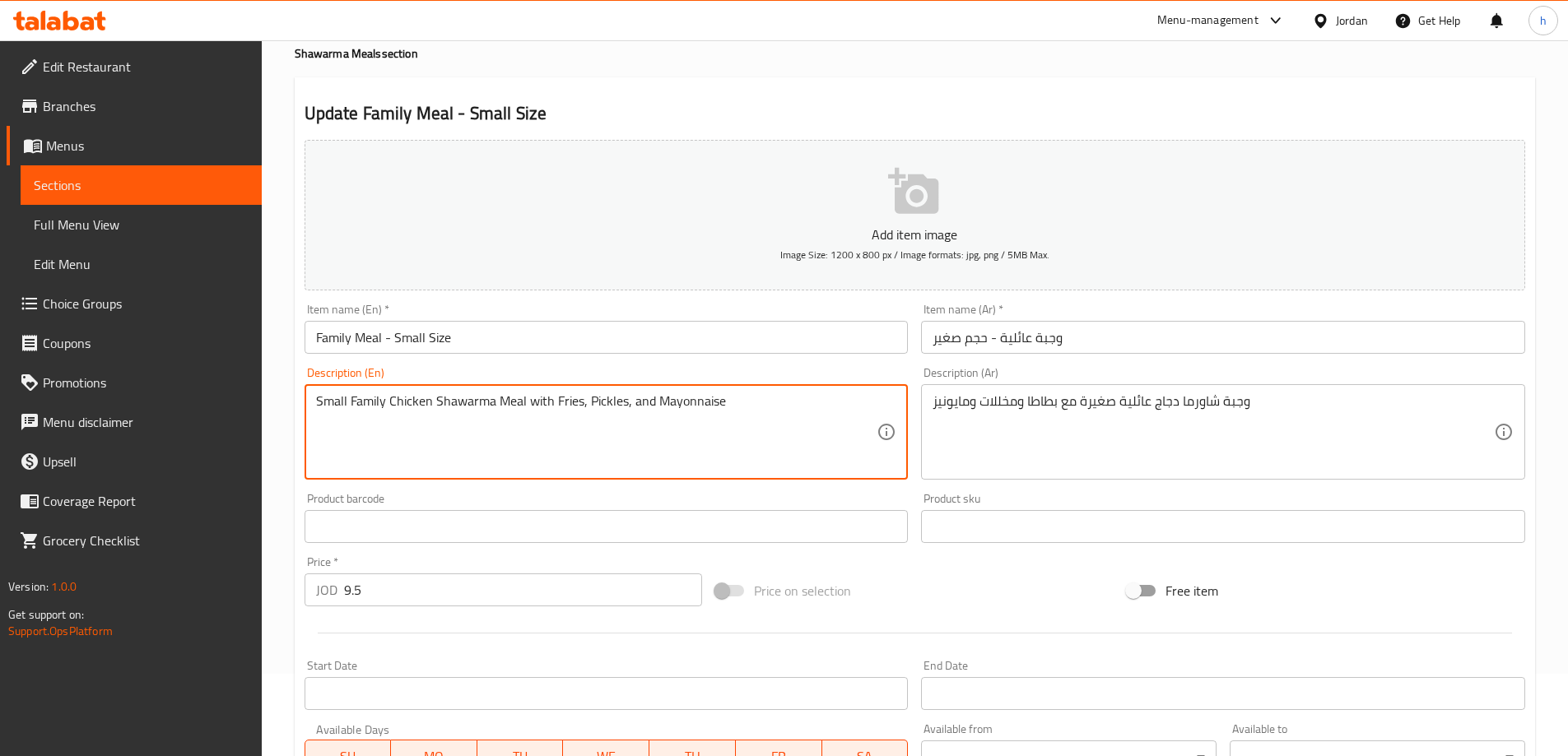
click at [553, 400] on textarea "Small Family Chicken Shawarma Meal with Fries, Pickles, and Mayonnaise" at bounding box center [597, 432] width 562 height 78
paste textarea "Potato"
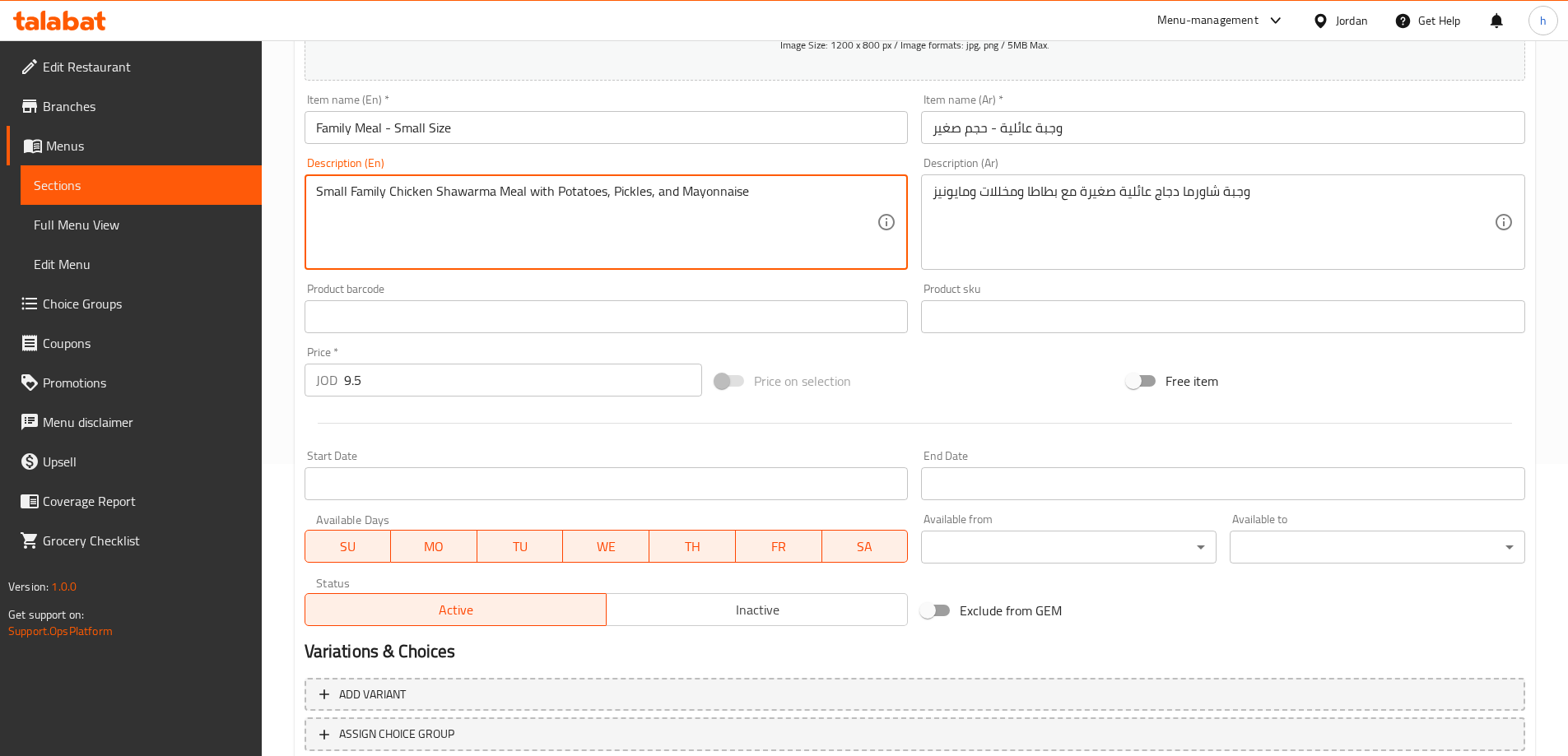
scroll to position [329, 0]
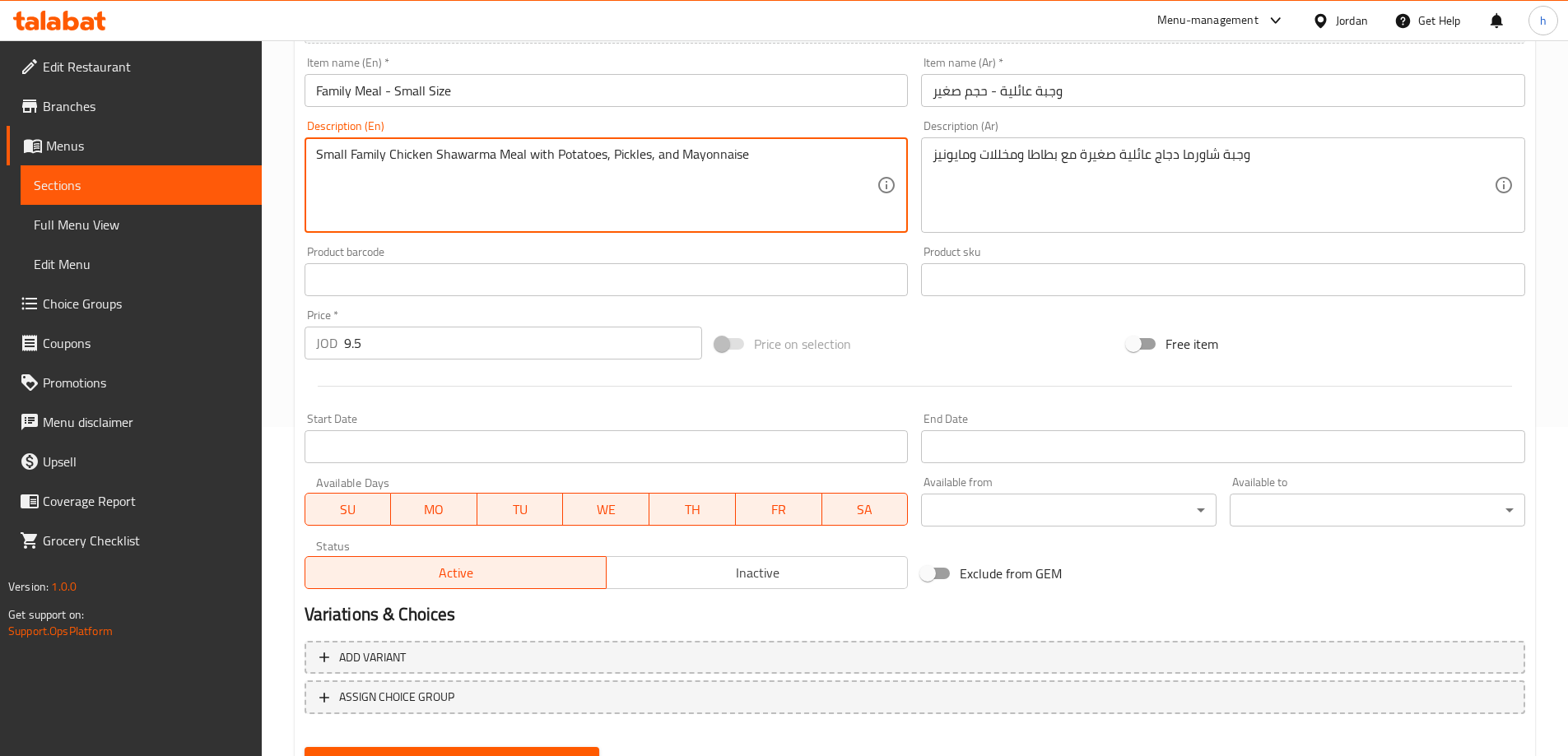
type textarea "Small Family Chicken Shawarma Meal with Potatoes, Pickles, and Mayonnaise"
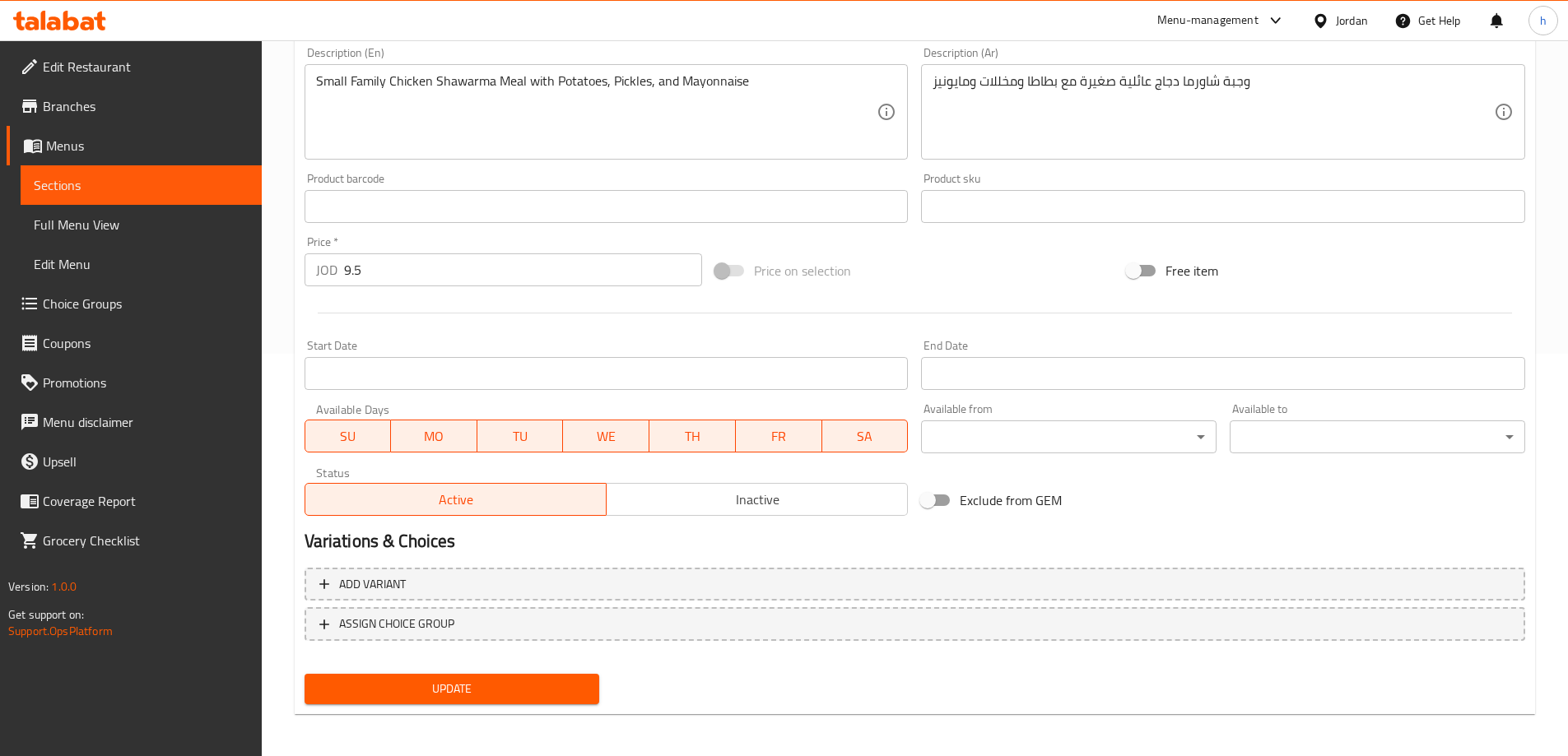
scroll to position [407, 0]
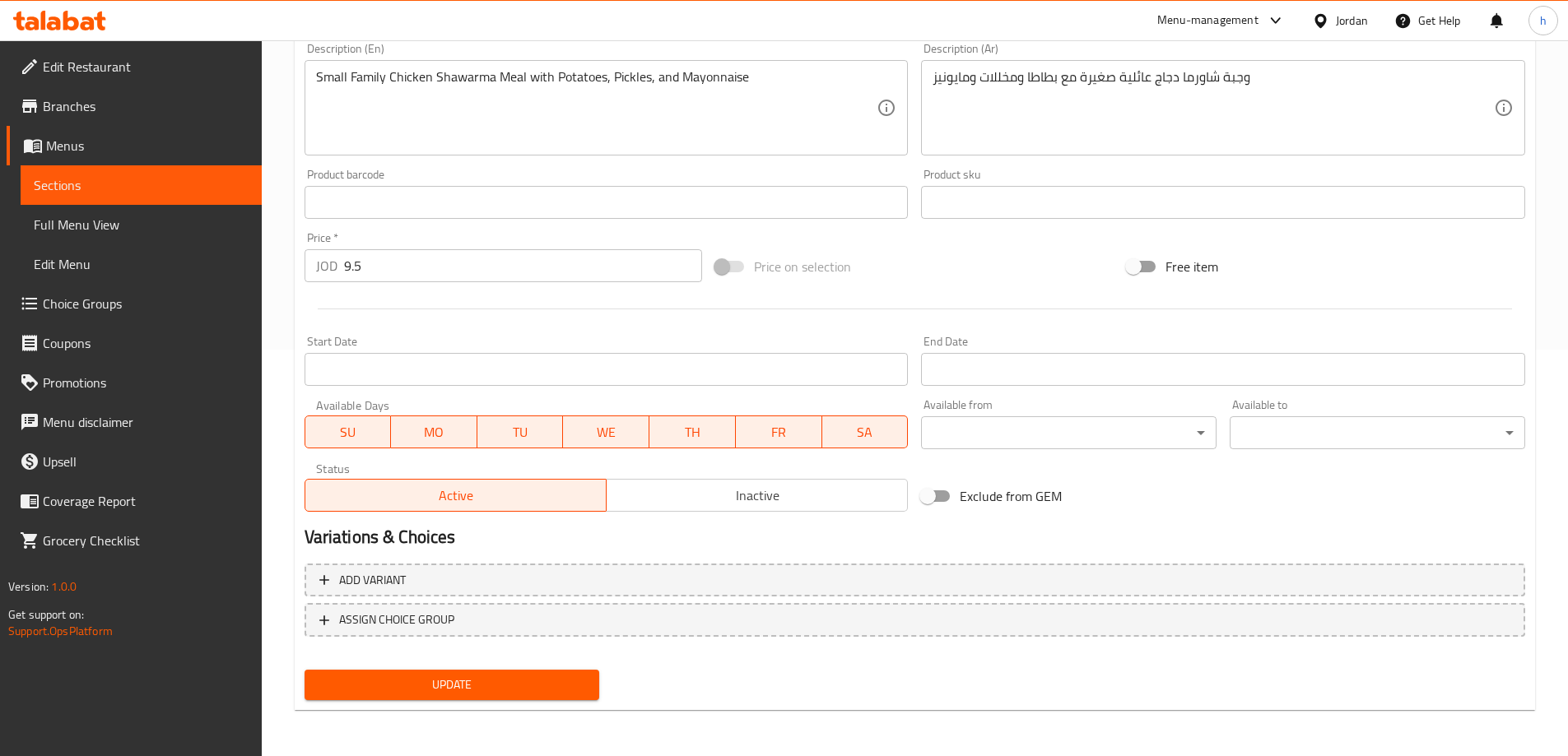
click at [485, 682] on span "Update" at bounding box center [452, 685] width 269 height 21
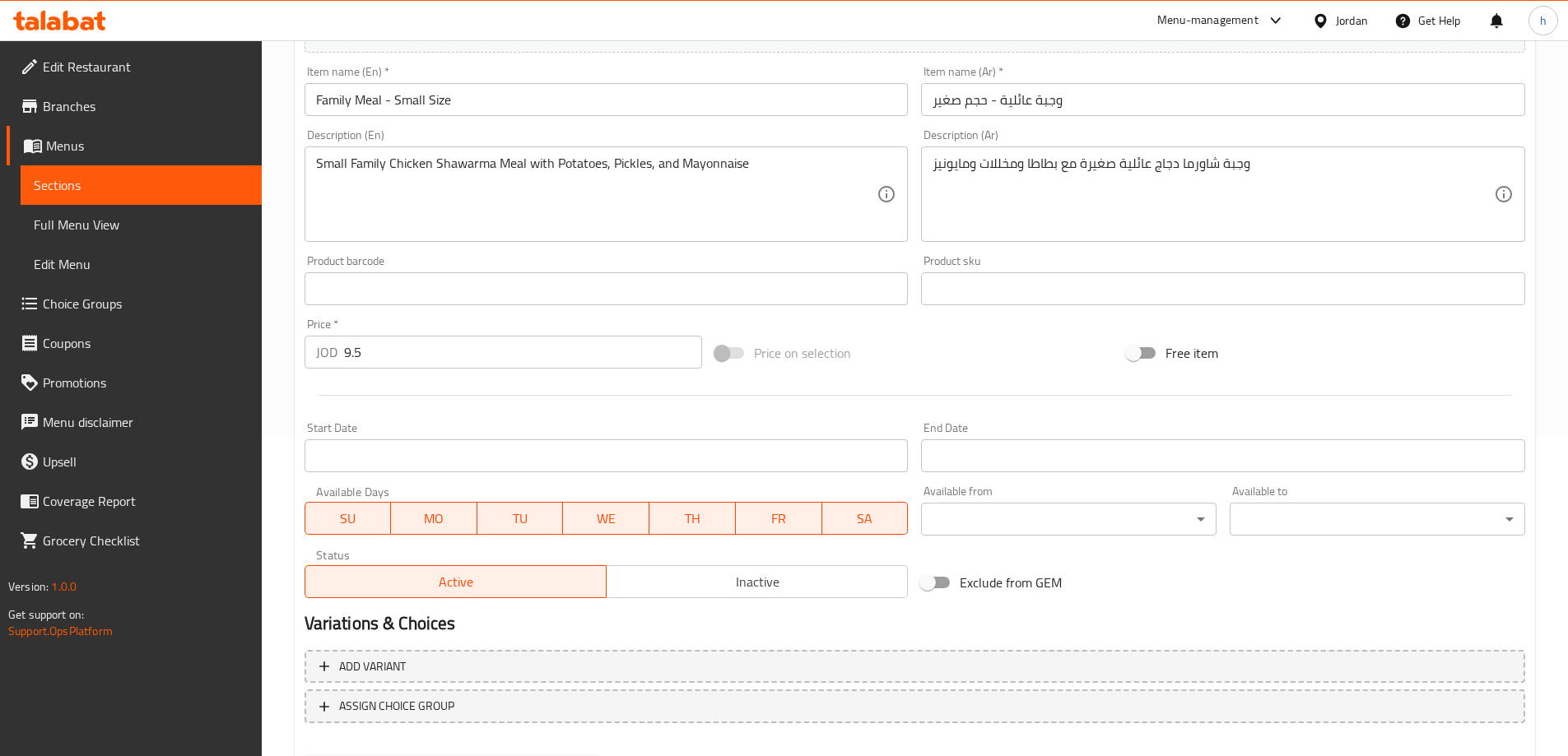
scroll to position [0, 0]
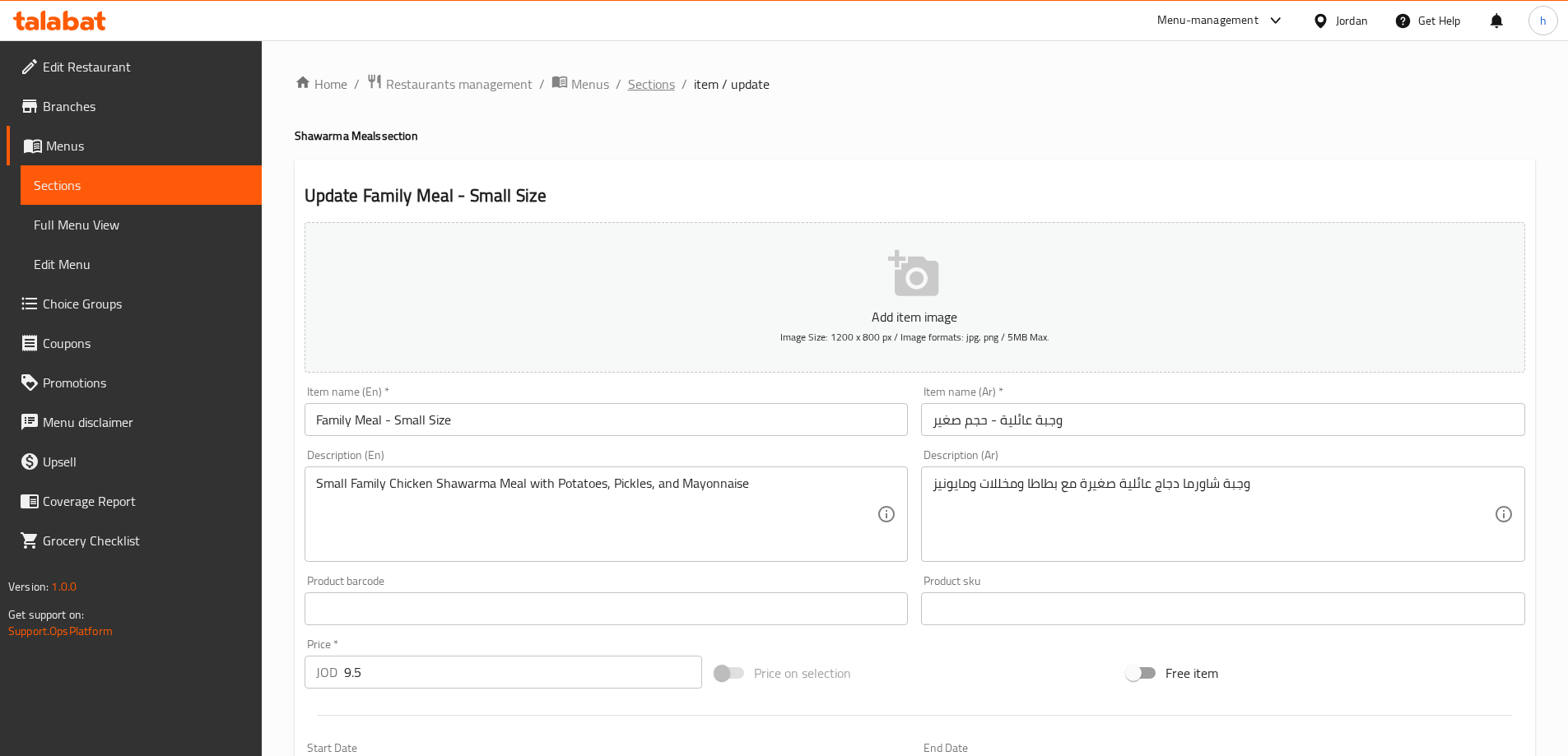
click at [652, 86] on span "Sections" at bounding box center [651, 84] width 47 height 20
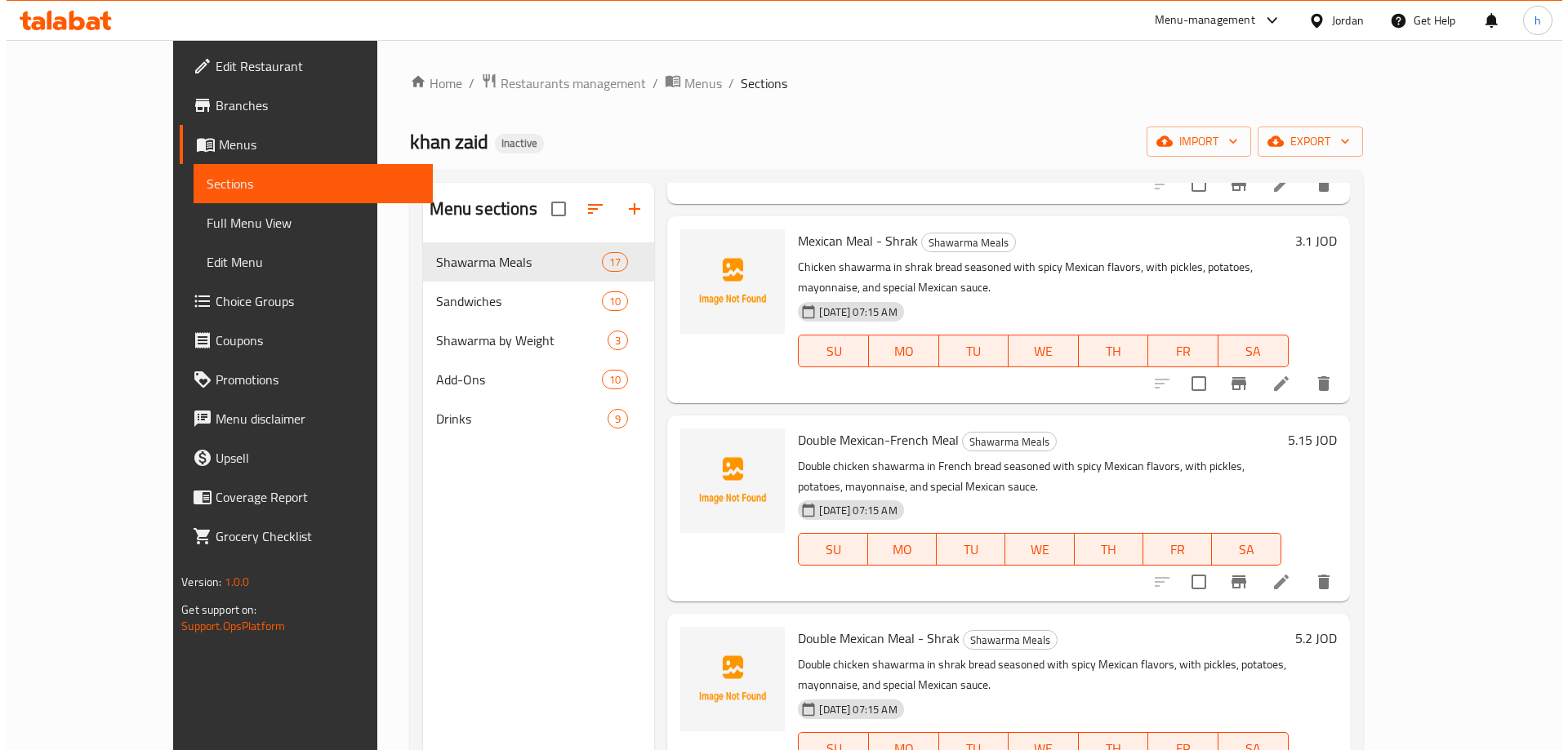
scroll to position [1853, 0]
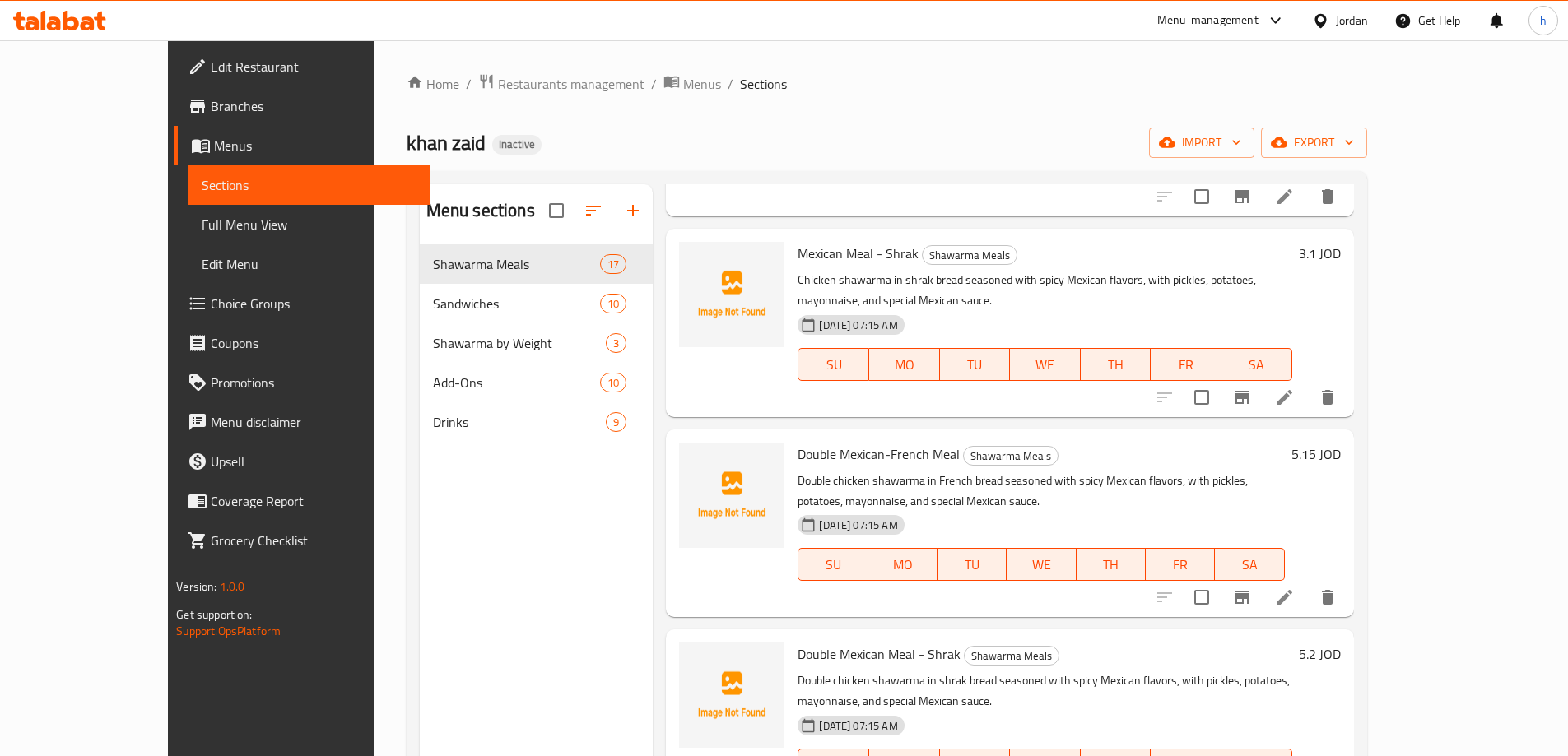
click at [683, 88] on span "Menus" at bounding box center [702, 84] width 38 height 20
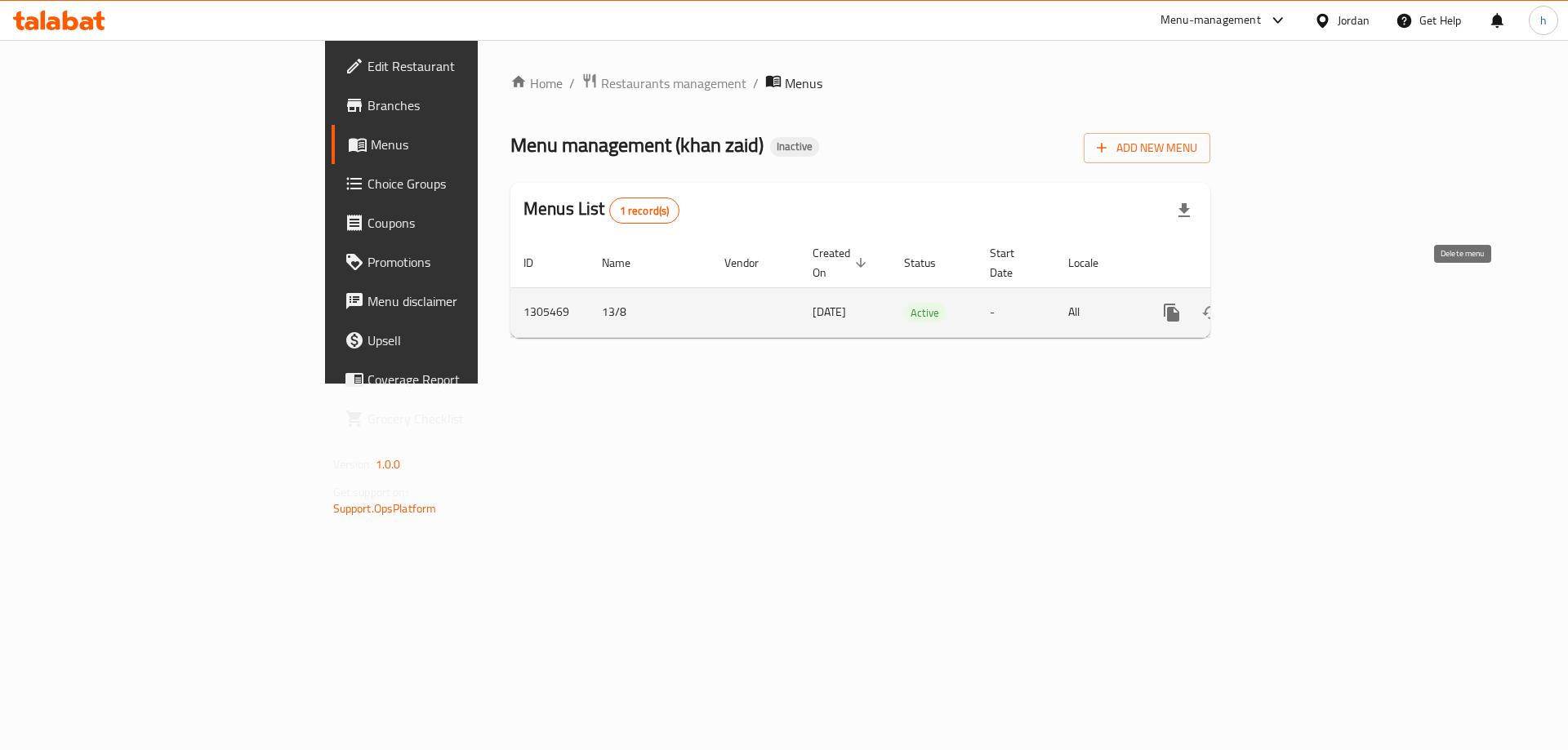
click at [1260, 303] on icon "enhanced table" at bounding box center [1250, 313] width 20 height 20
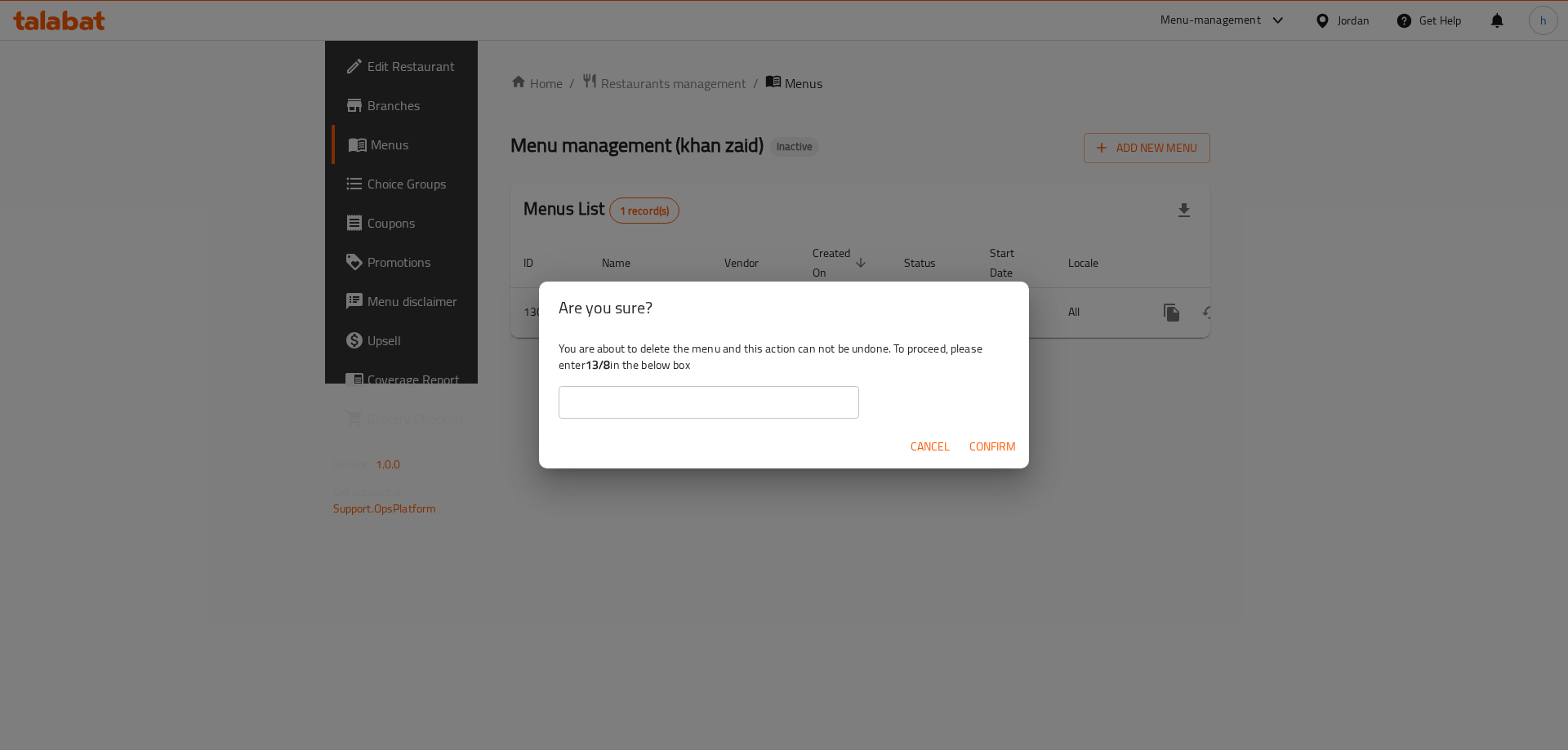
click at [753, 407] on input "text" at bounding box center [709, 403] width 301 height 32
type input "13/8"
click at [1003, 448] on span "Confirm" at bounding box center [993, 447] width 47 height 20
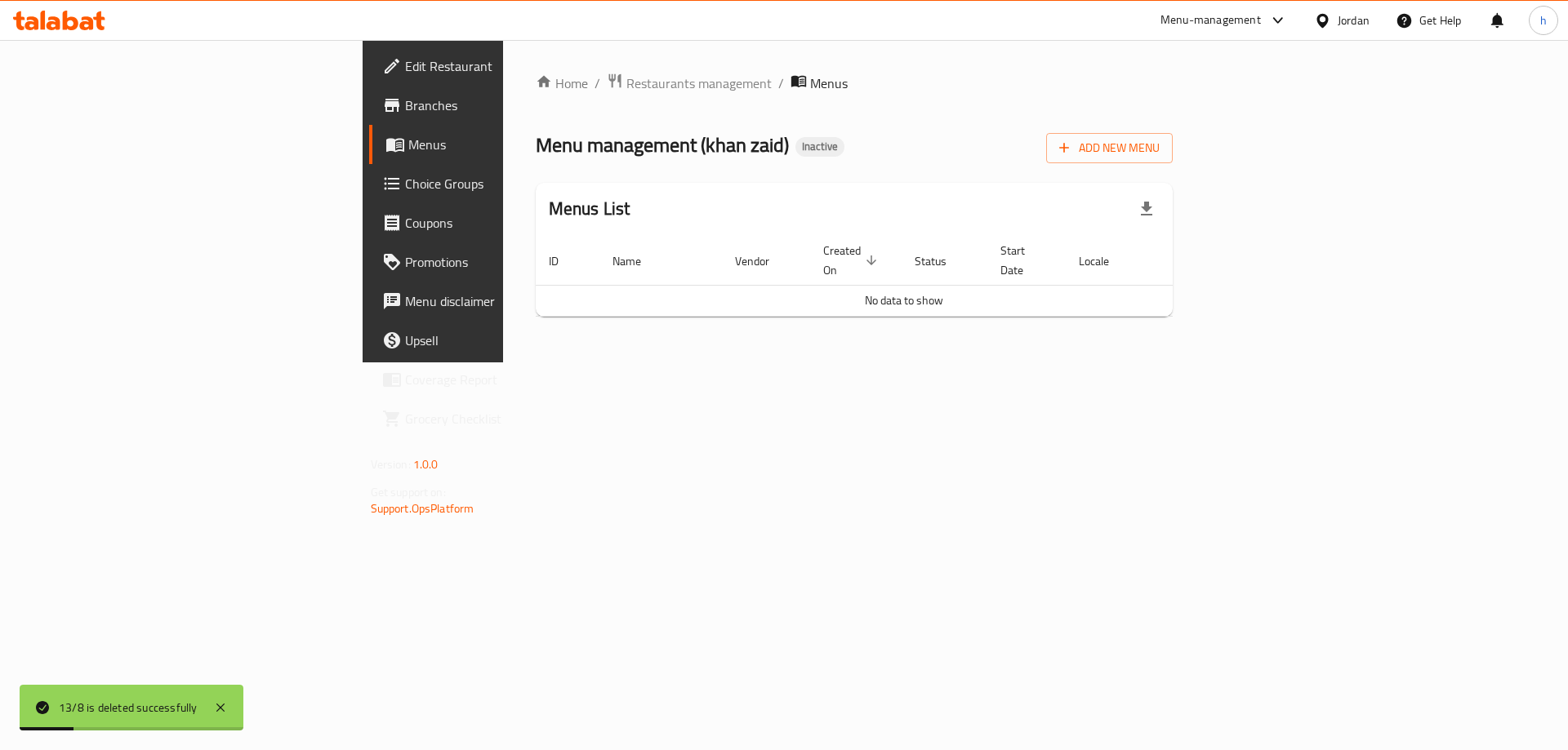
click at [965, 363] on div "Home / Restaurants management / Menus Menu management ( khan zaid ) Inactive Ad…" at bounding box center [855, 201] width 704 height 323
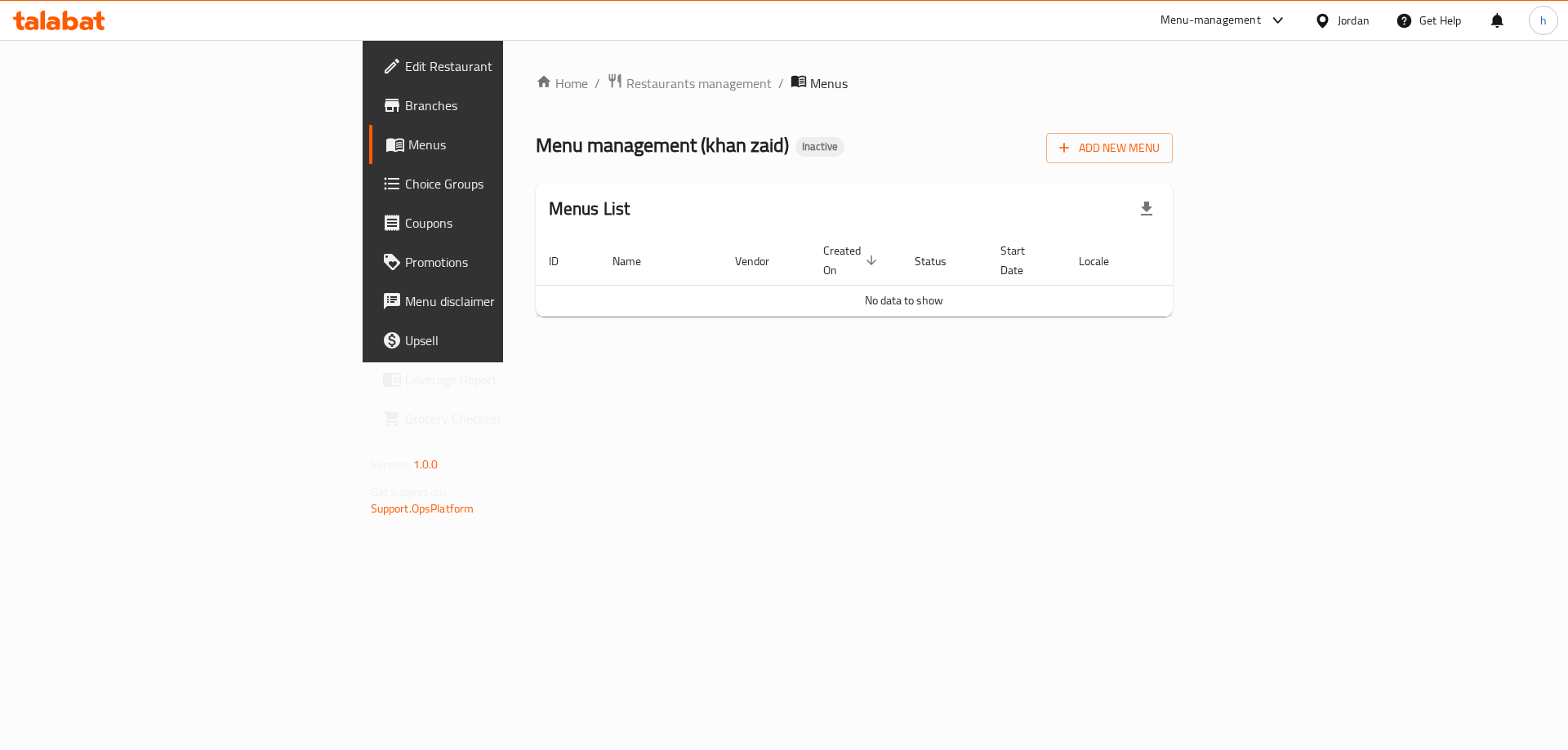
click at [405, 108] on span "Branches" at bounding box center [508, 104] width 207 height 20
click at [369, 122] on link "Branches" at bounding box center [496, 105] width 256 height 39
